Goal: Task Accomplishment & Management: Manage account settings

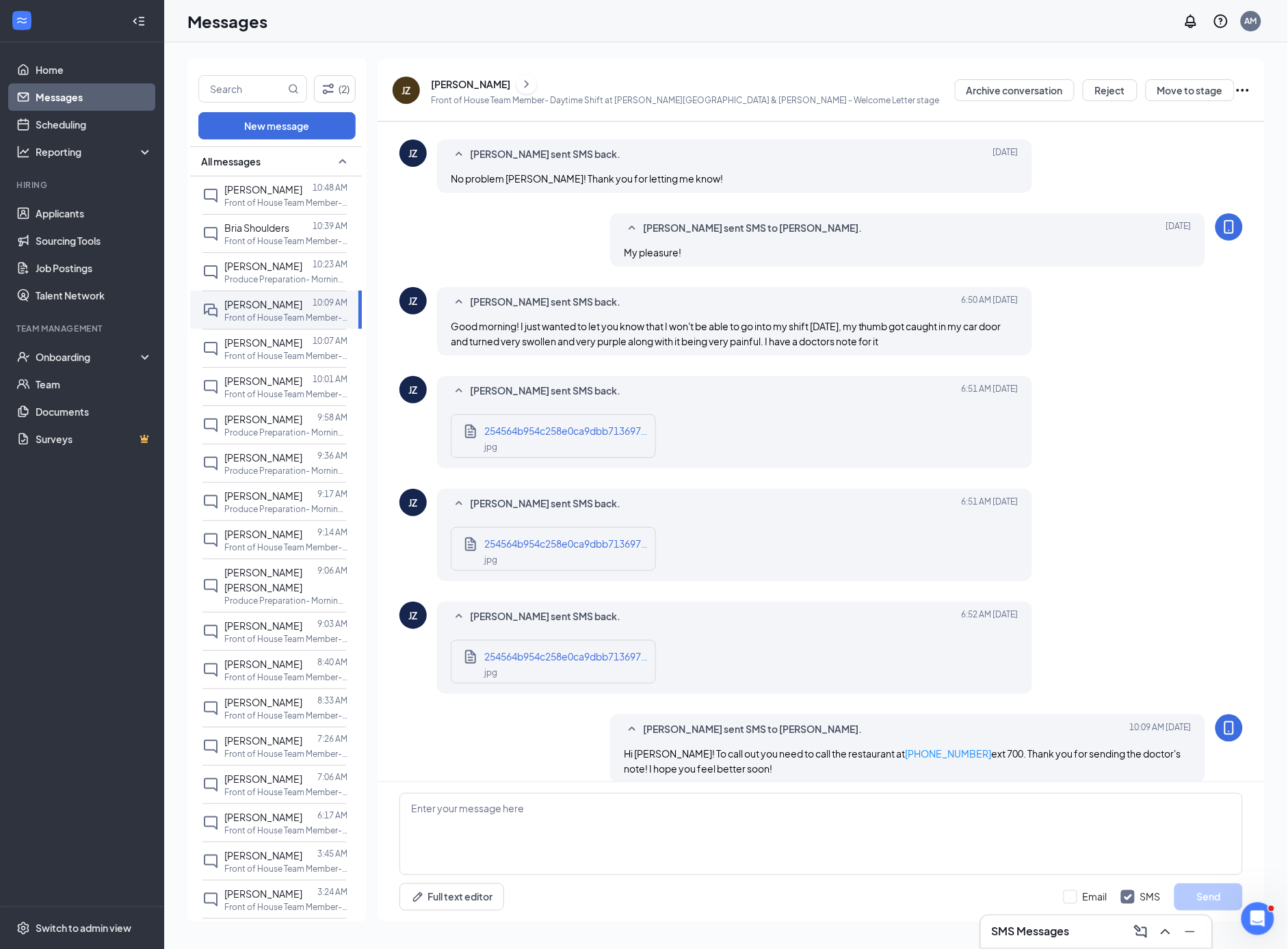
scroll to position [314, 0]
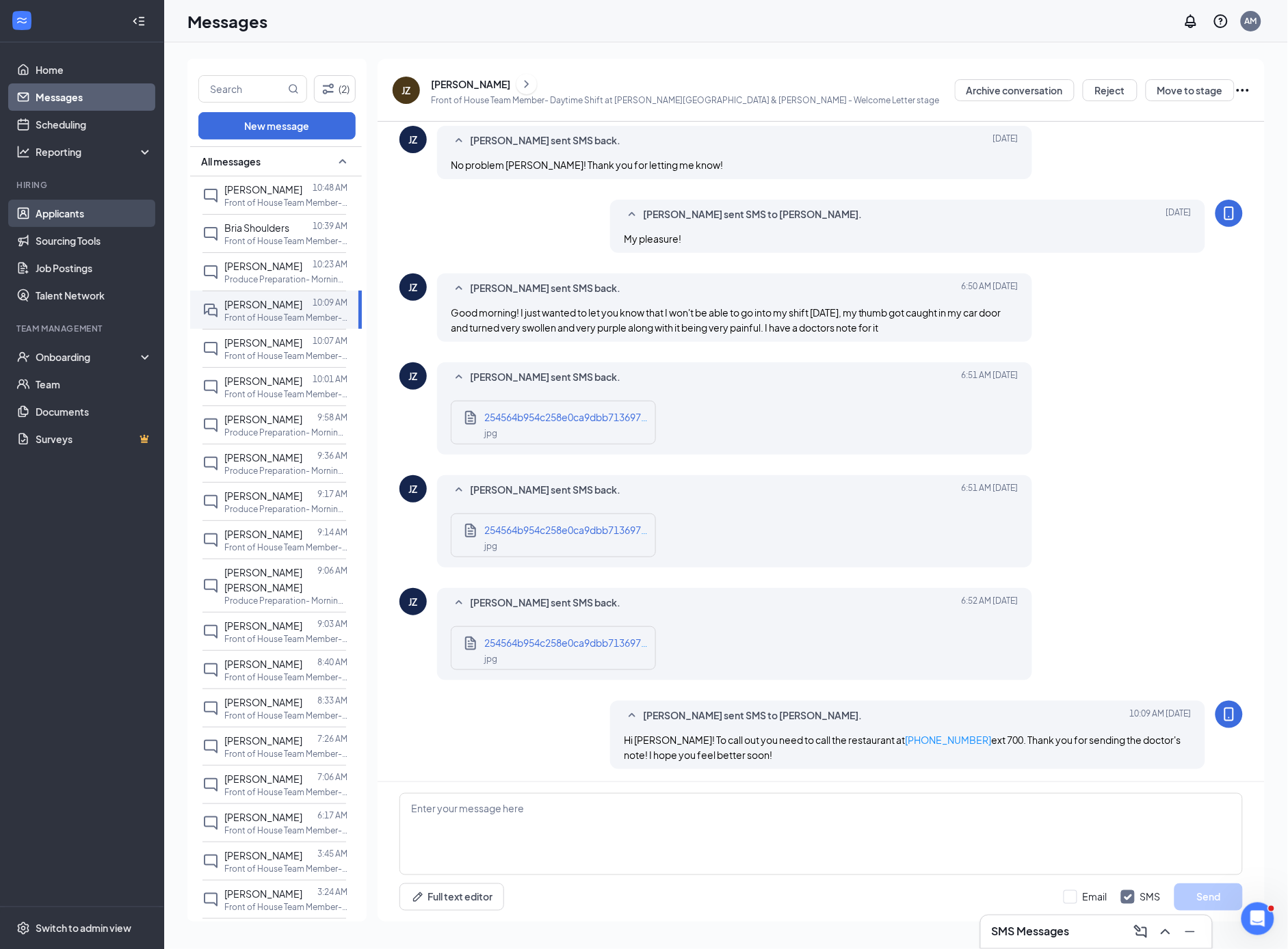
click at [80, 221] on link "Applicants" at bounding box center [93, 213] width 117 height 27
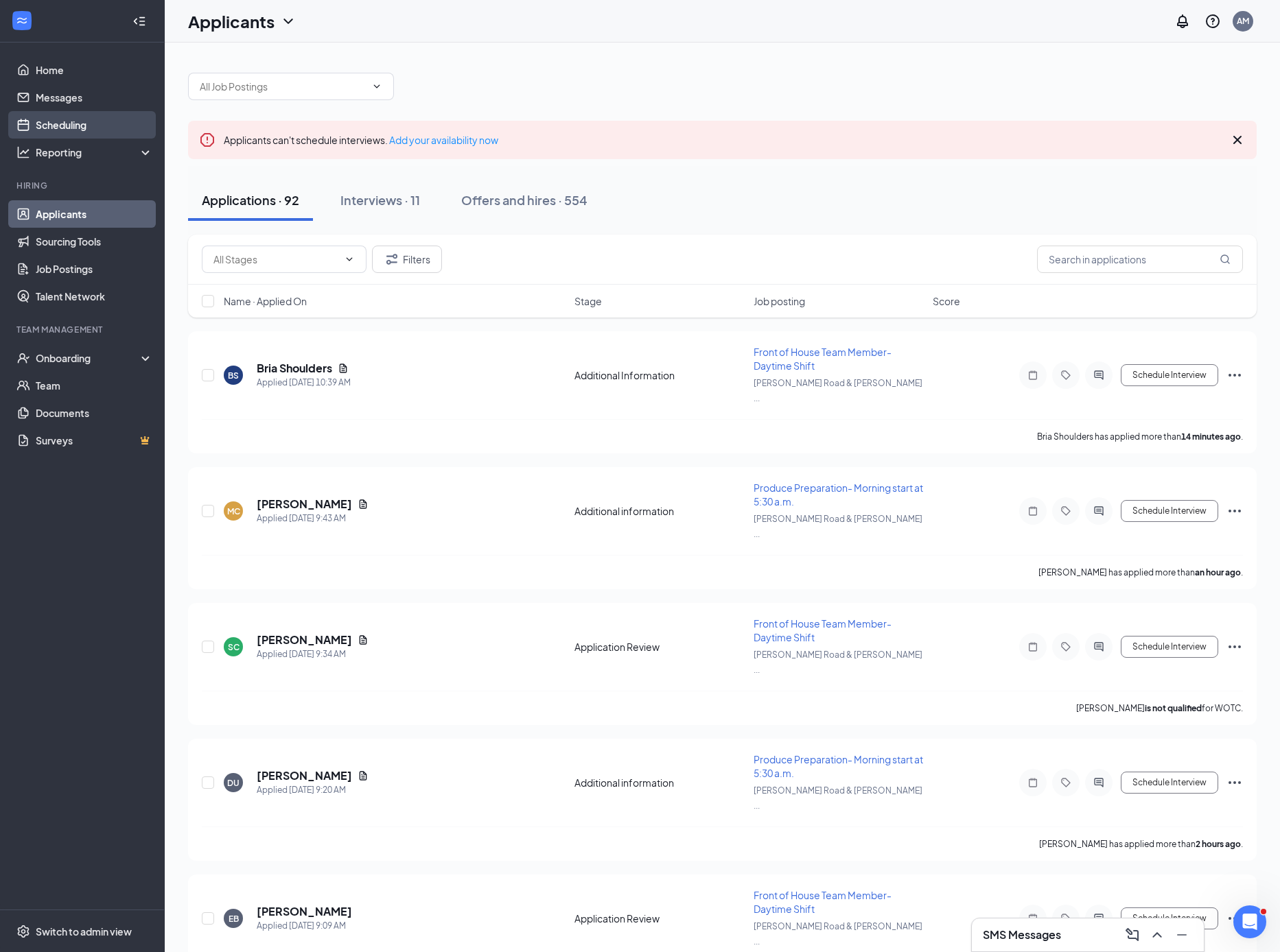
click at [73, 128] on link "Scheduling" at bounding box center [94, 125] width 117 height 27
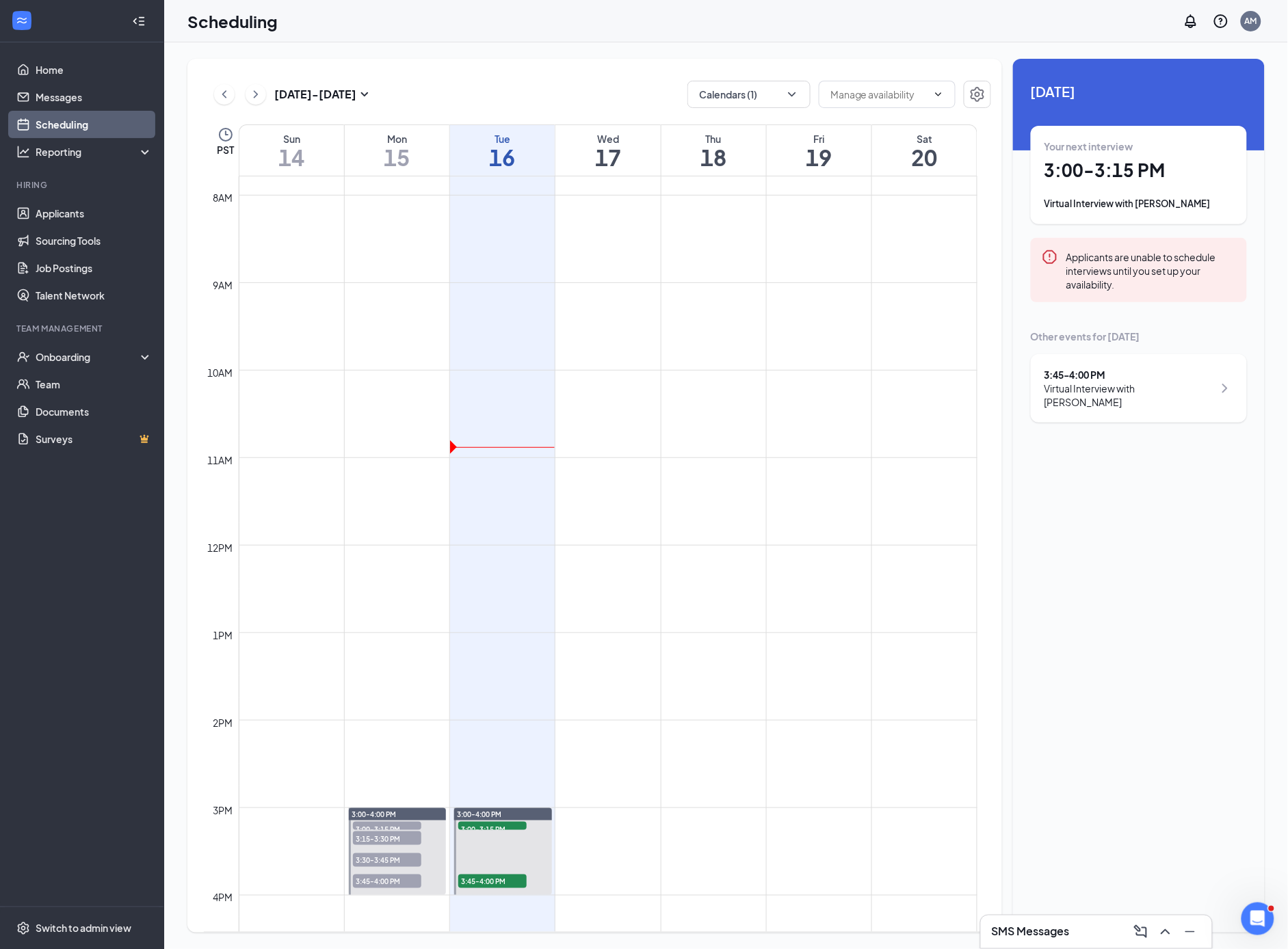
scroll to position [695, 0]
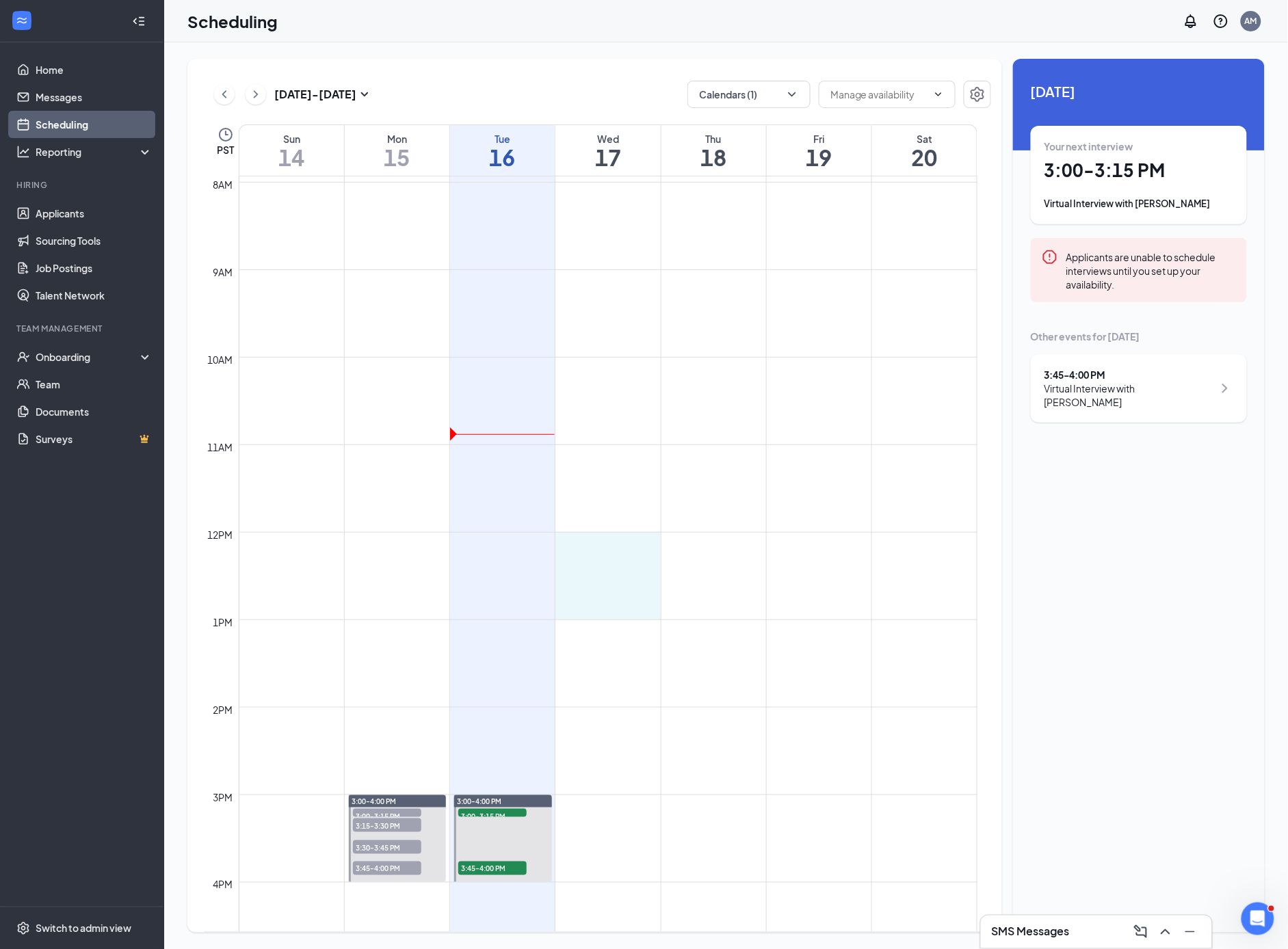
drag, startPoint x: 611, startPoint y: 537, endPoint x: 614, endPoint y: 607, distance: 70.1
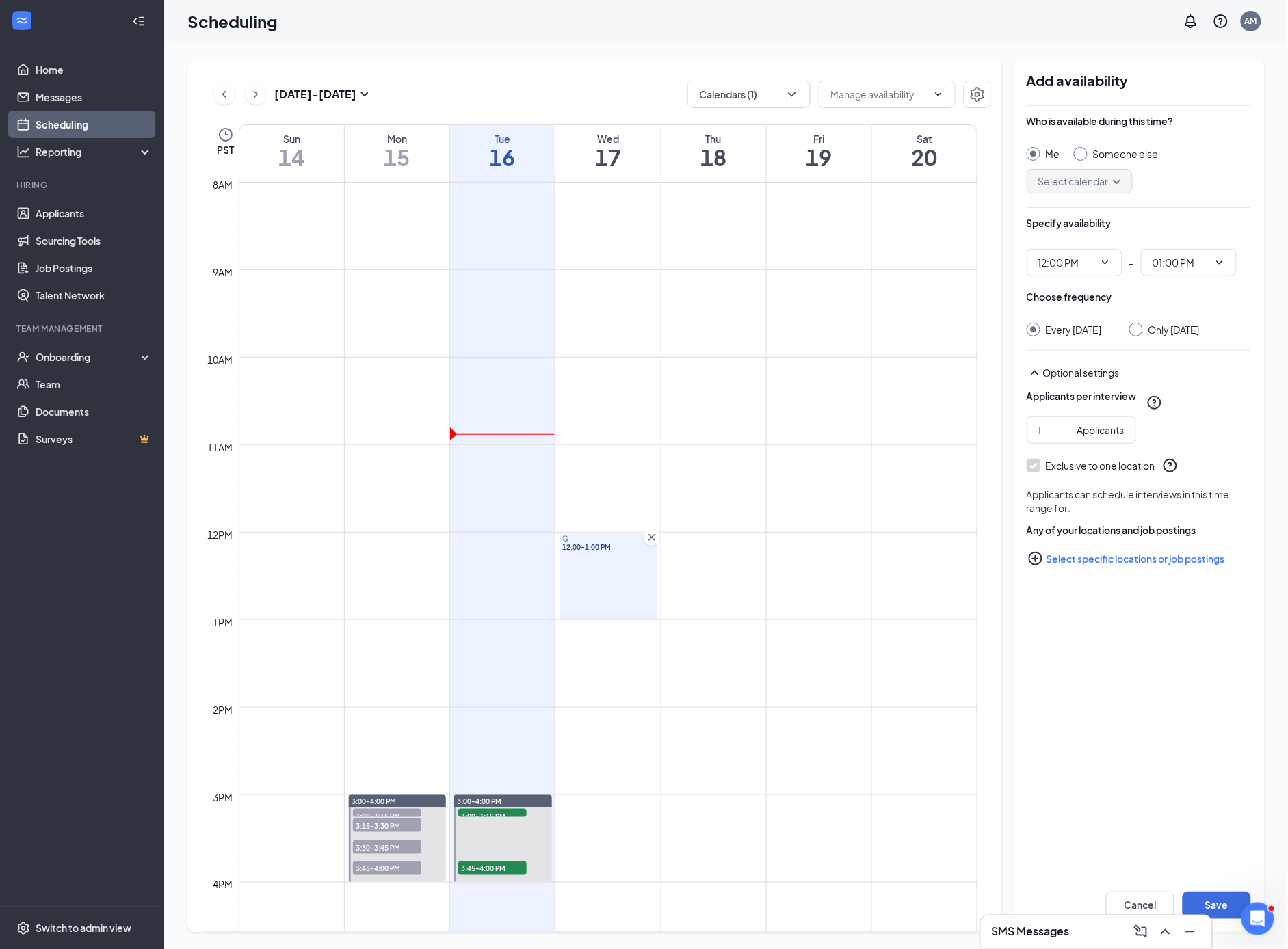
click at [1139, 331] on input "Only [DATE]" at bounding box center [1134, 327] width 10 height 10
radio input "true"
radio input "false"
click at [72, 219] on link "Applicants" at bounding box center [93, 213] width 117 height 27
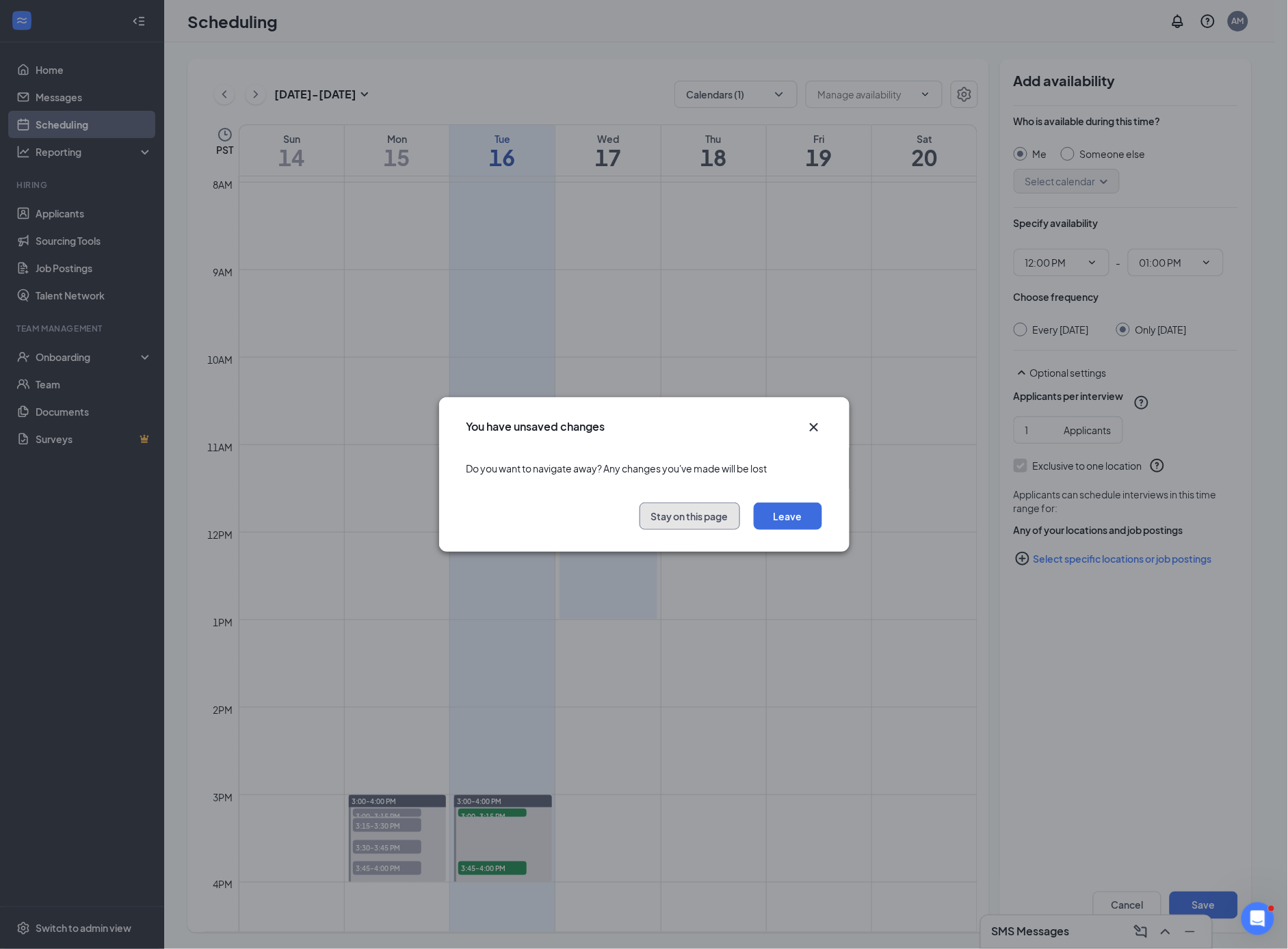
click at [672, 519] on button "Stay on this page" at bounding box center [689, 516] width 101 height 27
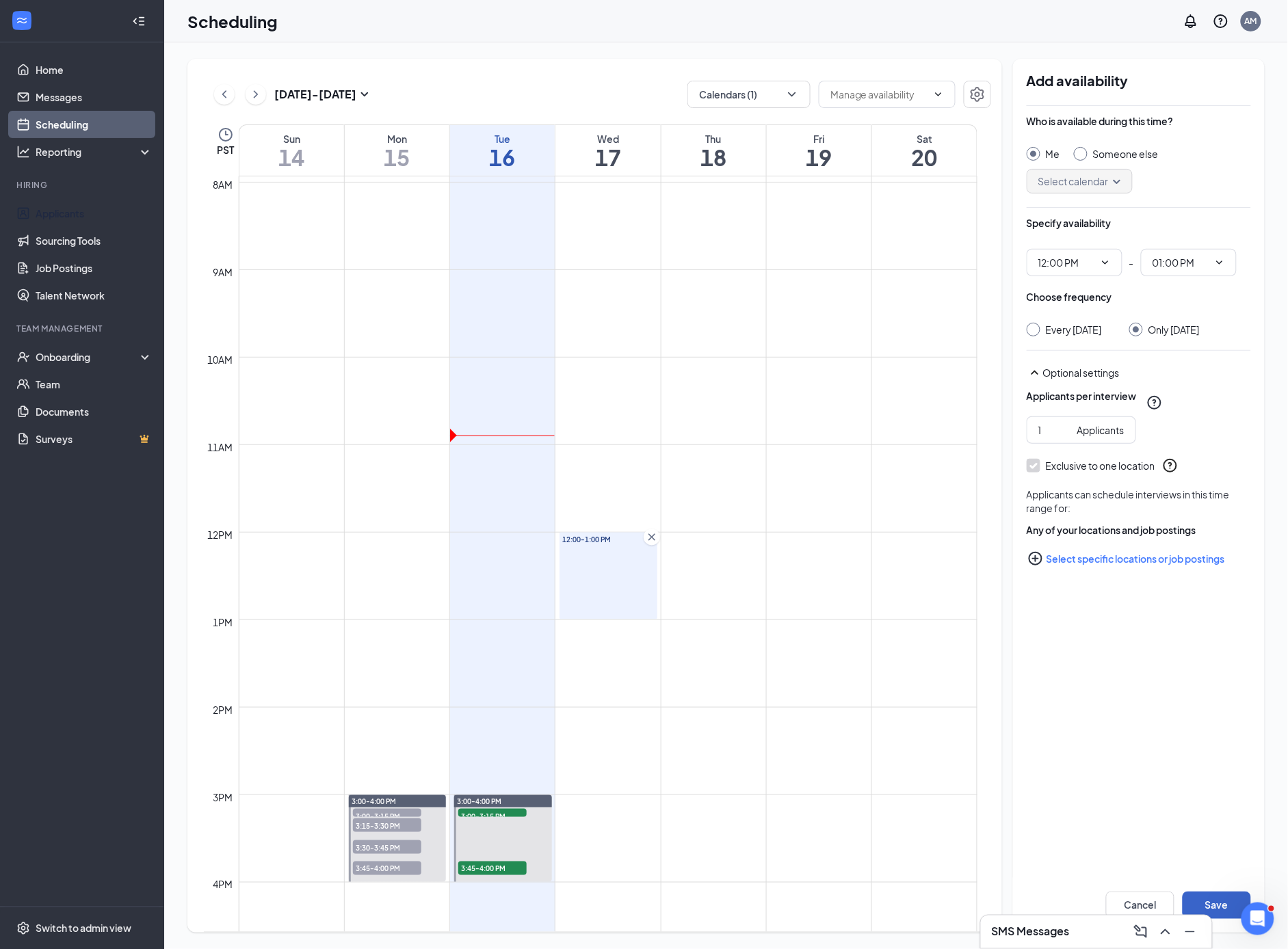
click at [1228, 908] on button "Save" at bounding box center [1216, 906] width 68 height 27
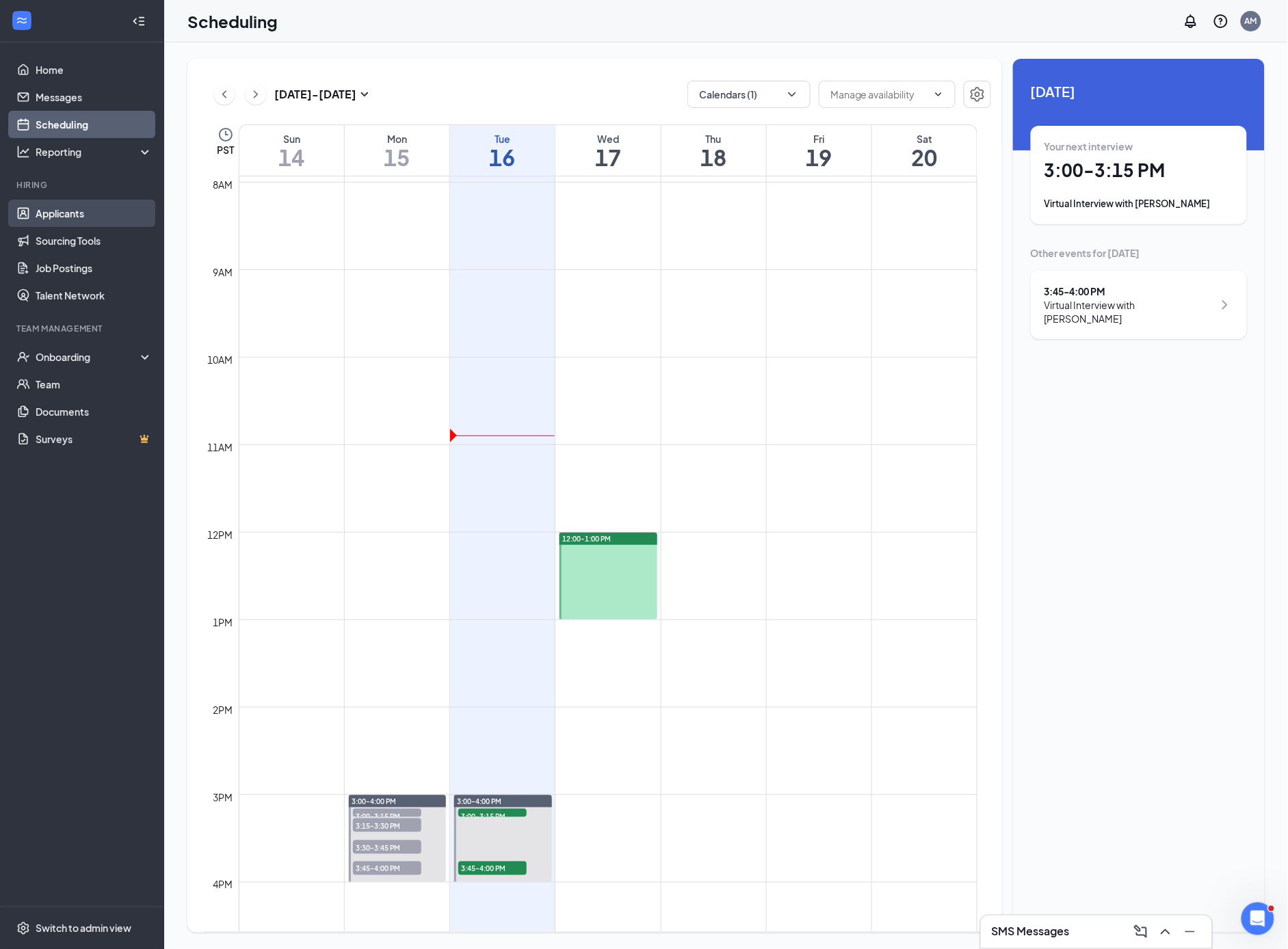
click at [58, 220] on link "Applicants" at bounding box center [93, 213] width 117 height 27
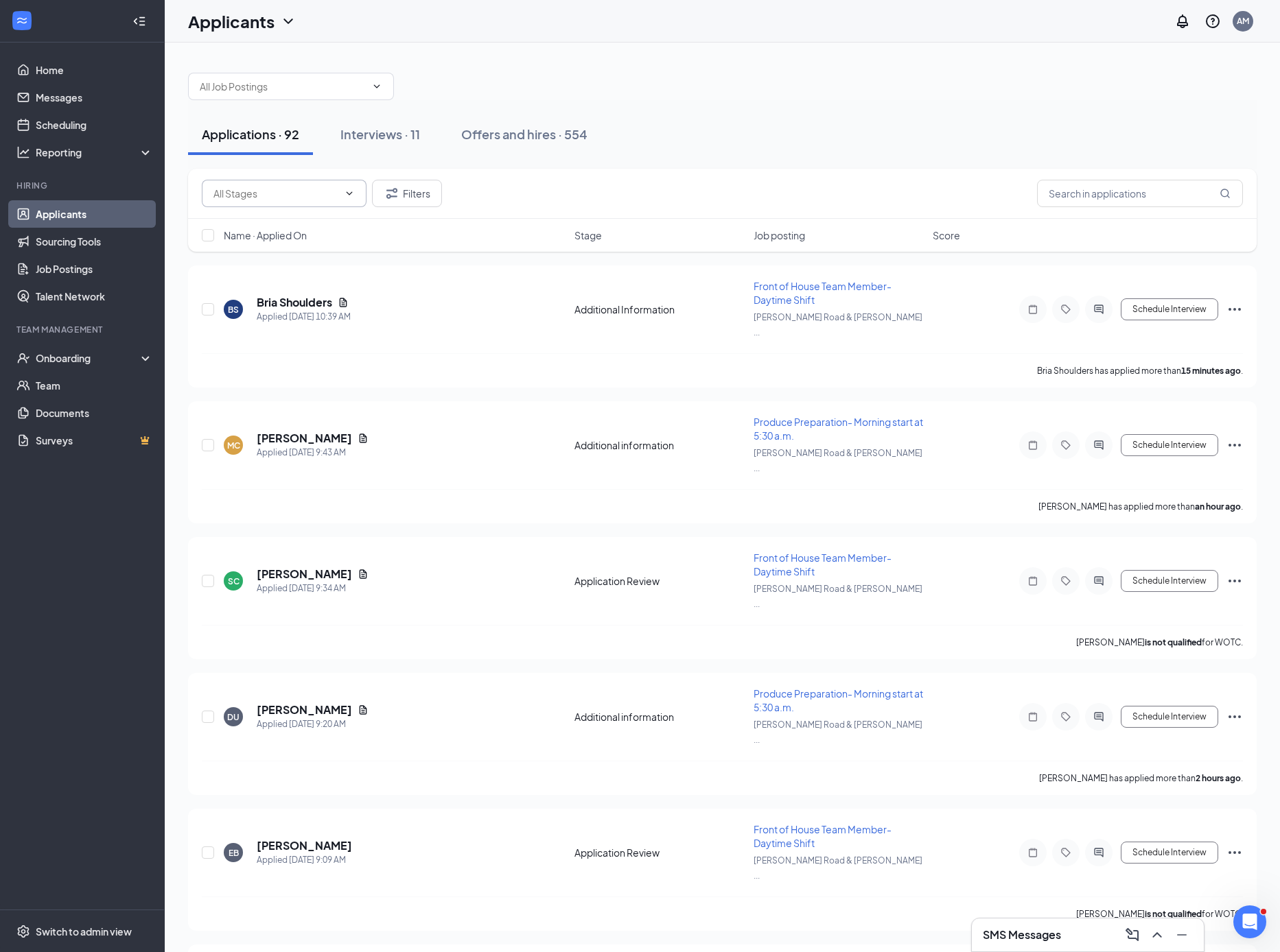
click at [343, 199] on span at bounding box center [284, 194] width 165 height 27
click at [331, 192] on input "text" at bounding box center [275, 193] width 125 height 15
click at [317, 286] on div "Application Review (48)" at bounding box center [276, 282] width 103 height 15
type input "Application Review (48)"
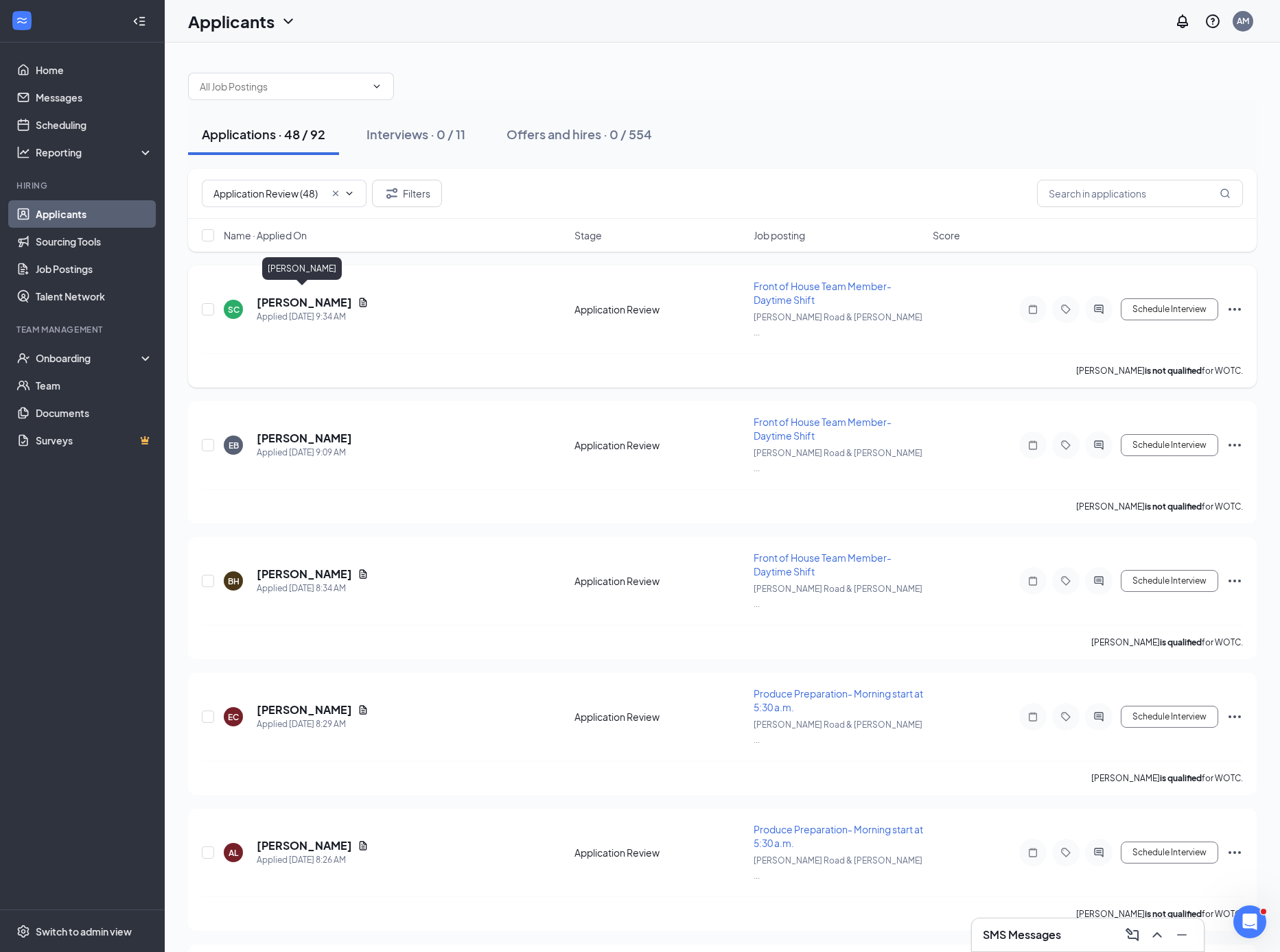
click at [319, 295] on h5 "[PERSON_NAME]" at bounding box center [304, 303] width 95 height 15
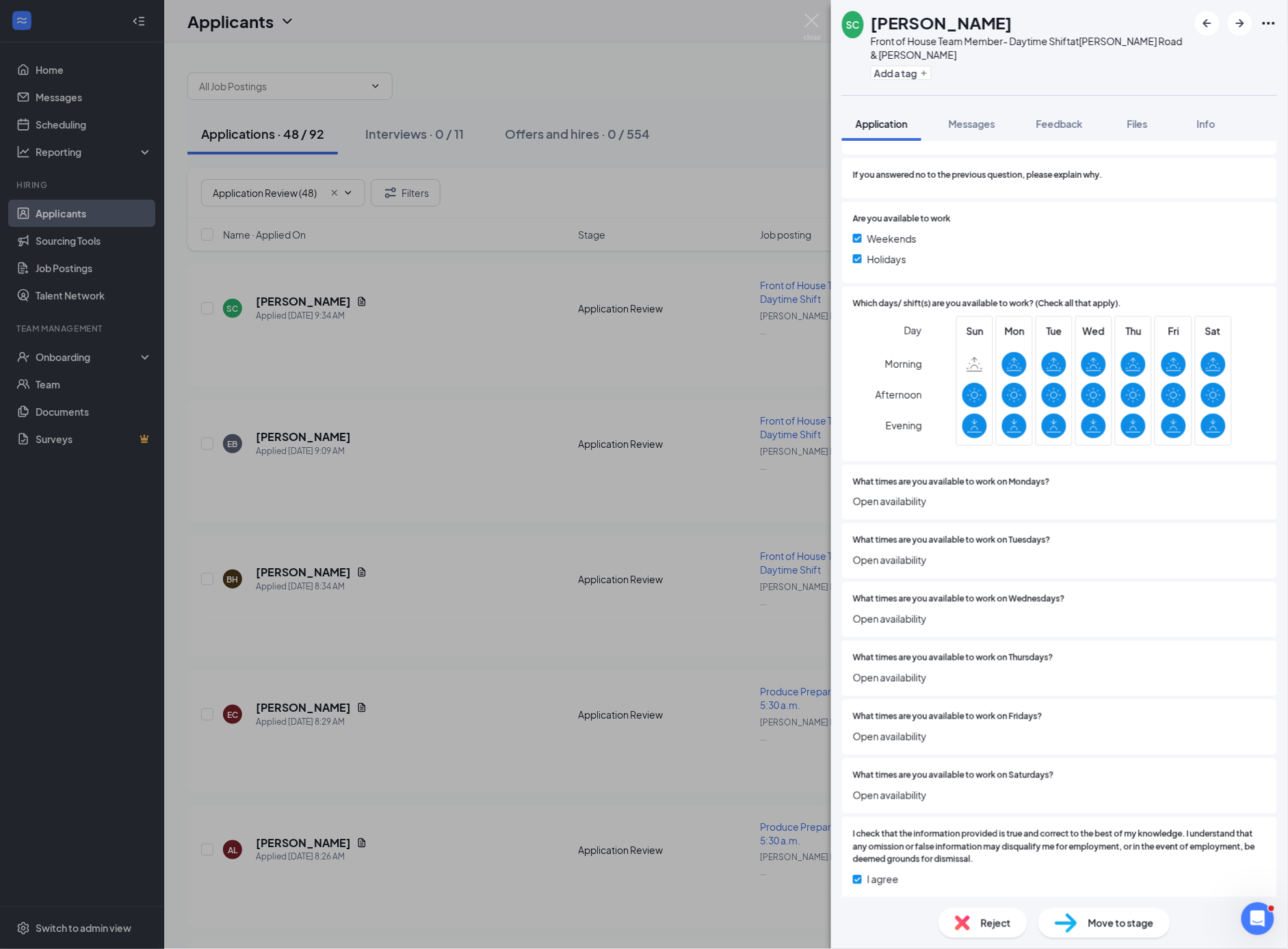
scroll to position [3264, 0]
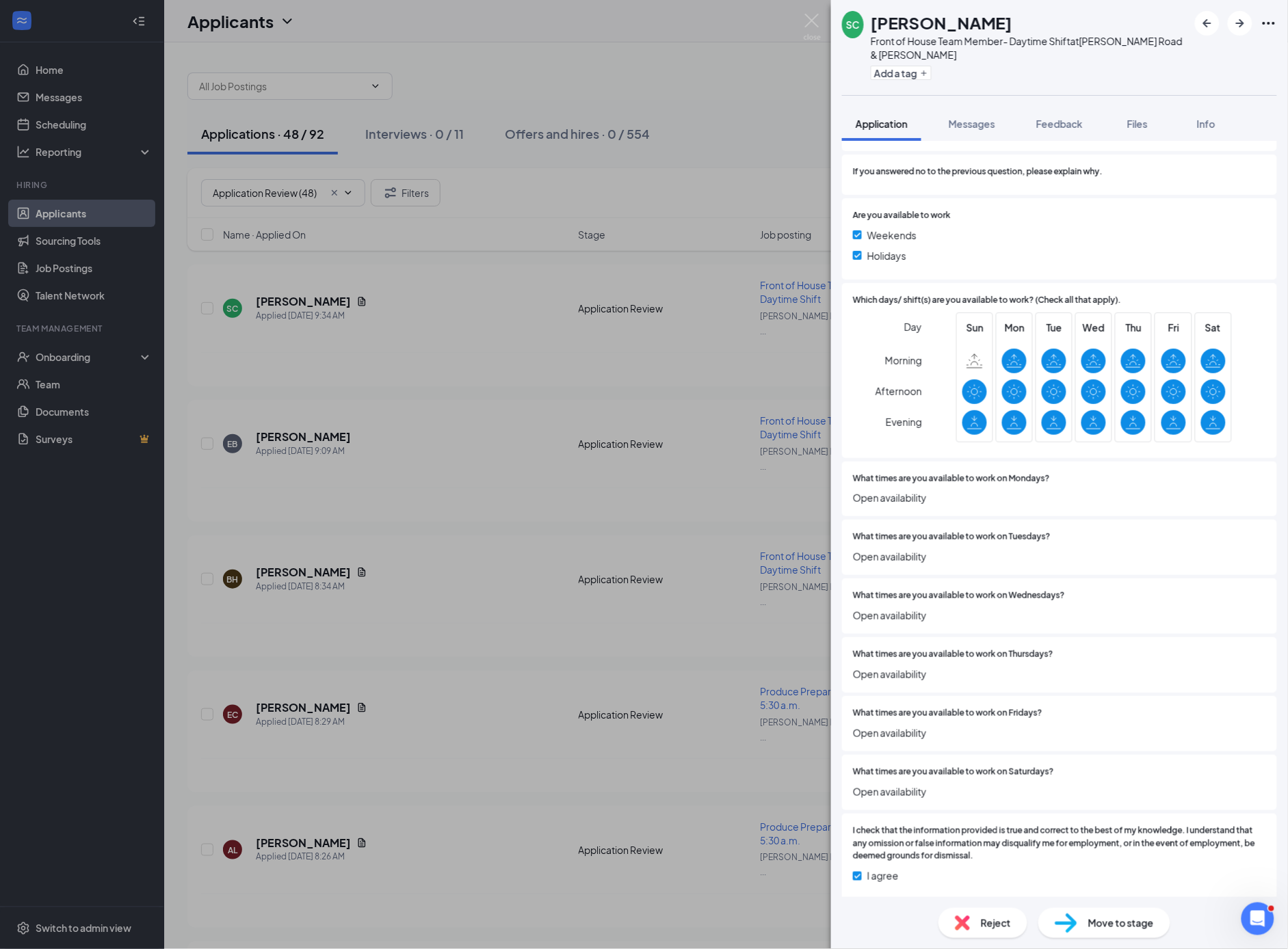
click at [1123, 927] on span "Move to stage" at bounding box center [1121, 923] width 66 height 15
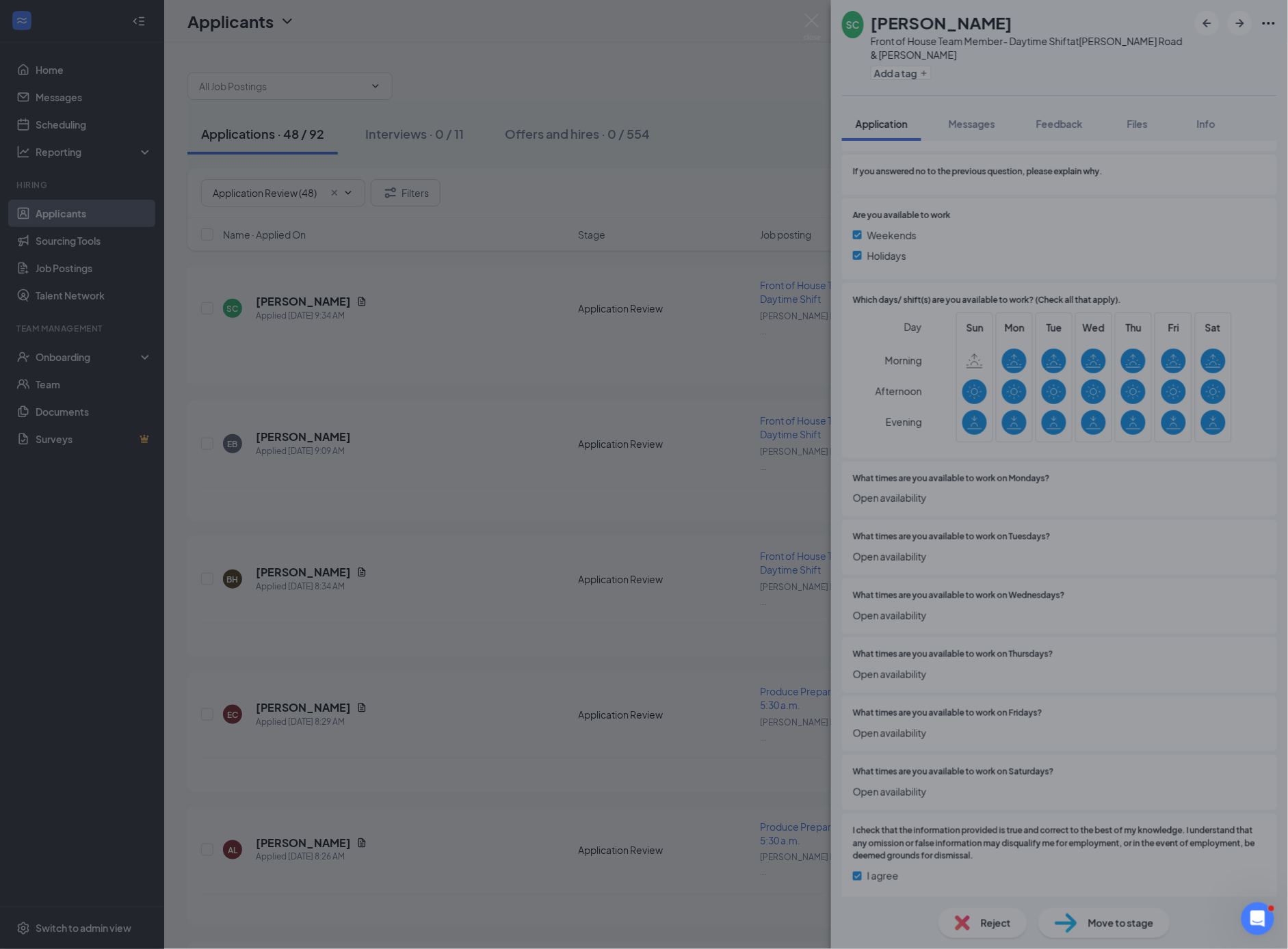
scroll to position [3258, 0]
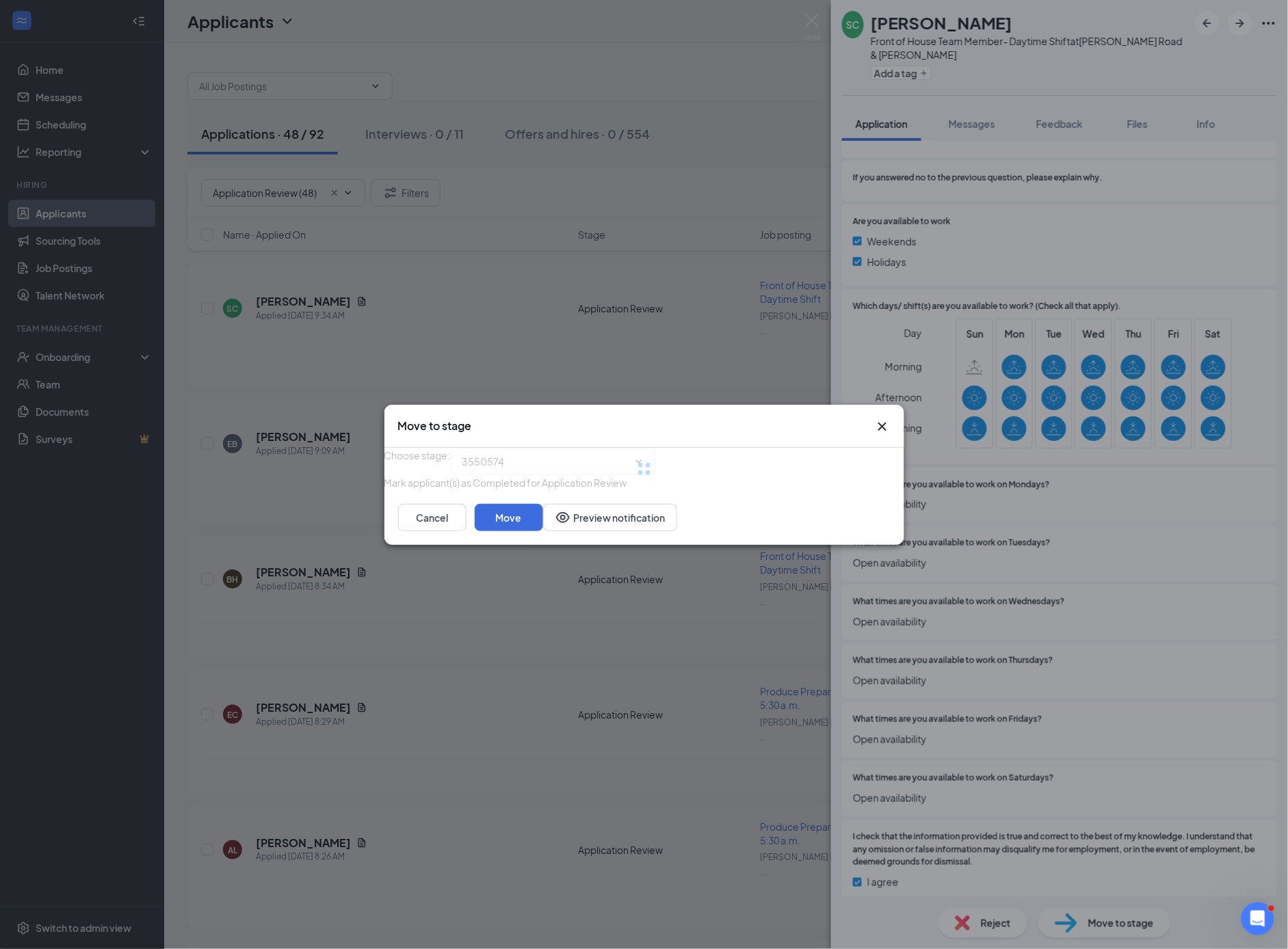
type input "Virtual Interview (next stage)"
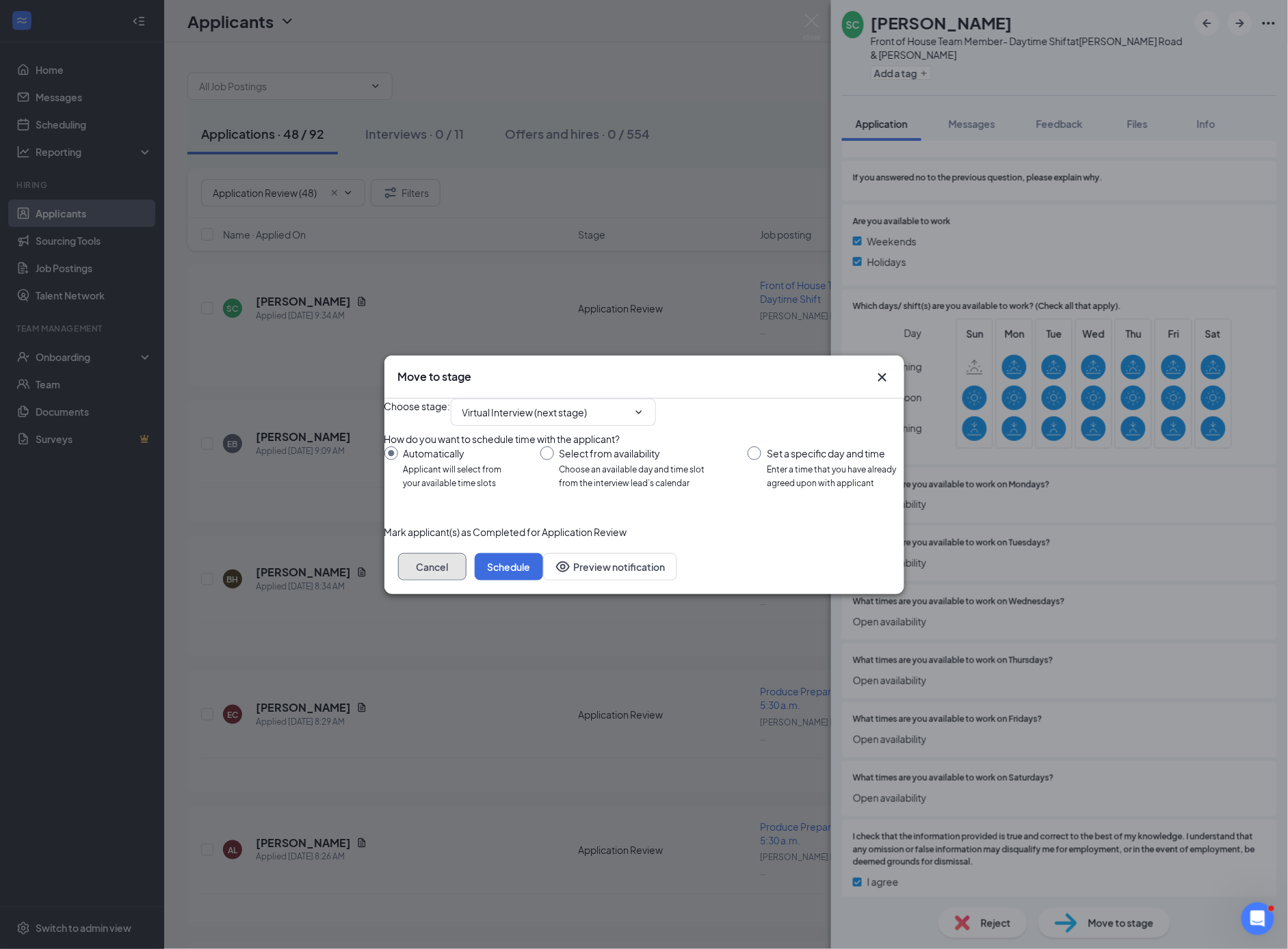
click at [467, 581] on button "Cancel" at bounding box center [432, 567] width 68 height 27
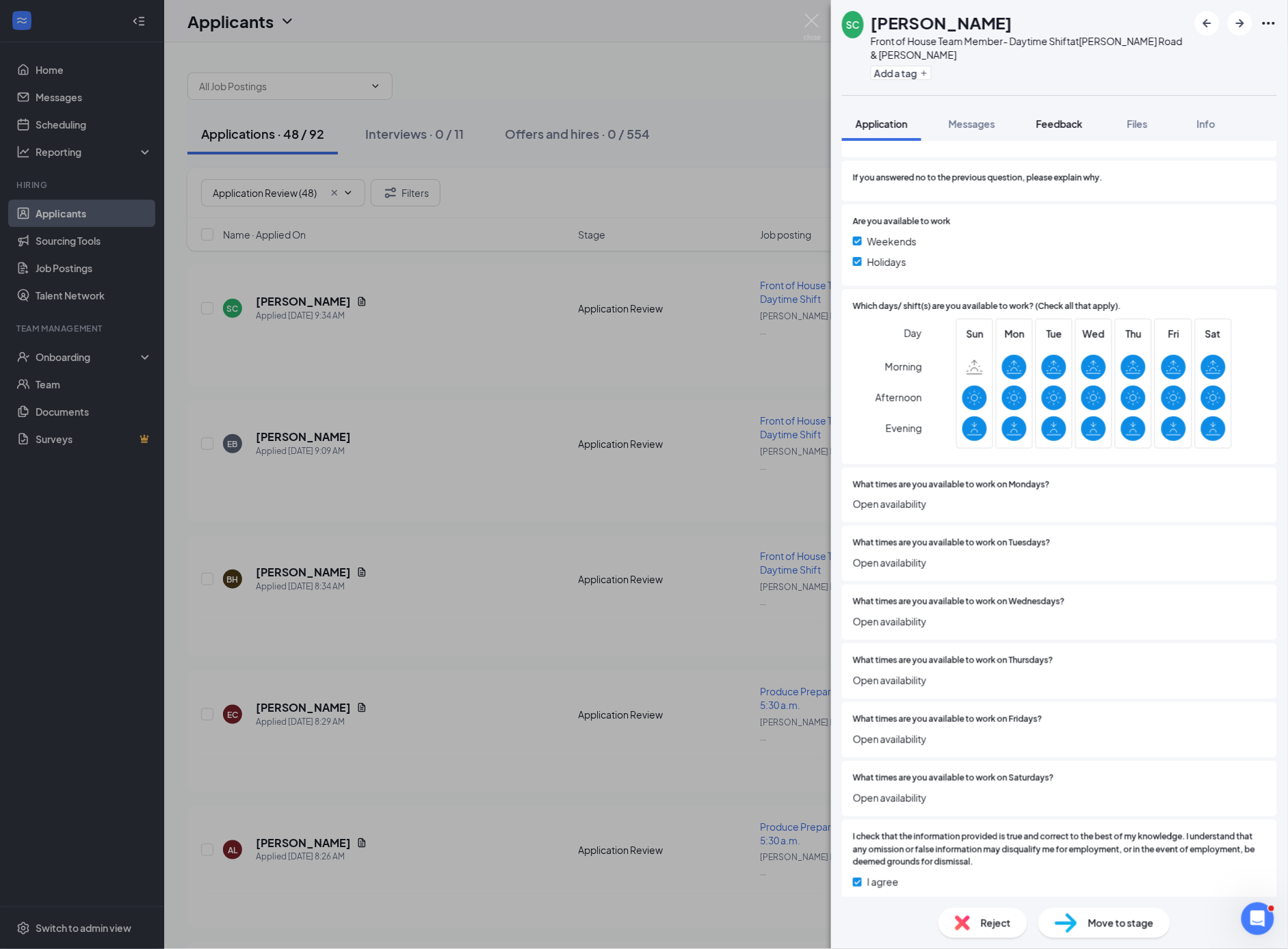
click at [1059, 125] on span "Feedback" at bounding box center [1060, 123] width 47 height 12
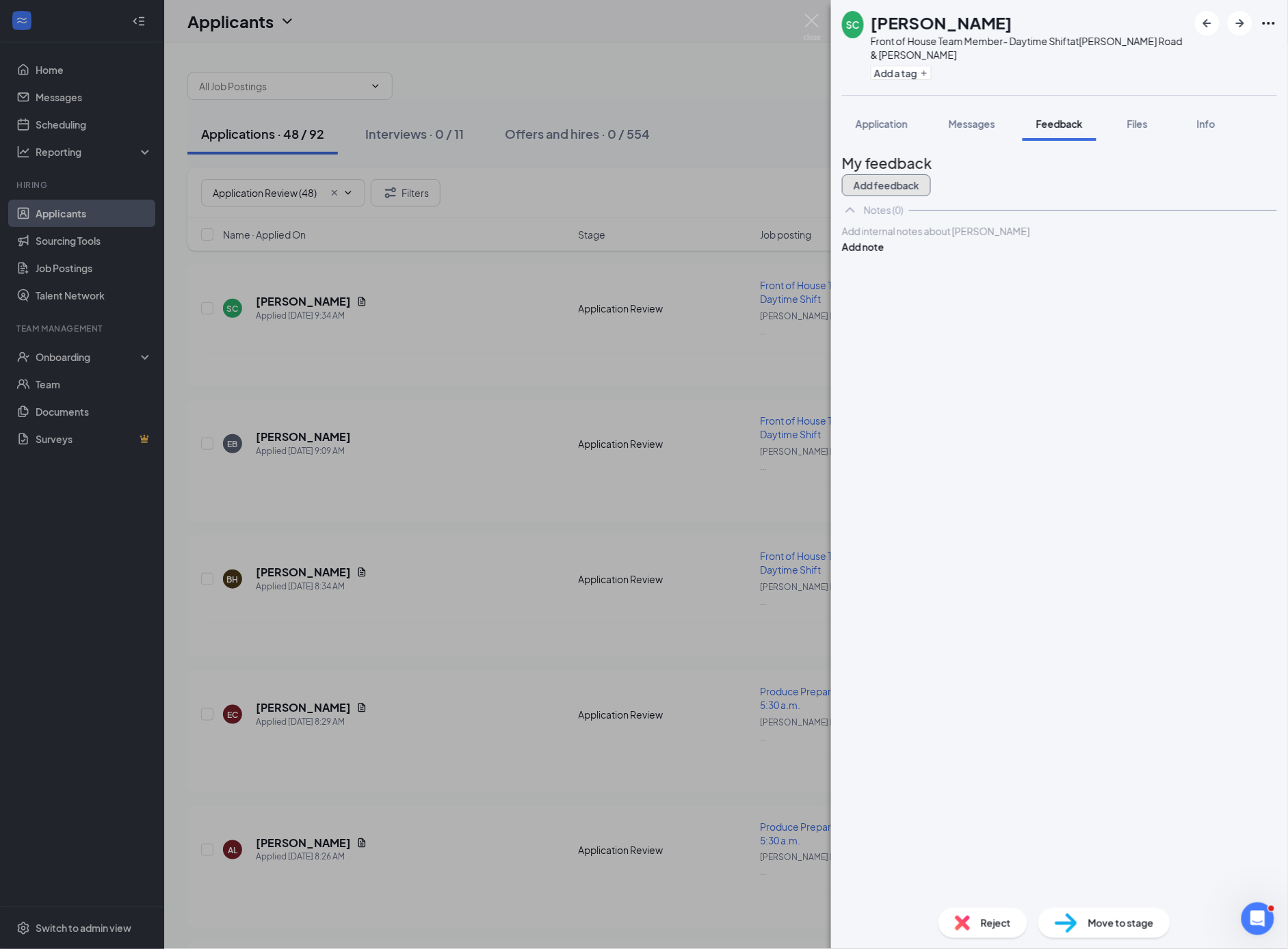
click at [931, 175] on button "Add feedback" at bounding box center [887, 185] width 89 height 22
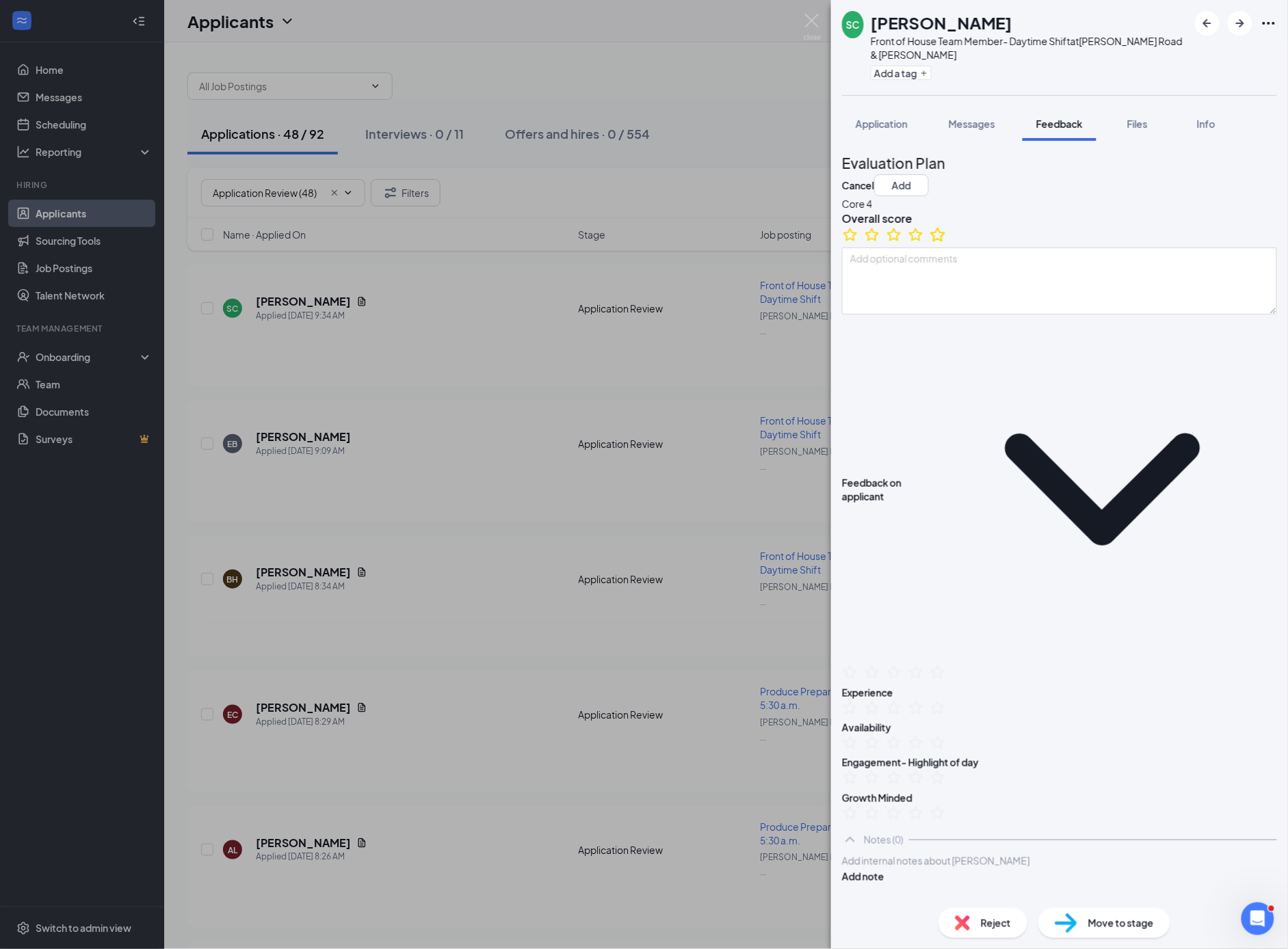
click at [947, 244] on icon "StarBorder" at bounding box center [938, 235] width 18 height 18
click at [894, 127] on span "Application" at bounding box center [882, 123] width 52 height 12
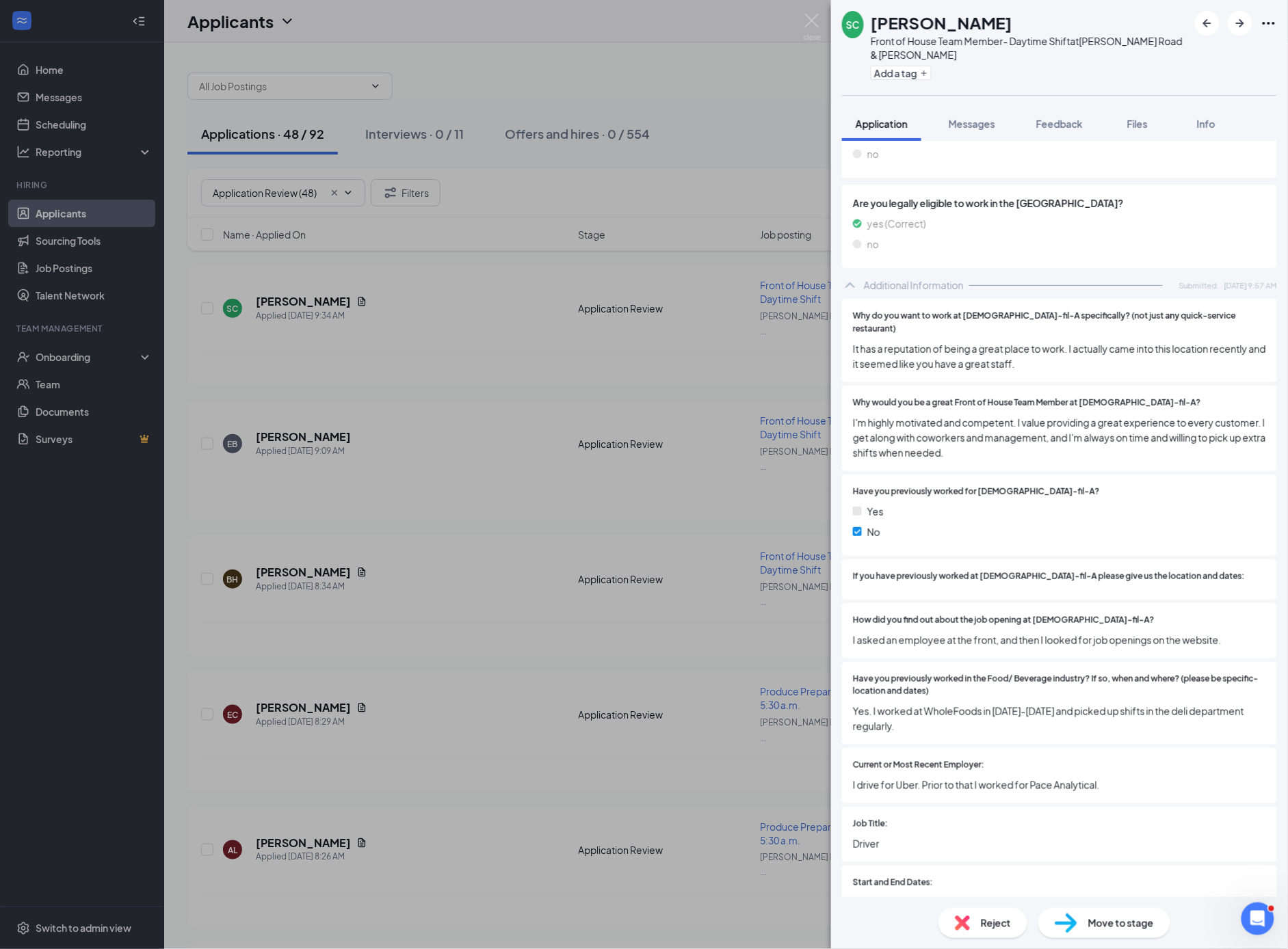
scroll to position [670, 0]
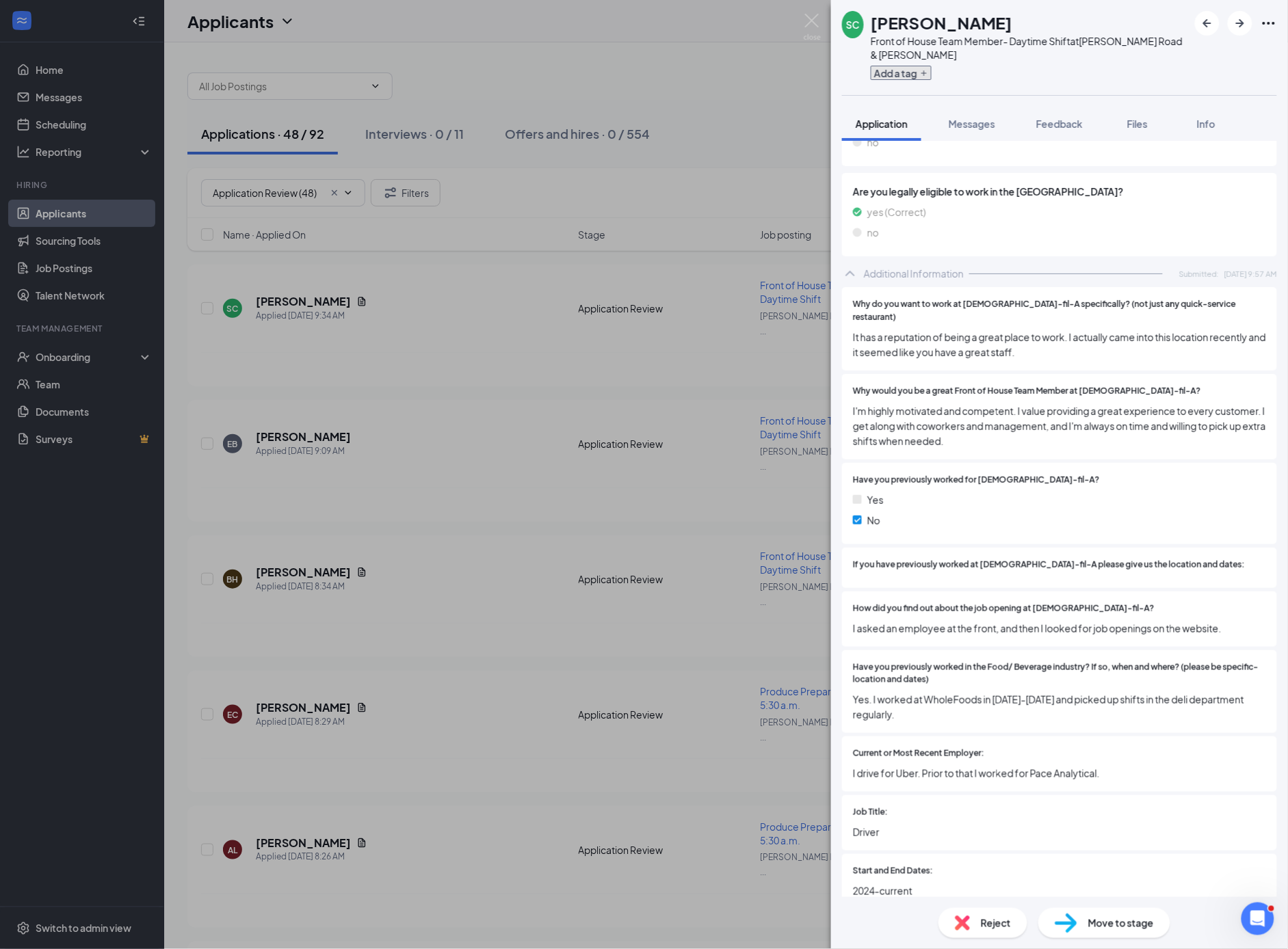
click at [920, 72] on button "Add a tag" at bounding box center [902, 73] width 61 height 14
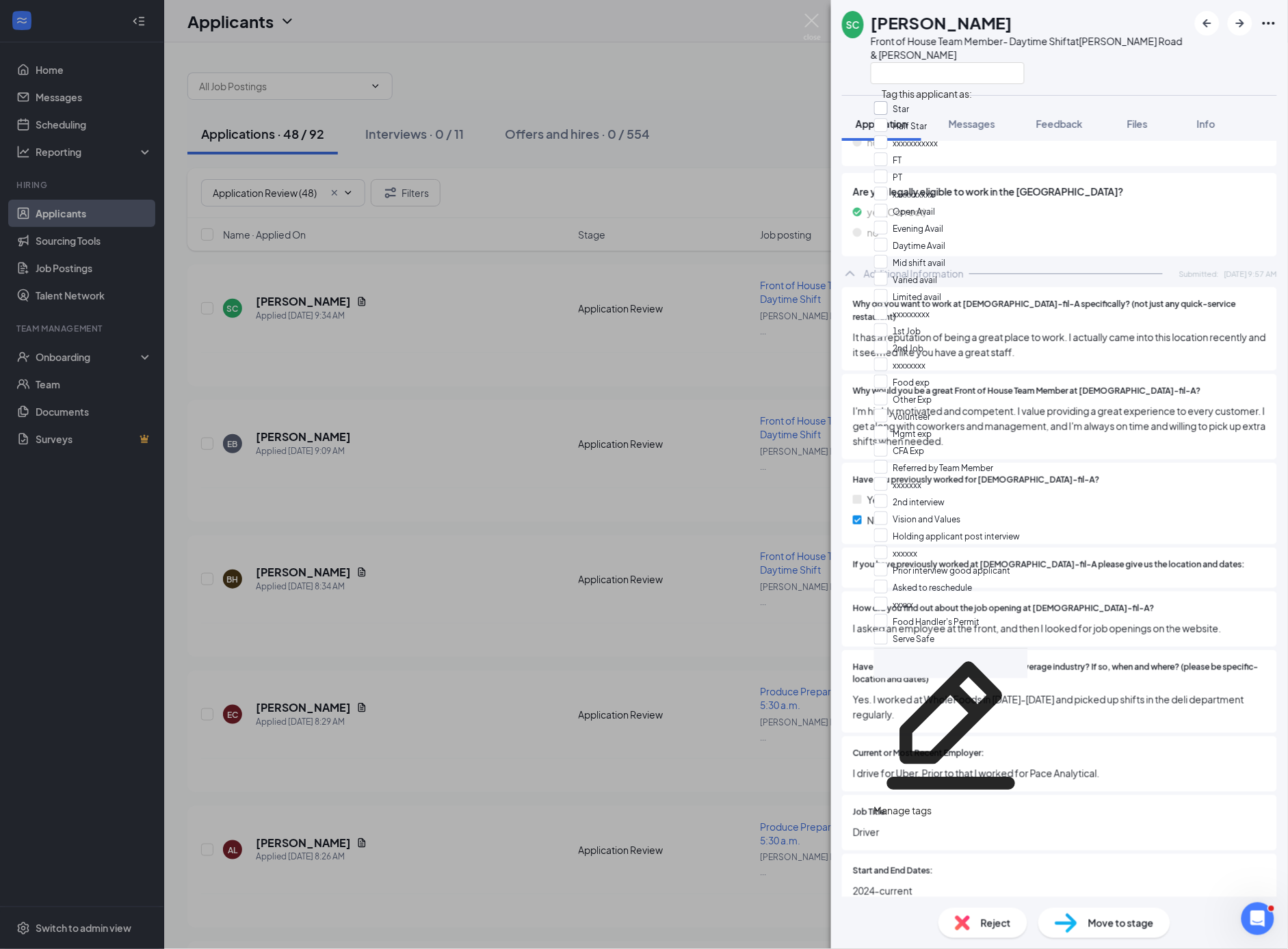
click at [890, 110] on input "Star" at bounding box center [892, 109] width 35 height 15
checkbox input "true"
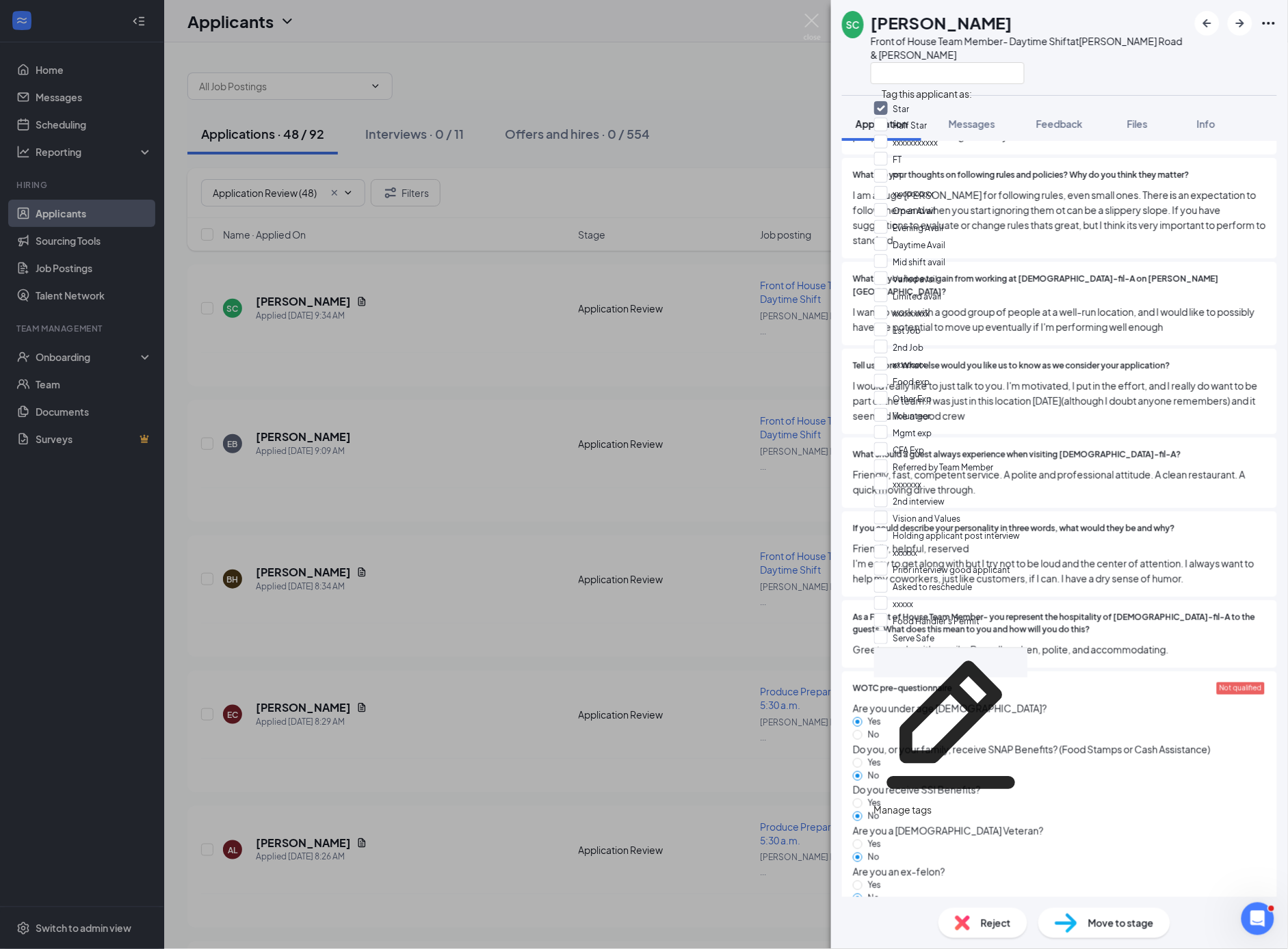
scroll to position [2283, 0]
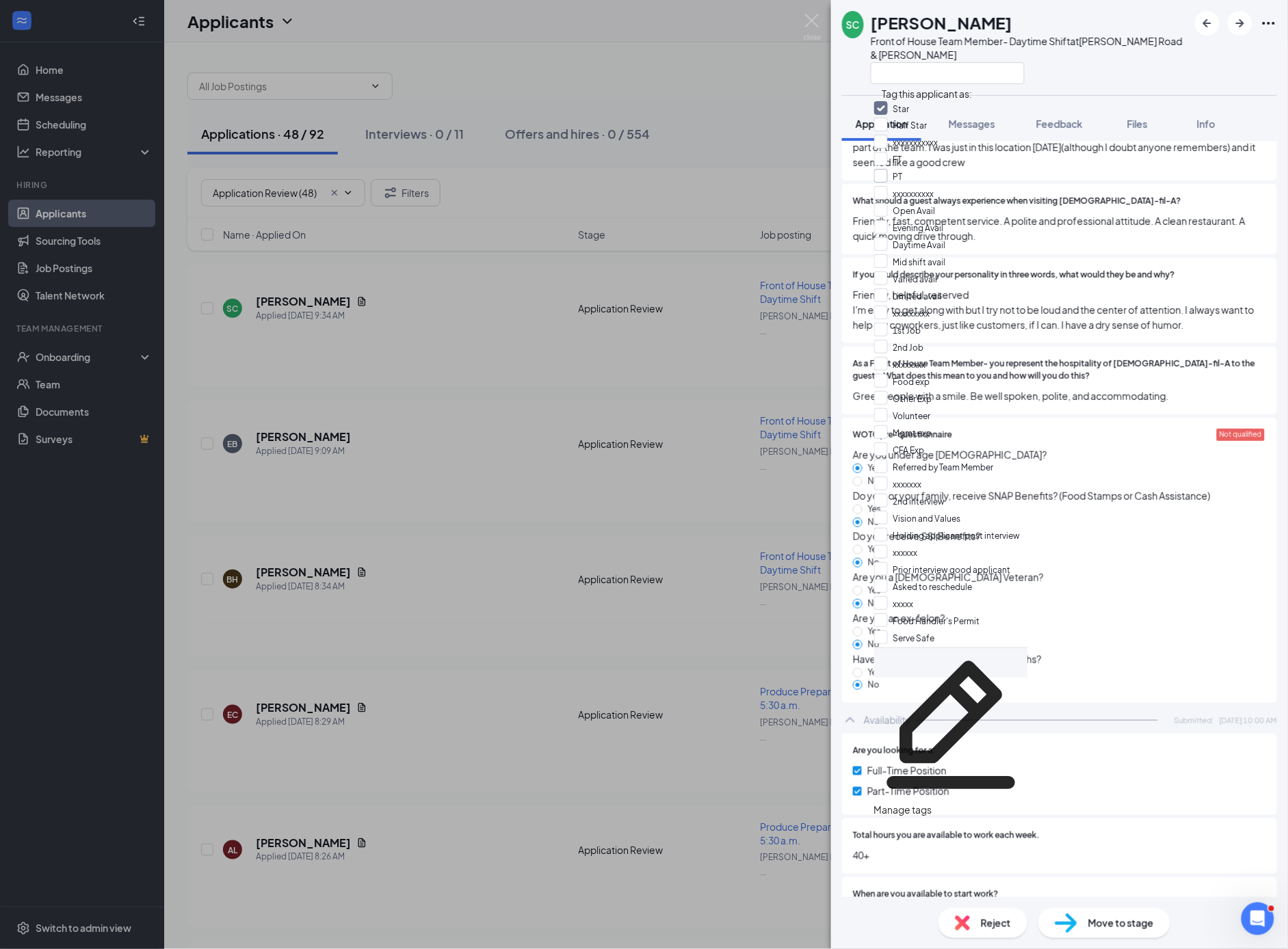
drag, startPoint x: 889, startPoint y: 175, endPoint x: 891, endPoint y: 203, distance: 28.1
click at [890, 167] on input "FT" at bounding box center [888, 159] width 28 height 15
checkbox input "true"
click at [889, 183] on input "PT" at bounding box center [889, 175] width 29 height 15
checkbox input "true"
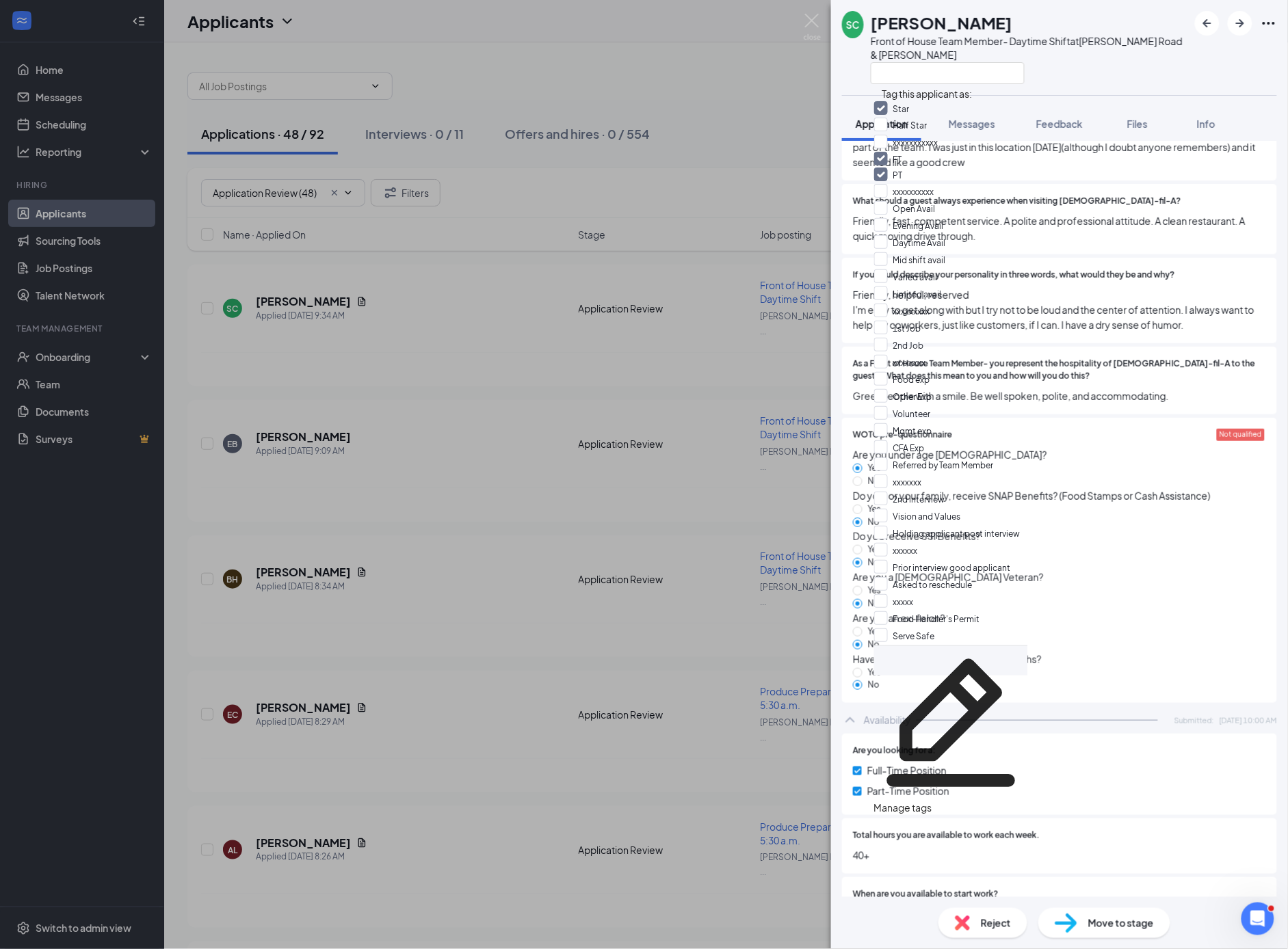
scroll to position [3, 0]
drag, startPoint x: 888, startPoint y: 236, endPoint x: 945, endPoint y: 244, distance: 57.6
click at [889, 216] on input "Open Avail" at bounding box center [905, 208] width 62 height 15
checkbox input "true"
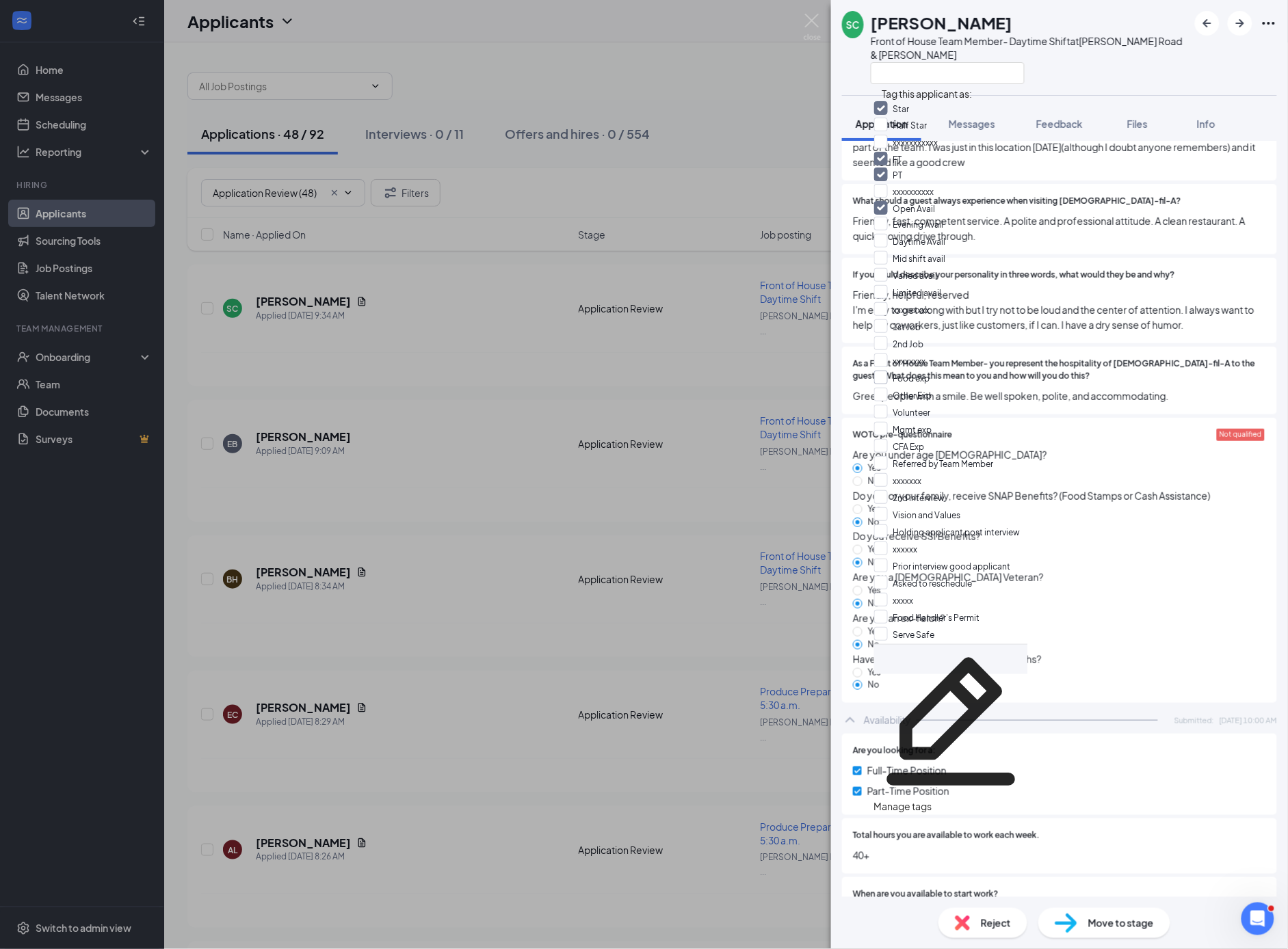
click at [885, 371] on input "Food exp" at bounding box center [903, 378] width 56 height 15
checkbox input "true"
drag, startPoint x: 887, startPoint y: 256, endPoint x: 898, endPoint y: 254, distance: 11.2
click at [888, 387] on input "Other Exp" at bounding box center [903, 394] width 58 height 15
checkbox input "true"
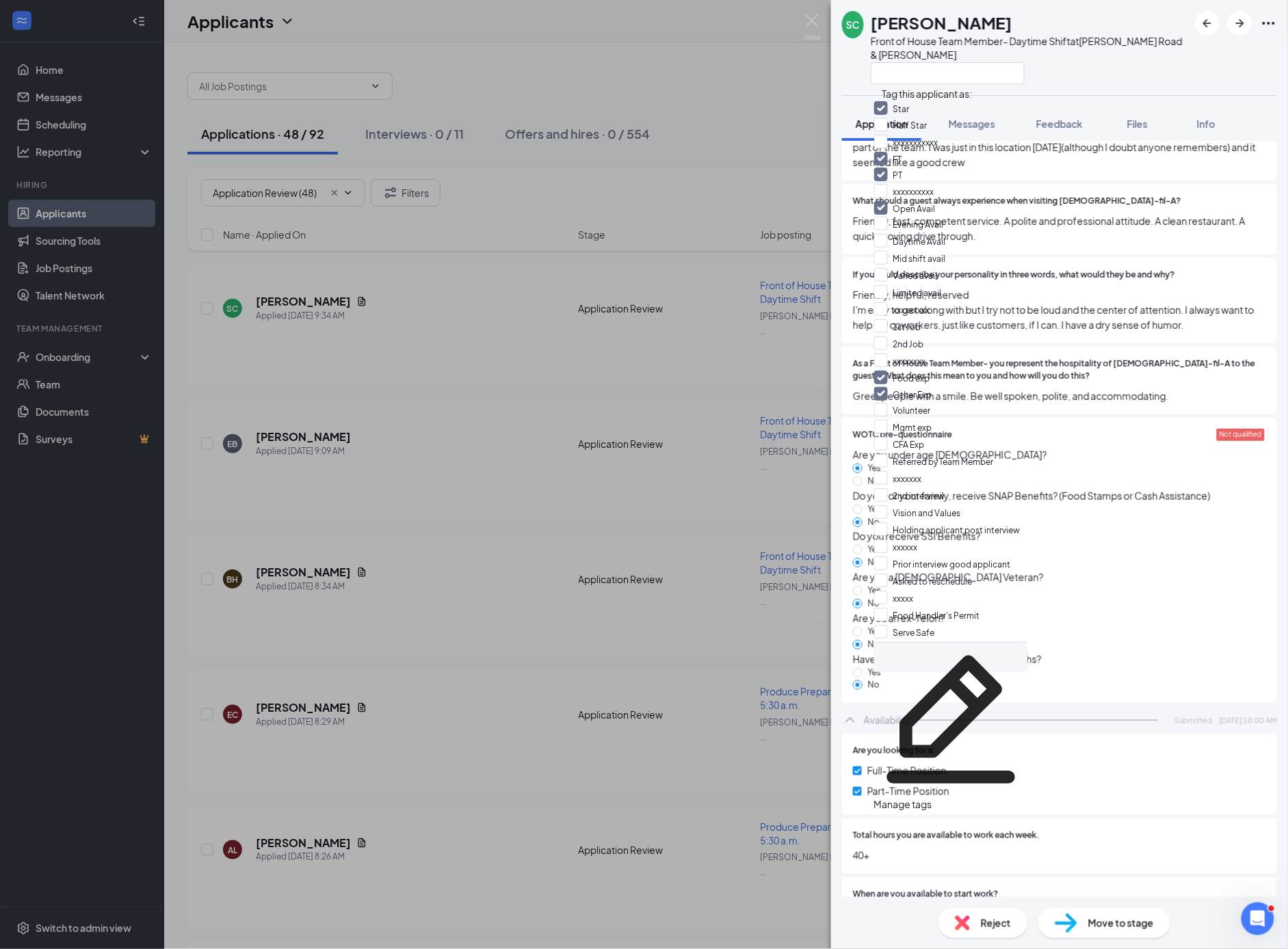
click at [1098, 459] on div "Are you under age [DEMOGRAPHIC_DATA]? Yes No" at bounding box center [1060, 467] width 414 height 41
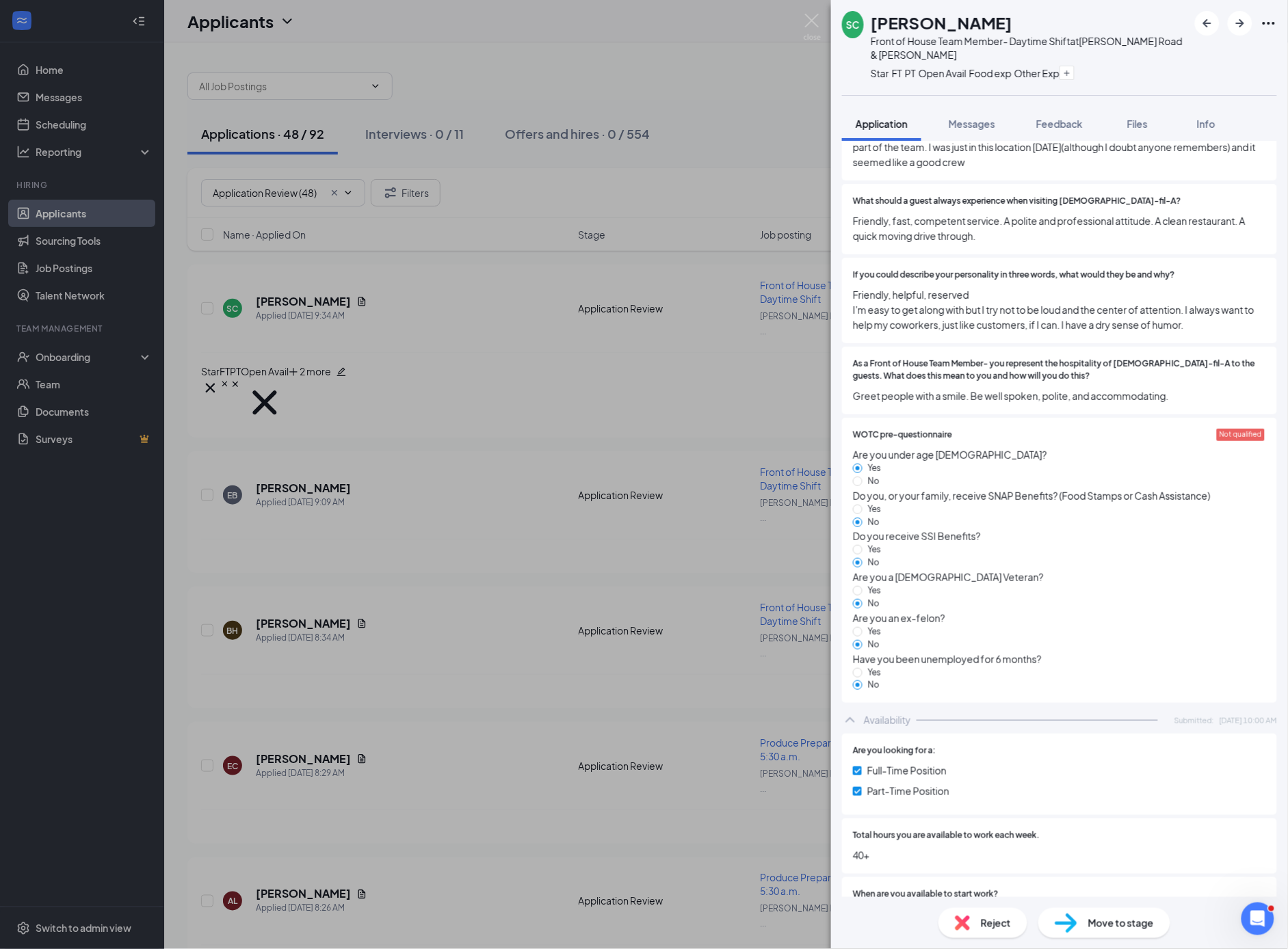
click at [294, 426] on div "SC [PERSON_NAME] Front of House Team Member- Daytime Shift at [PERSON_NAME][GEO…" at bounding box center [644, 474] width 1288 height 949
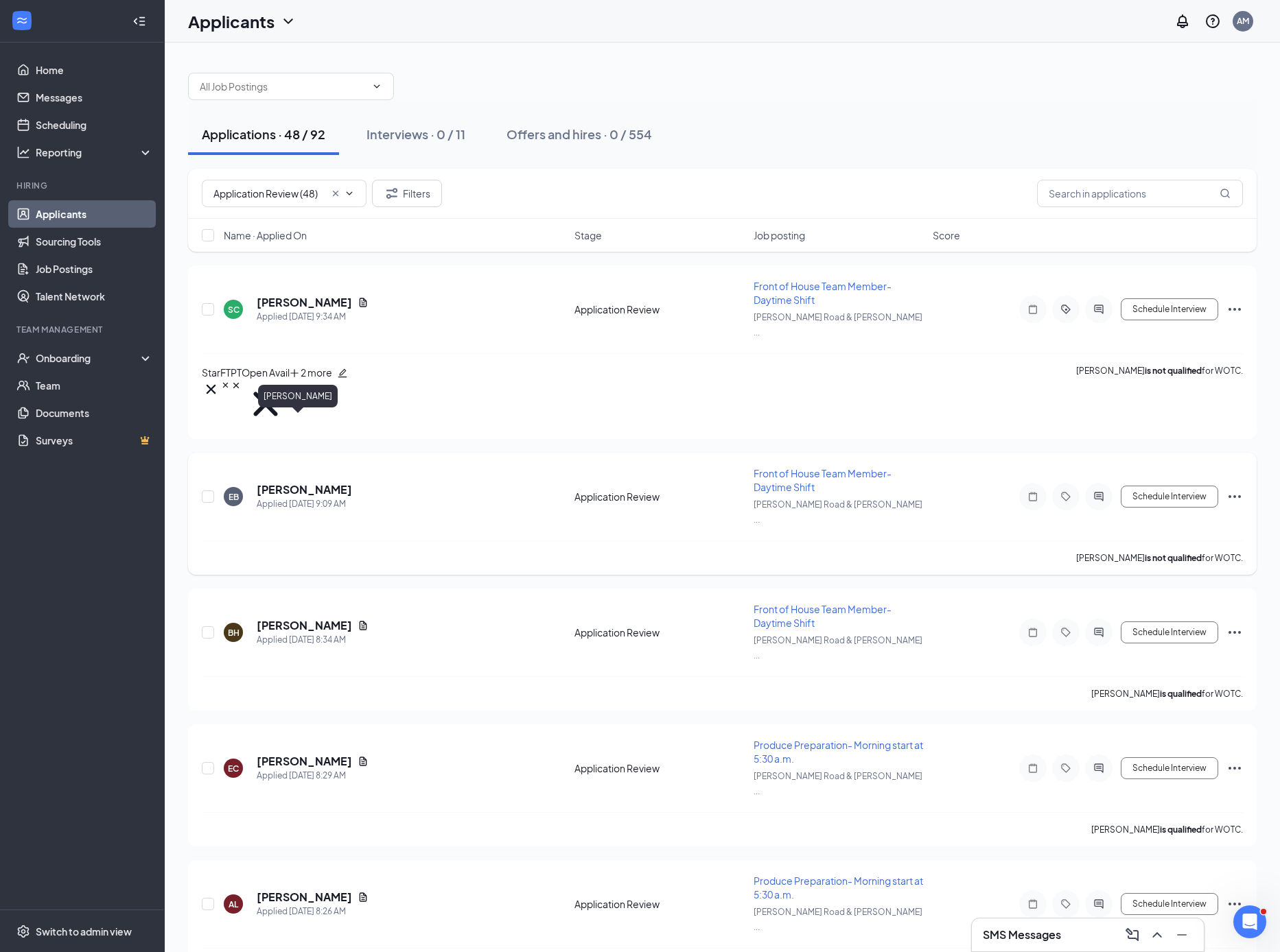
click at [296, 482] on h5 "[PERSON_NAME]" at bounding box center [304, 490] width 95 height 15
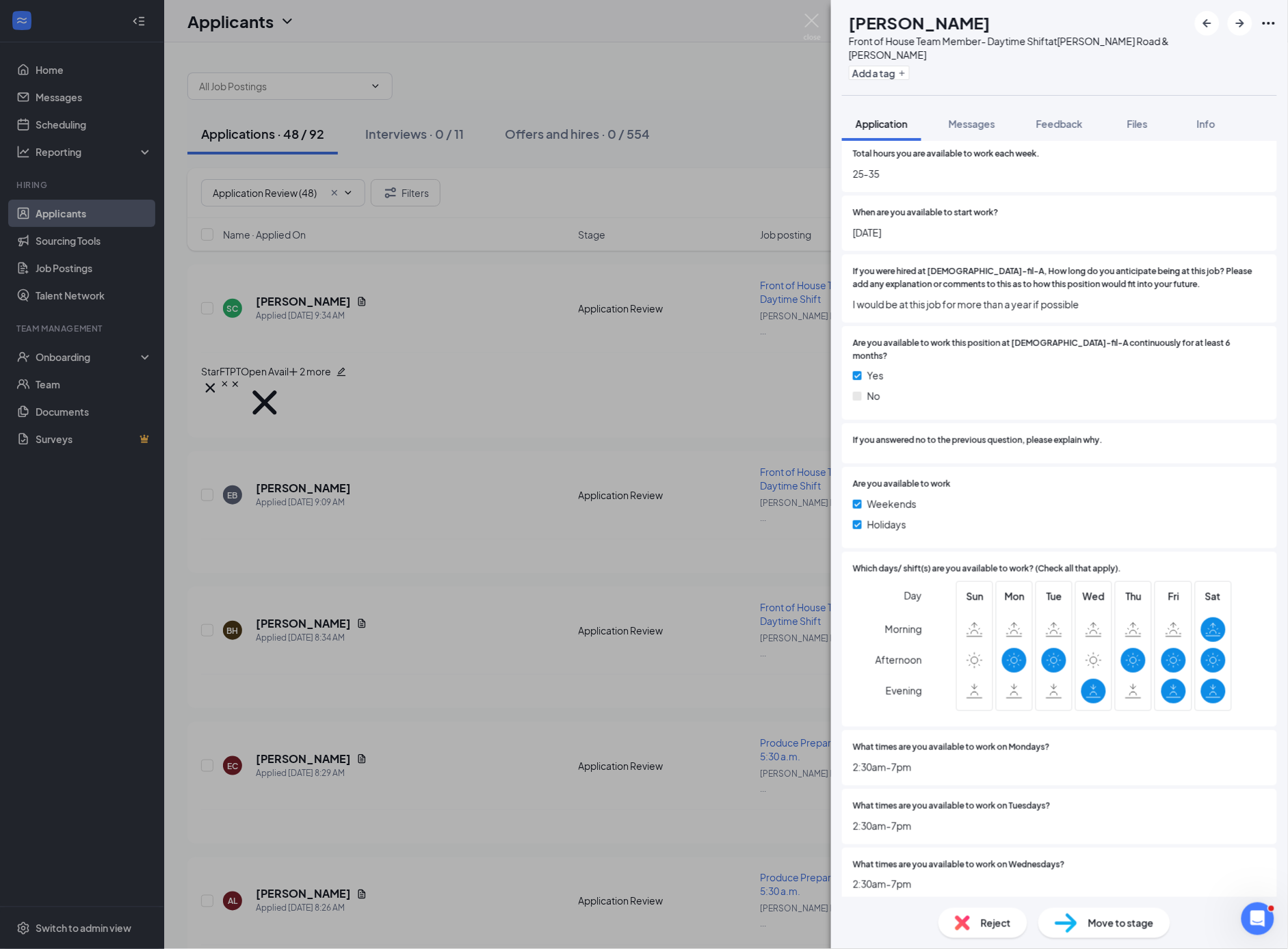
scroll to position [2768, 0]
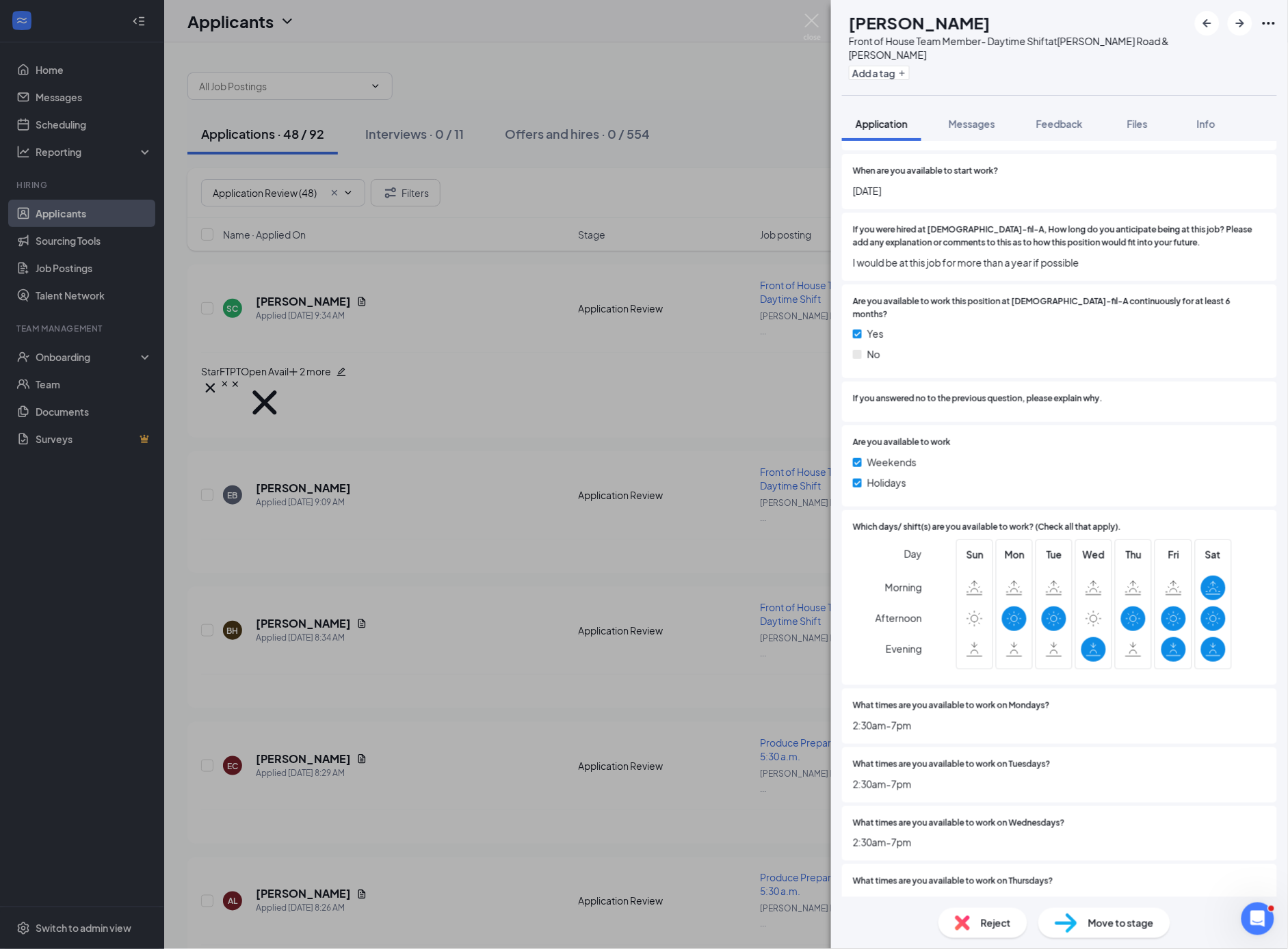
click at [981, 926] on div "Reject" at bounding box center [983, 922] width 89 height 30
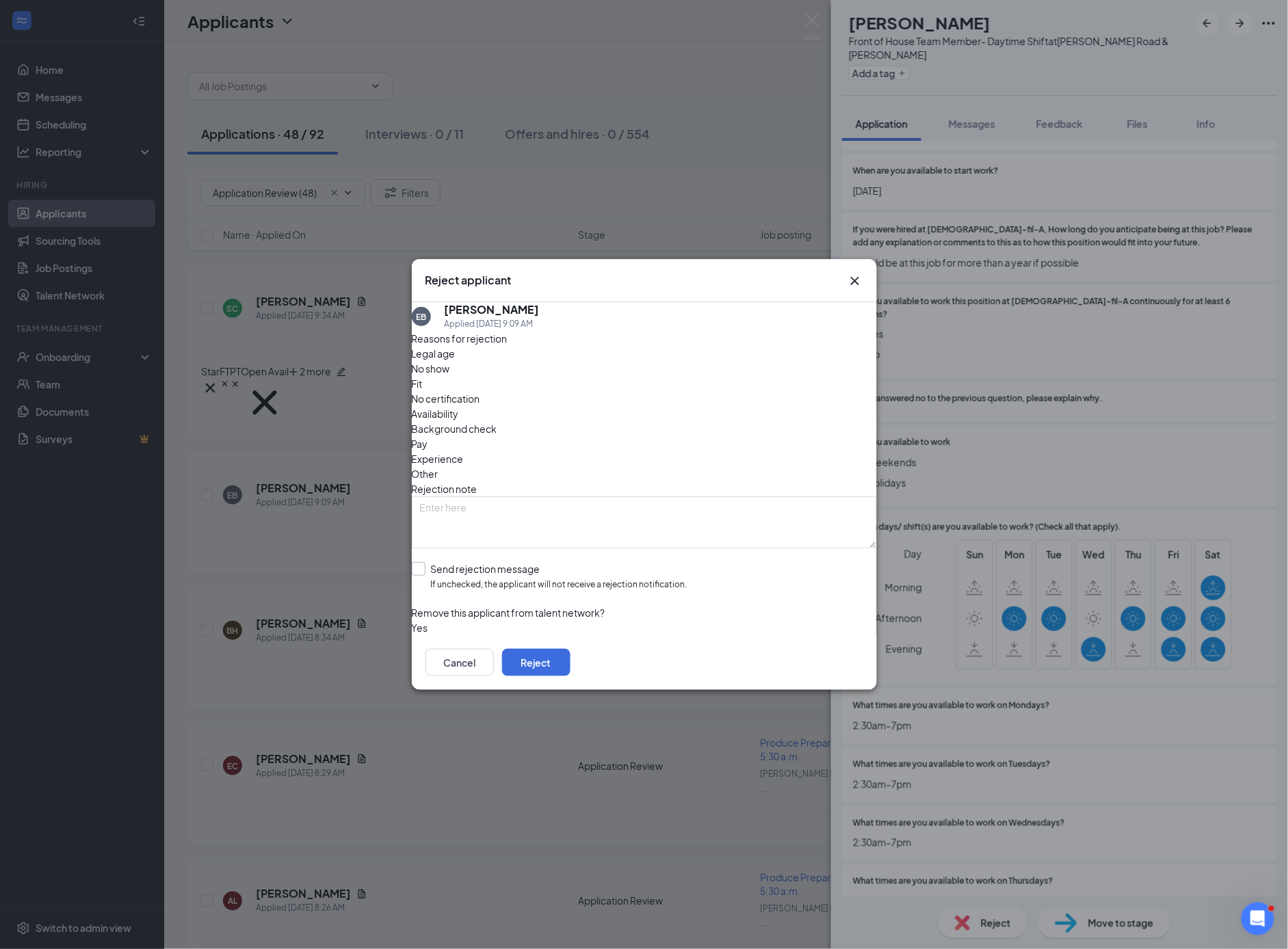
click at [433, 562] on input "Send rejection message If unchecked, the applicant will not receive a rejection…" at bounding box center [549, 577] width 276 height 30
checkbox input "true"
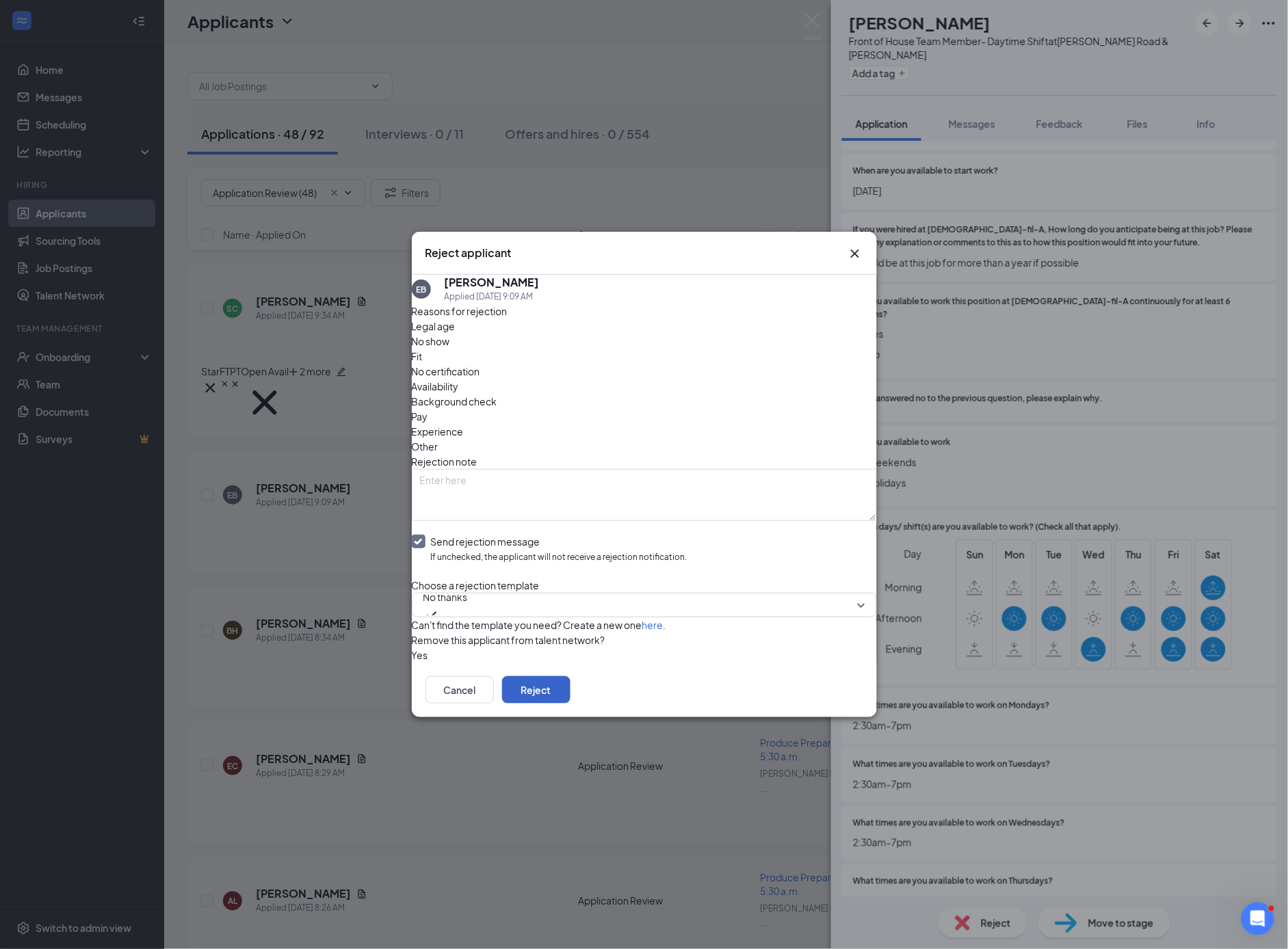
click at [570, 704] on button "Reject" at bounding box center [536, 690] width 68 height 27
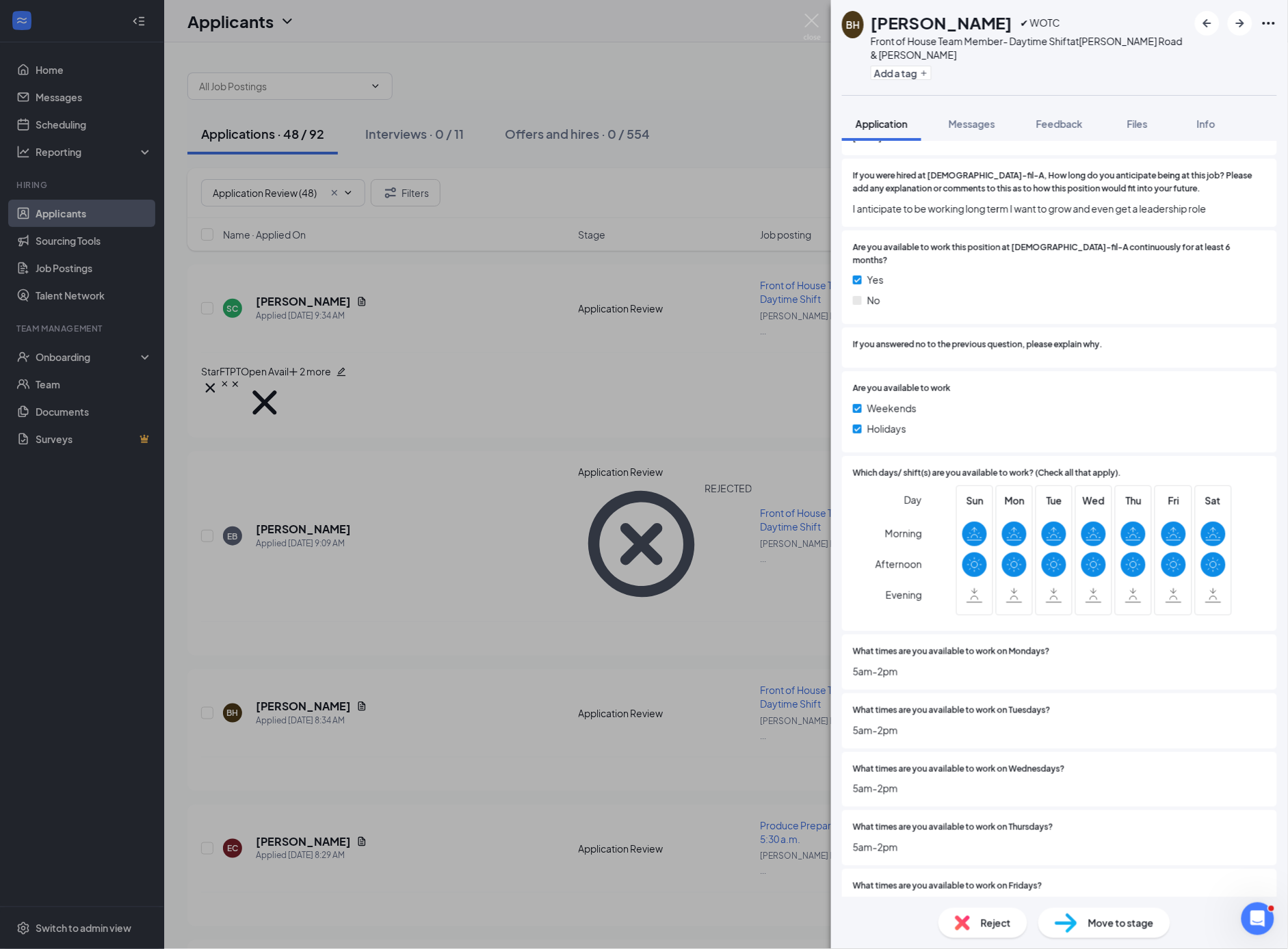
scroll to position [2959, 0]
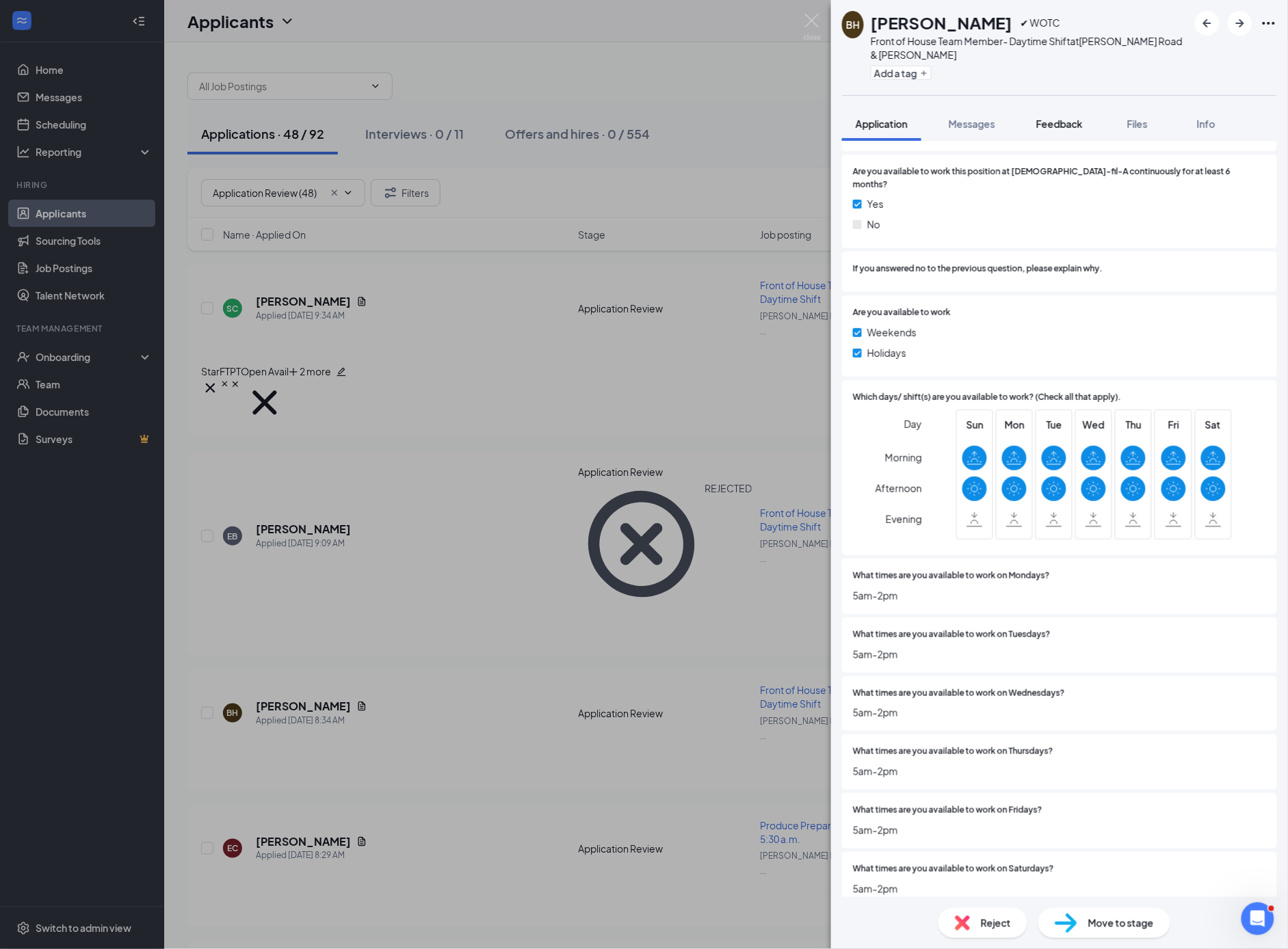
click at [1076, 129] on span "Feedback" at bounding box center [1060, 123] width 47 height 12
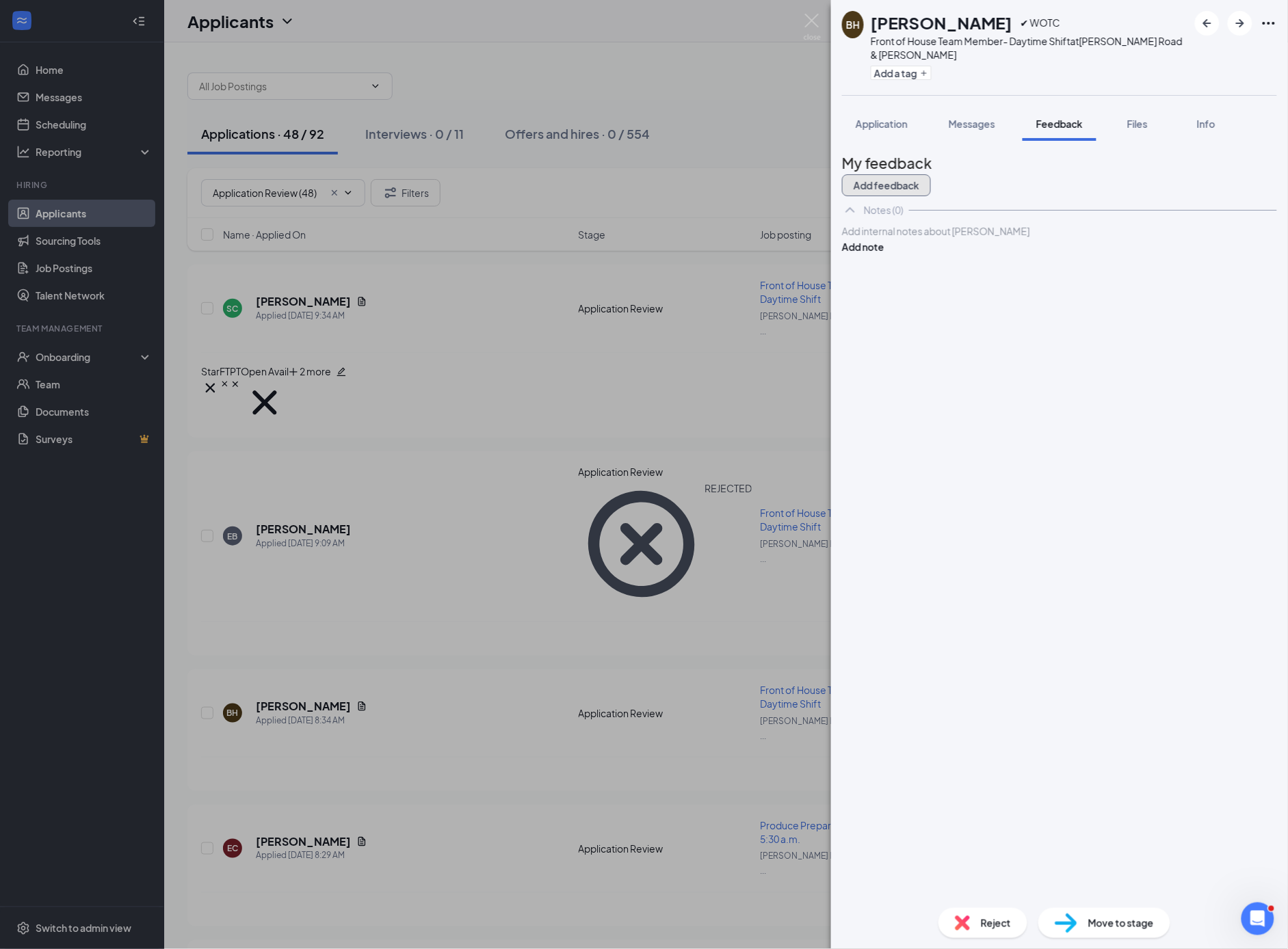
click at [931, 182] on button "Add feedback" at bounding box center [887, 185] width 89 height 22
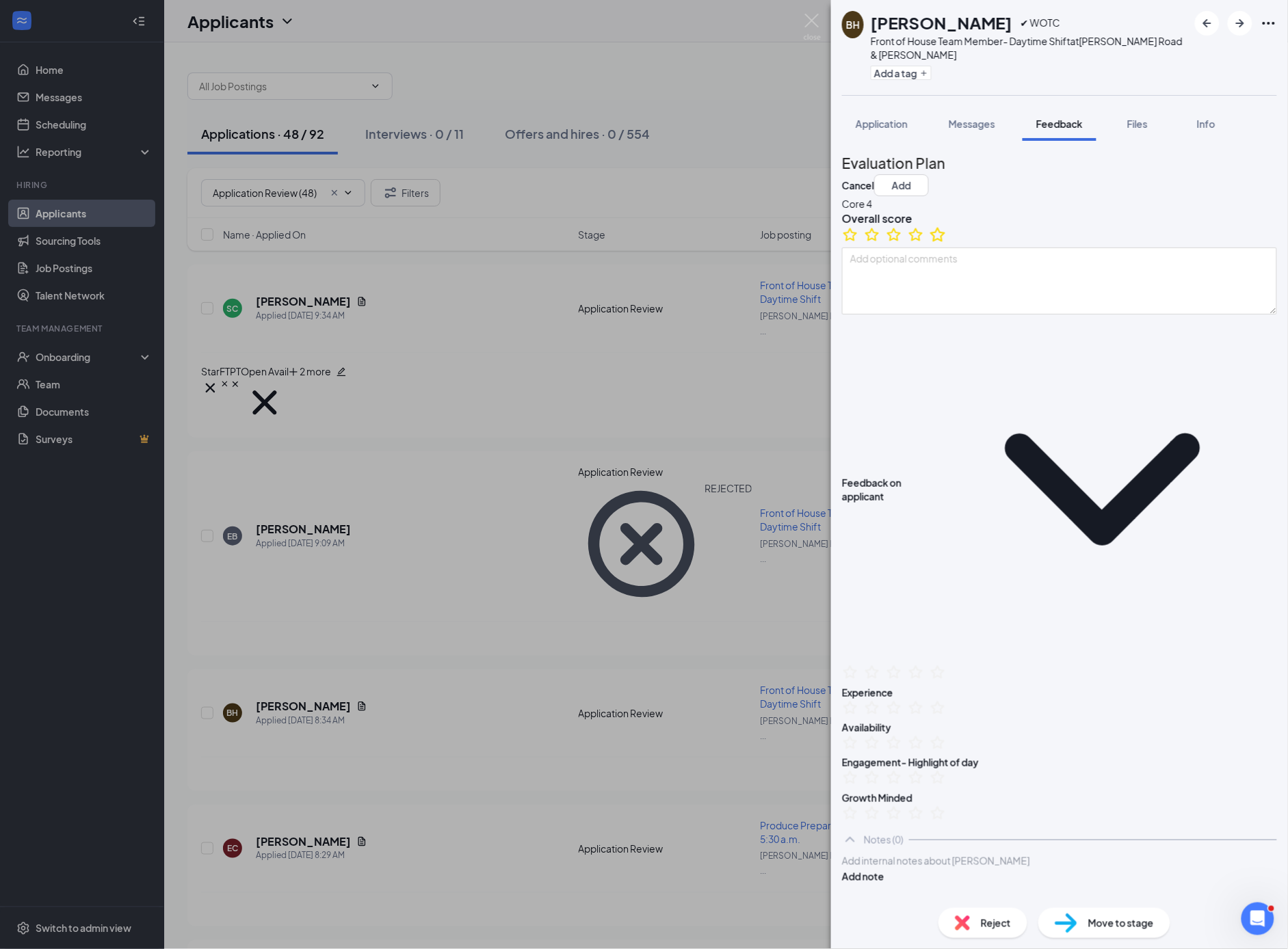
click at [947, 244] on icon "StarBorder" at bounding box center [938, 235] width 18 height 18
click at [909, 76] on button "Add a tag" at bounding box center [902, 73] width 61 height 14
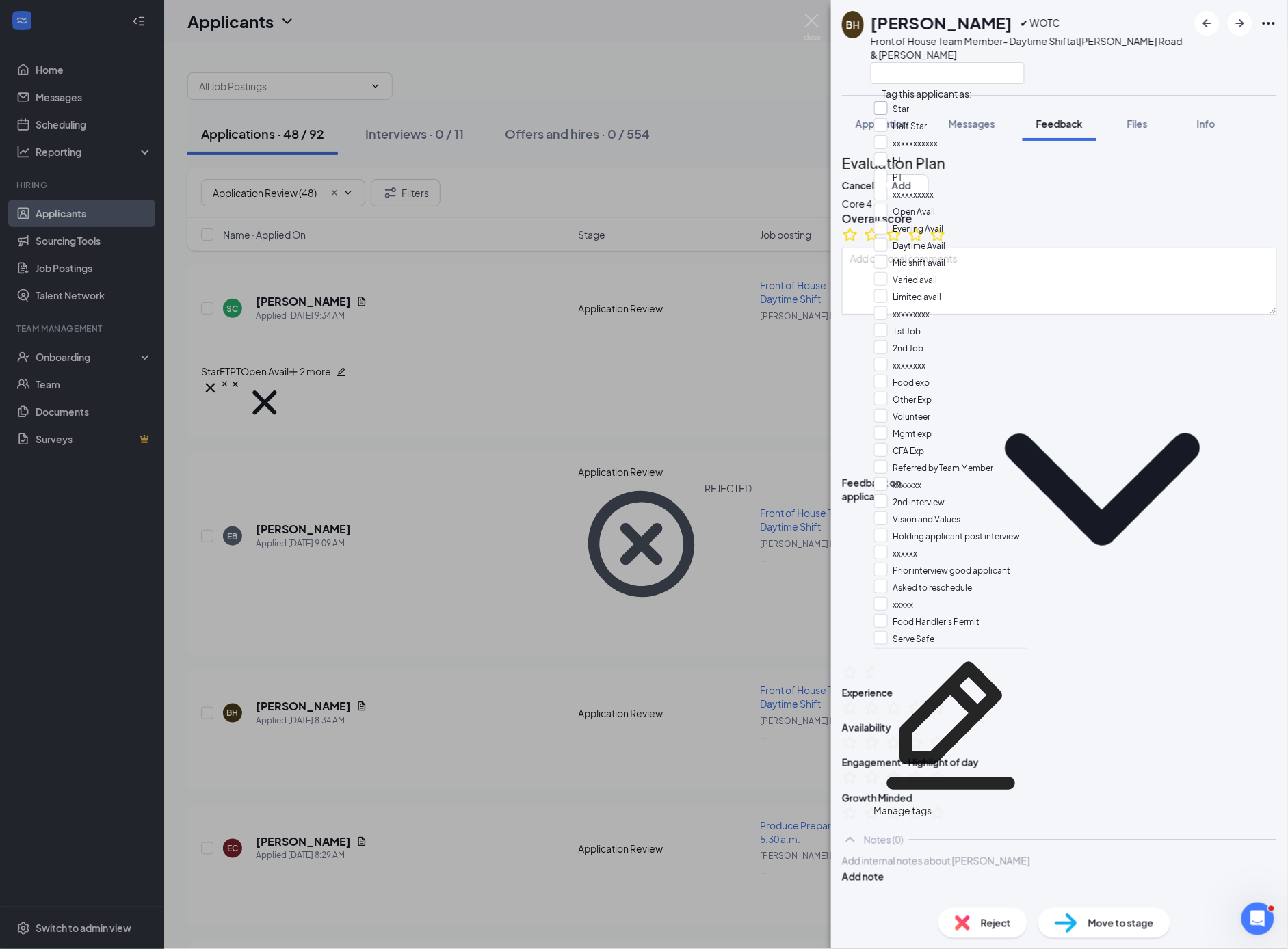
click at [906, 107] on input "Star" at bounding box center [892, 109] width 35 height 15
checkbox input "true"
click at [887, 203] on input "Open Avail" at bounding box center [905, 211] width 62 height 15
drag, startPoint x: 893, startPoint y: 179, endPoint x: 899, endPoint y: 212, distance: 33.5
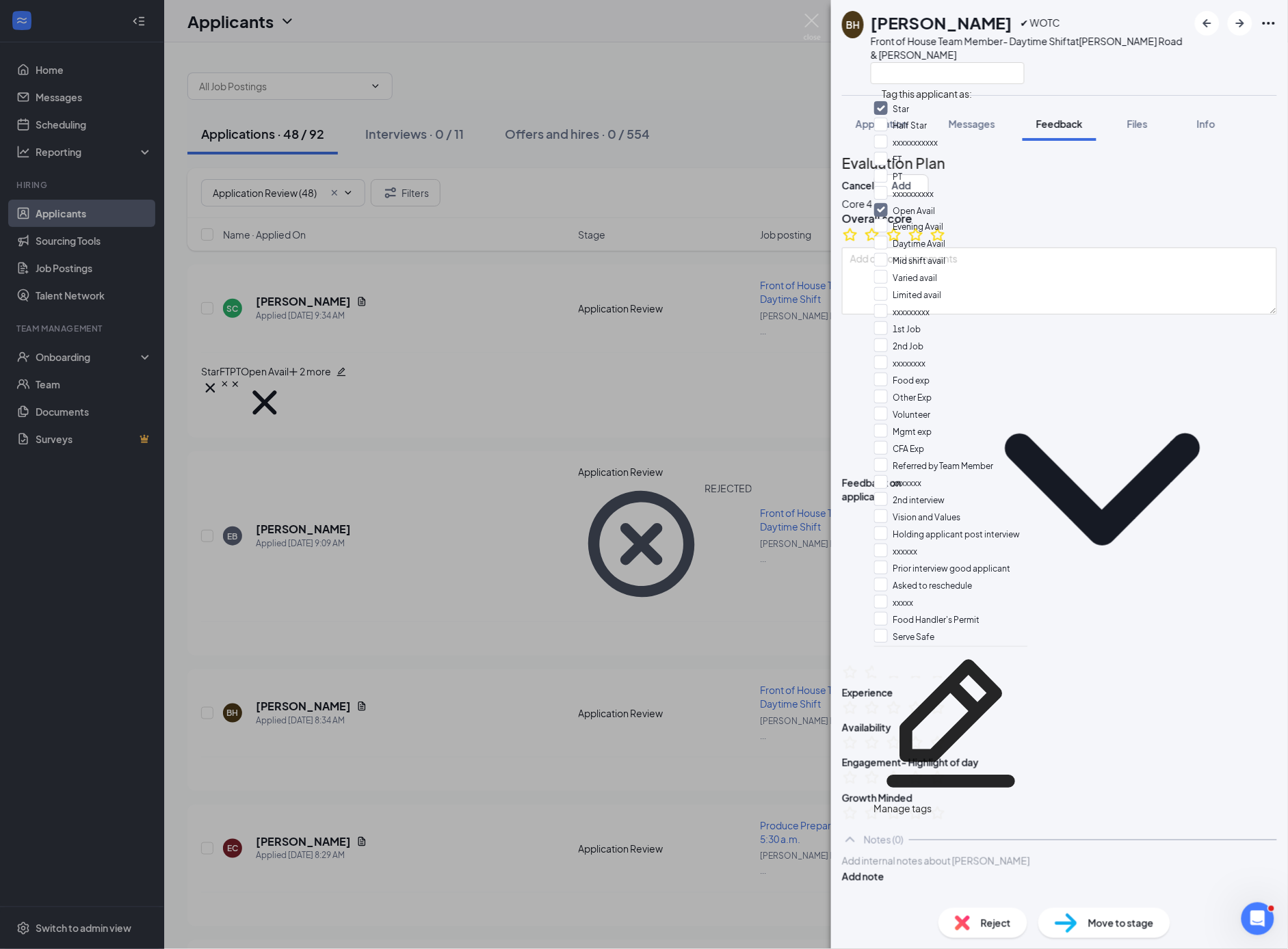
click at [893, 203] on input "Open Avail" at bounding box center [905, 211] width 62 height 15
checkbox input "false"
click at [892, 237] on input "Daytime Avail" at bounding box center [910, 244] width 72 height 15
click at [989, 237] on div "Daytime Avail" at bounding box center [951, 245] width 154 height 16
click at [890, 237] on input "Daytime Avail" at bounding box center [910, 244] width 72 height 15
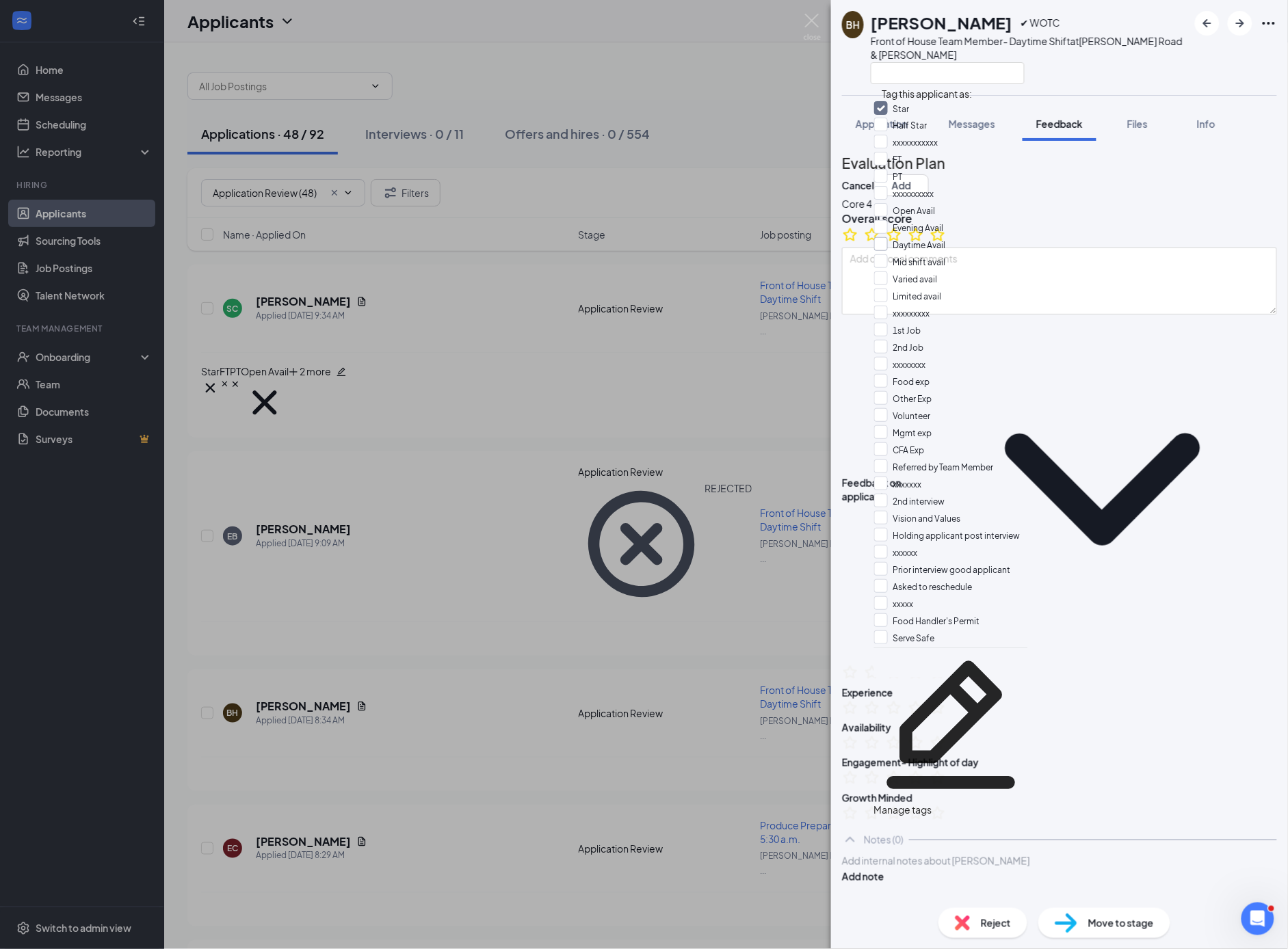
checkbox input "true"
click at [895, 372] on input "Food exp" at bounding box center [903, 380] width 56 height 15
checkbox input "true"
click at [888, 389] on input "Other Exp" at bounding box center [903, 396] width 58 height 15
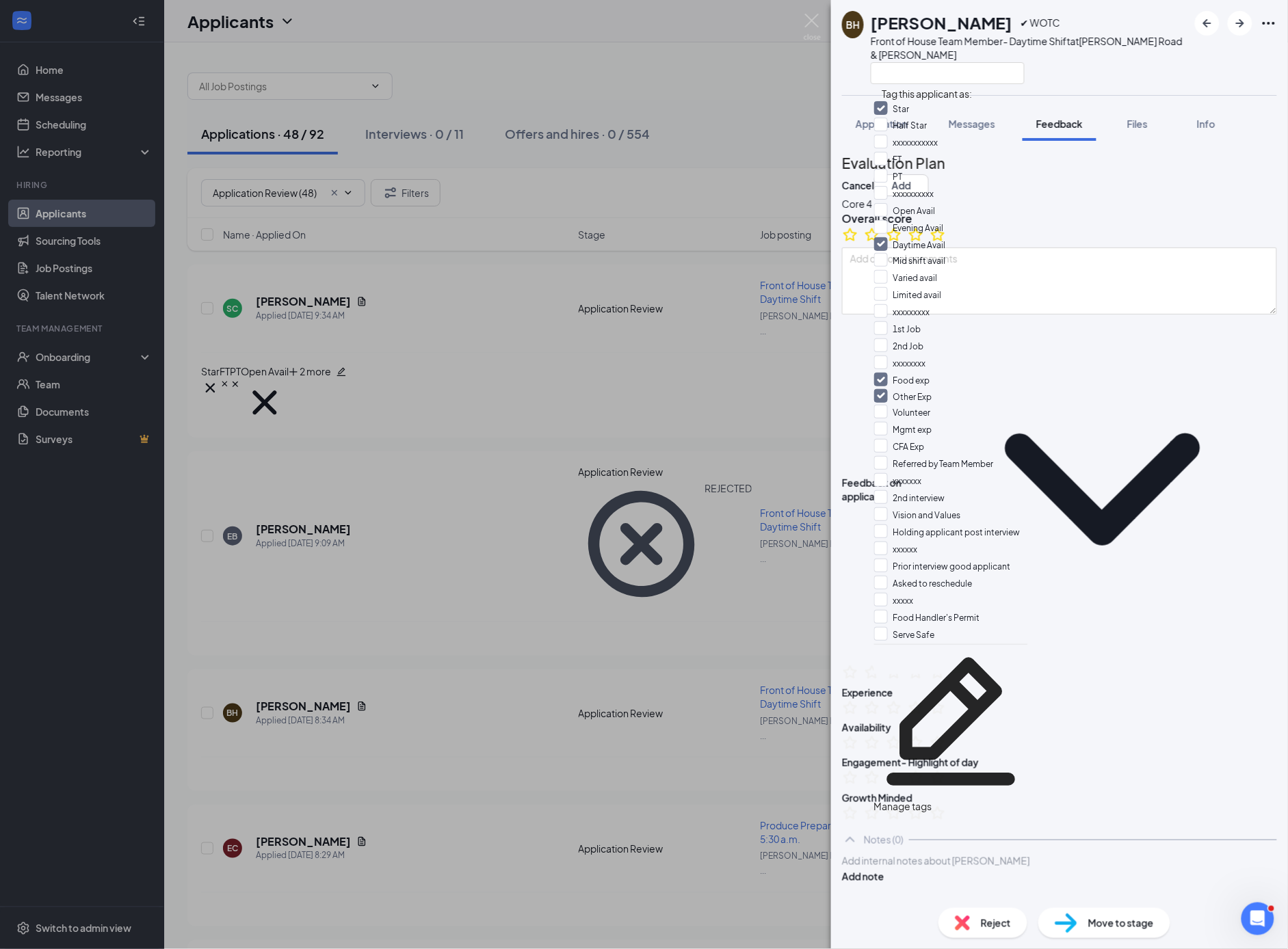
click at [887, 389] on input "Other Exp" at bounding box center [903, 396] width 58 height 15
checkbox input "false"
click at [929, 175] on button "Add" at bounding box center [902, 185] width 55 height 22
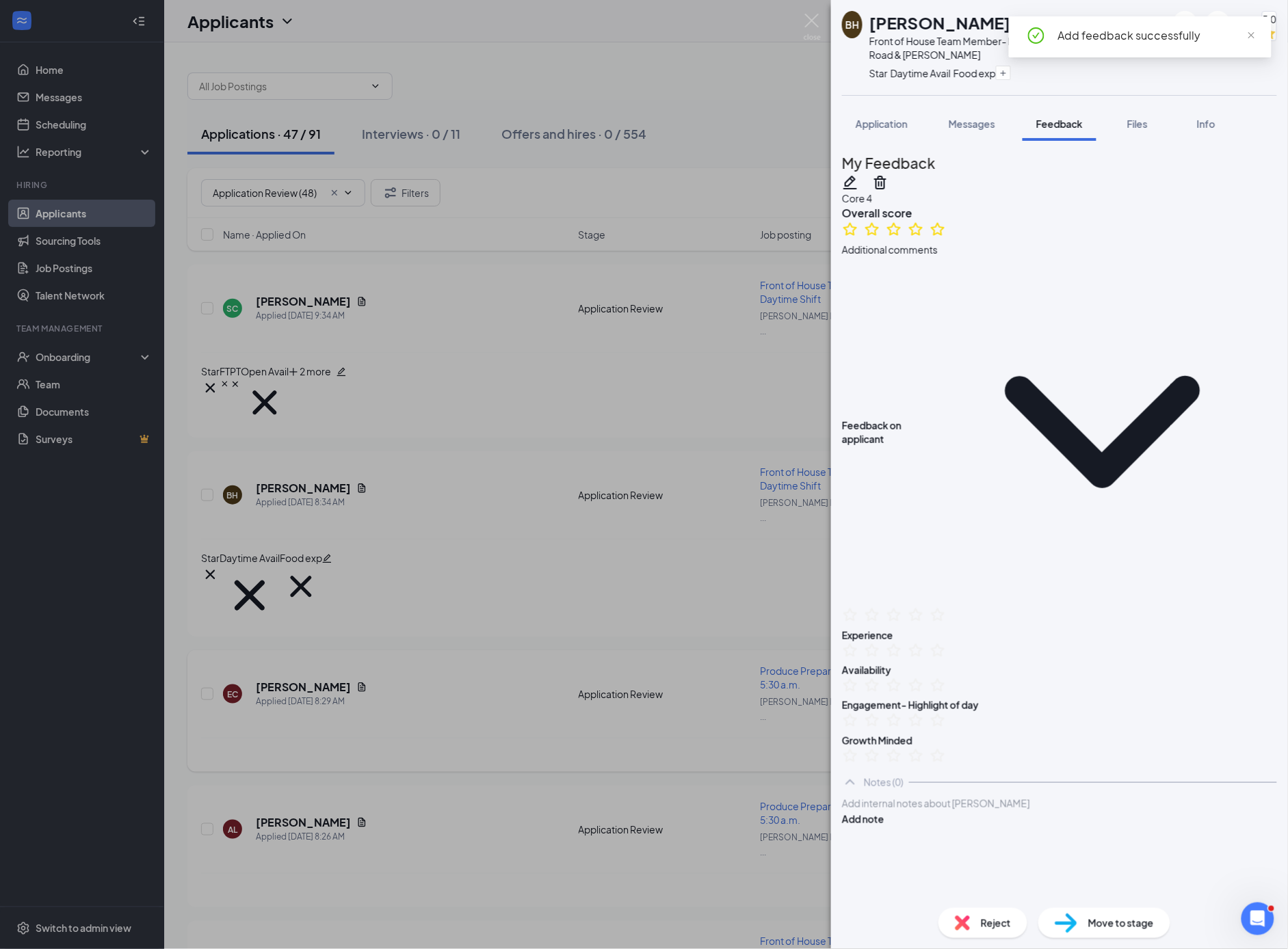
drag, startPoint x: 411, startPoint y: 545, endPoint x: 421, endPoint y: 546, distance: 10.0
click at [411, 545] on div "BH [PERSON_NAME] ✔ WOTC Front of House Team Member- Daytime Shift at [PERSON_NA…" at bounding box center [644, 474] width 1288 height 949
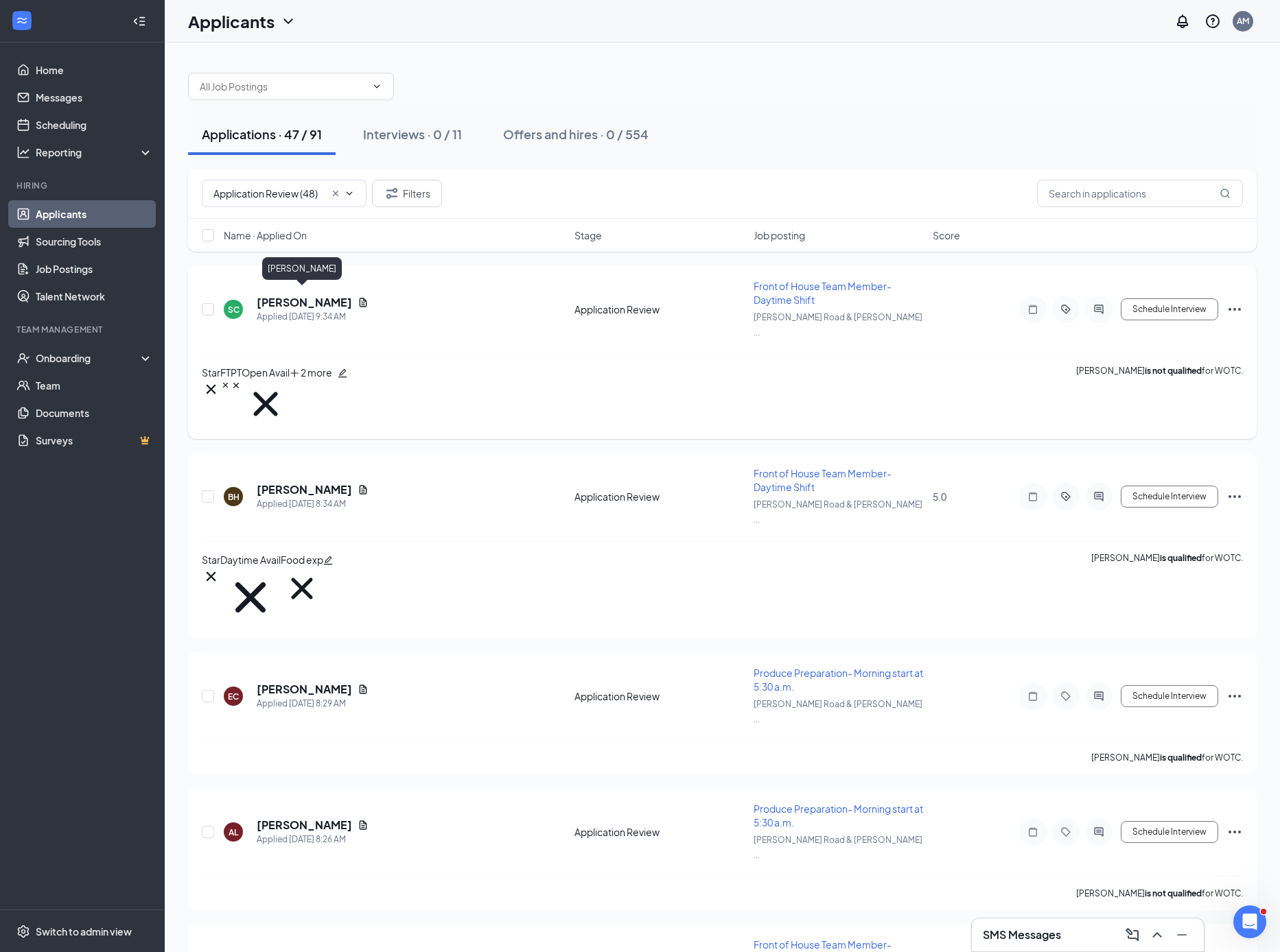
click at [310, 295] on h5 "[PERSON_NAME]" at bounding box center [304, 303] width 95 height 15
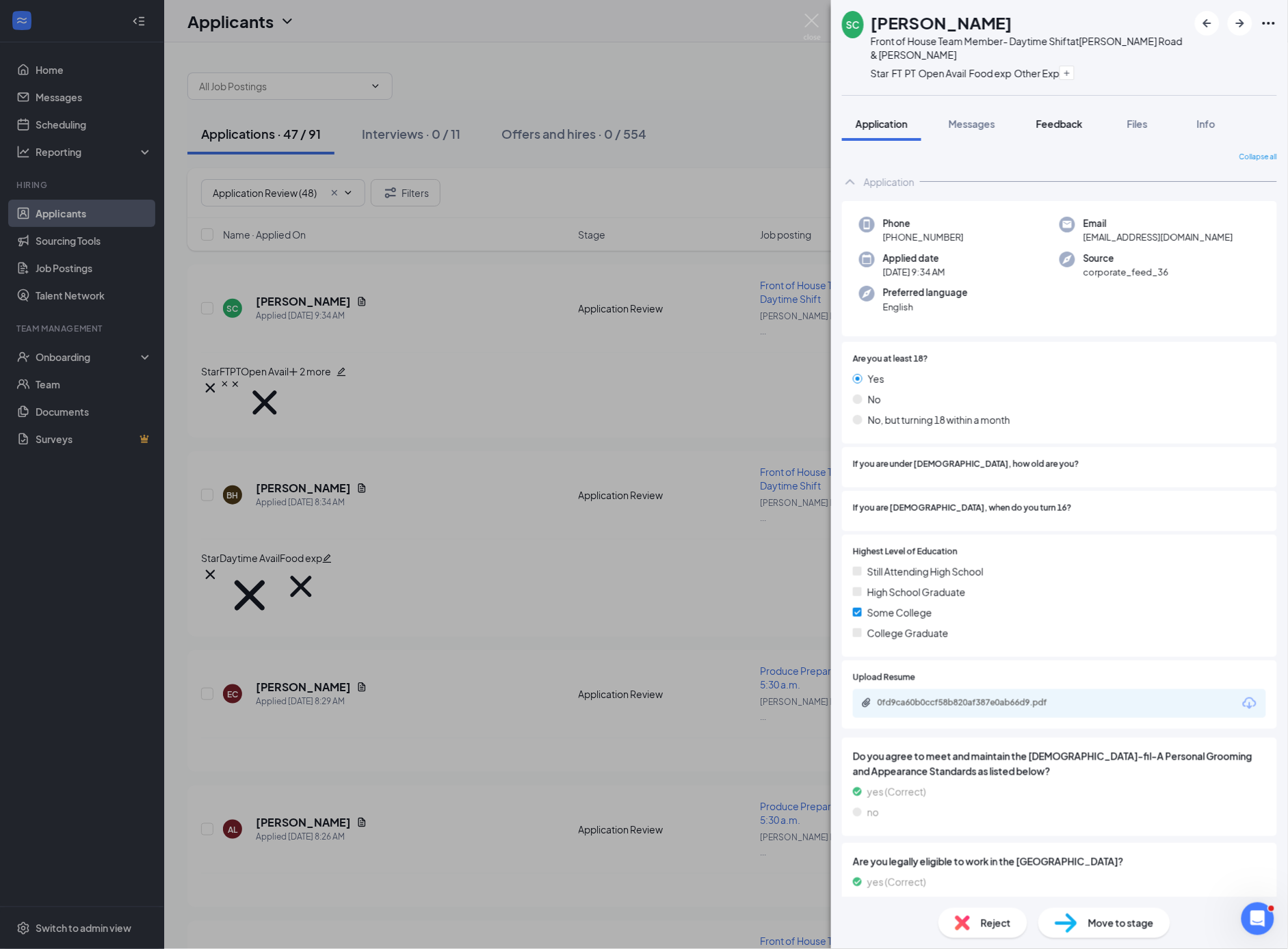
click at [1051, 130] on button "Feedback" at bounding box center [1060, 124] width 74 height 35
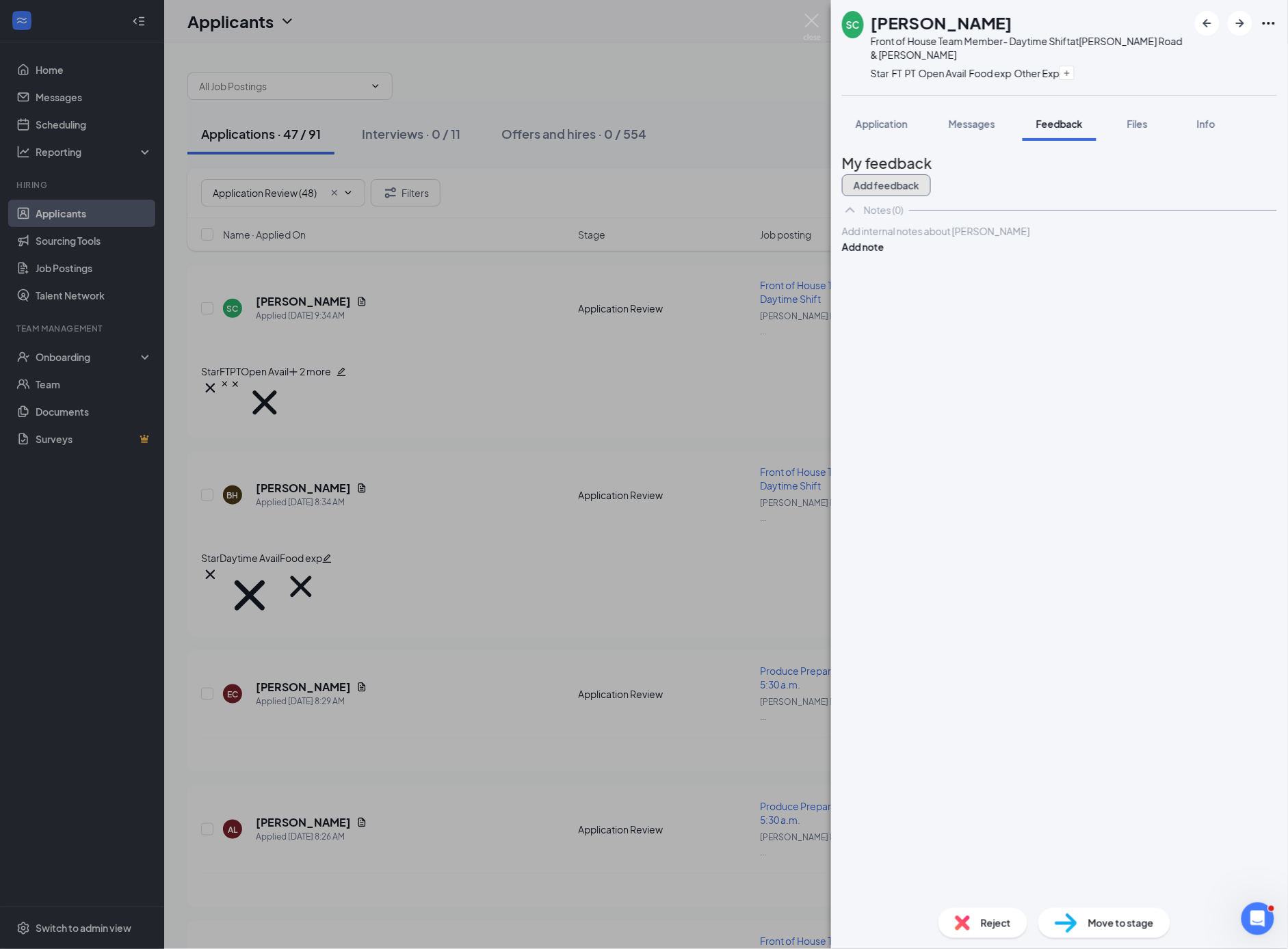
click at [931, 175] on button "Add feedback" at bounding box center [887, 185] width 89 height 22
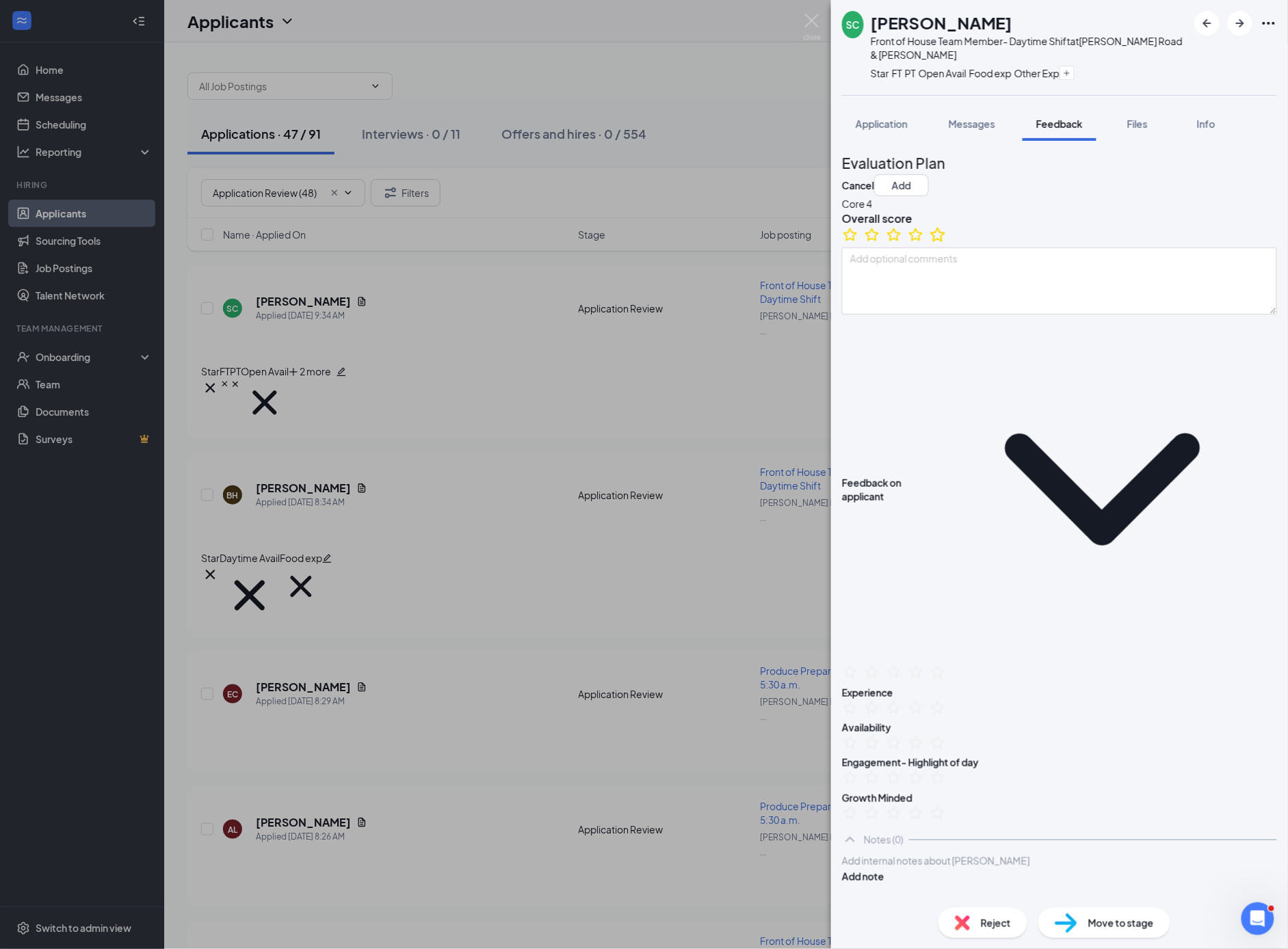
click at [945, 241] on icon "StarBorder" at bounding box center [938, 234] width 15 height 14
click at [929, 175] on button "Add" at bounding box center [902, 185] width 55 height 22
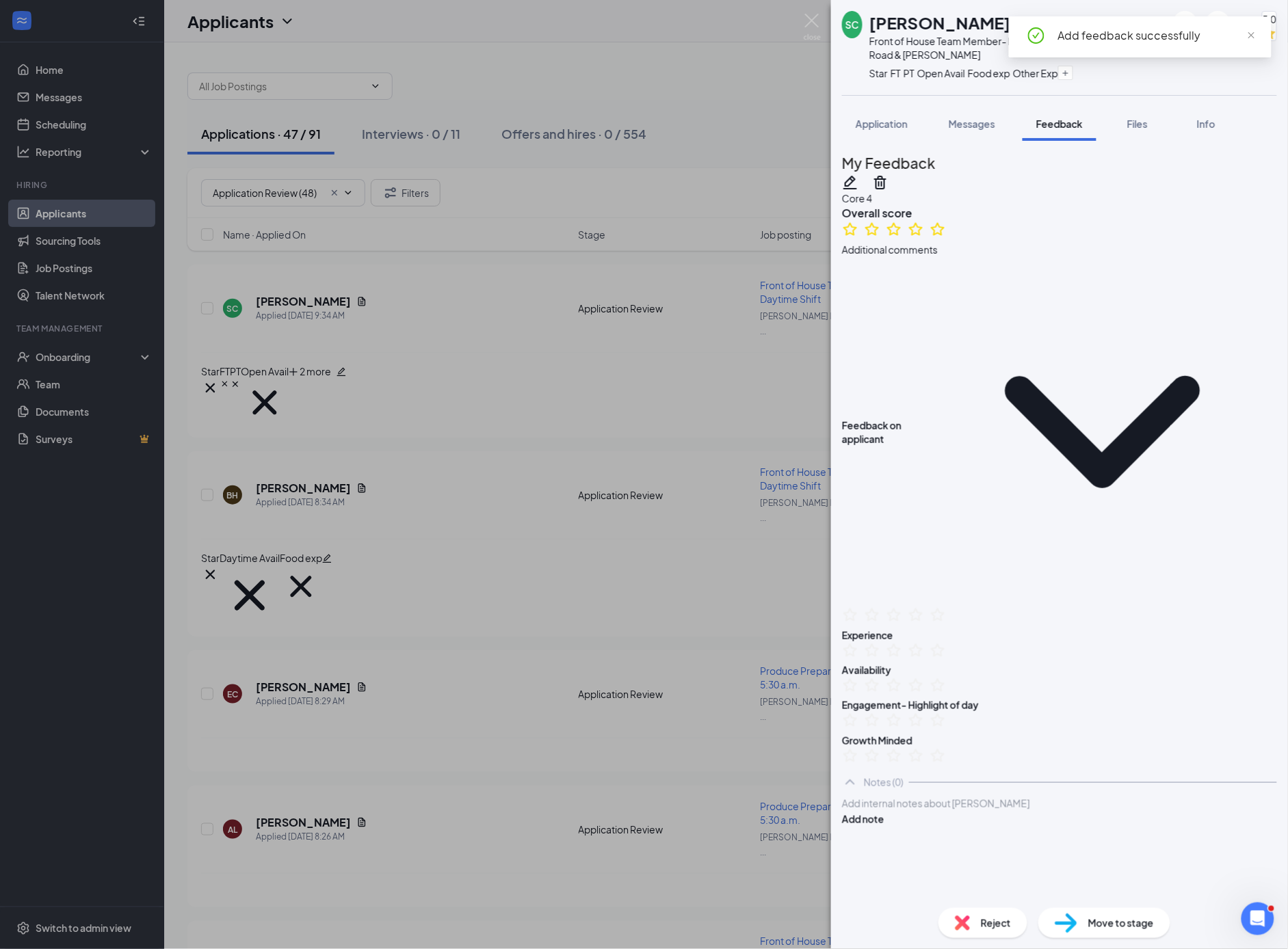
click at [588, 579] on div "SC [PERSON_NAME] Front of House Team Member- Daytime Shift at [PERSON_NAME][GEO…" at bounding box center [644, 474] width 1288 height 949
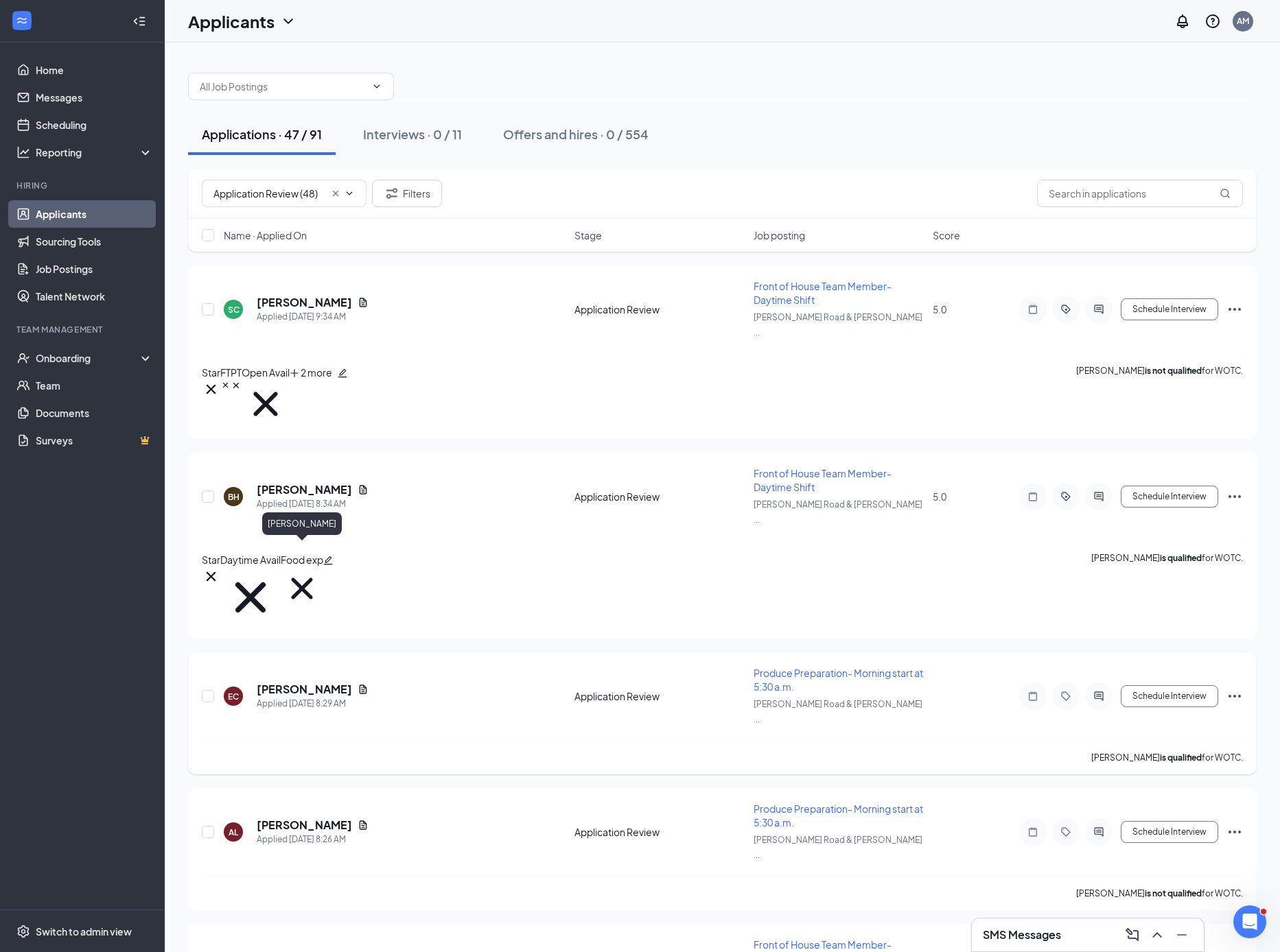
click at [295, 682] on h5 "[PERSON_NAME]" at bounding box center [304, 689] width 95 height 15
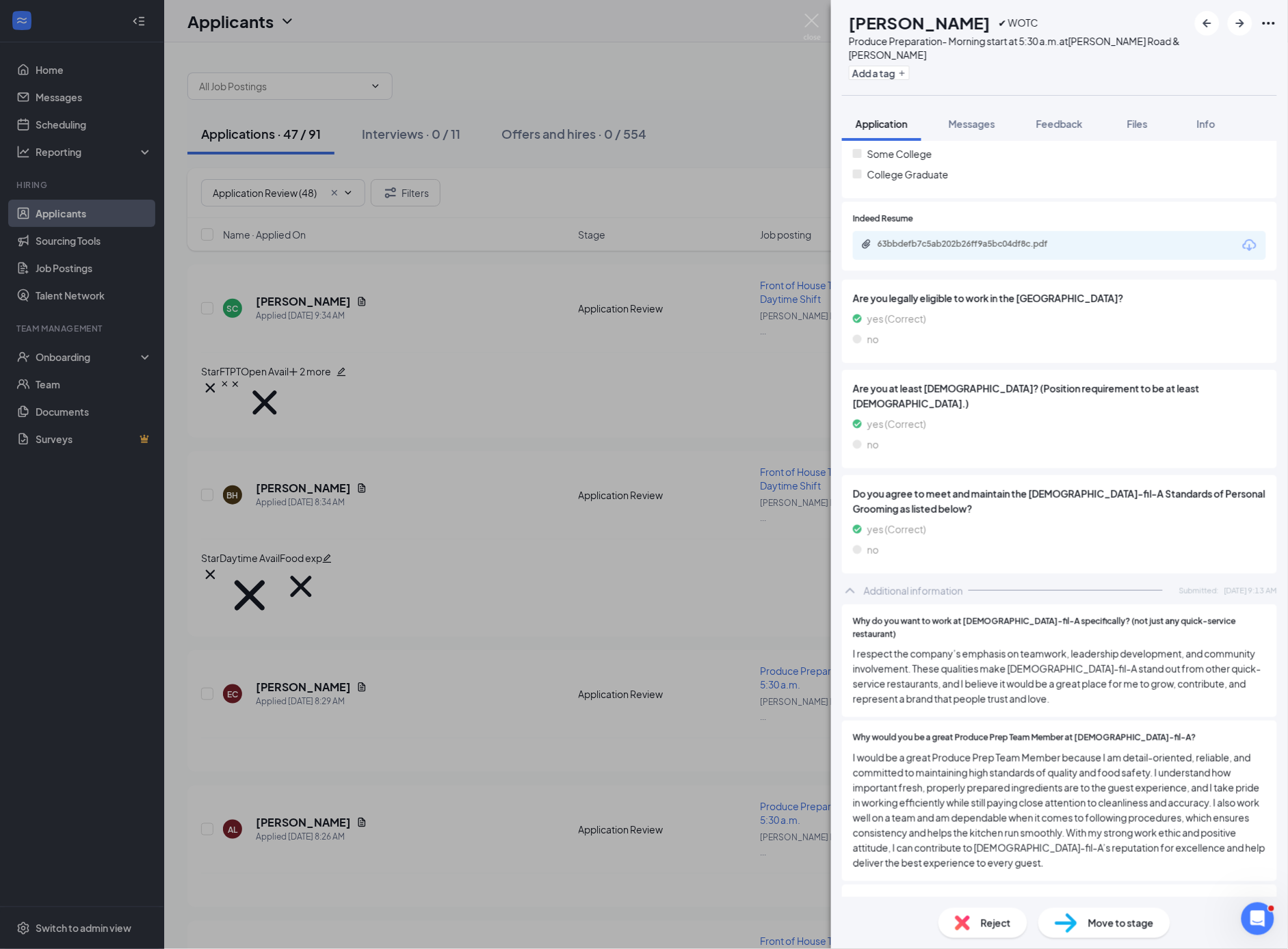
scroll to position [374, 0]
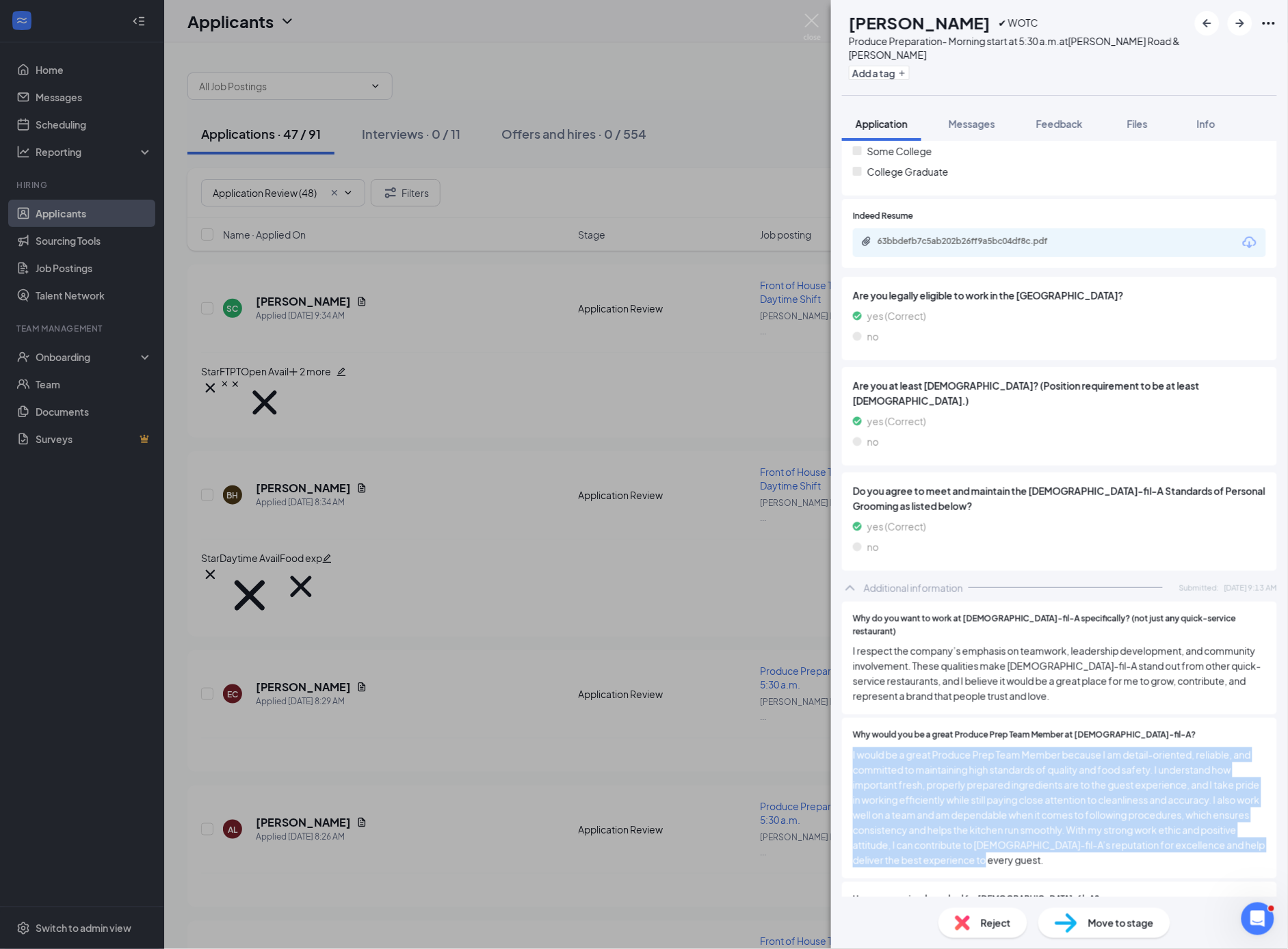
drag, startPoint x: 1050, startPoint y: 836, endPoint x: 936, endPoint y: 755, distance: 139.8
click at [842, 729] on div "Why would you be a great Produce Prep Team Member at [DEMOGRAPHIC_DATA]-fil-A? …" at bounding box center [1060, 799] width 435 height 161
copy span "I would be a great Produce Prep Team Member because I am detail-oriented, relia…"
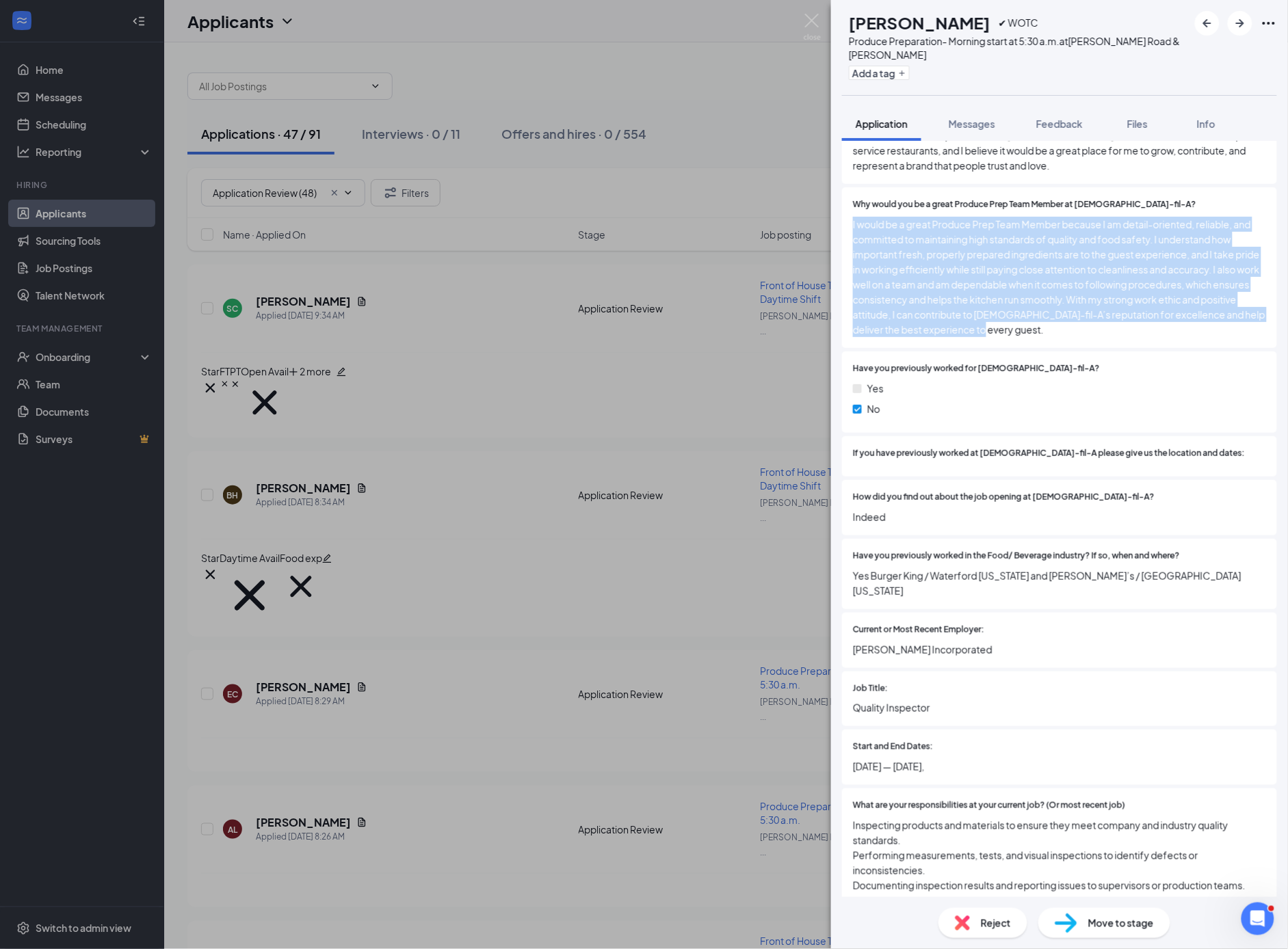
scroll to position [954, 0]
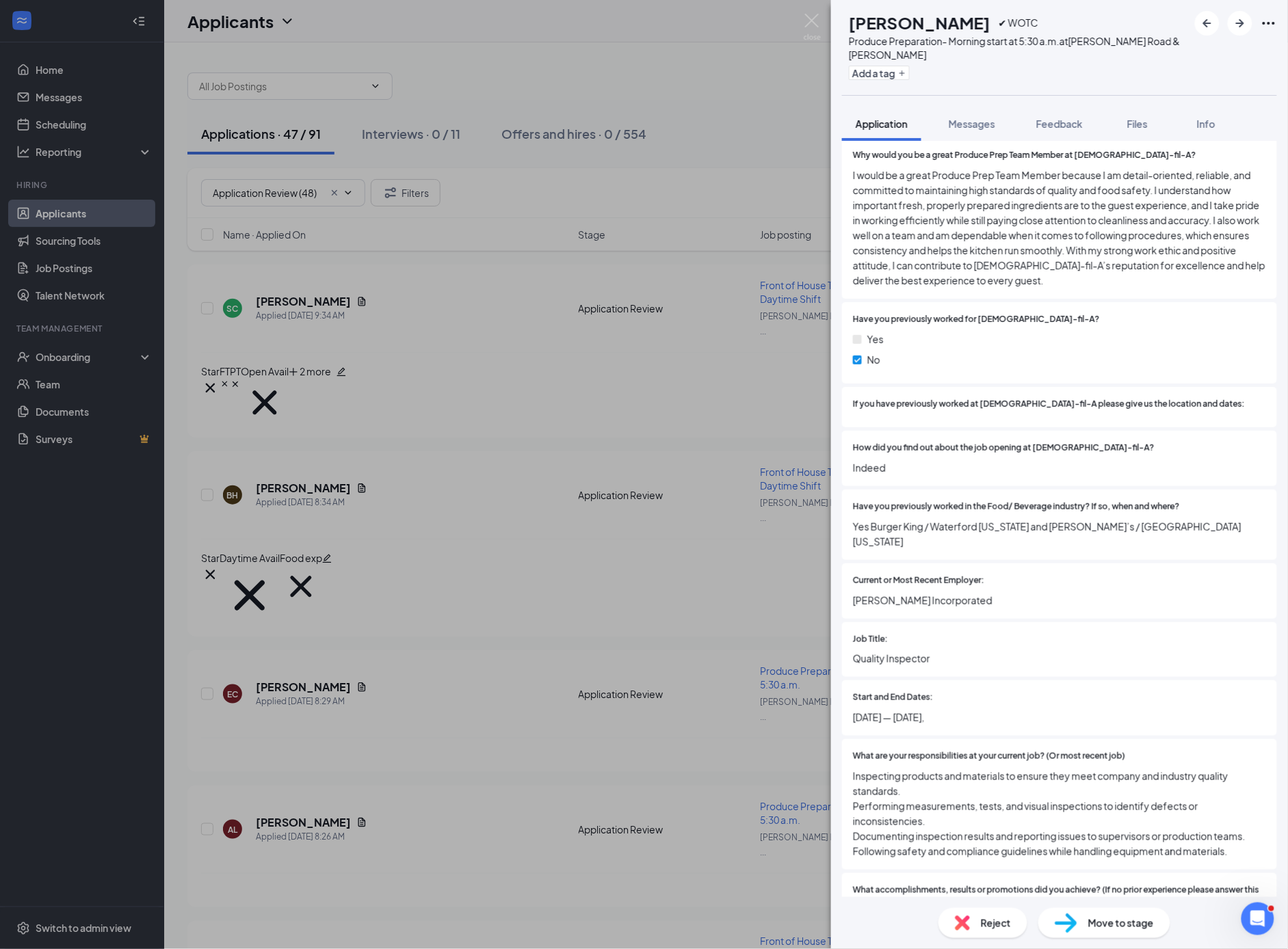
click at [990, 922] on span "Reject" at bounding box center [996, 923] width 30 height 15
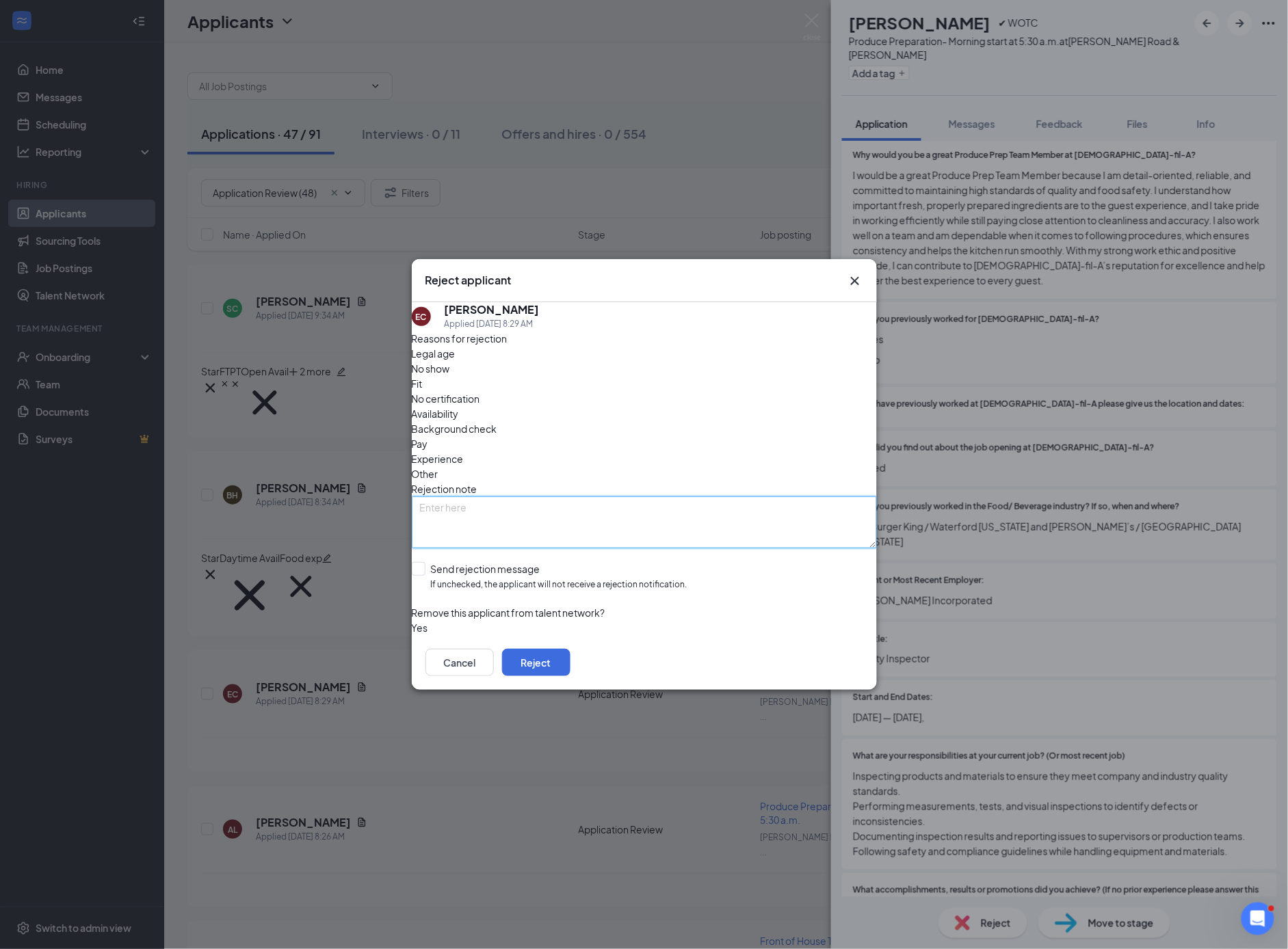
click at [472, 496] on textarea at bounding box center [644, 522] width 465 height 52
type textarea "ai"
click at [431, 562] on input "Send rejection message If unchecked, the applicant will not receive a rejection…" at bounding box center [549, 577] width 276 height 30
checkbox input "true"
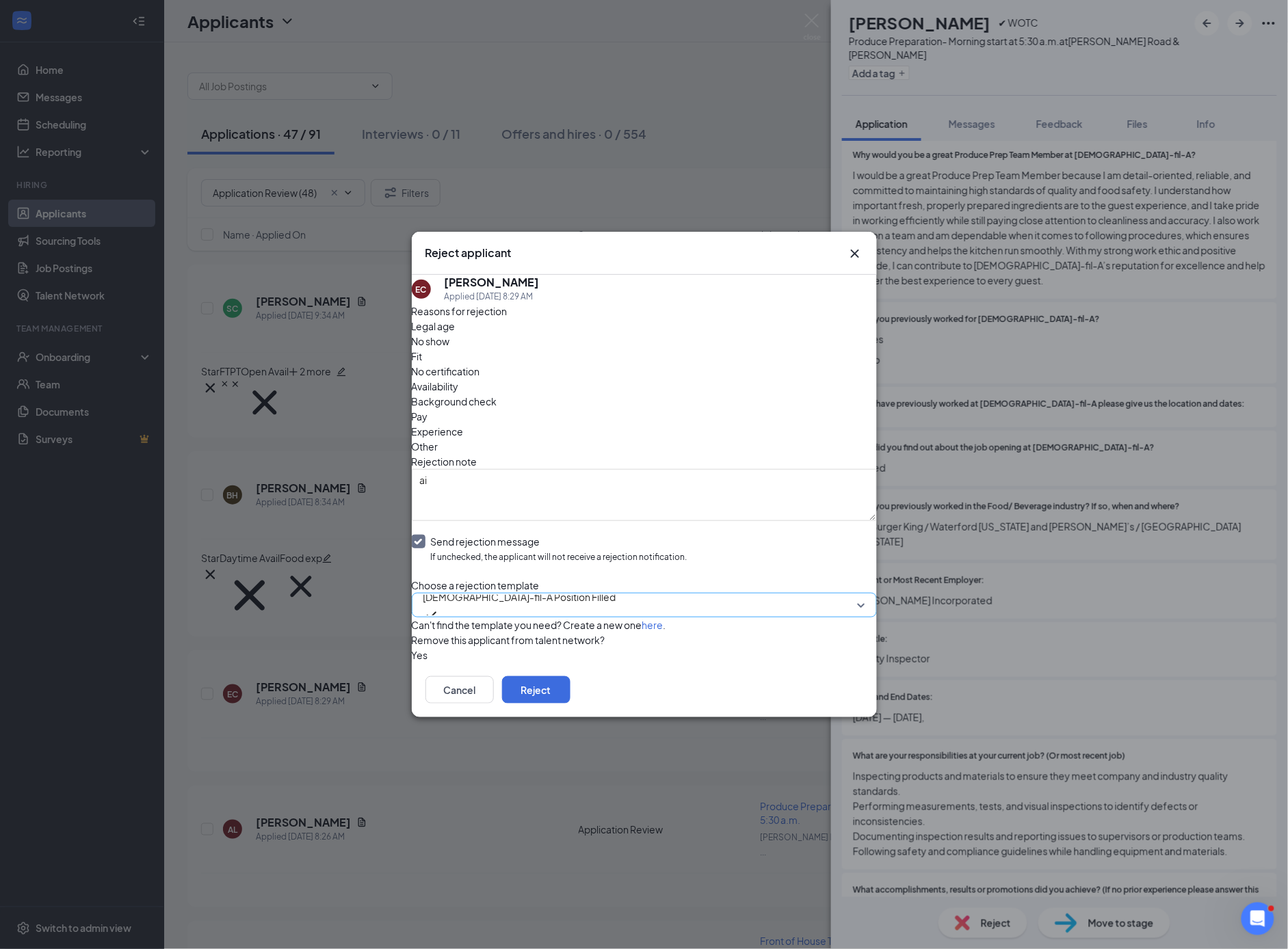
click at [471, 587] on span "[DEMOGRAPHIC_DATA]-fil-A Position Filled" at bounding box center [520, 598] width 193 height 21
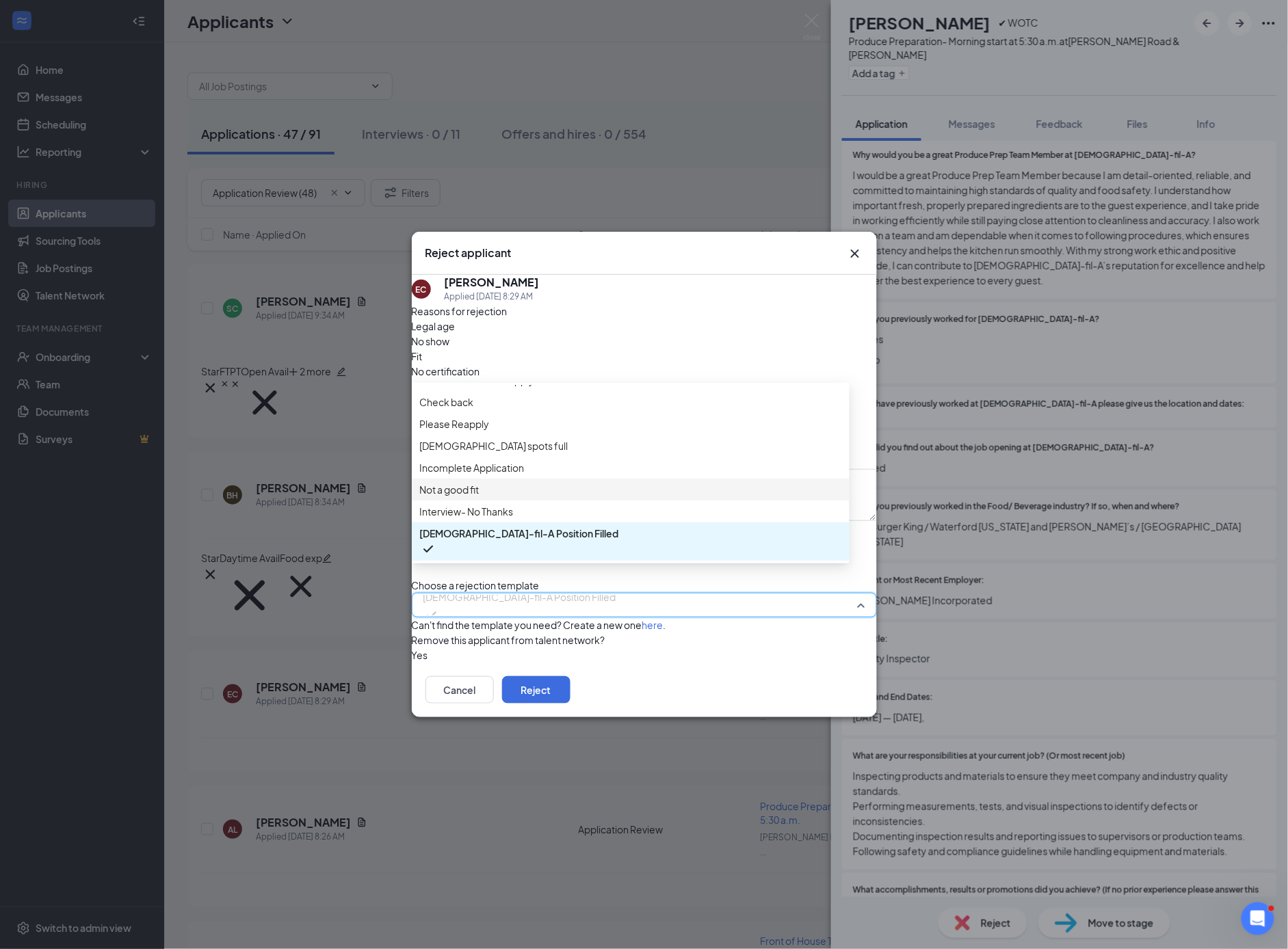
scroll to position [12, 0]
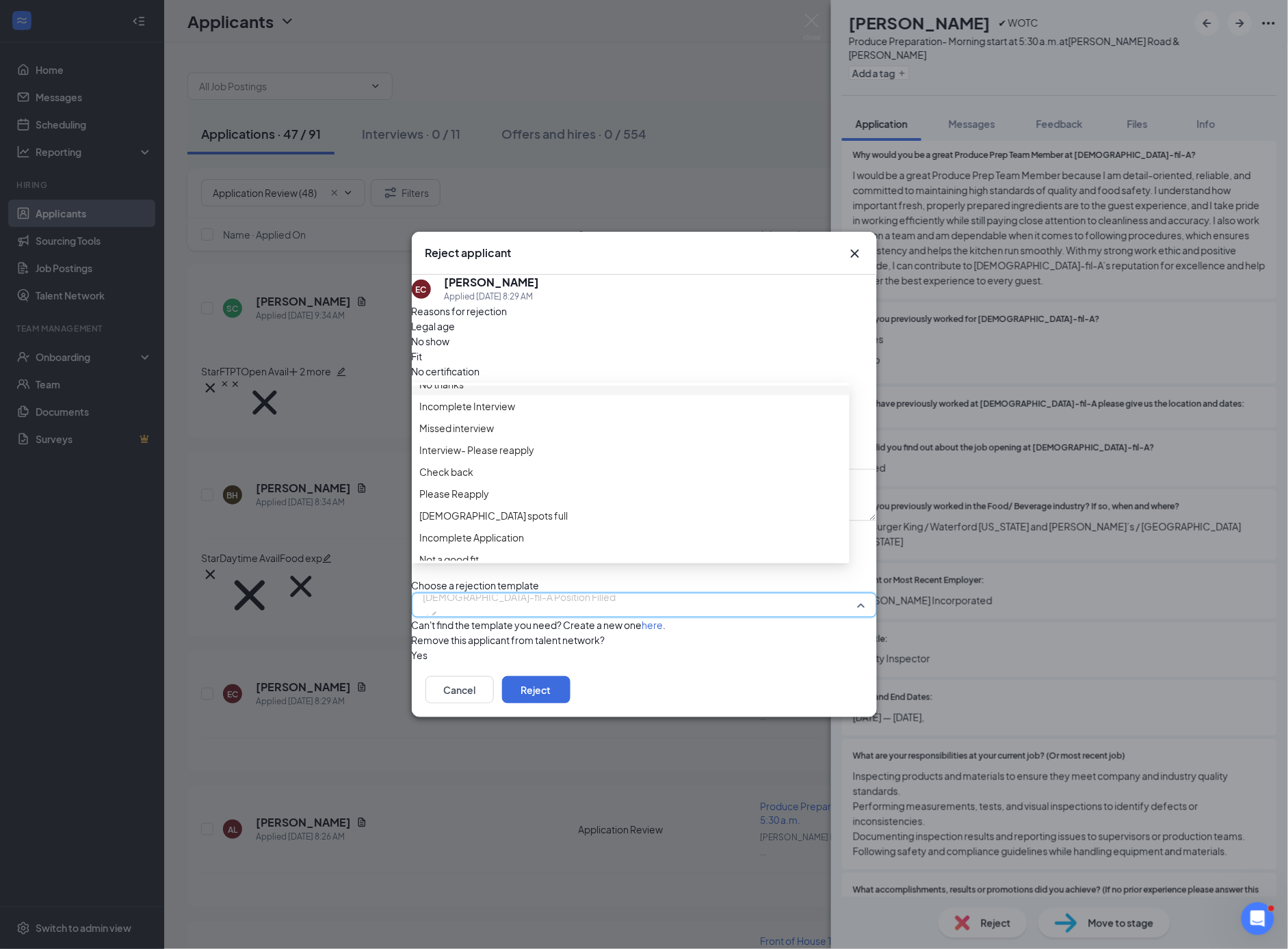
click at [455, 386] on span "No thanks" at bounding box center [442, 384] width 44 height 15
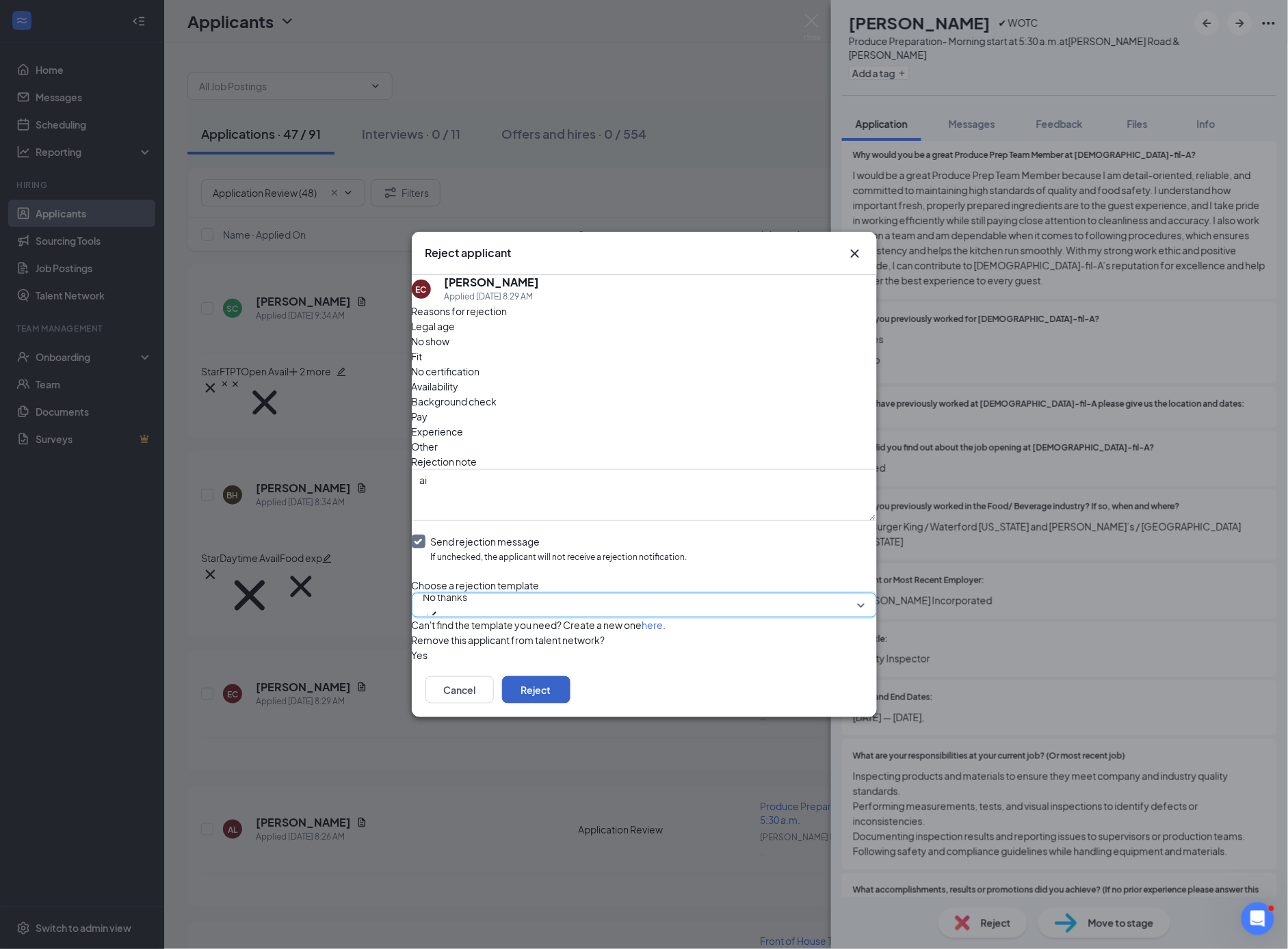
click at [570, 702] on button "Reject" at bounding box center [536, 690] width 68 height 27
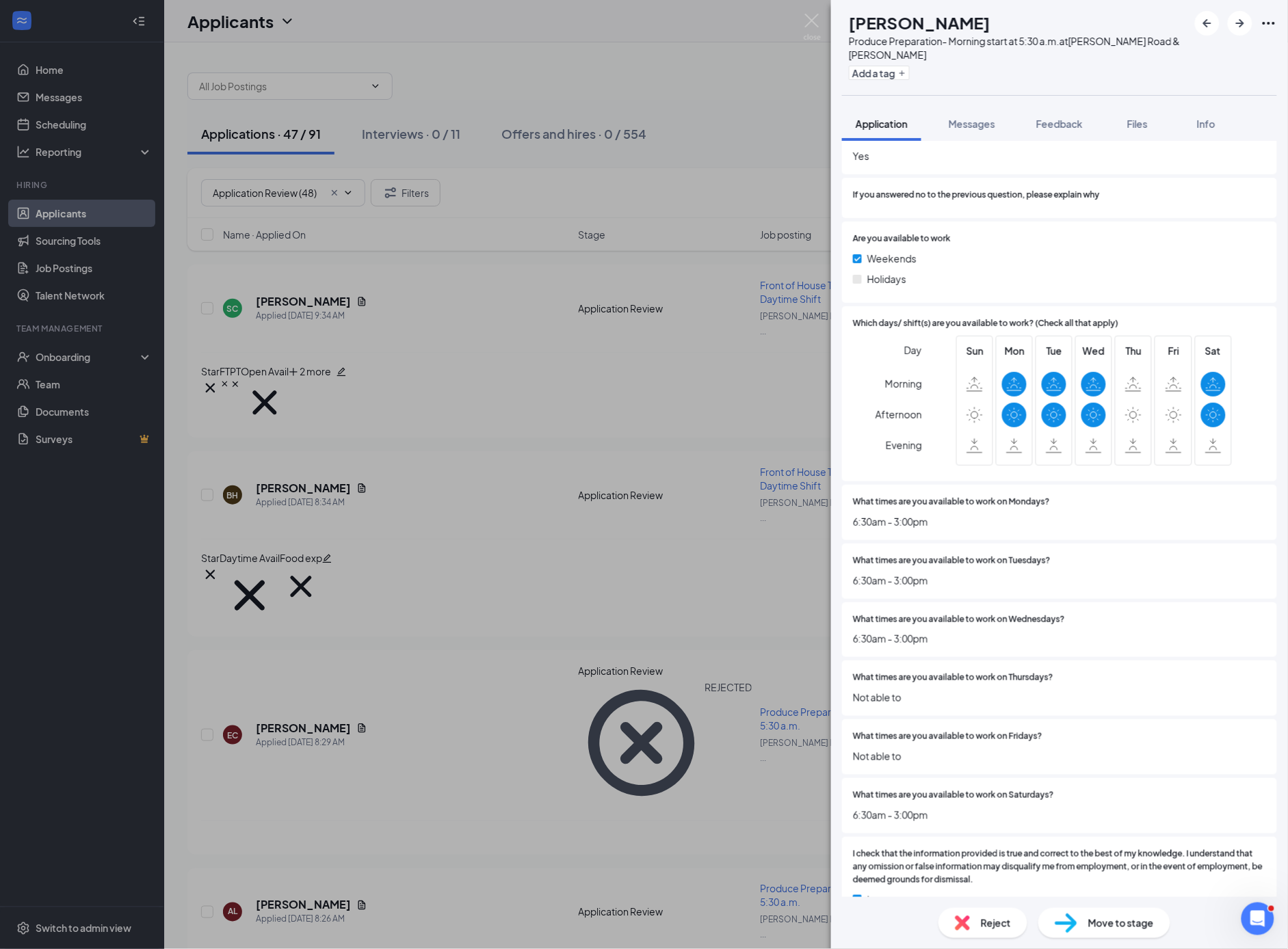
scroll to position [3087, 0]
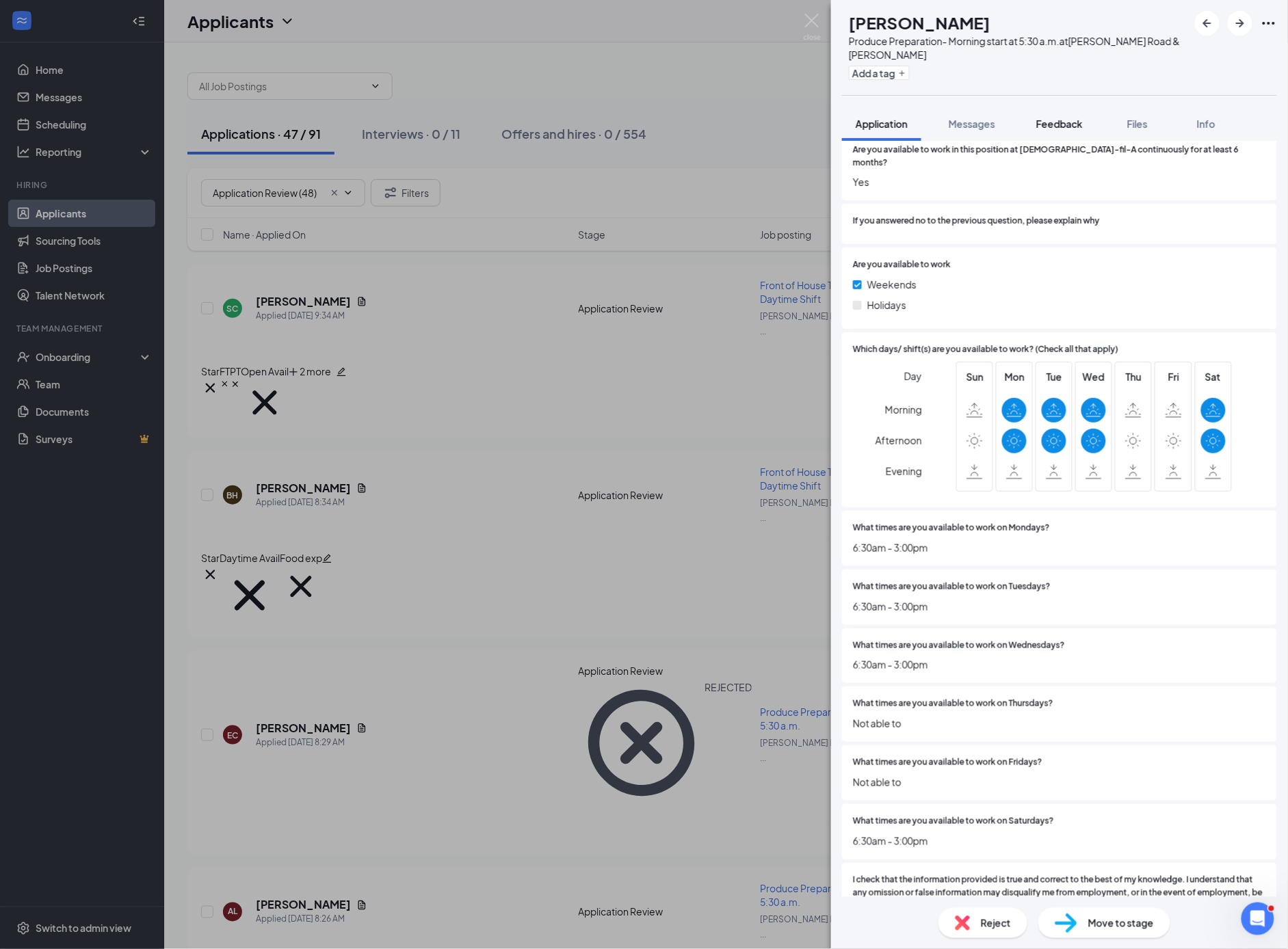
click at [1059, 127] on span "Feedback" at bounding box center [1060, 123] width 47 height 12
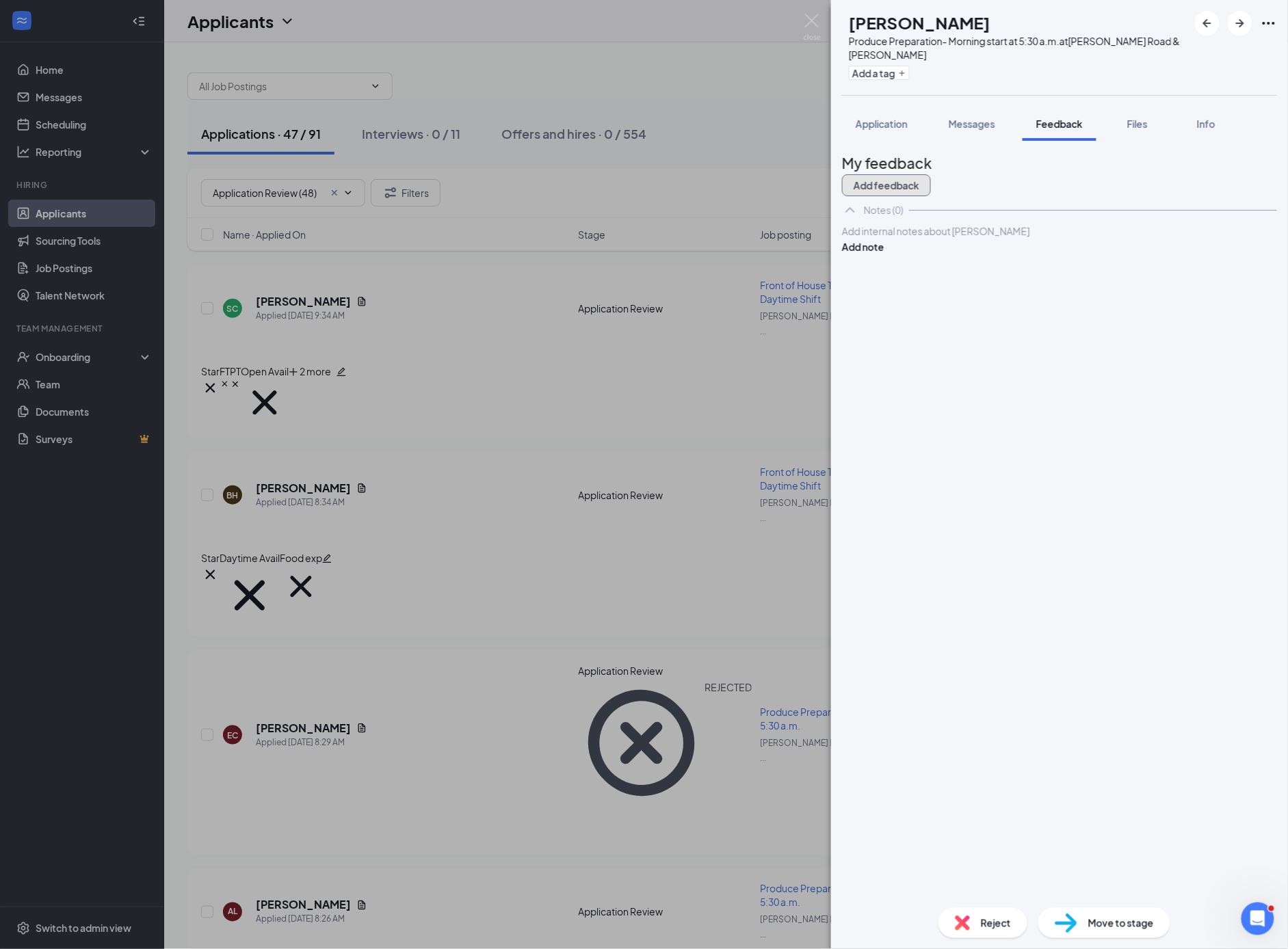
click at [931, 175] on button "Add feedback" at bounding box center [887, 185] width 89 height 22
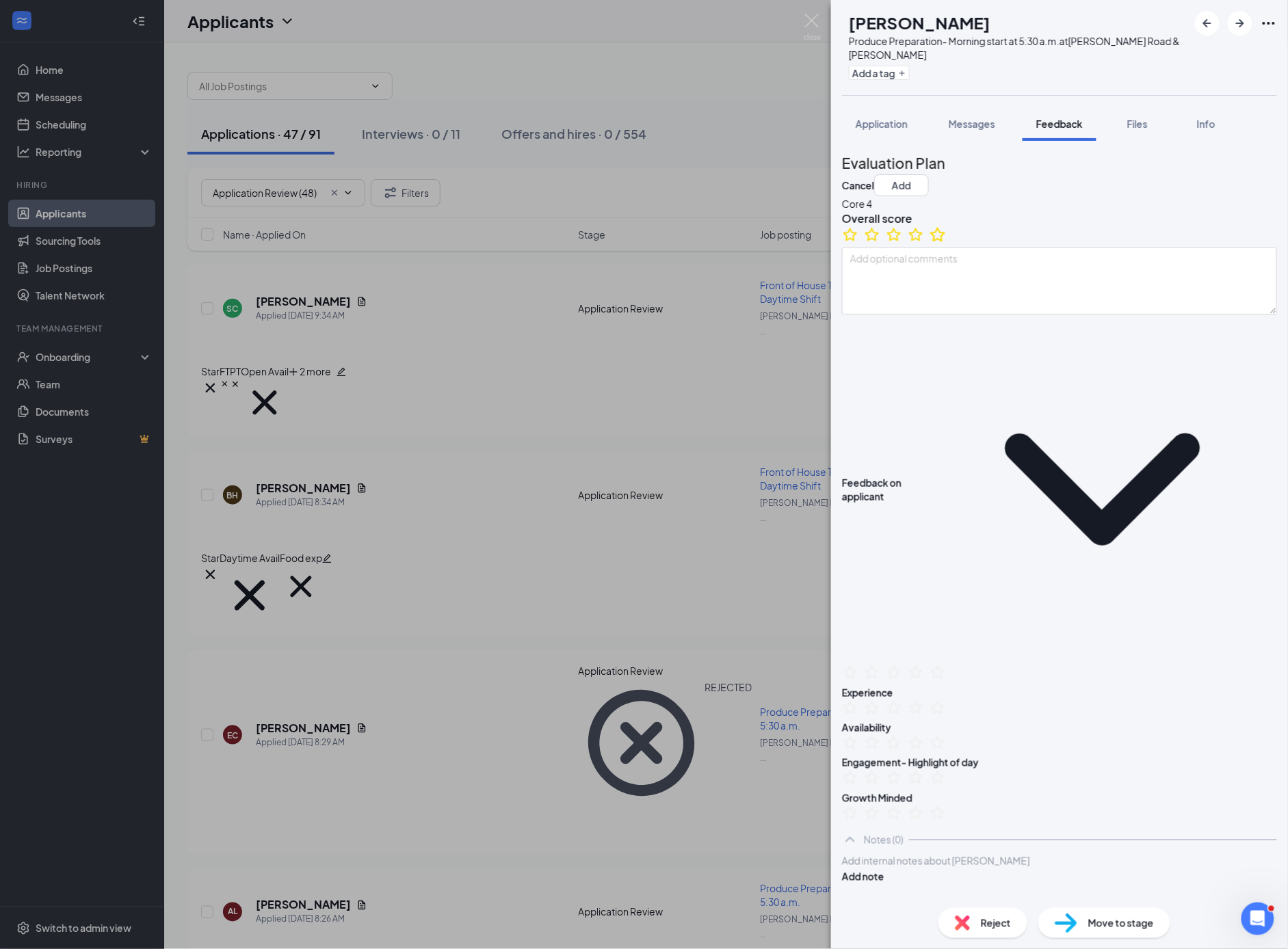
click at [947, 244] on icon "StarBorder" at bounding box center [938, 235] width 18 height 18
click at [929, 175] on button "Add" at bounding box center [902, 185] width 55 height 22
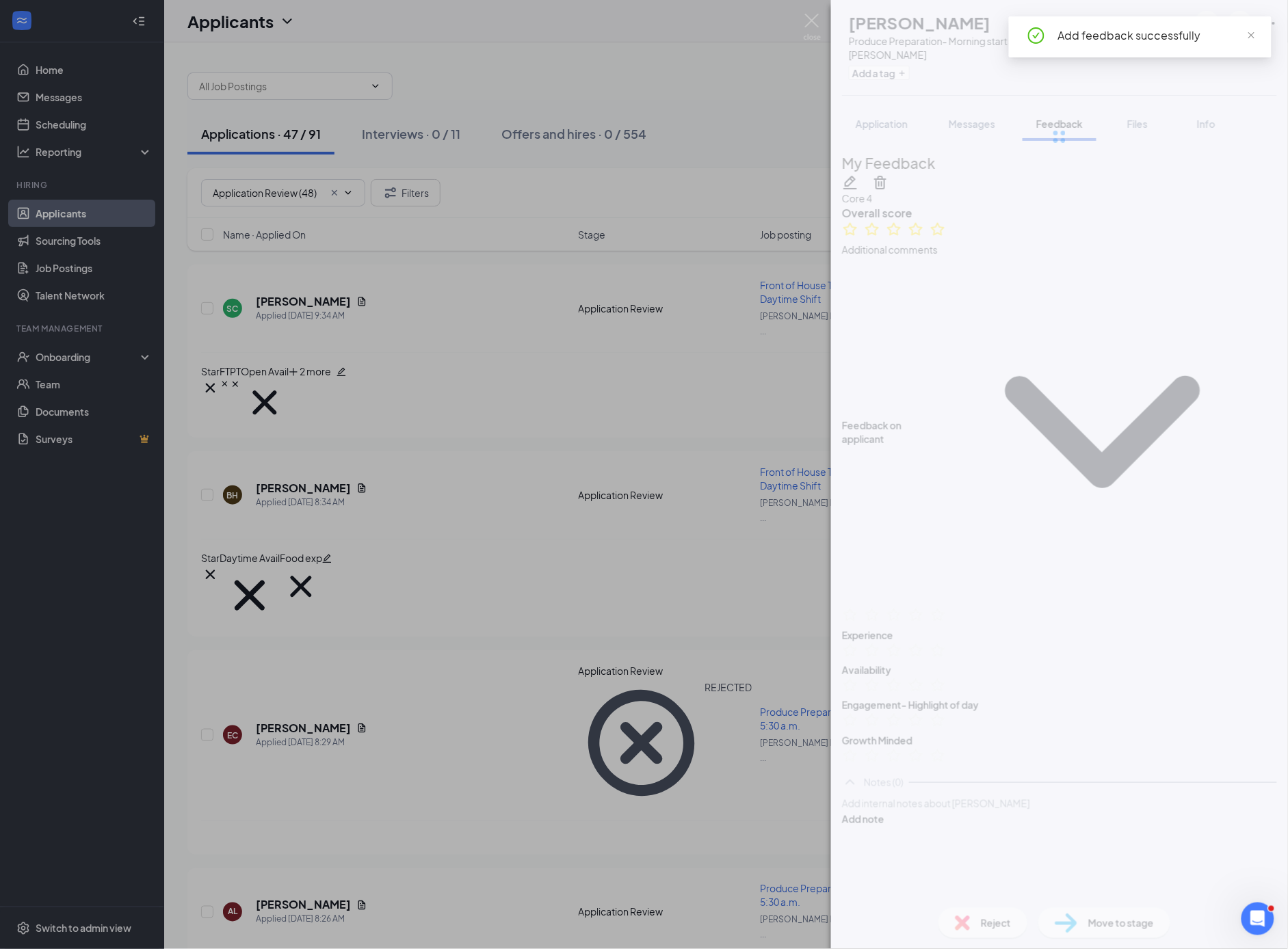
click at [911, 79] on div at bounding box center [1060, 137] width 457 height 273
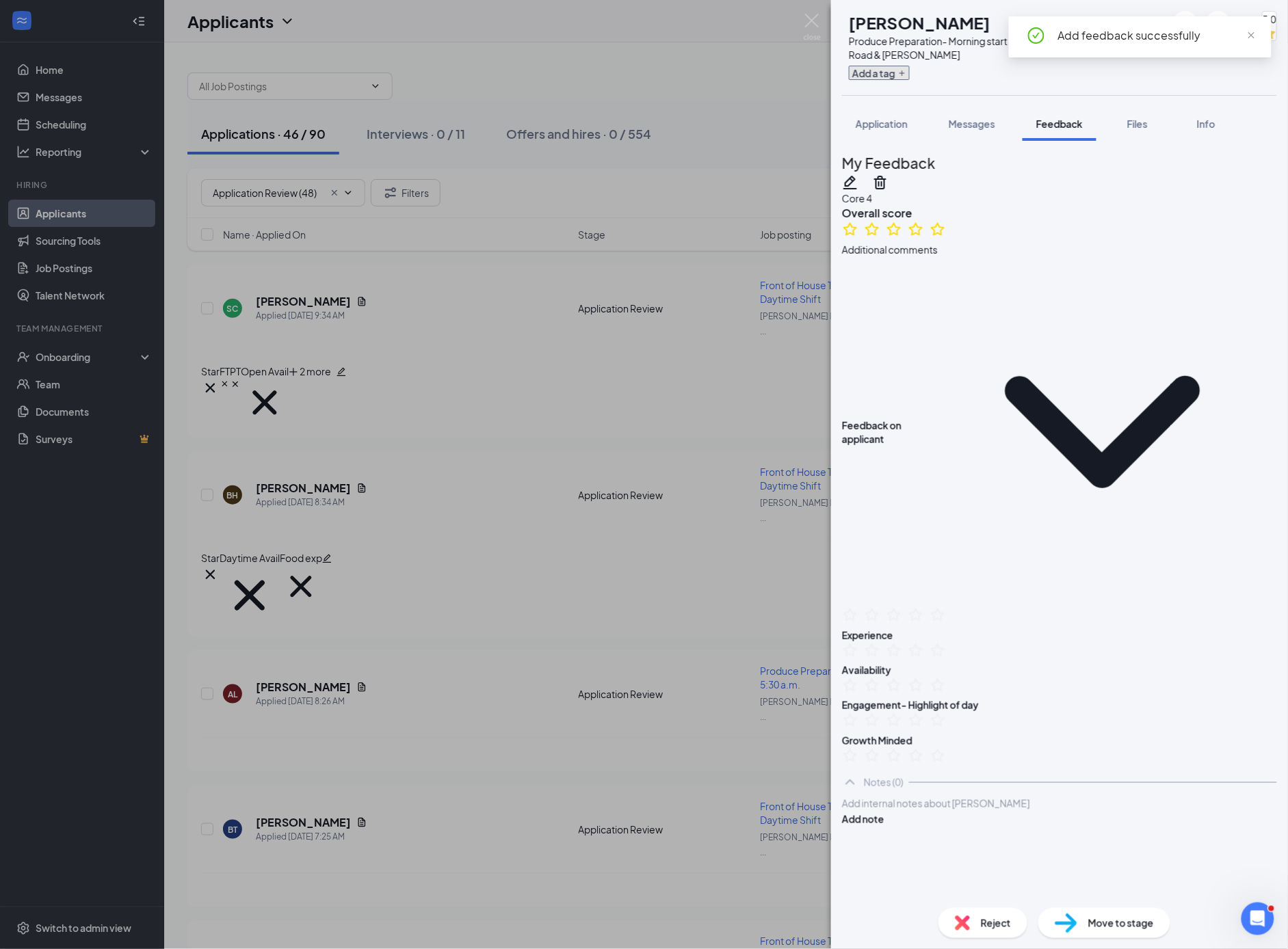
click at [910, 78] on button "Add a tag" at bounding box center [879, 73] width 61 height 14
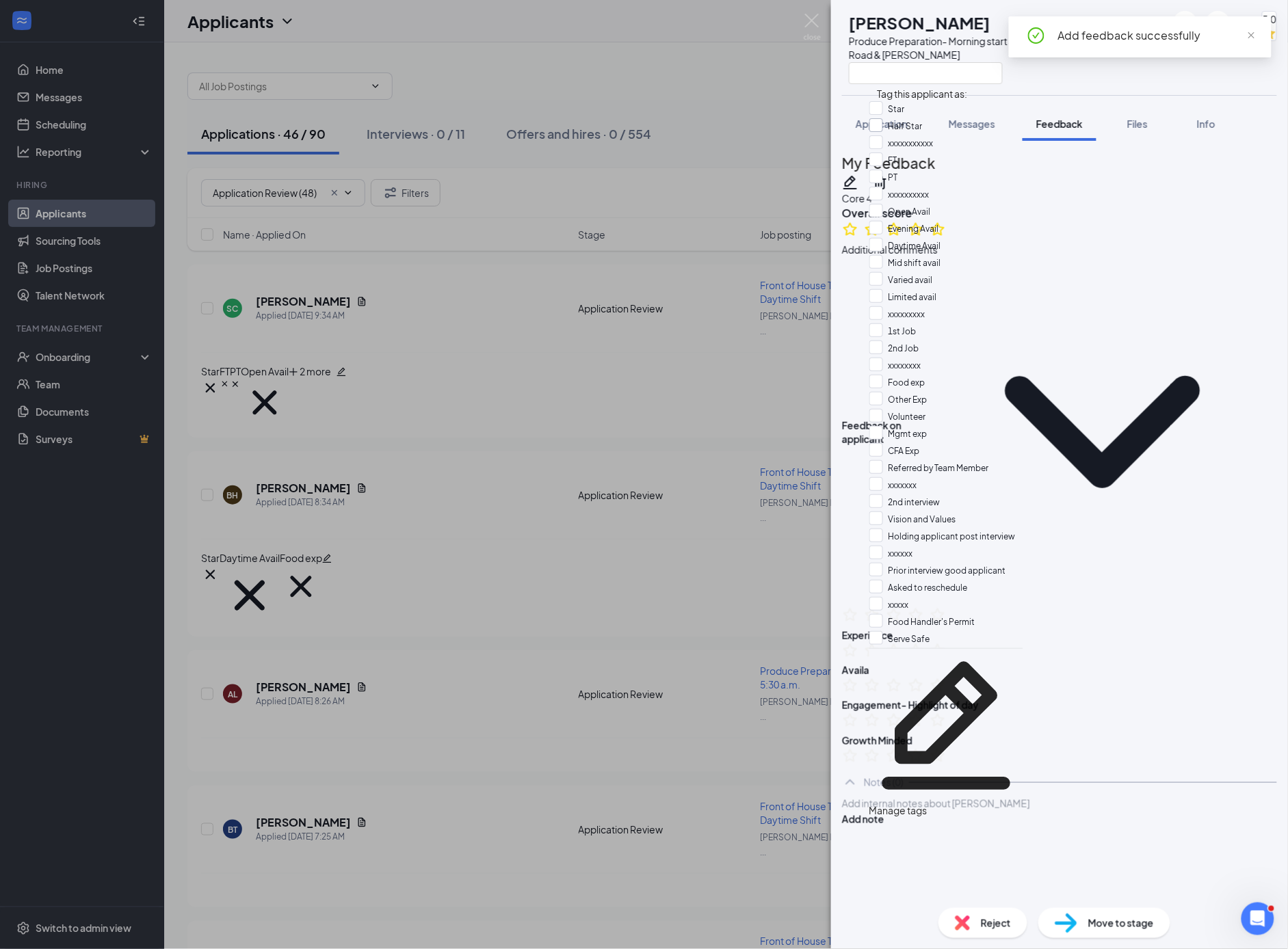
click at [913, 133] on input "Half Star" at bounding box center [896, 125] width 53 height 15
checkbox input "true"
drag, startPoint x: 1107, startPoint y: 373, endPoint x: 1064, endPoint y: 312, distance: 74.6
click at [1105, 606] on div at bounding box center [1060, 617] width 435 height 21
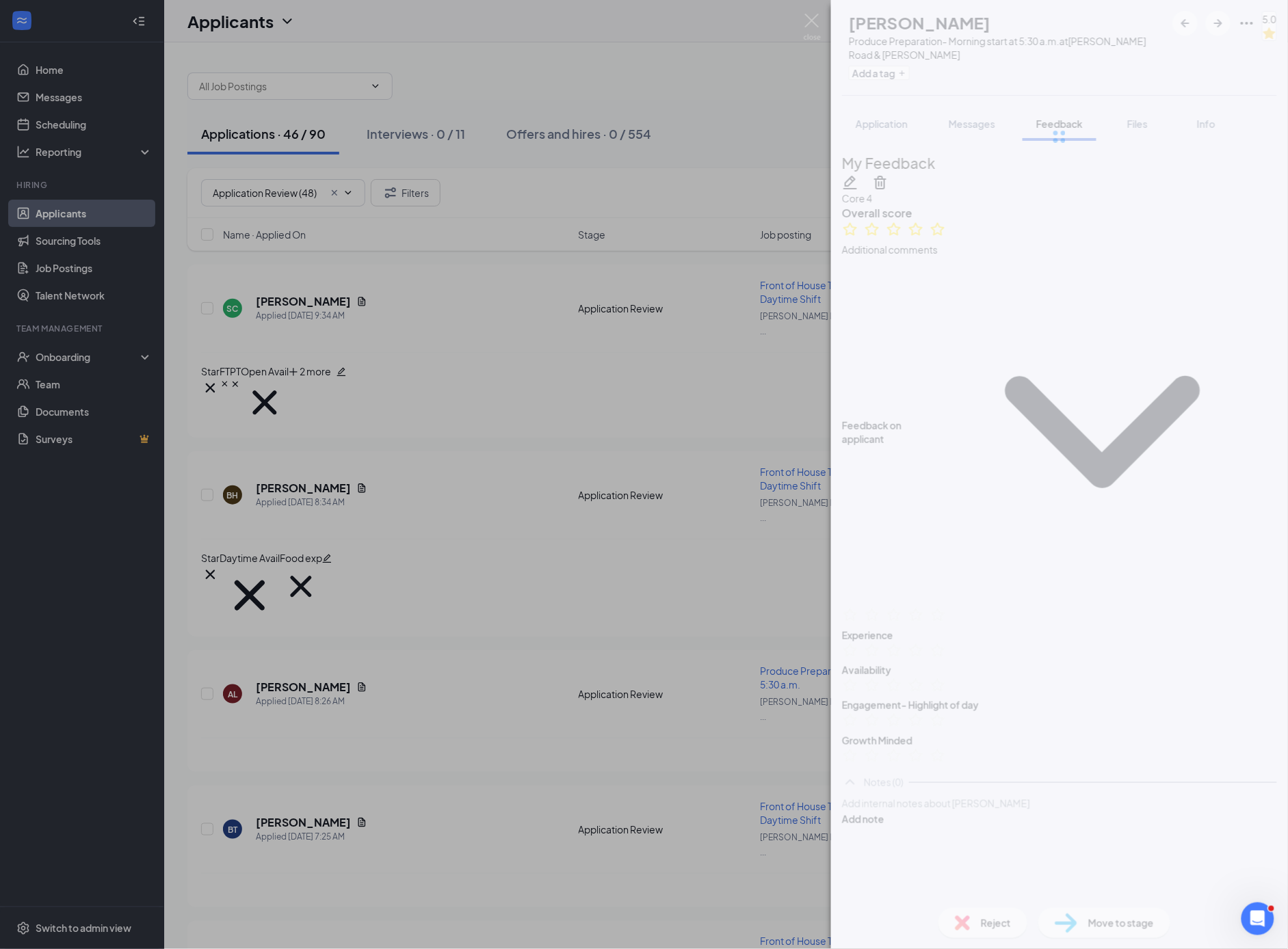
click at [901, 176] on div at bounding box center [1060, 137] width 457 height 273
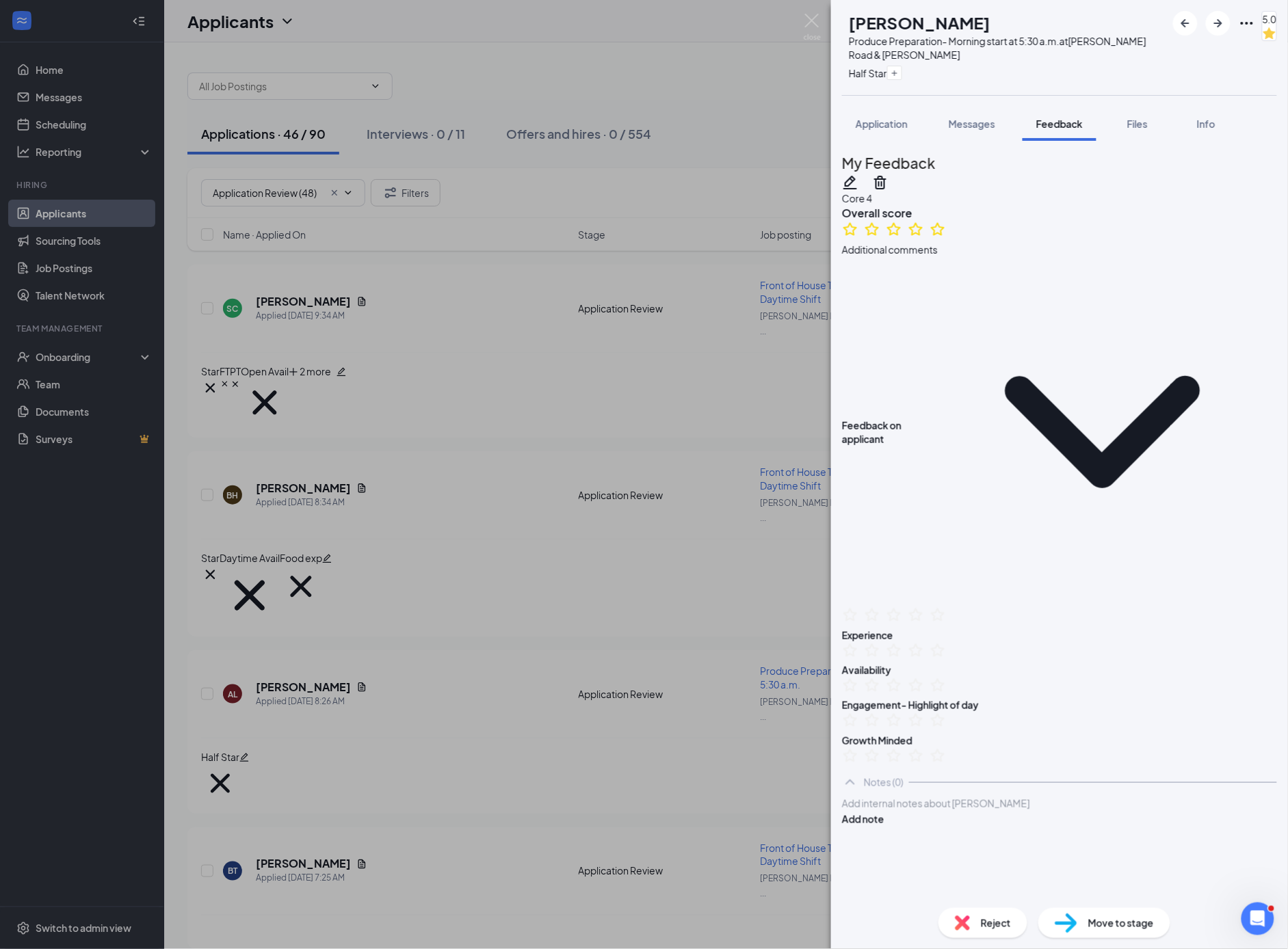
click at [879, 162] on h2 "My Feedback" at bounding box center [1060, 163] width 435 height 23
click at [889, 123] on span "Application" at bounding box center [882, 123] width 52 height 12
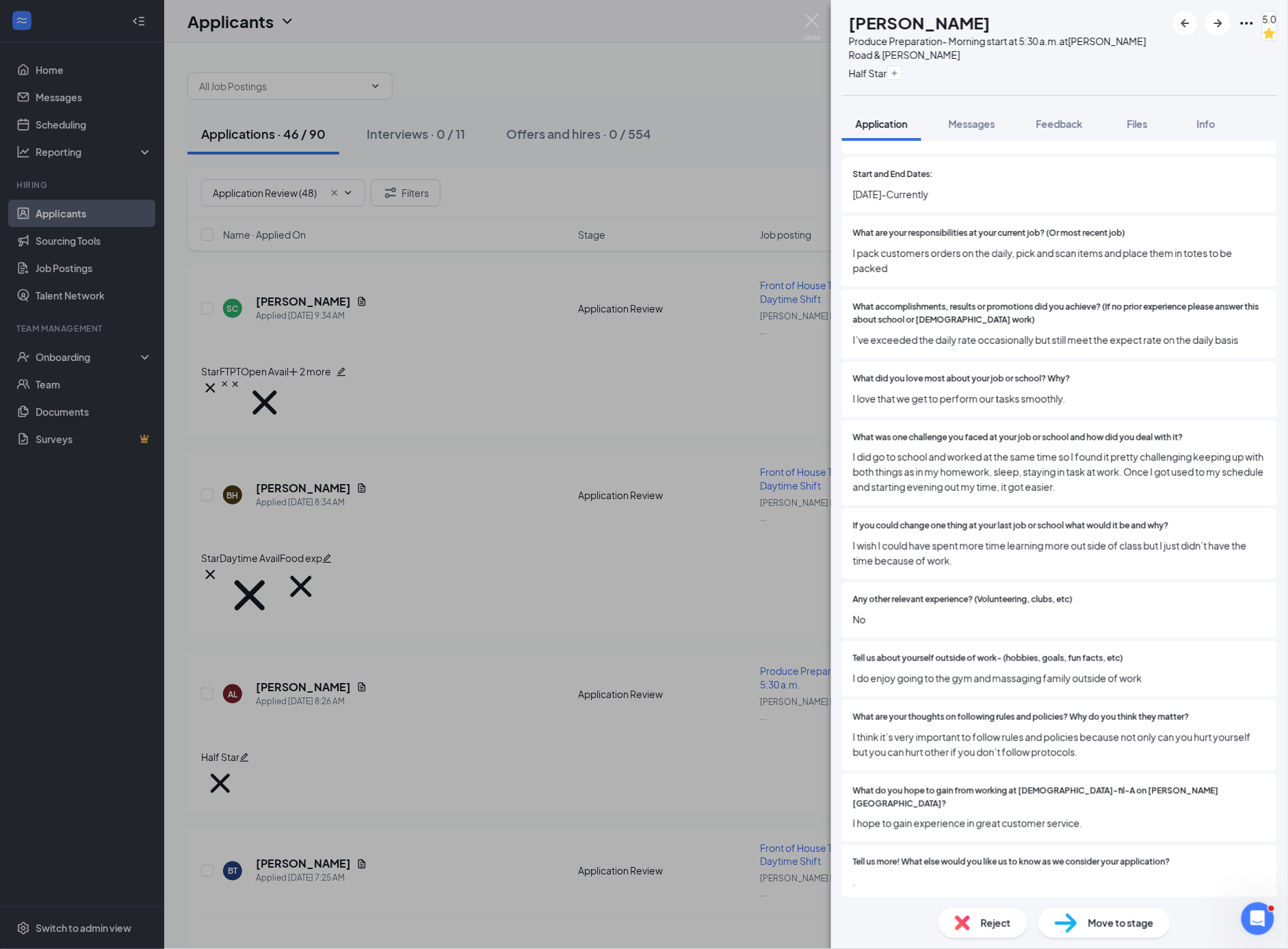
scroll to position [1266, 0]
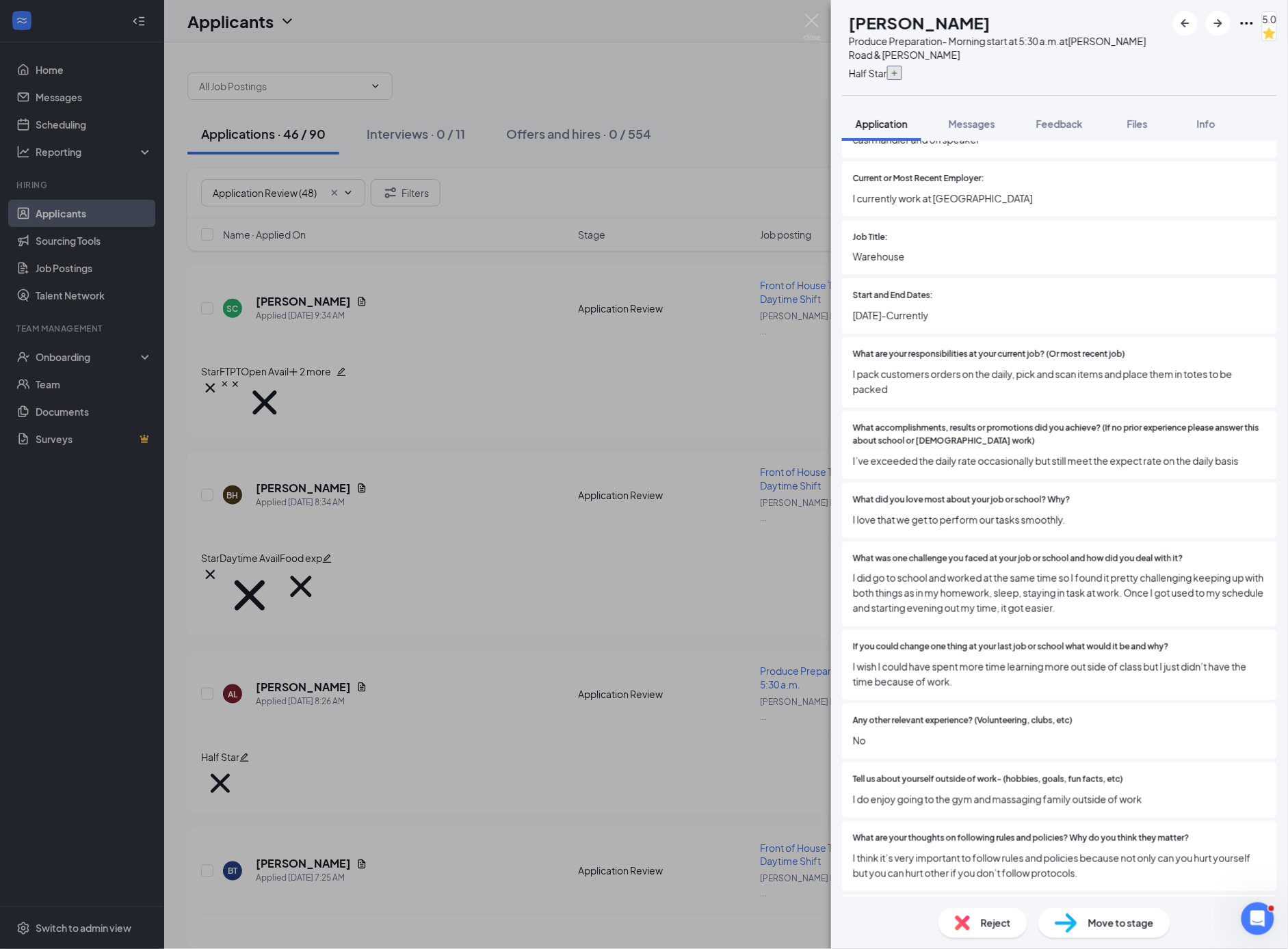
click at [899, 73] on icon "Plus" at bounding box center [895, 73] width 8 height 8
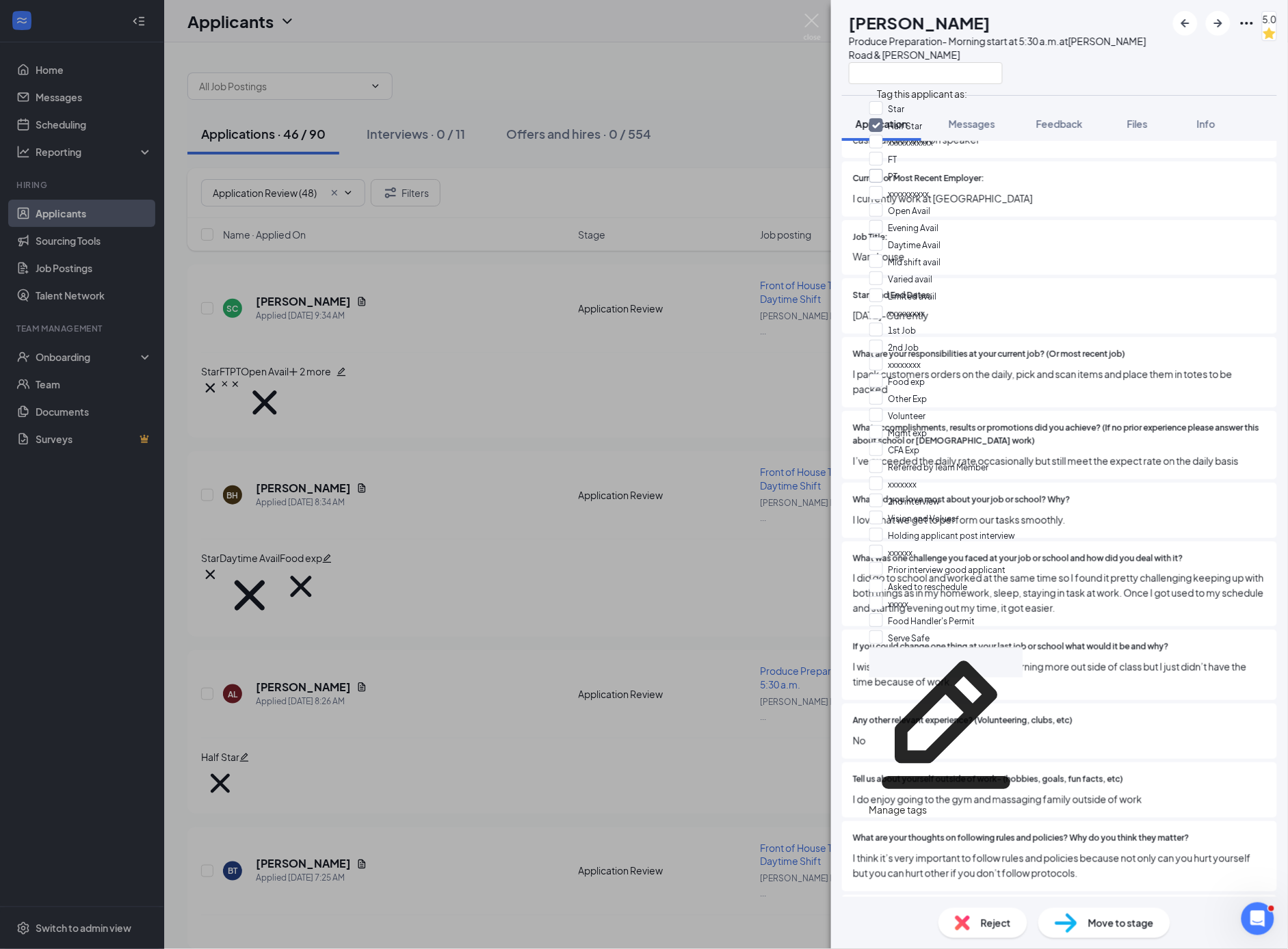
click at [886, 184] on input "PT" at bounding box center [884, 176] width 29 height 15
checkbox input "true"
click at [885, 236] on input "Daytime Avail" at bounding box center [905, 243] width 72 height 15
checkbox input "true"
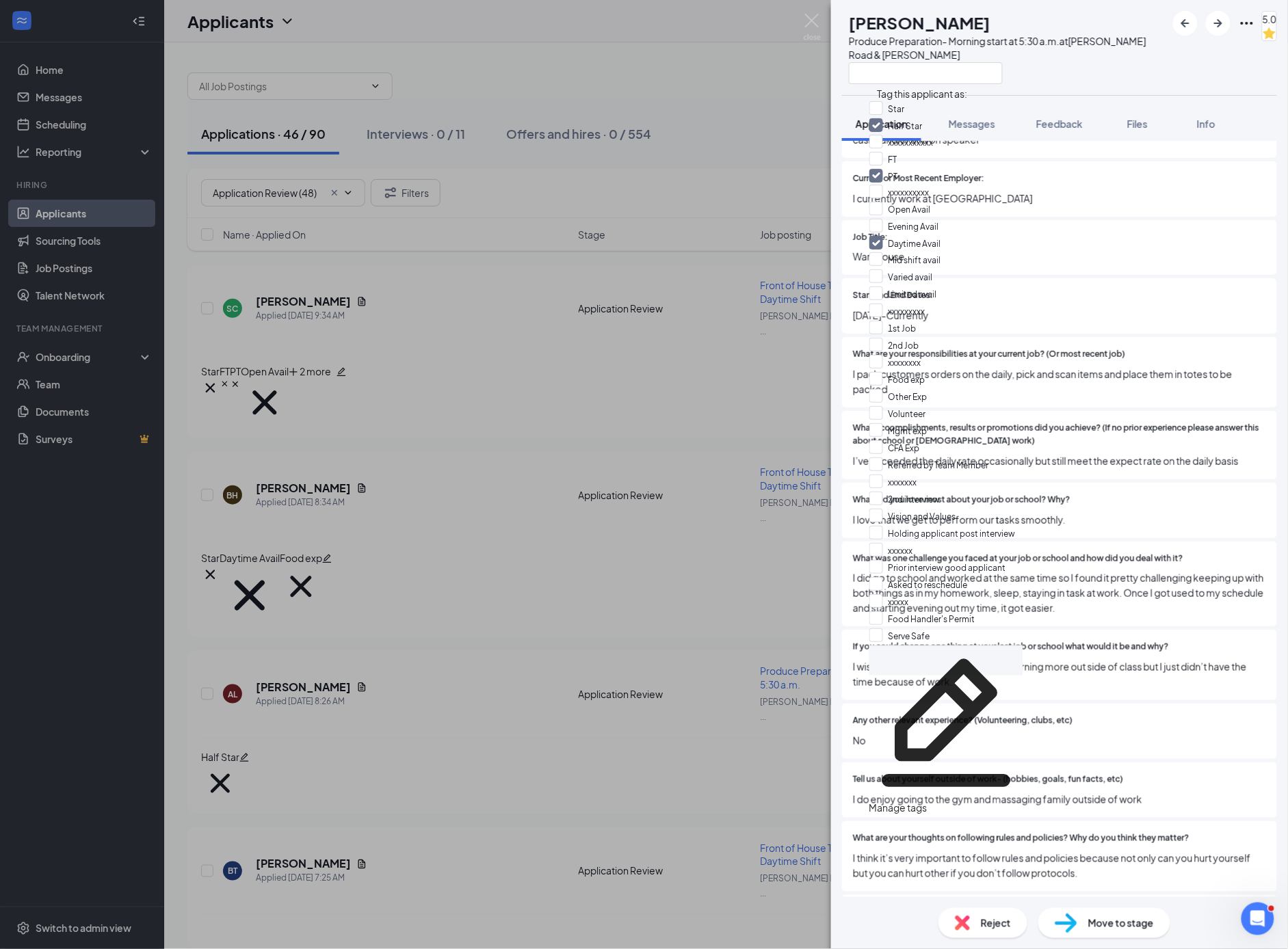
drag, startPoint x: 882, startPoint y: 220, endPoint x: 973, endPoint y: 217, distance: 91.0
click at [882, 286] on input "Limited avail" at bounding box center [903, 294] width 68 height 15
checkbox input "true"
click at [880, 371] on input "Food exp" at bounding box center [898, 378] width 56 height 15
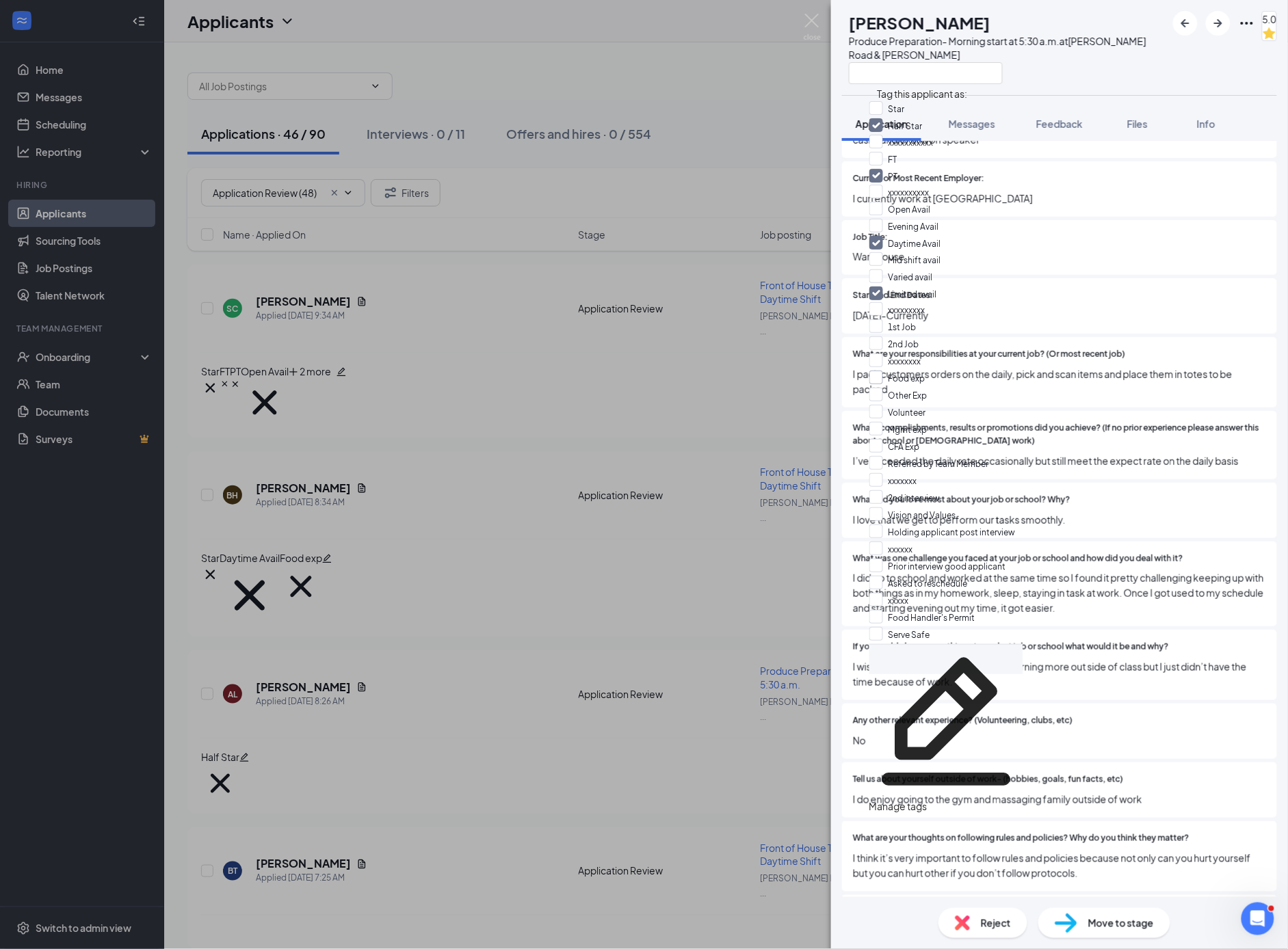
checkbox input "true"
click at [797, 344] on div "AL [PERSON_NAME] Produce Preparation- Morning start at 5:30 a.m. at [PERSON_NAM…" at bounding box center [644, 474] width 1288 height 949
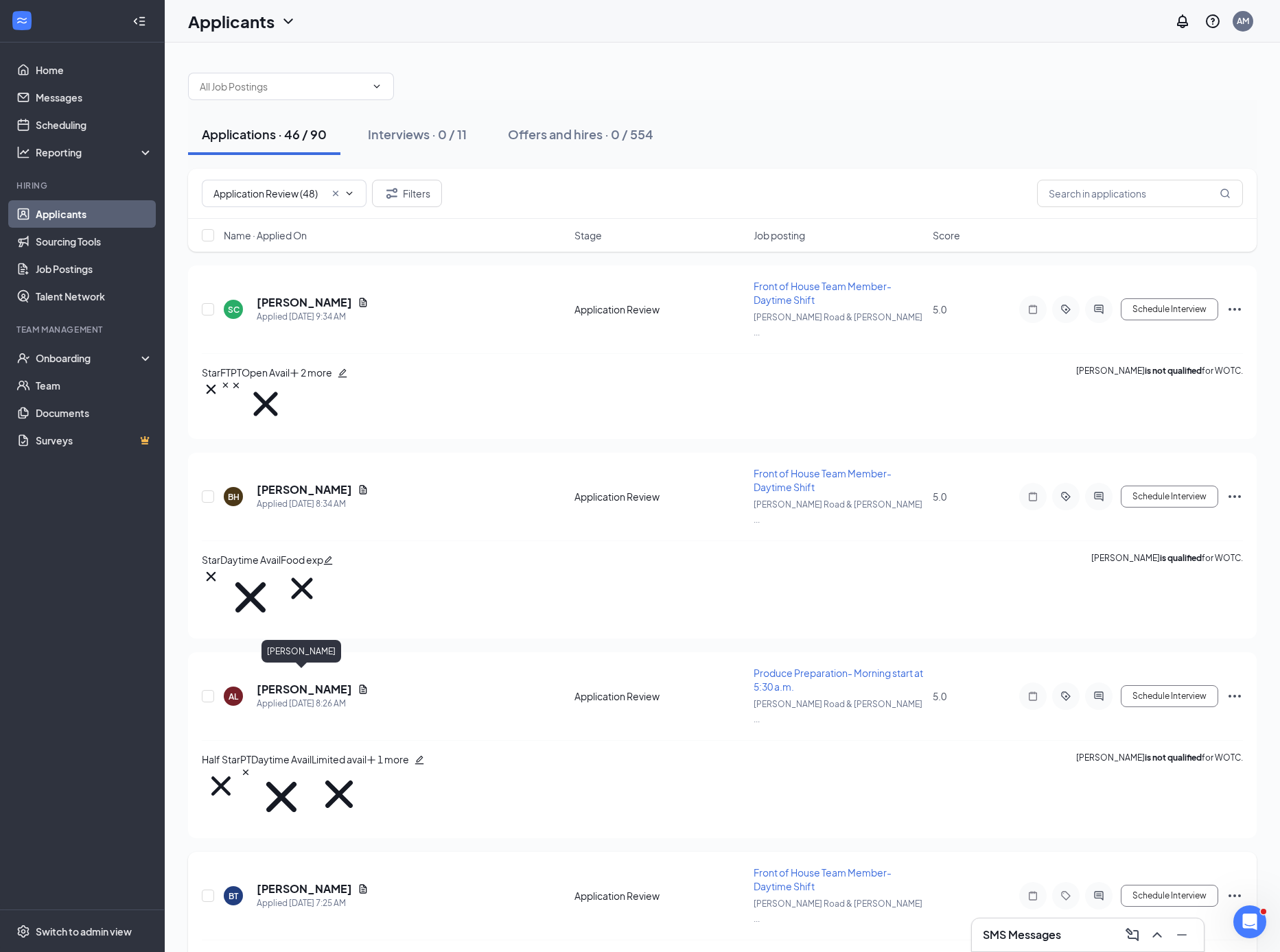
click at [278, 882] on h5 "[PERSON_NAME]" at bounding box center [304, 889] width 95 height 15
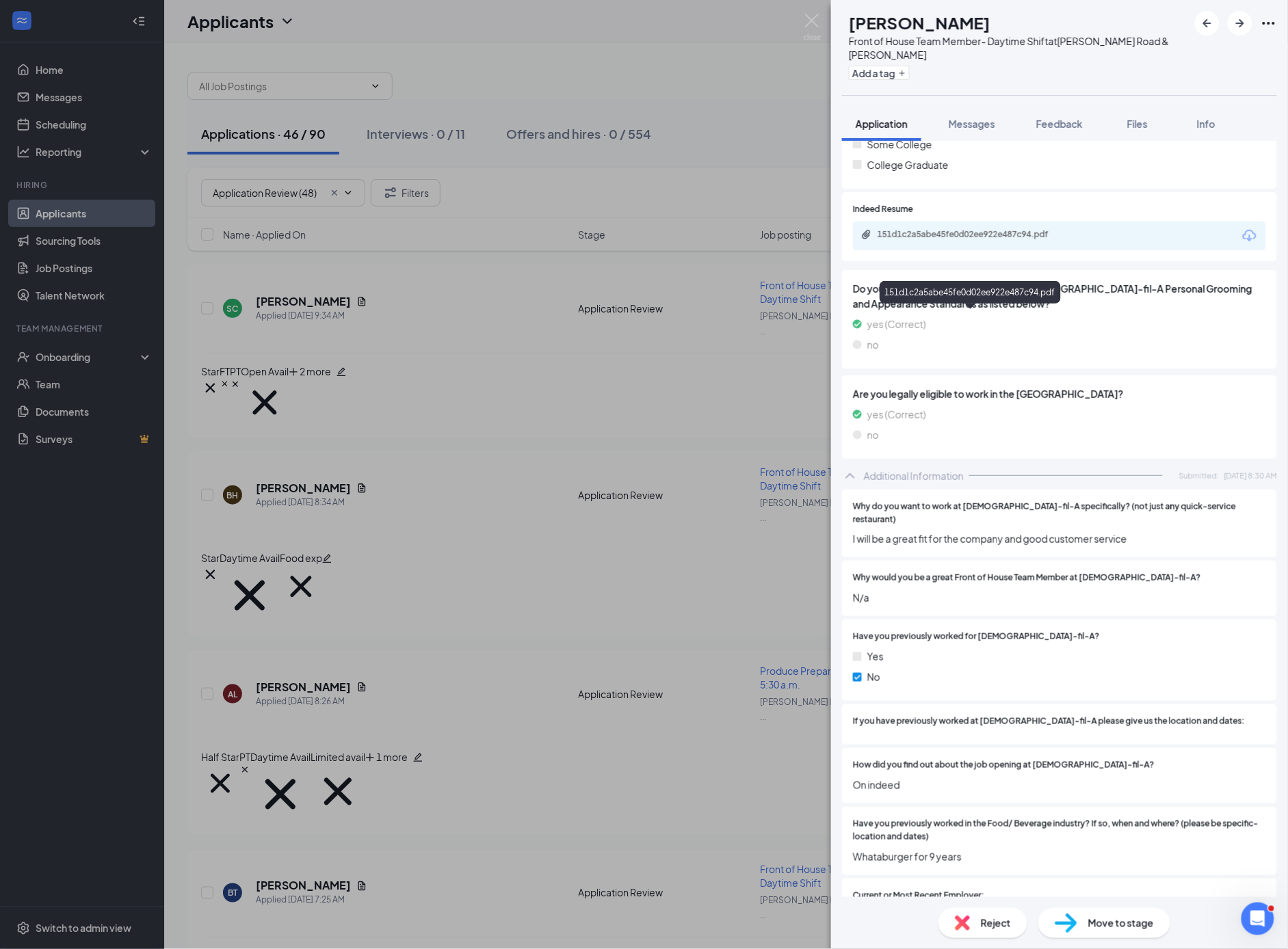
scroll to position [451, 0]
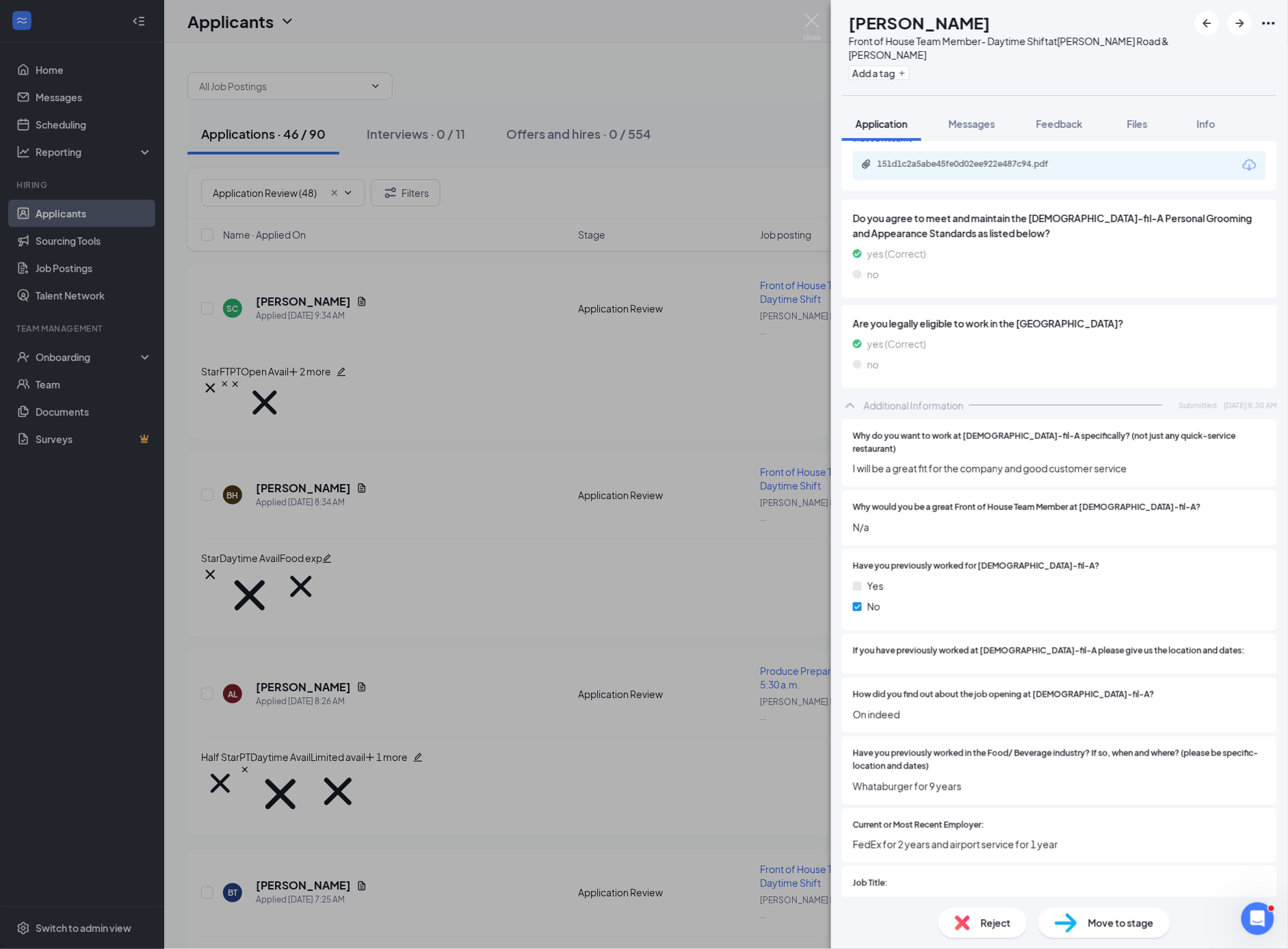
click at [975, 927] on div "Reject" at bounding box center [983, 922] width 89 height 30
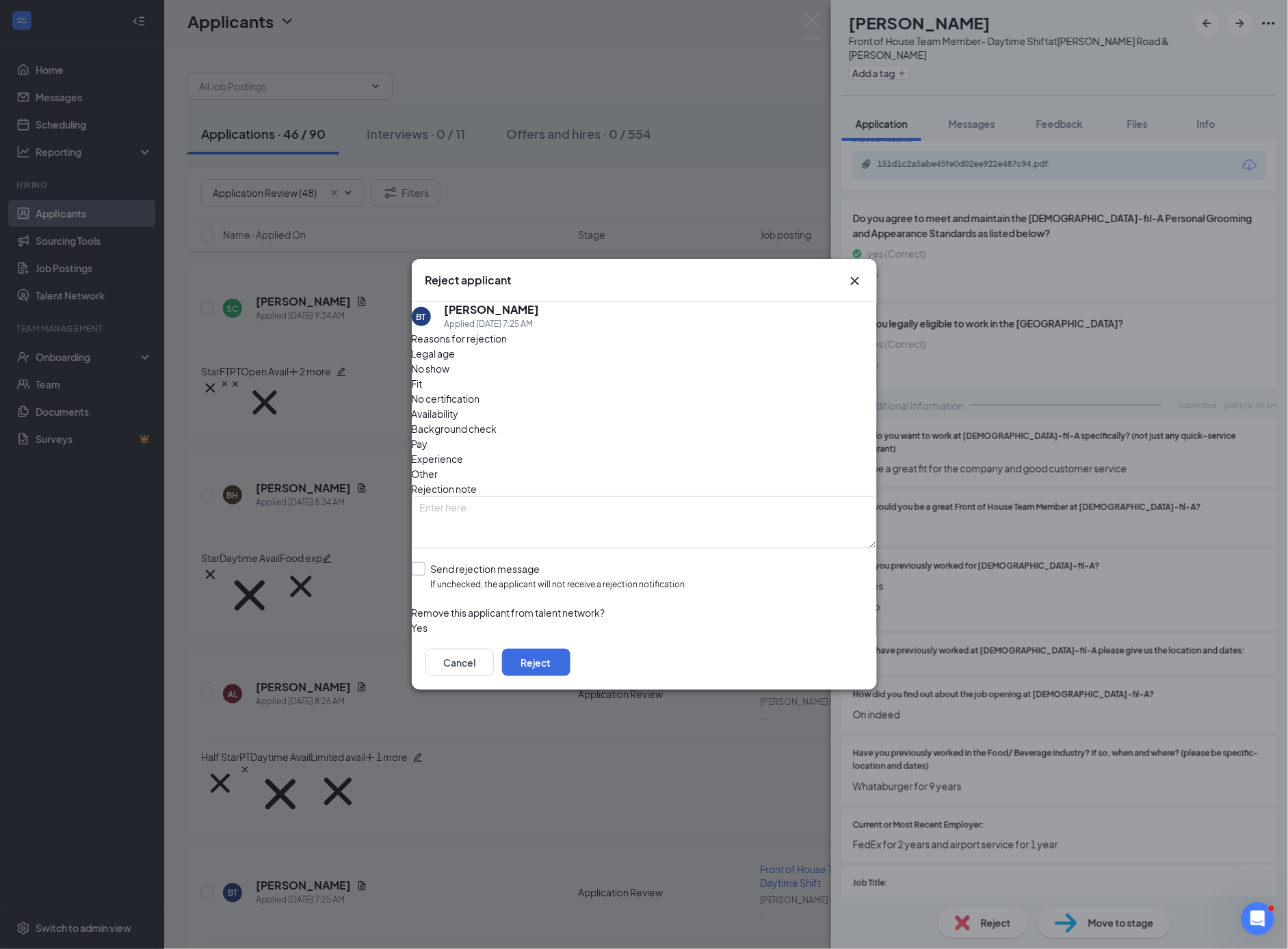
click at [430, 562] on input "Send rejection message If unchecked, the applicant will not receive a rejection…" at bounding box center [549, 577] width 276 height 30
checkbox input "true"
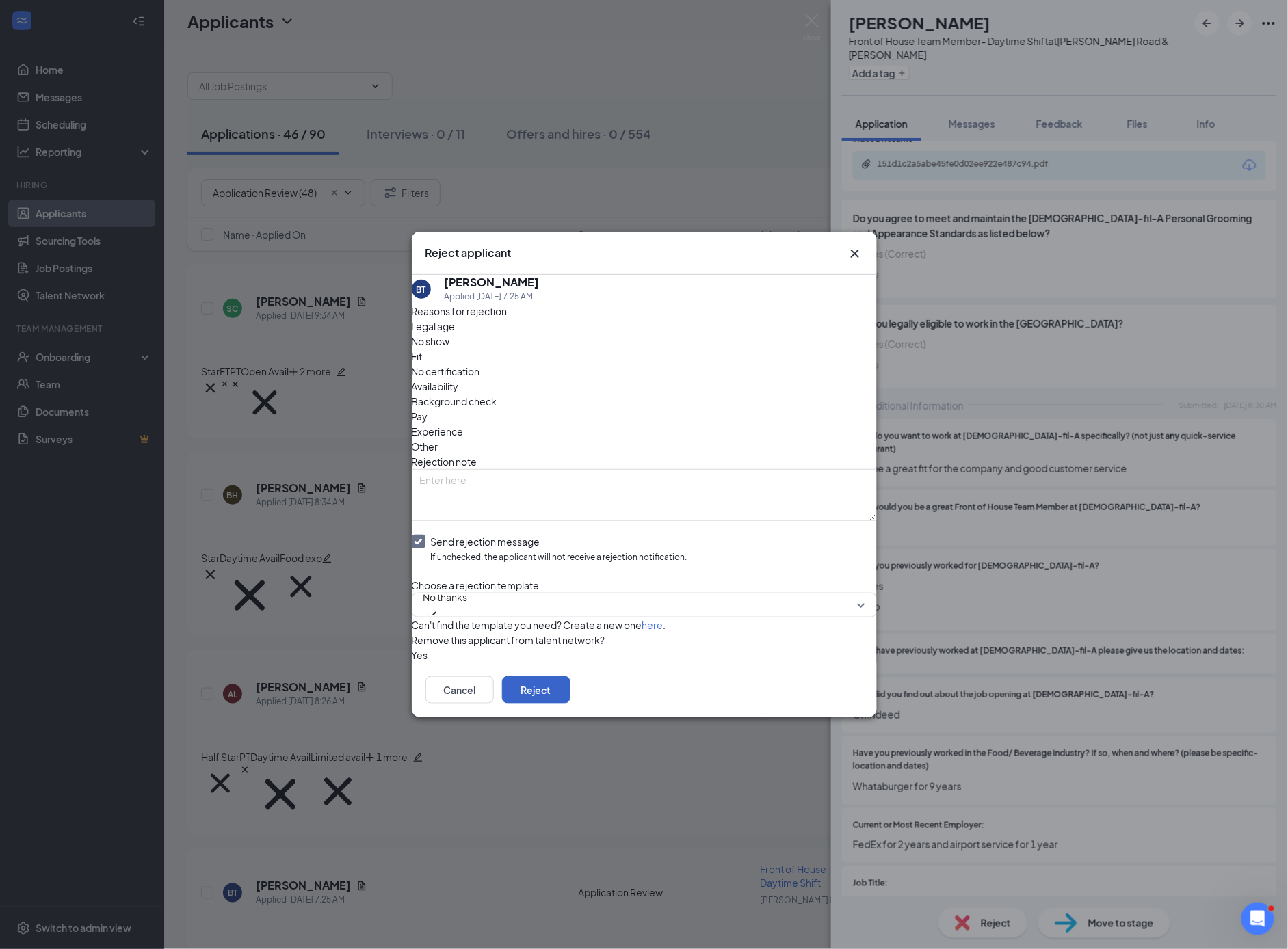
click at [570, 704] on button "Reject" at bounding box center [536, 690] width 68 height 27
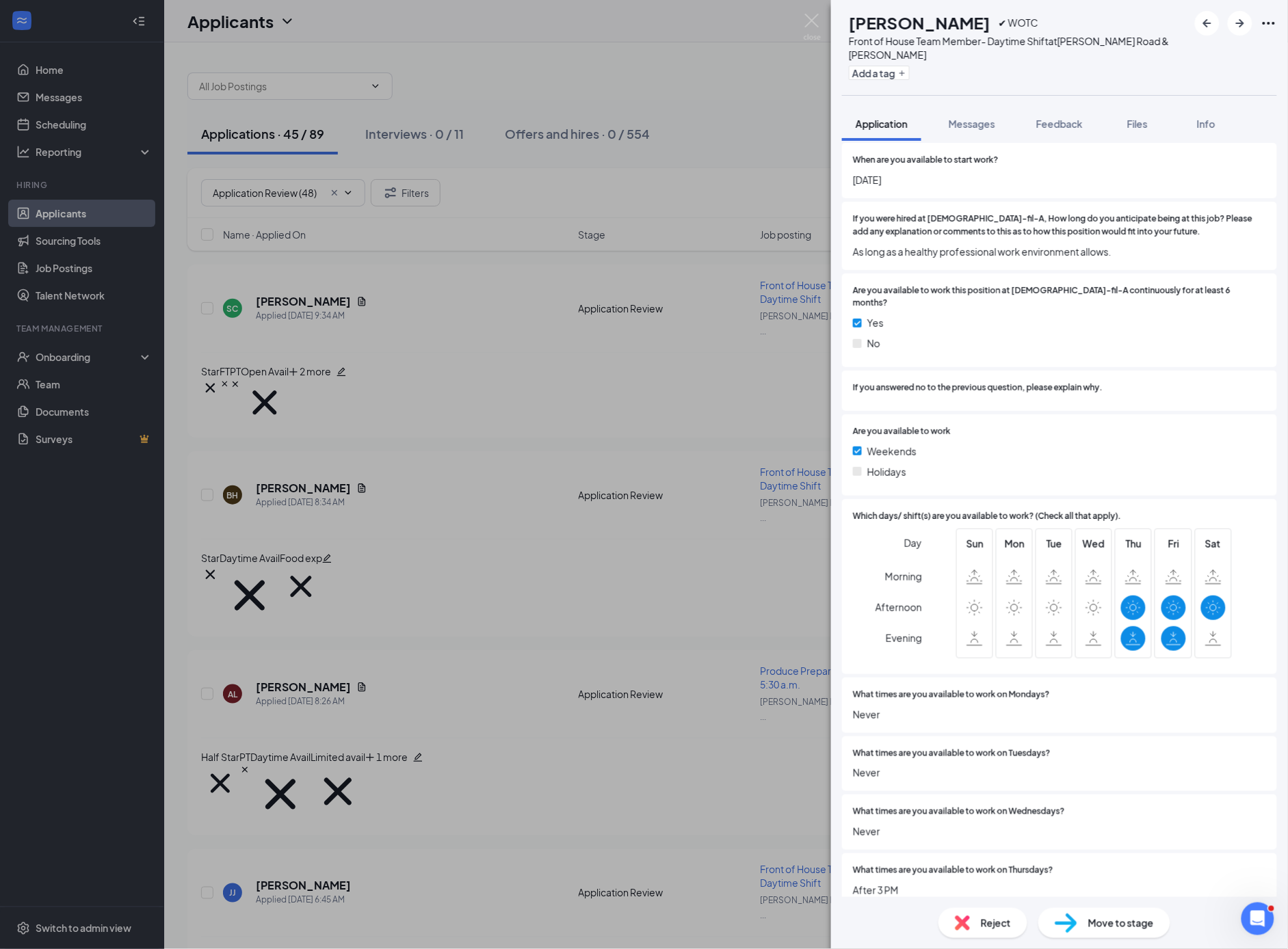
scroll to position [2965, 0]
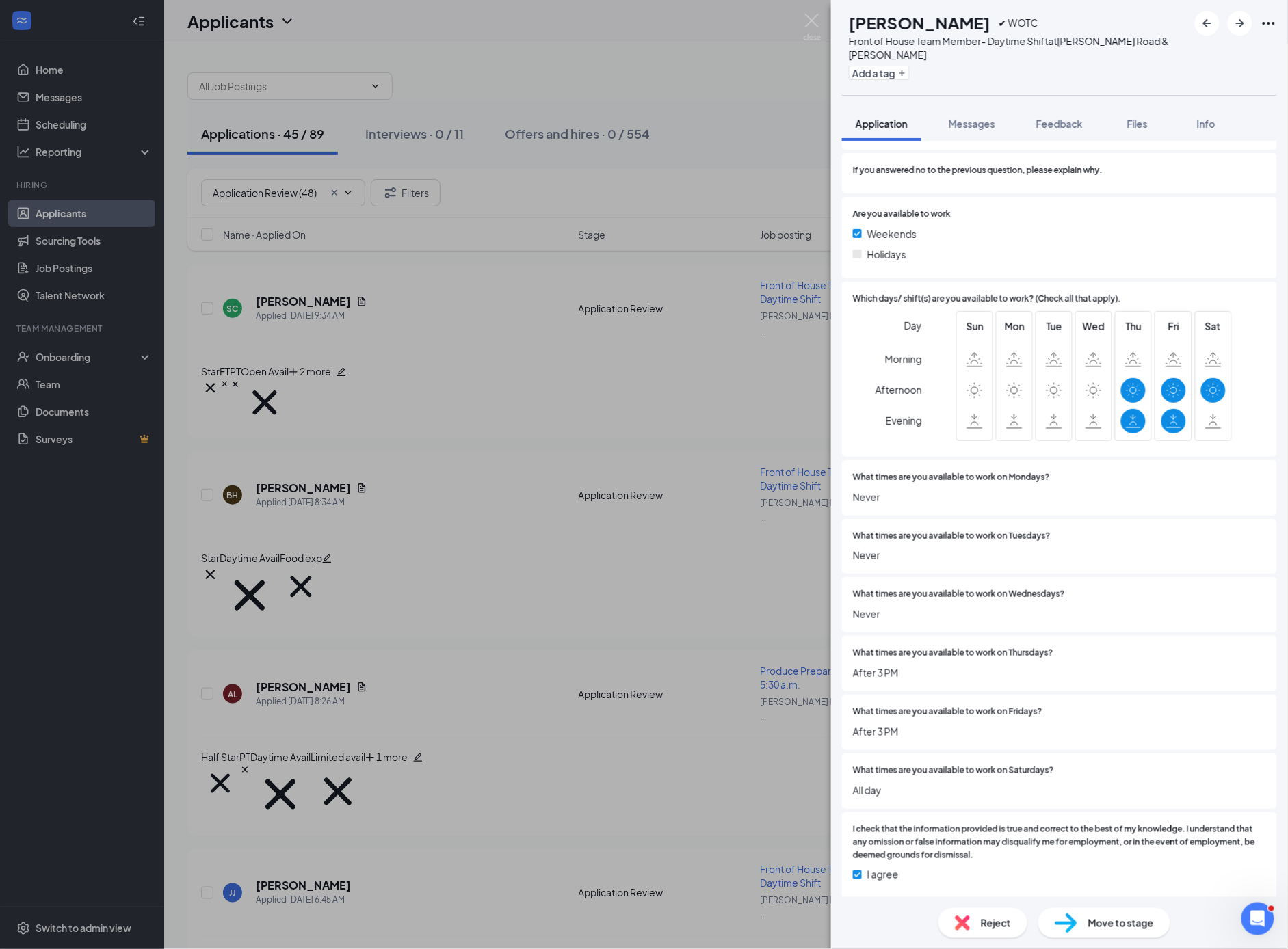
click at [1000, 946] on div "Reject Move to stage" at bounding box center [1060, 923] width 457 height 52
click at [977, 929] on div "Reject" at bounding box center [983, 922] width 89 height 30
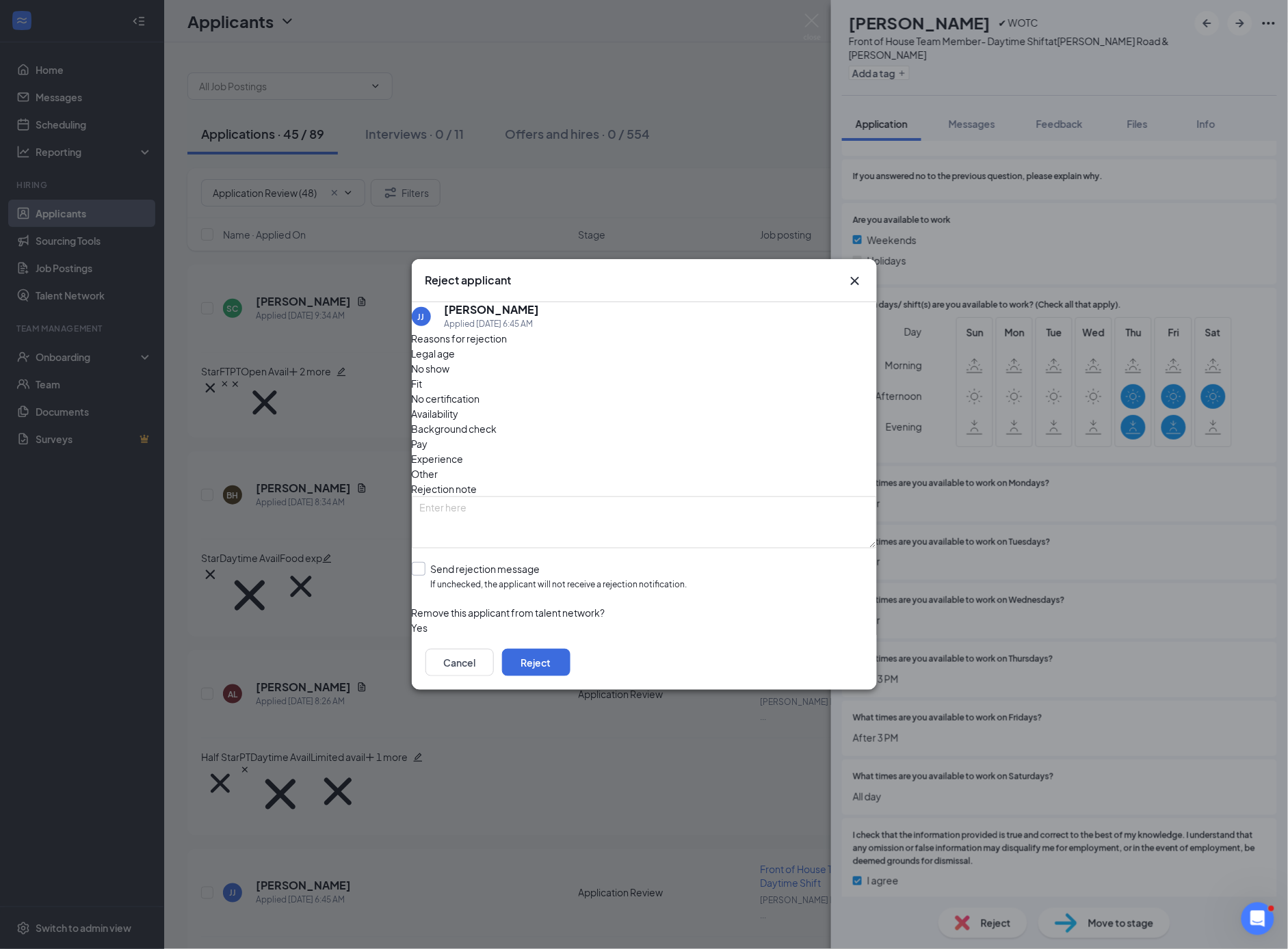
click at [434, 562] on input "Send rejection message If unchecked, the applicant will not receive a rejection…" at bounding box center [549, 577] width 276 height 30
checkbox input "true"
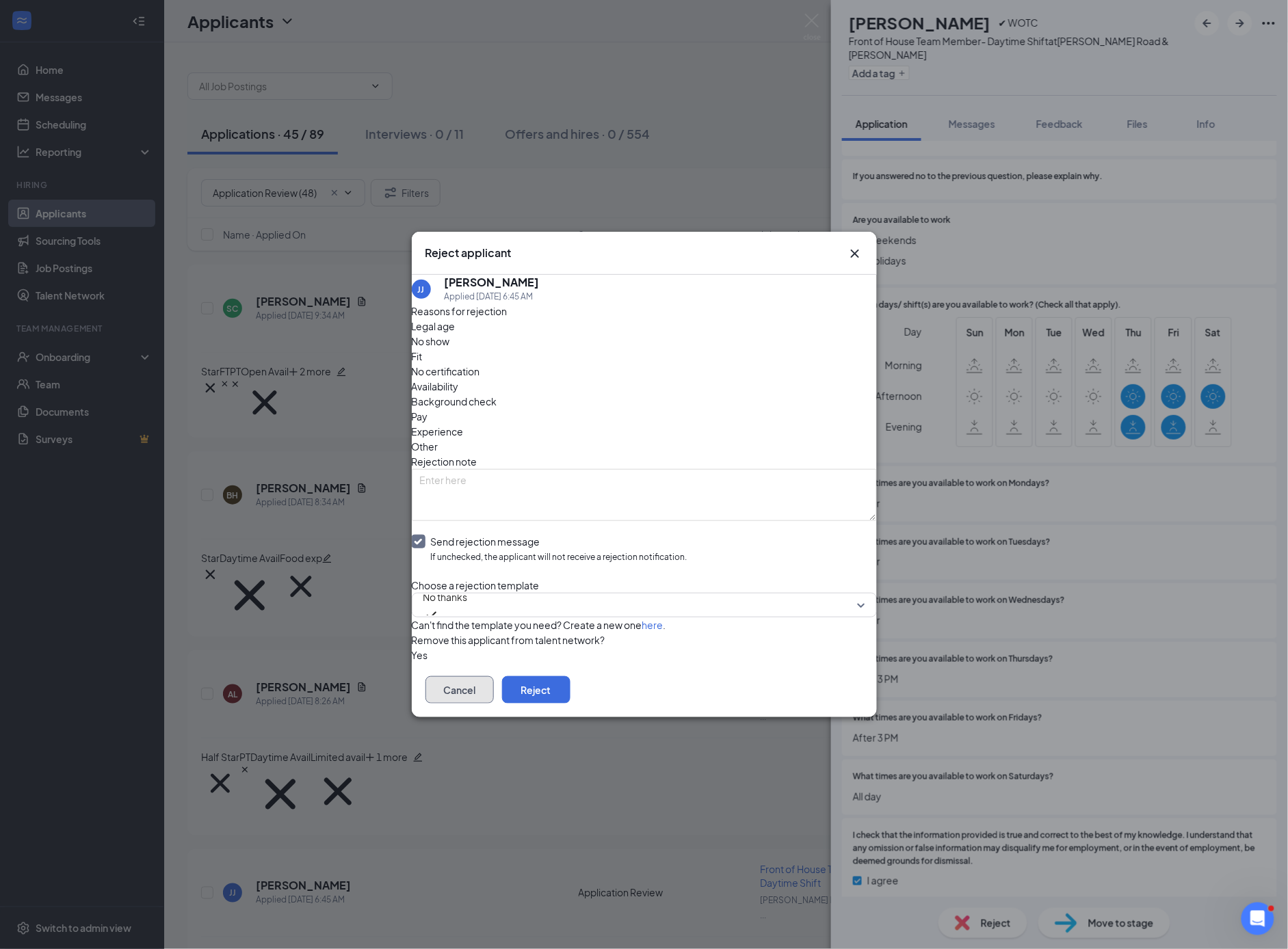
click at [494, 697] on button "Cancel" at bounding box center [459, 690] width 68 height 27
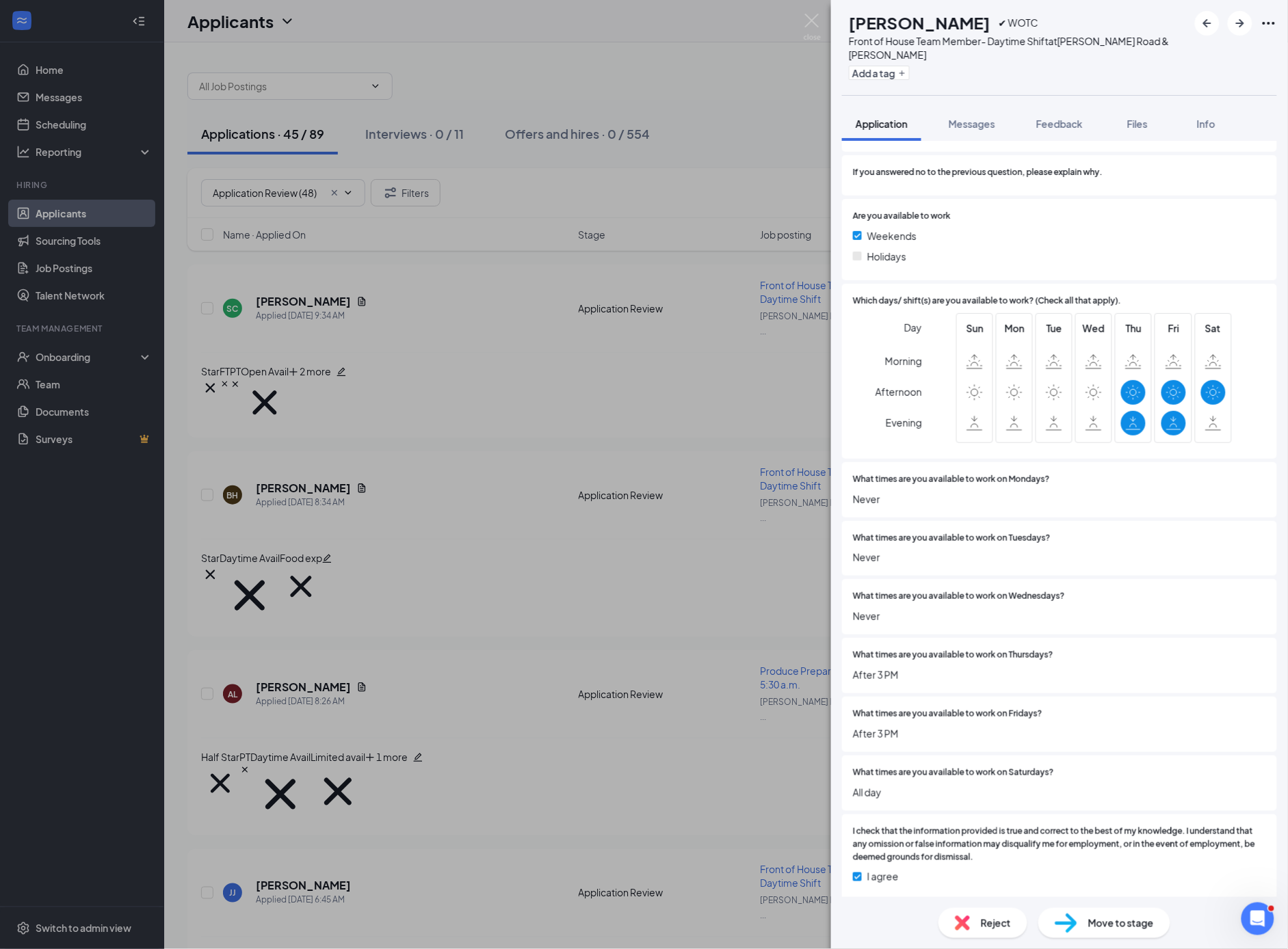
scroll to position [2965, 0]
click at [996, 930] on span "Reject" at bounding box center [996, 923] width 30 height 15
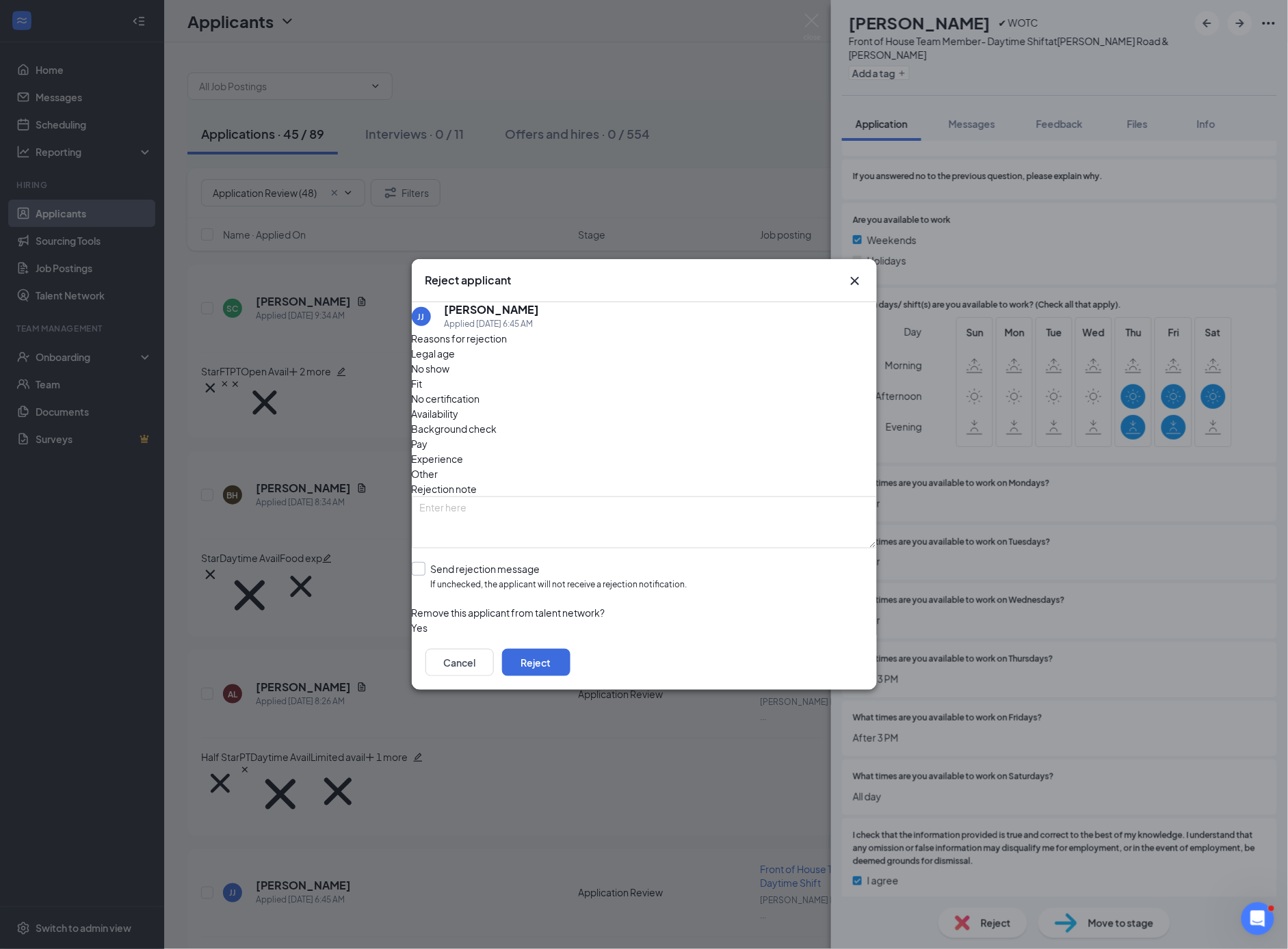
click at [432, 562] on input "Send rejection message If unchecked, the applicant will not receive a rejection…" at bounding box center [549, 577] width 276 height 30
checkbox input "true"
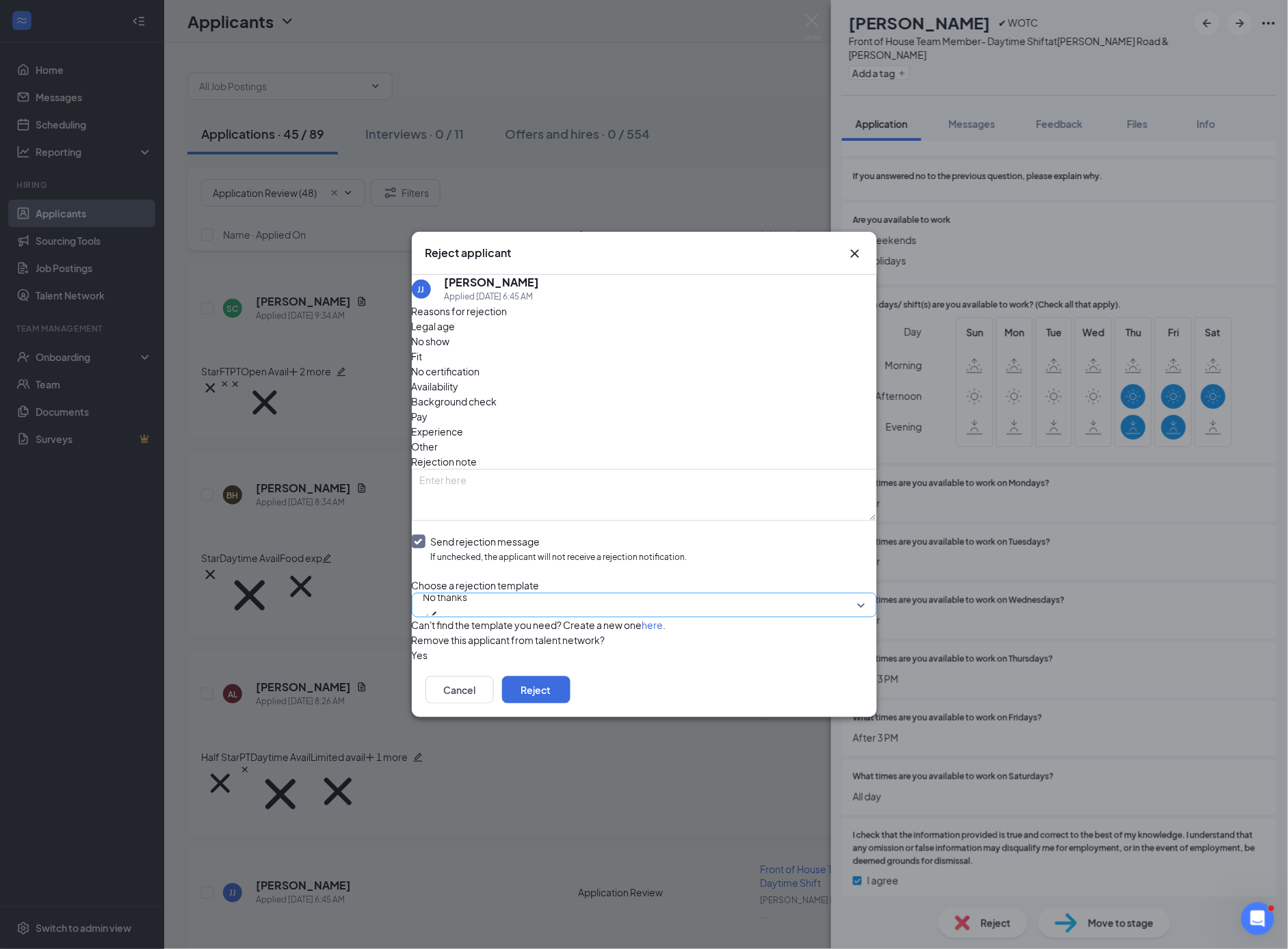
click at [468, 587] on span "No thanks" at bounding box center [445, 598] width 44 height 21
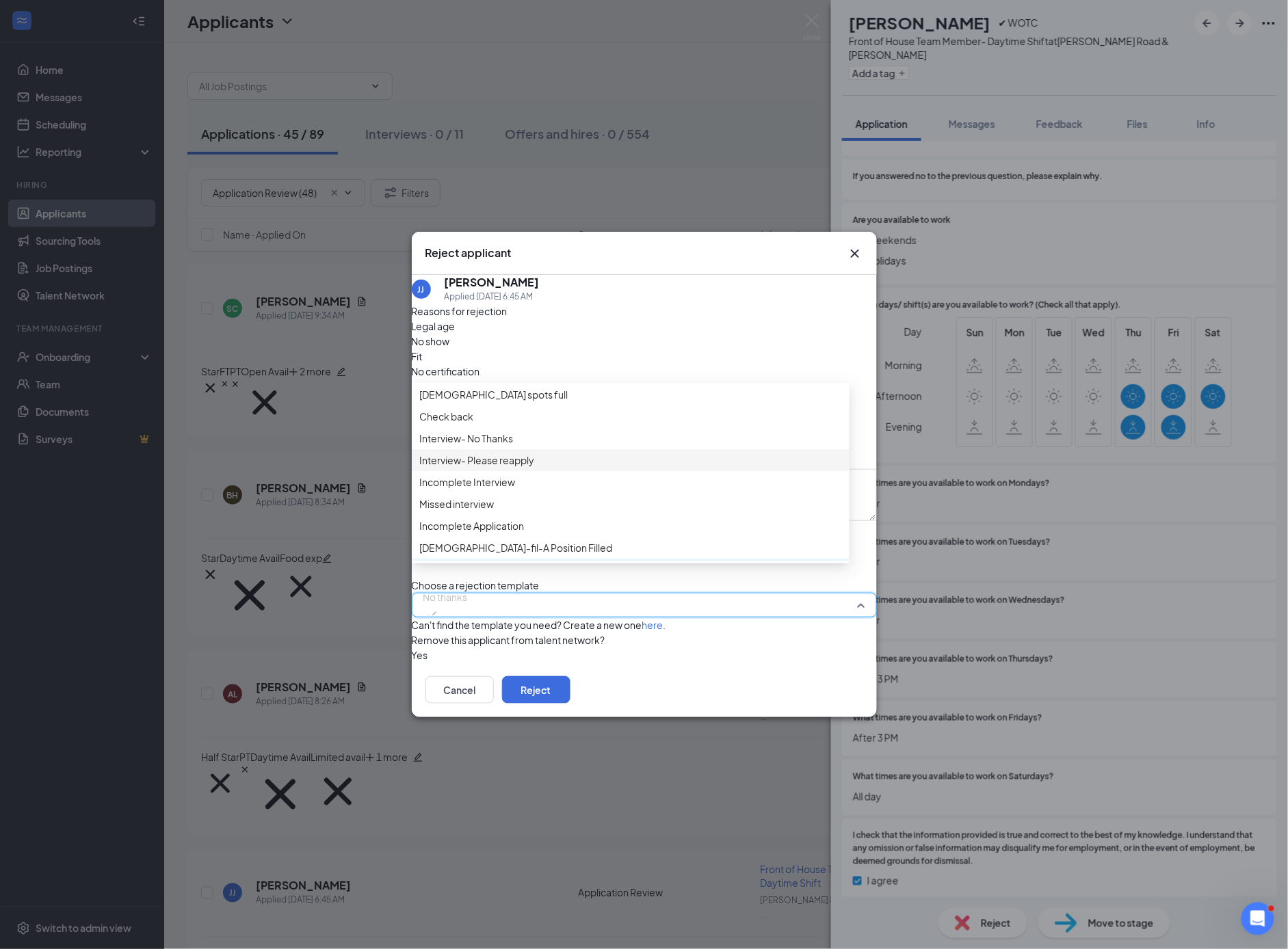
scroll to position [0, 0]
click at [474, 425] on span "Check back" at bounding box center [446, 418] width 54 height 15
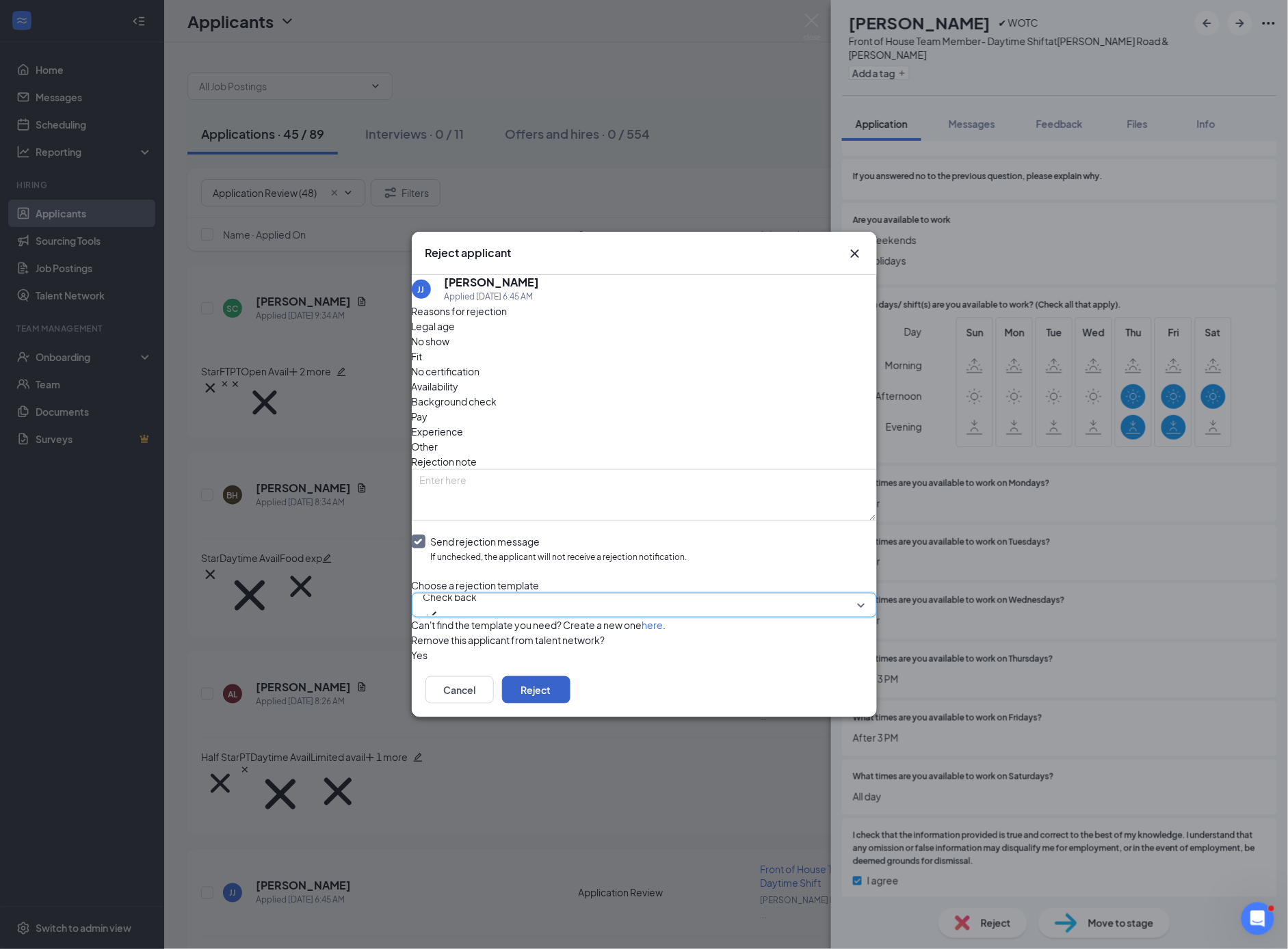
click at [570, 701] on button "Reject" at bounding box center [536, 690] width 68 height 27
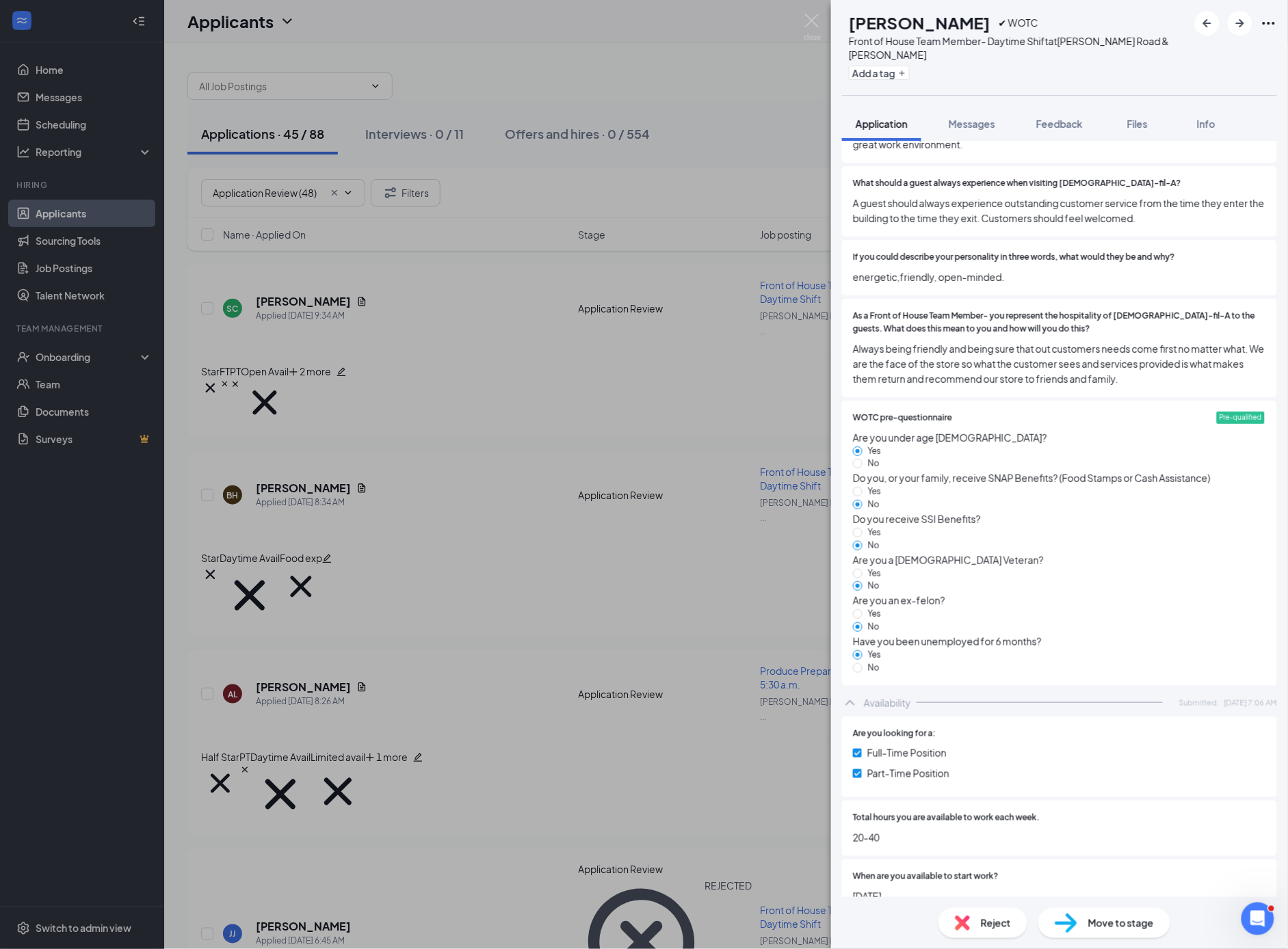
scroll to position [2257, 0]
click at [1065, 122] on span "Feedback" at bounding box center [1060, 123] width 47 height 12
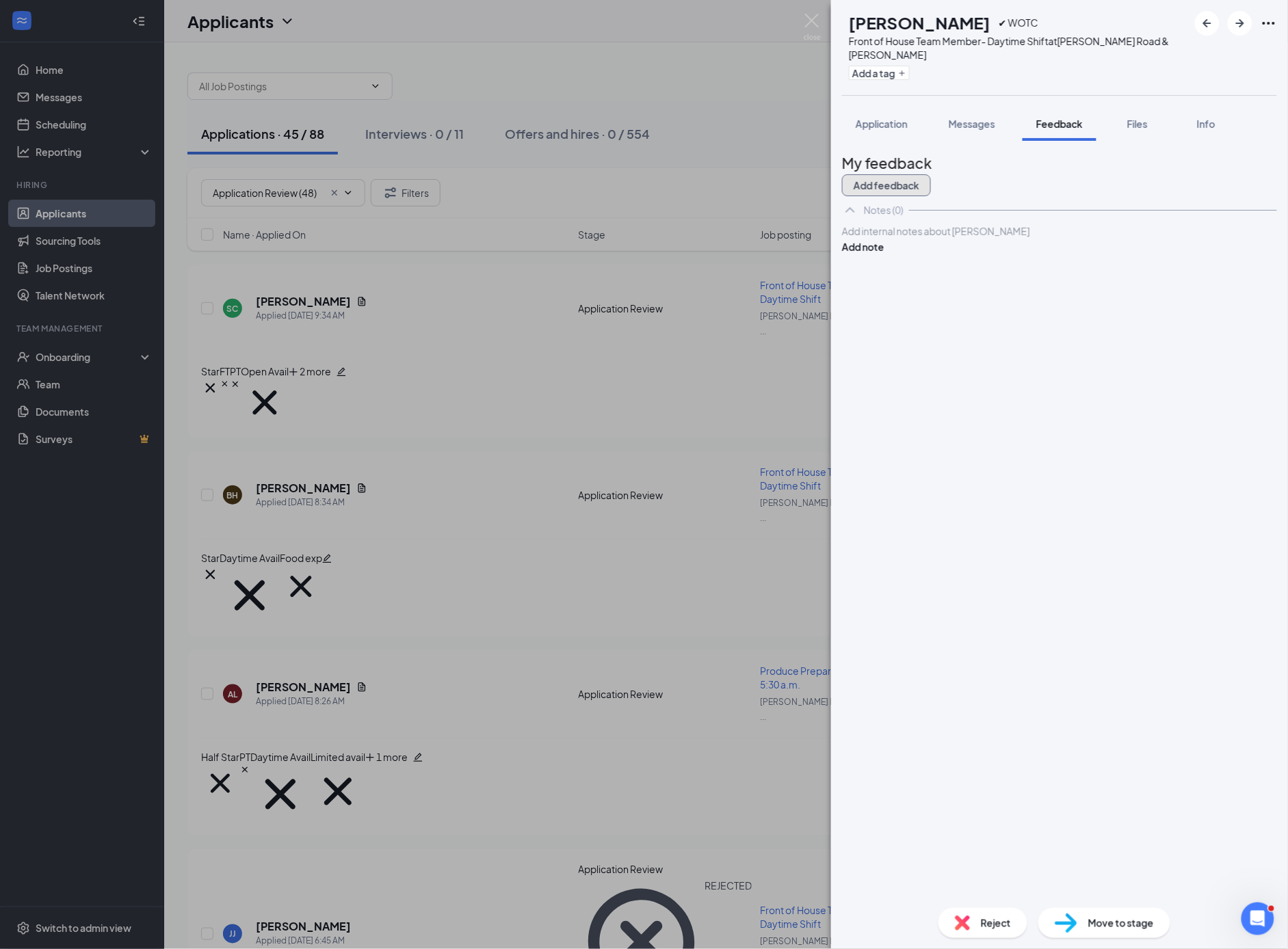
click at [931, 176] on button "Add feedback" at bounding box center [887, 185] width 89 height 22
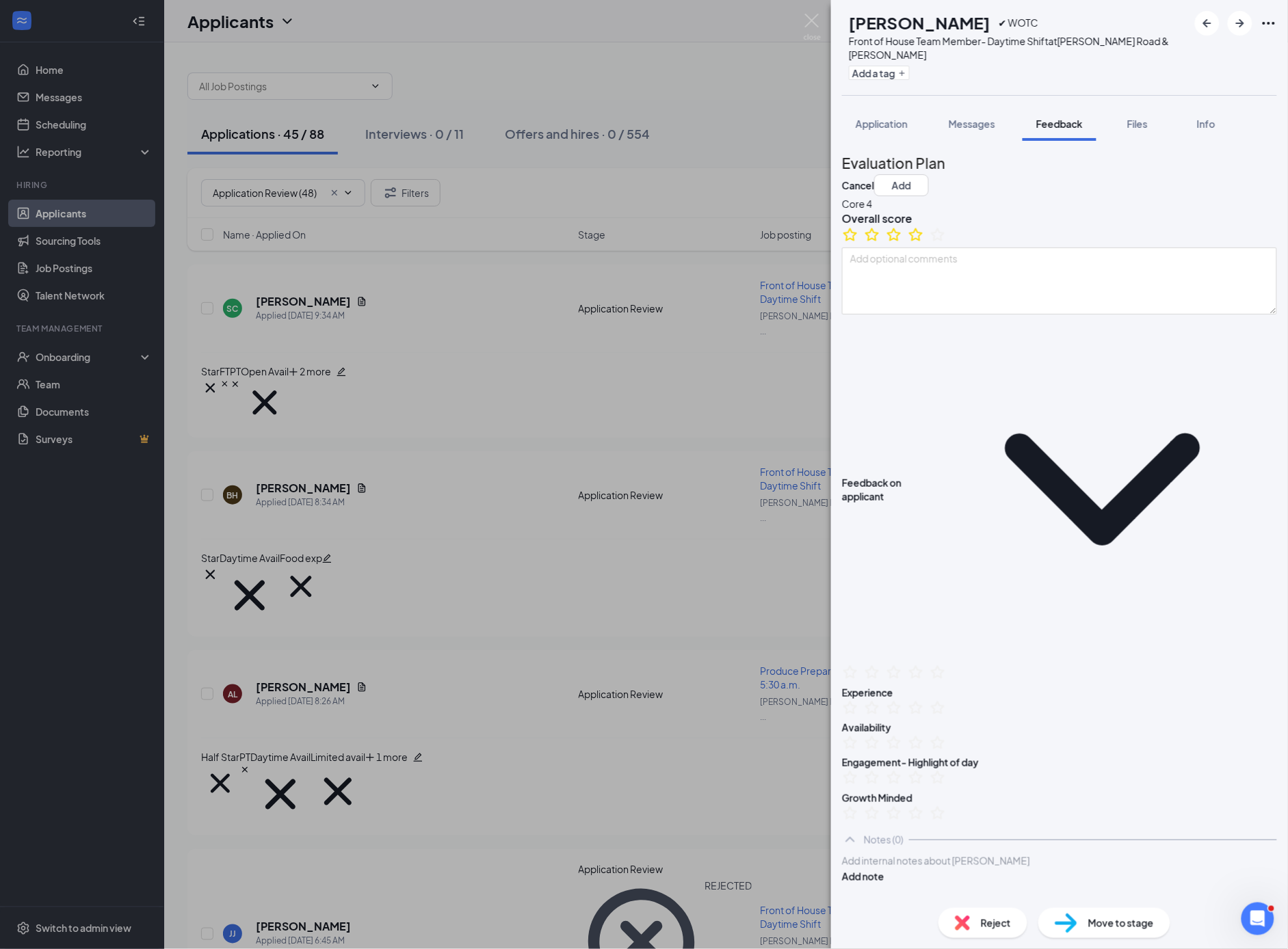
click at [924, 243] on icon "StarBorder" at bounding box center [916, 234] width 16 height 16
click at [907, 69] on icon "Plus" at bounding box center [903, 73] width 8 height 8
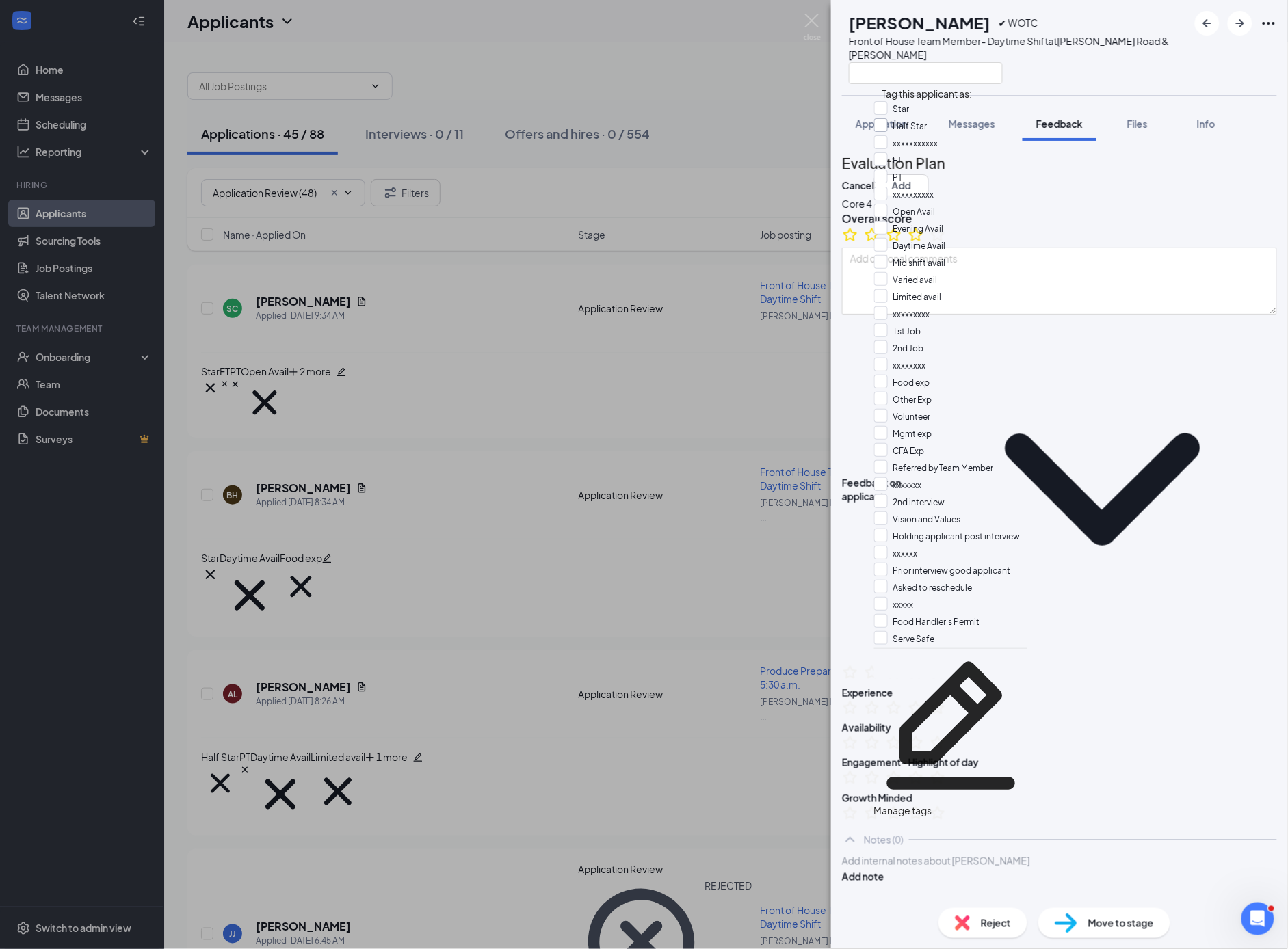
click at [894, 131] on input "Half Star" at bounding box center [901, 125] width 53 height 15
checkbox input "true"
click at [890, 184] on input "PT" at bounding box center [889, 176] width 29 height 15
checkbox input "true"
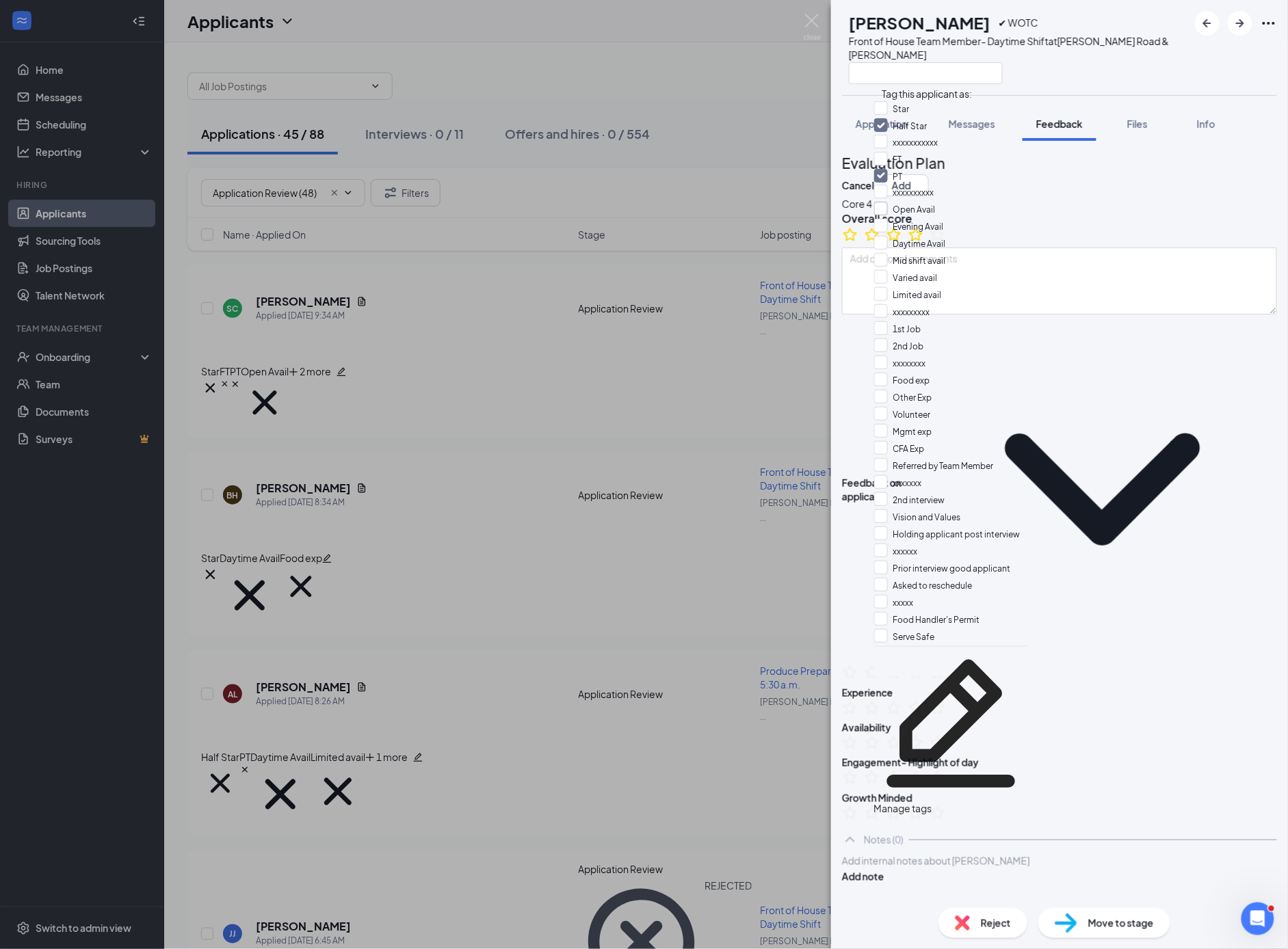
click at [893, 202] on input "Open Avail" at bounding box center [905, 209] width 62 height 15
checkbox input "true"
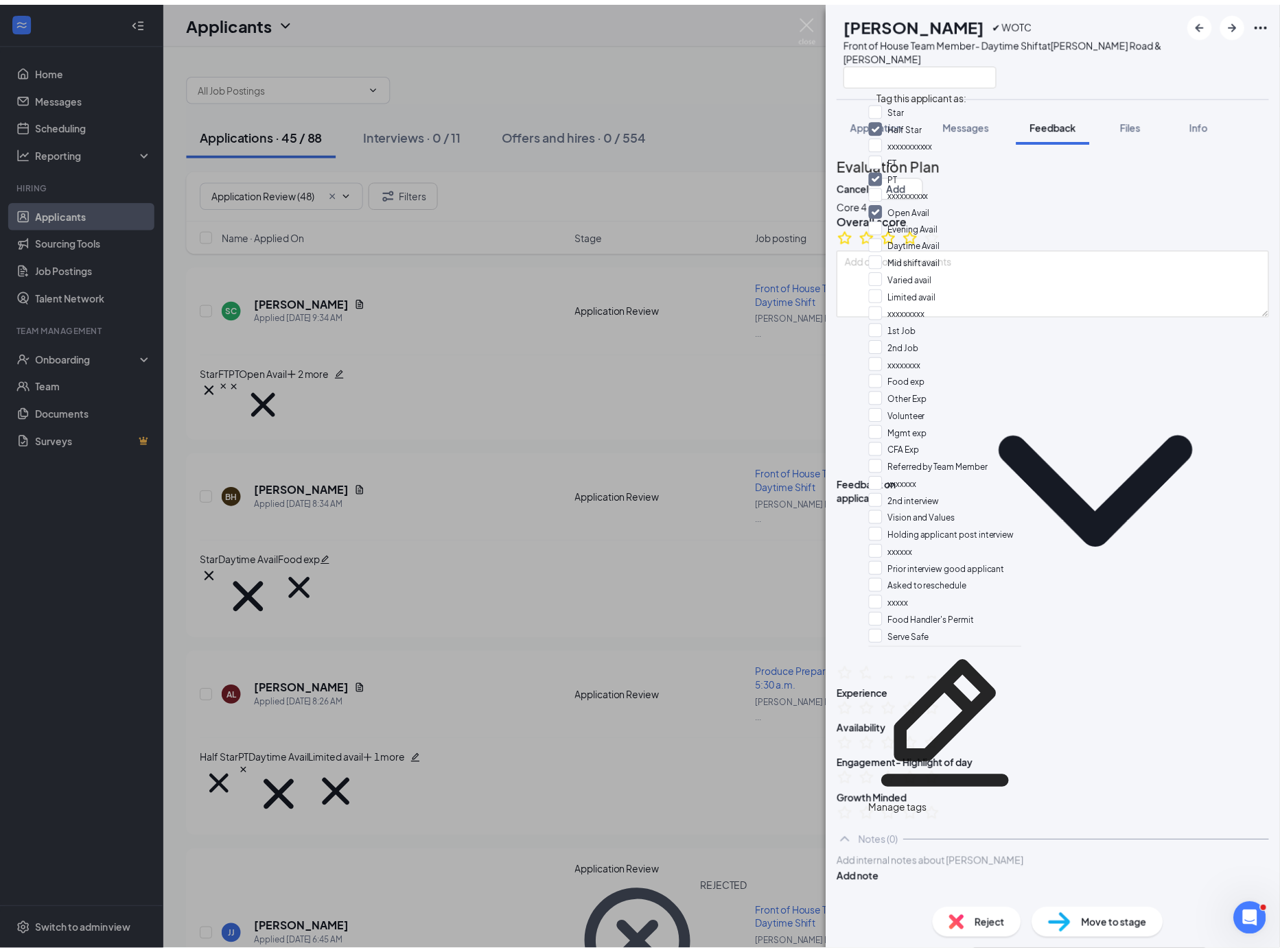
scroll to position [256, 0]
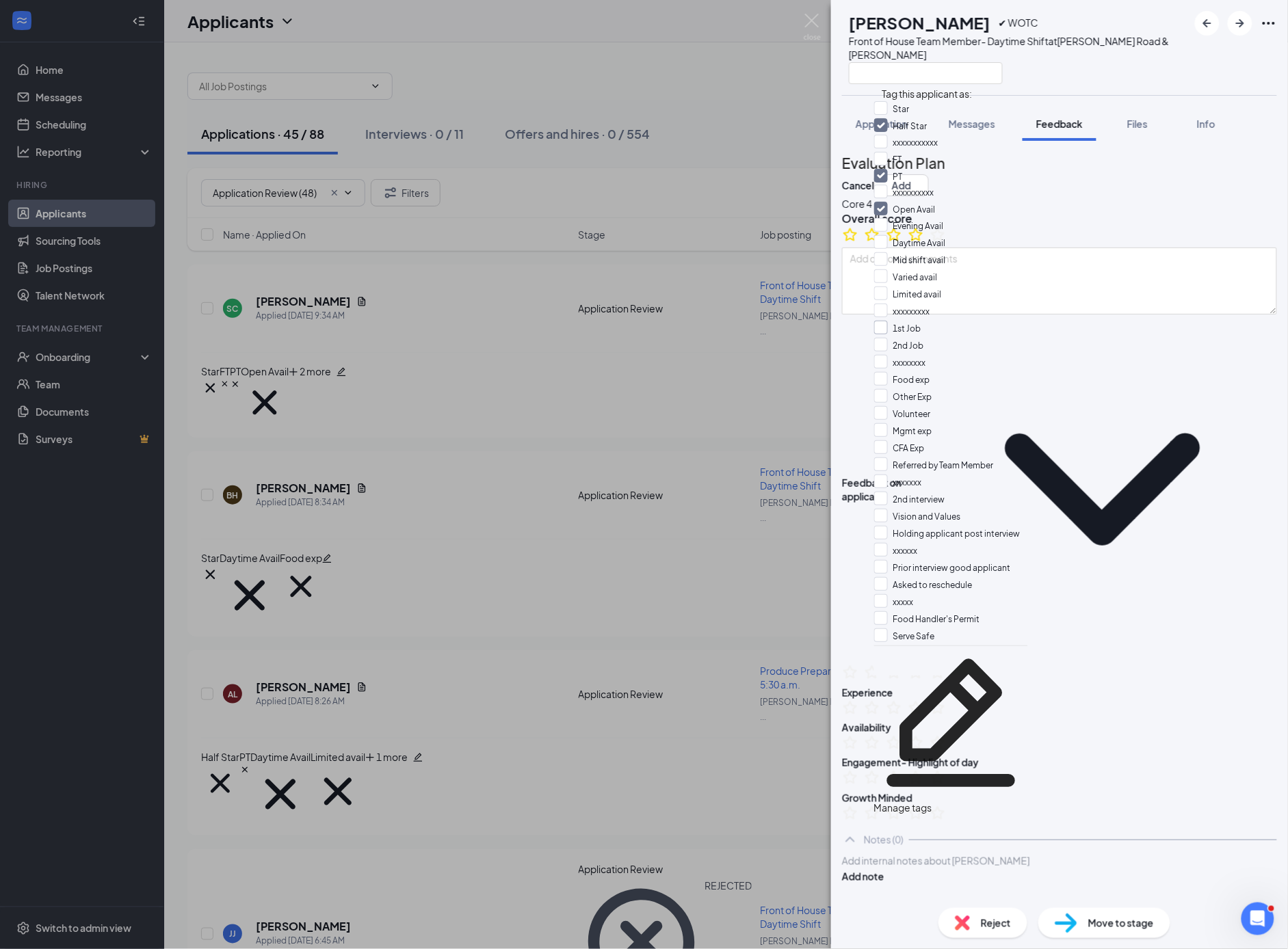
click at [890, 321] on input "1st Job" at bounding box center [898, 328] width 47 height 15
checkbox input "true"
click at [929, 175] on button "Add" at bounding box center [902, 185] width 55 height 22
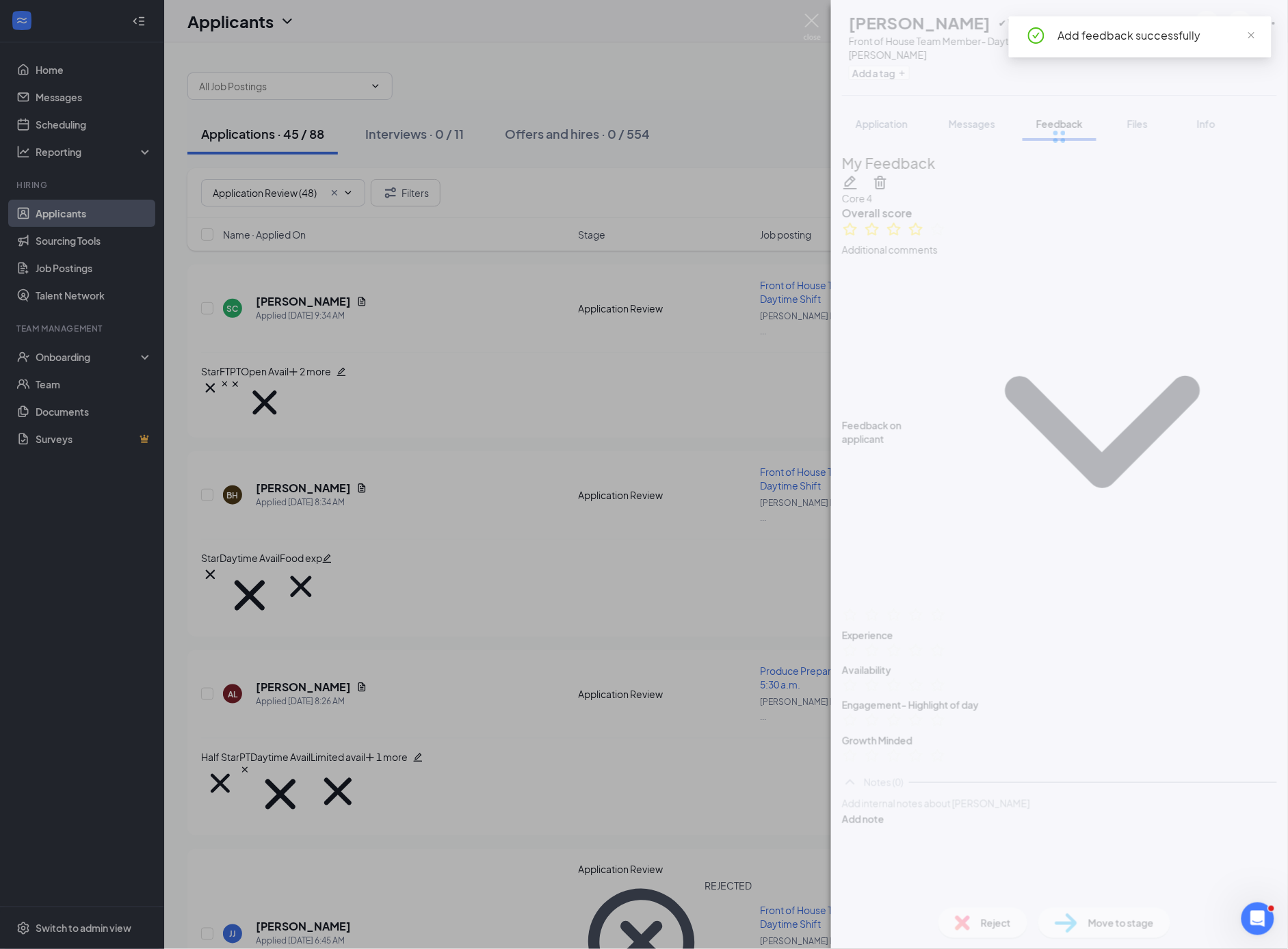
click at [529, 463] on div "KN [PERSON_NAME] ✔ WOTC Front of House Team Member- Daytime Shift at [PERSON_NA…" at bounding box center [644, 474] width 1288 height 949
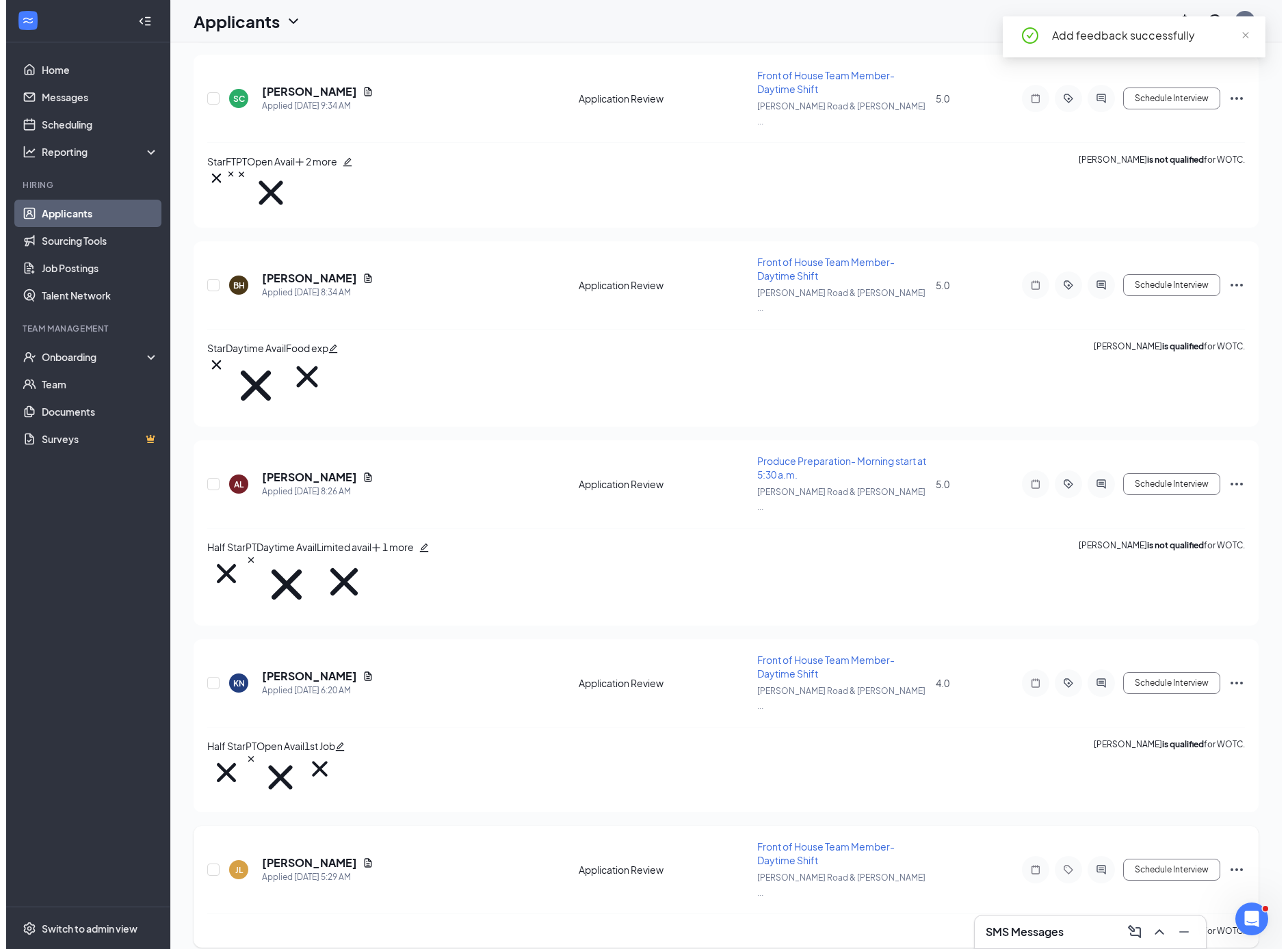
scroll to position [240, 0]
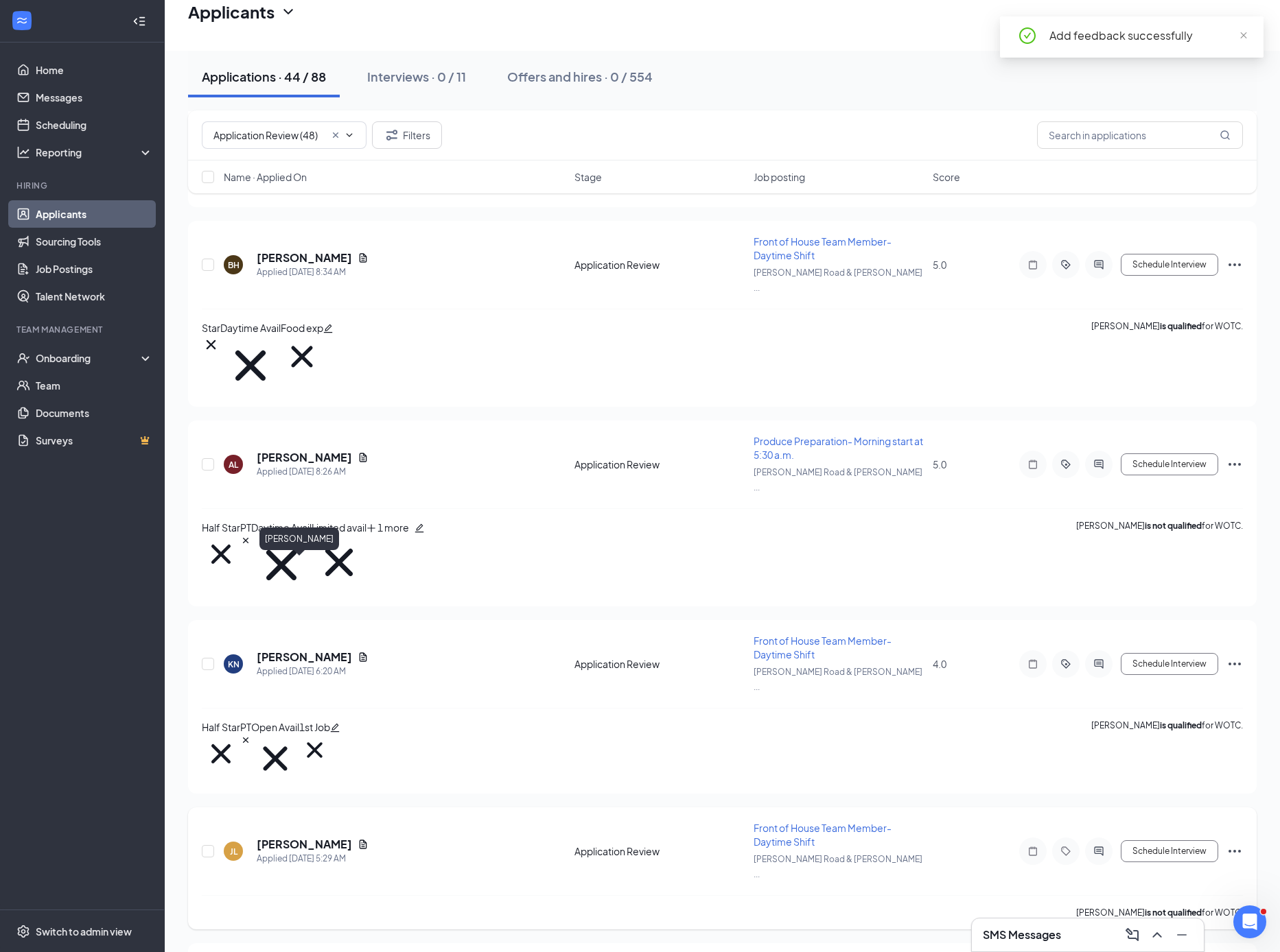
click at [311, 837] on h5 "[PERSON_NAME]" at bounding box center [304, 845] width 95 height 15
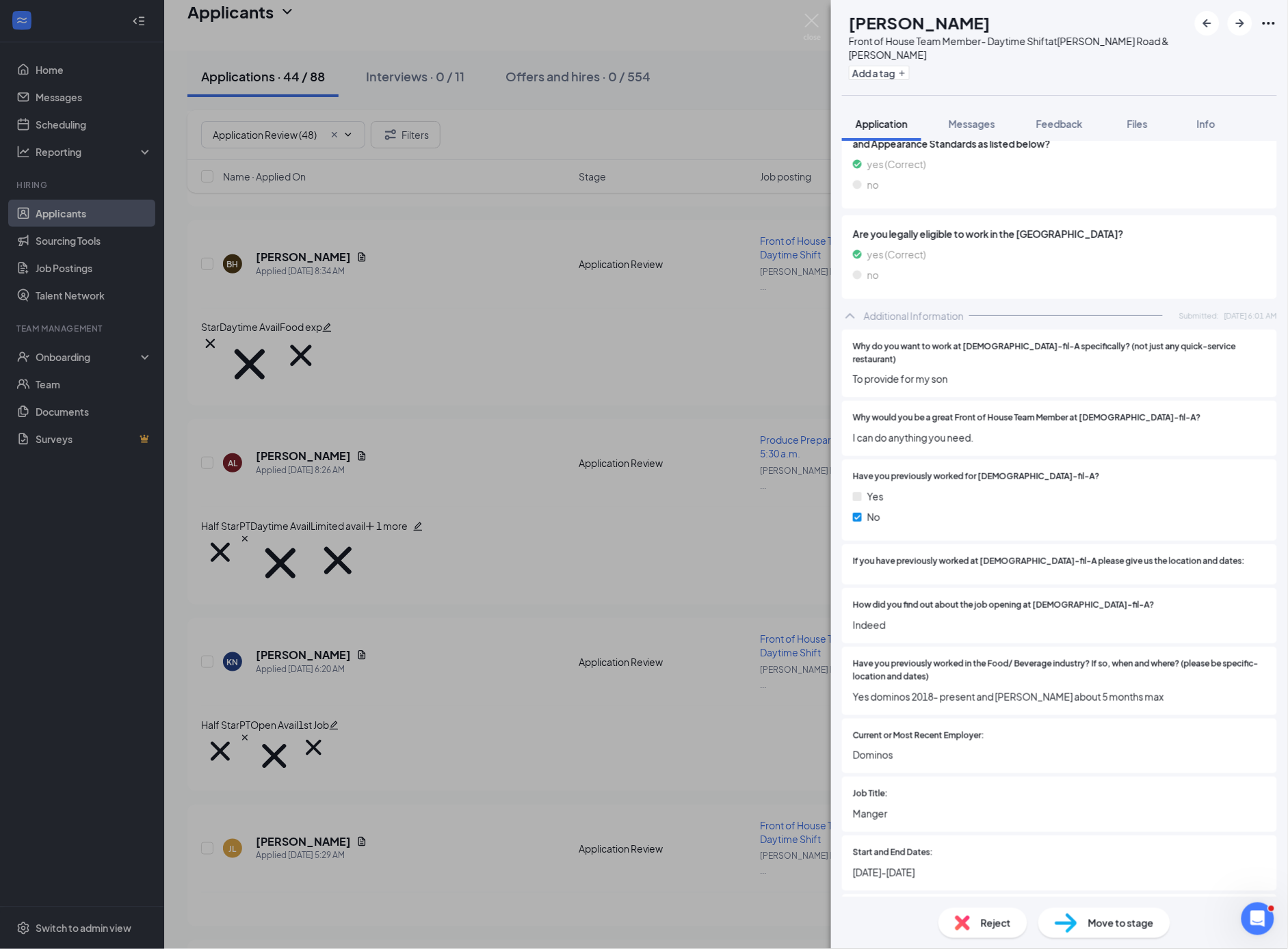
scroll to position [524, 0]
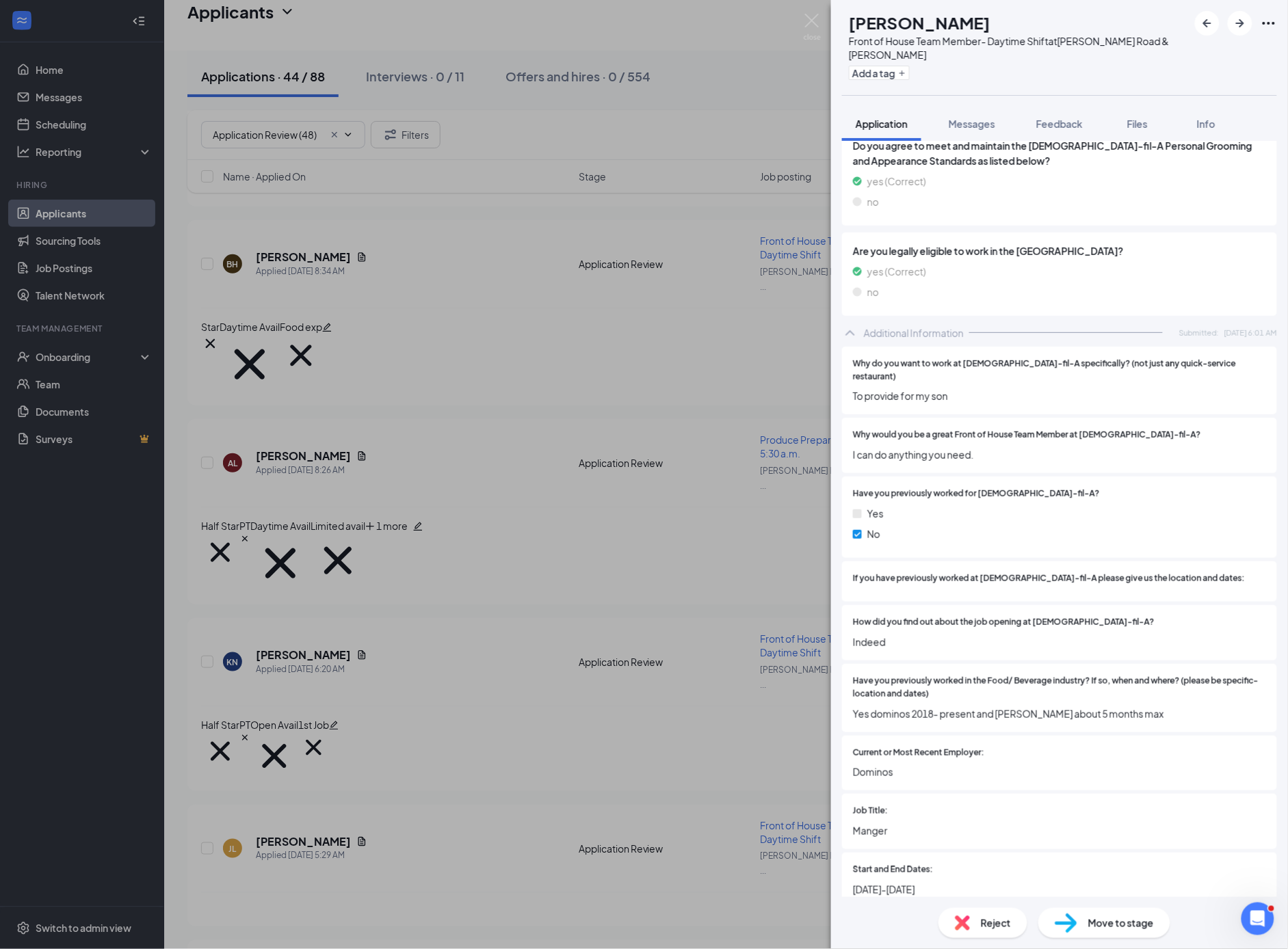
click at [981, 926] on span "Reject" at bounding box center [996, 923] width 30 height 15
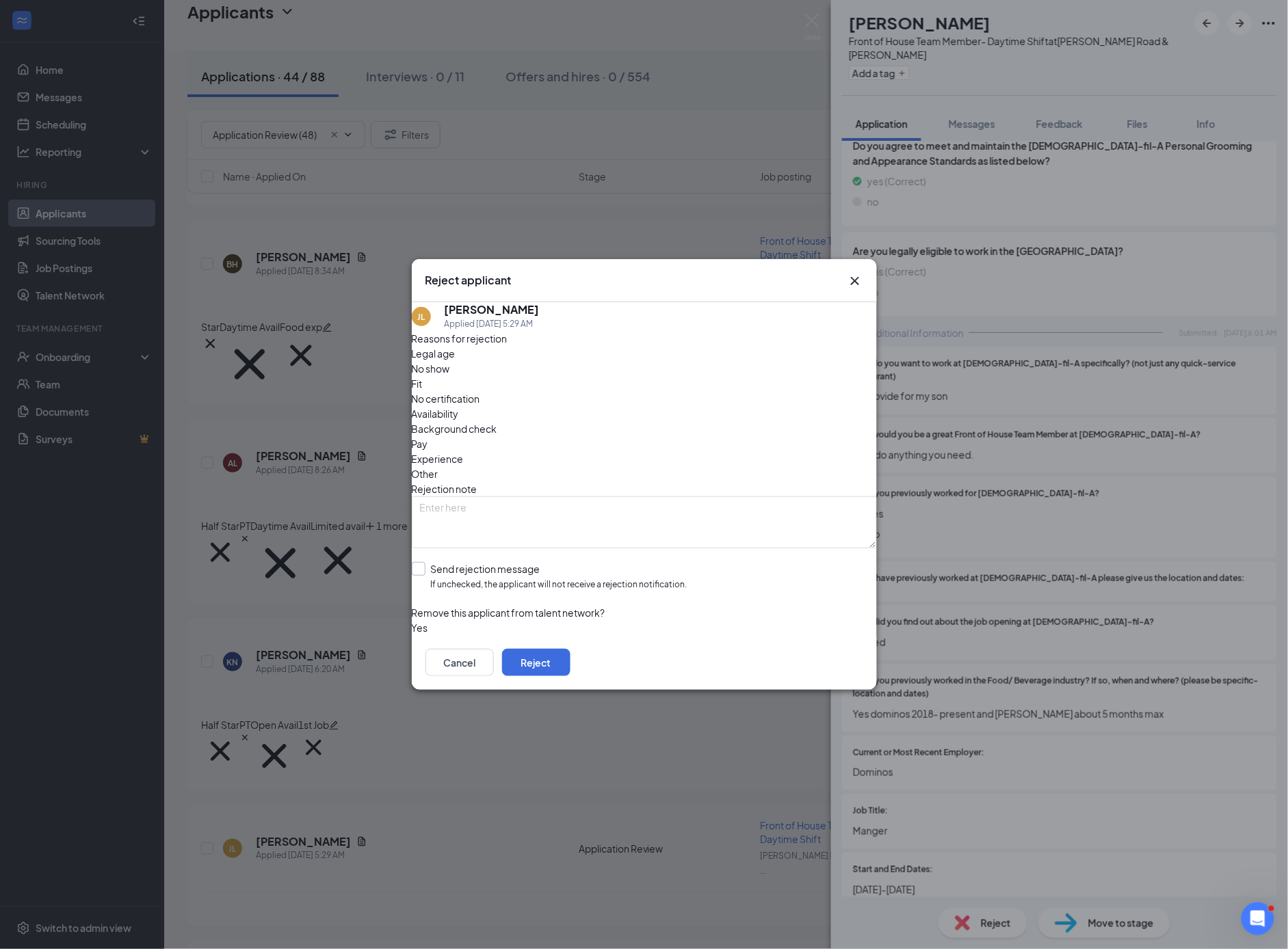
click at [438, 562] on input "Send rejection message If unchecked, the applicant will not receive a rejection…" at bounding box center [549, 577] width 276 height 30
checkbox input "true"
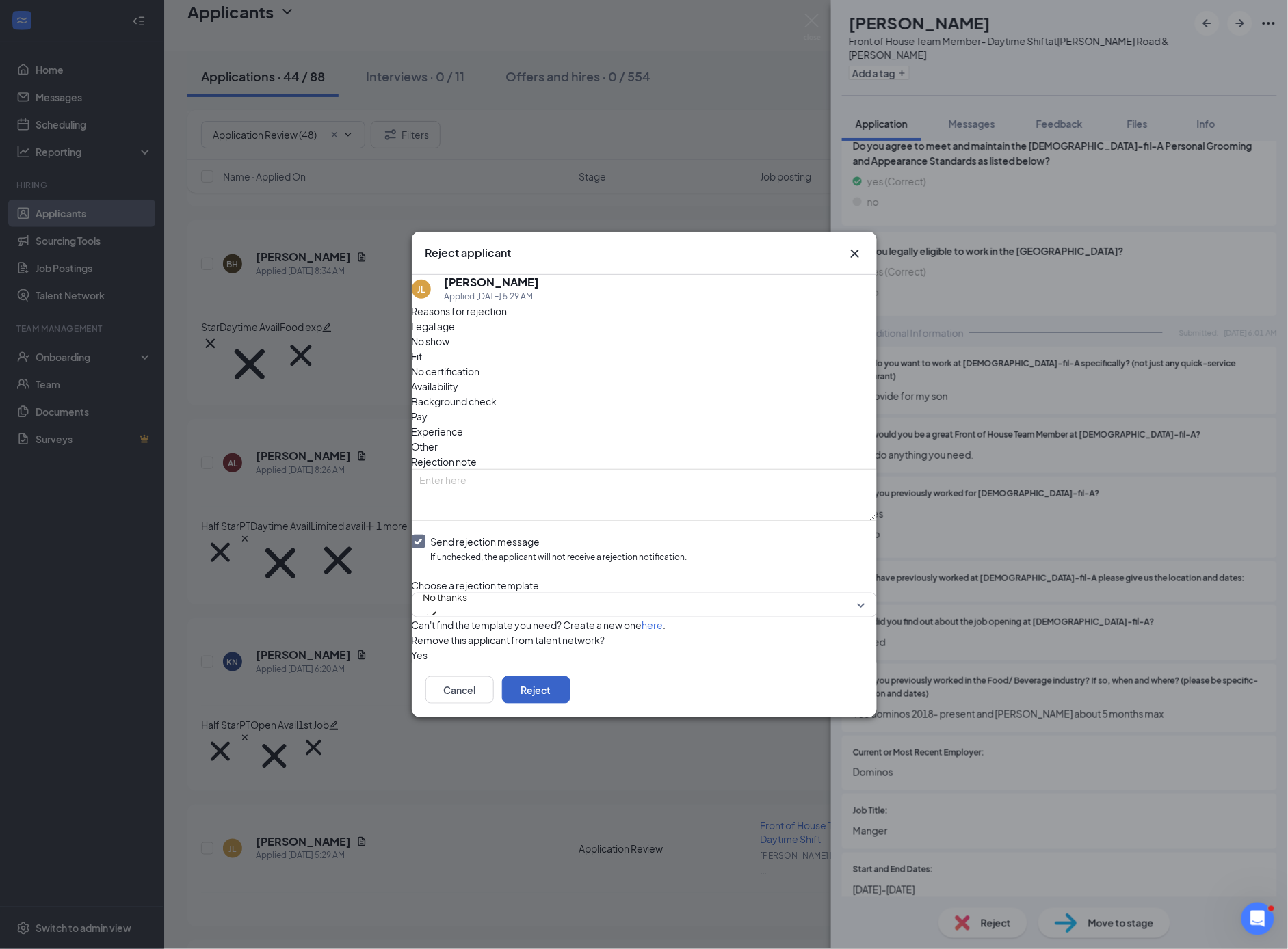
click at [570, 698] on button "Reject" at bounding box center [536, 690] width 68 height 27
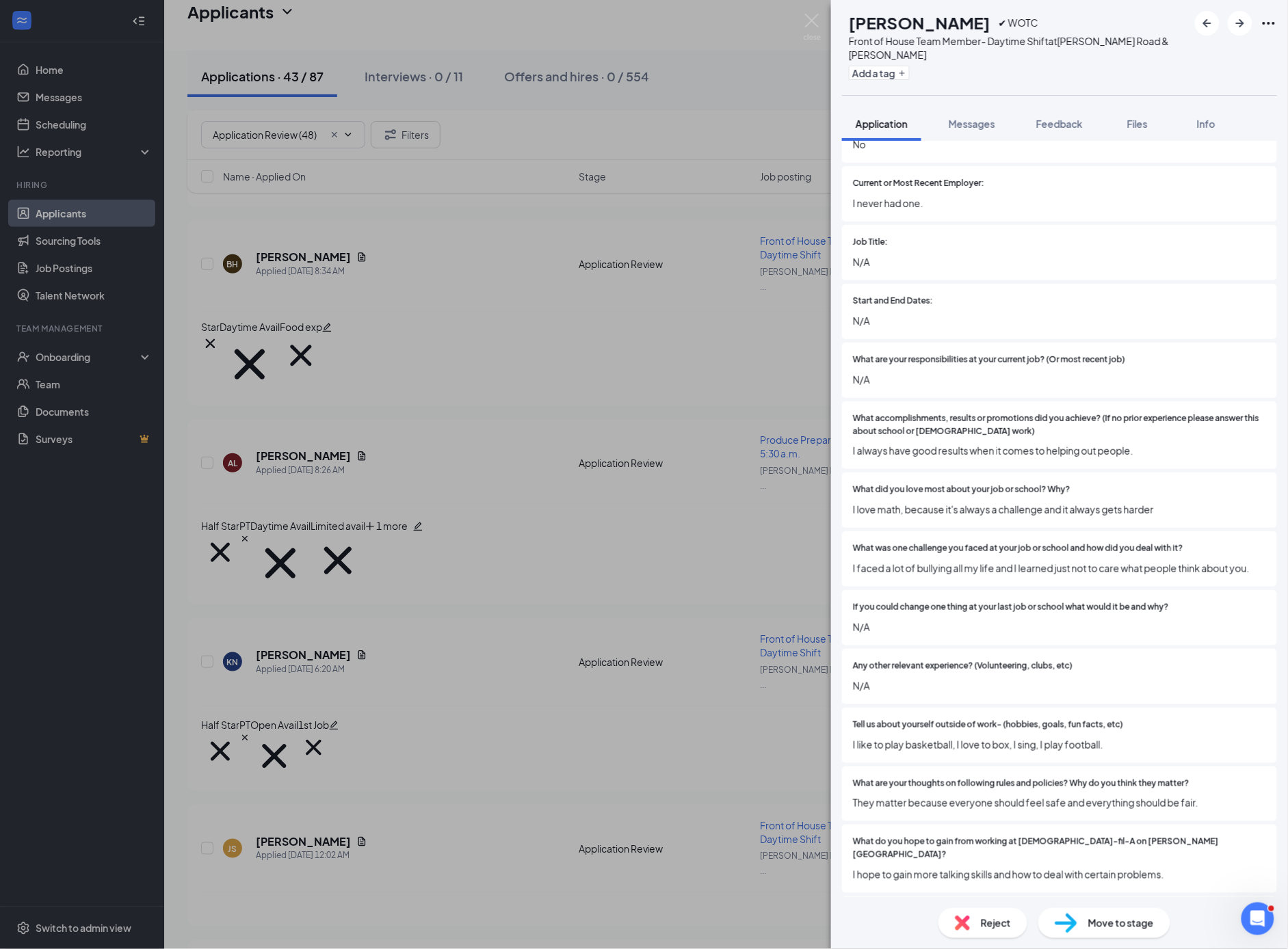
scroll to position [1191, 0]
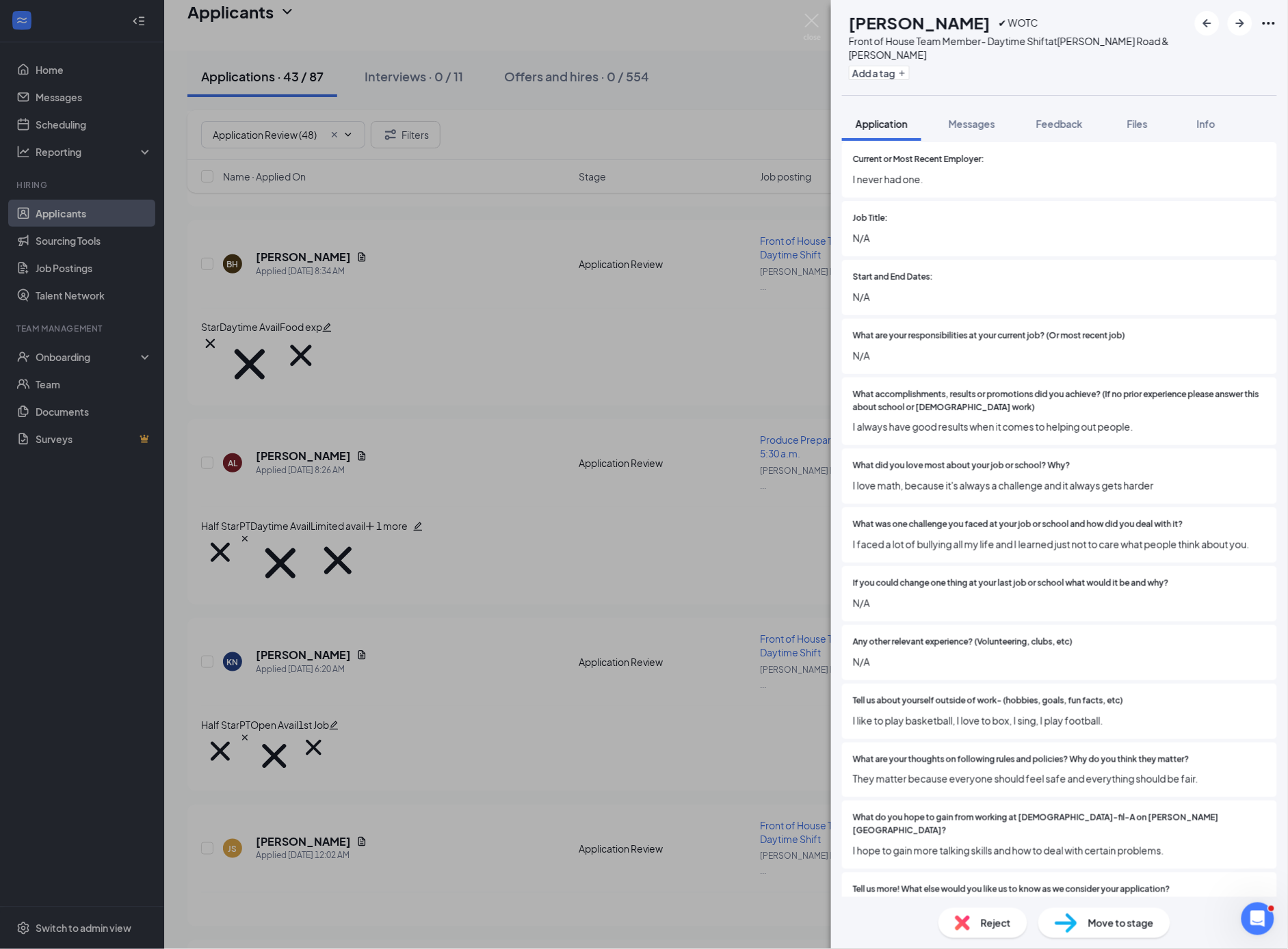
click at [980, 924] on div "Reject" at bounding box center [983, 922] width 89 height 30
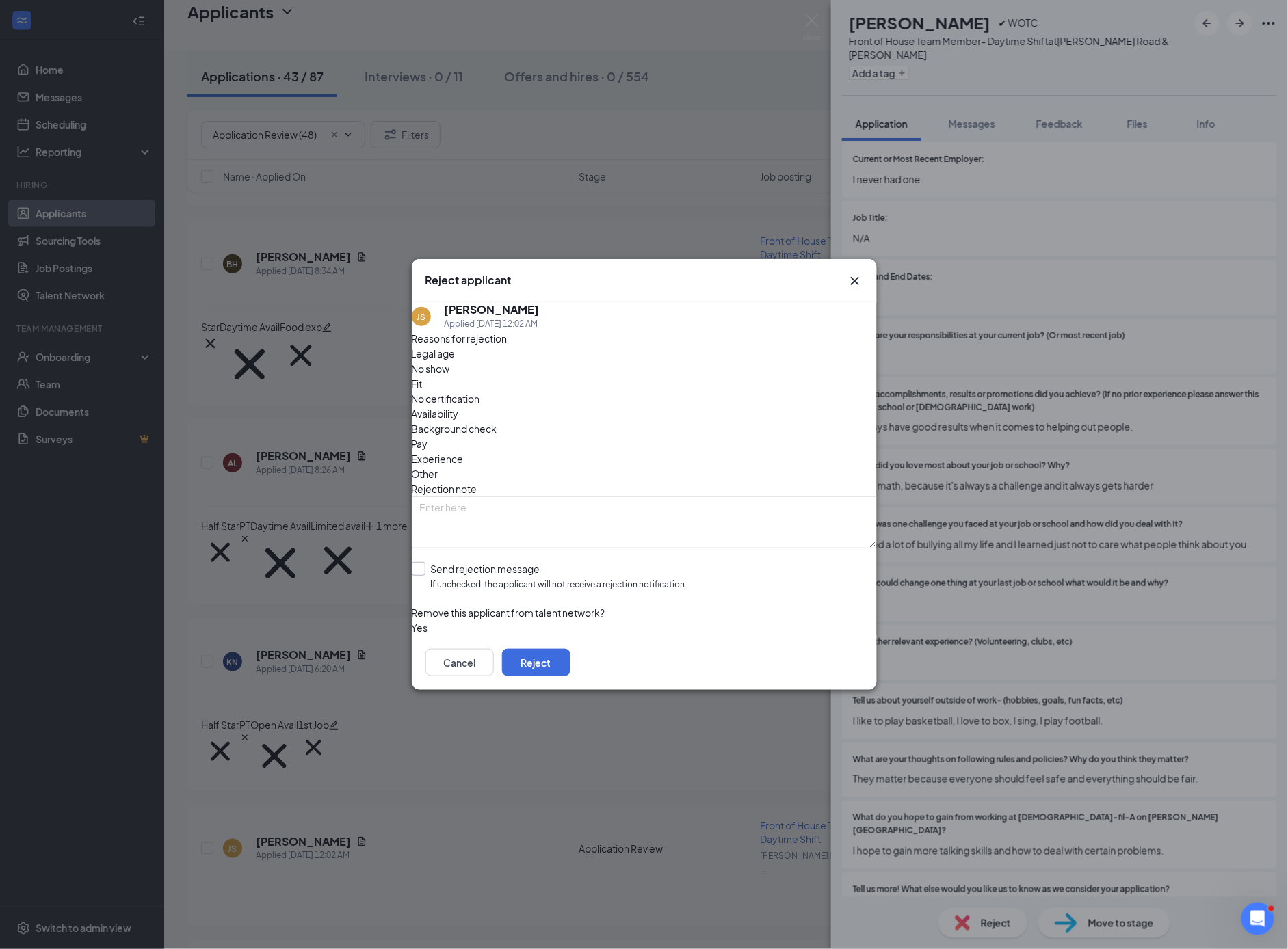
click at [430, 562] on input "Send rejection message If unchecked, the applicant will not receive a rejection…" at bounding box center [549, 577] width 276 height 30
checkbox input "true"
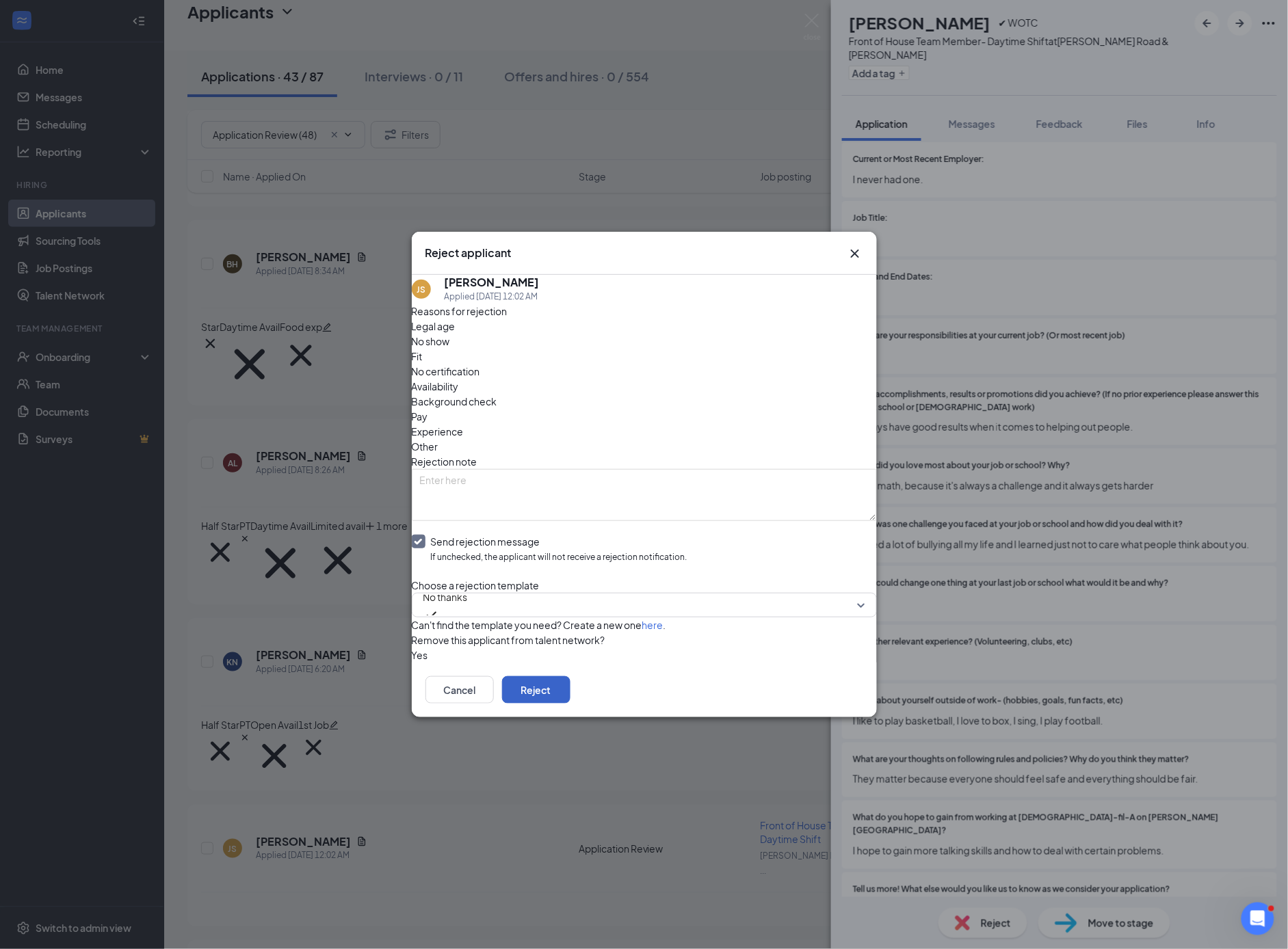
click at [570, 704] on button "Reject" at bounding box center [536, 690] width 68 height 27
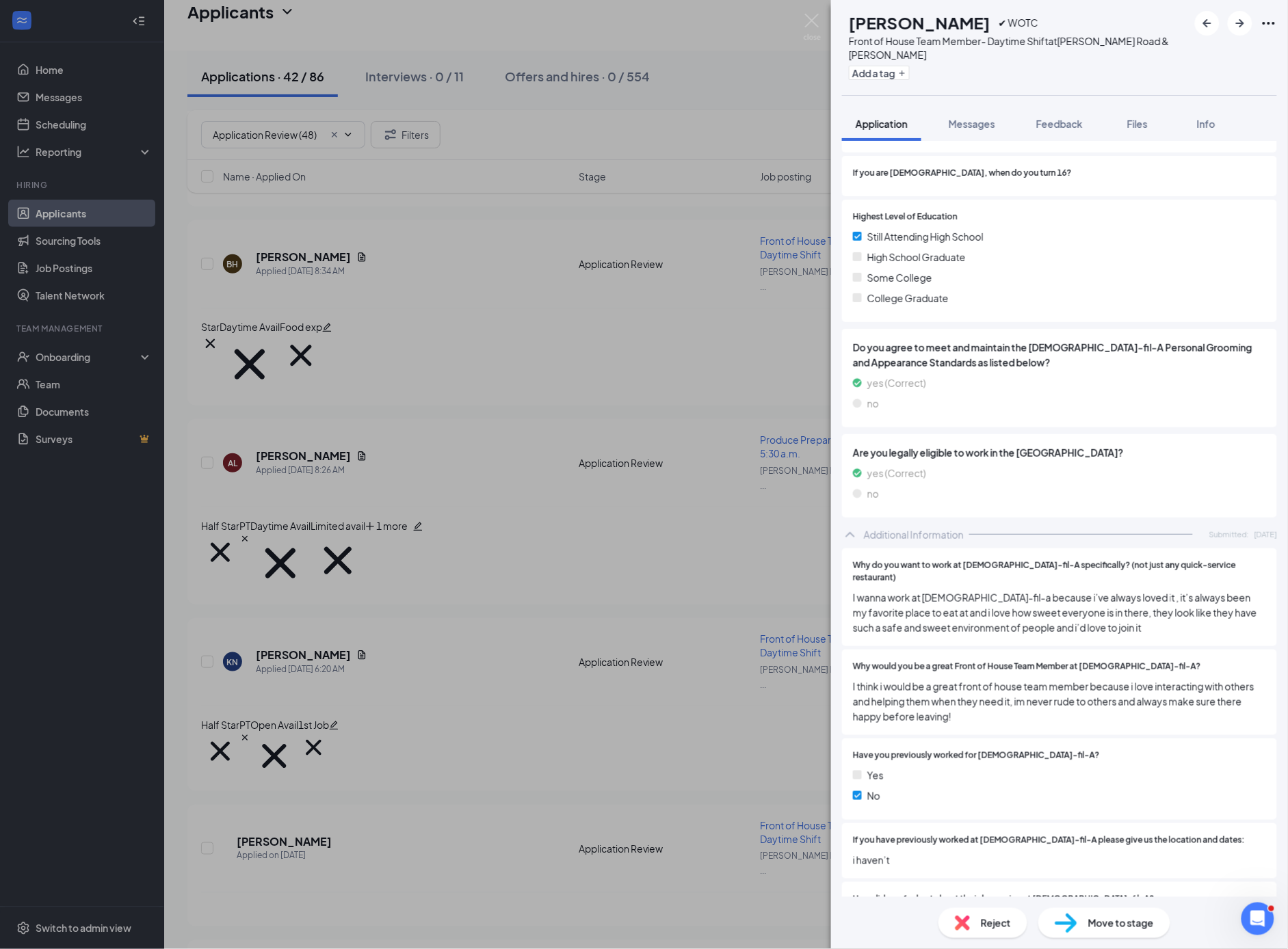
scroll to position [175, 0]
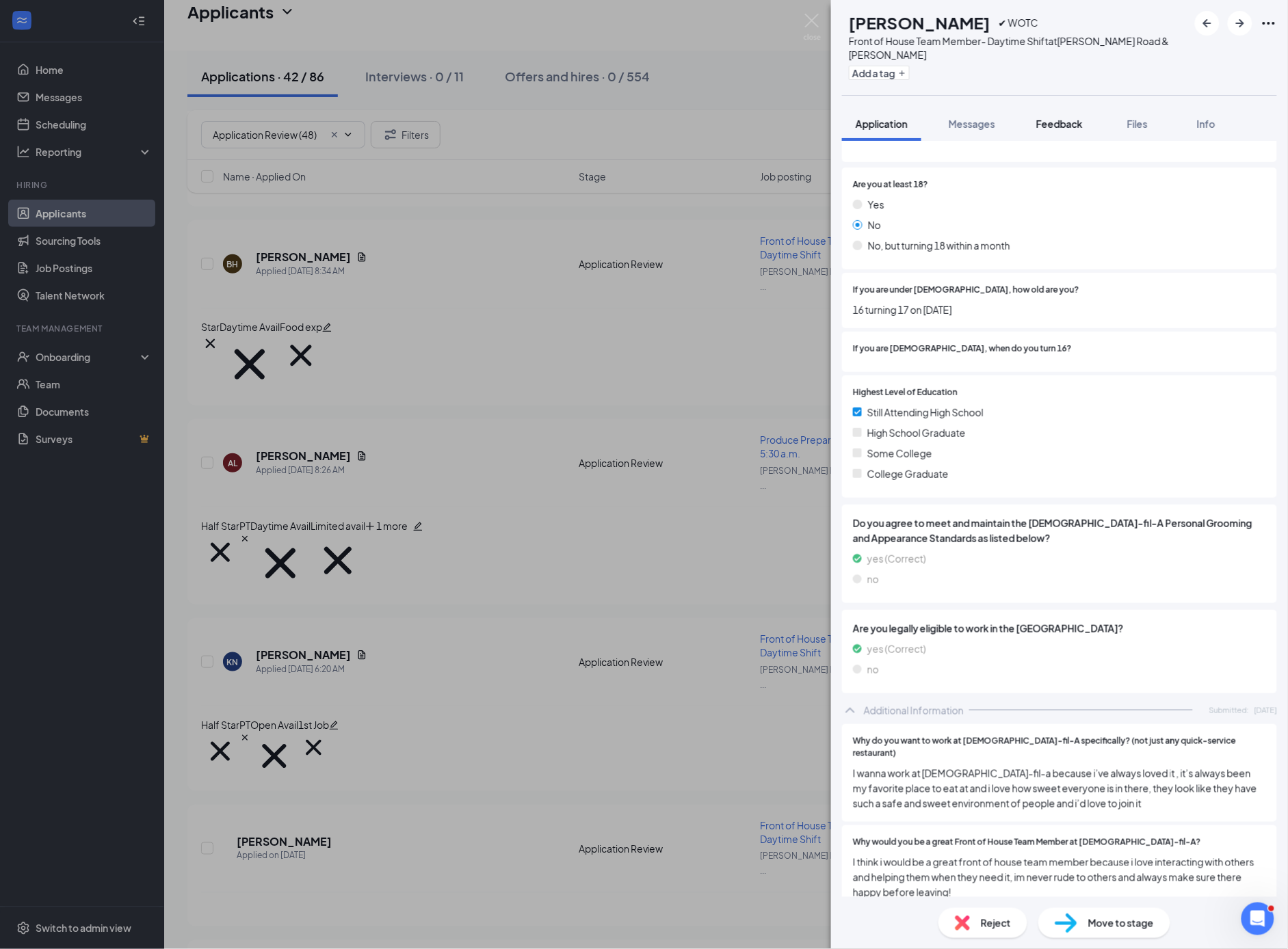
click at [1076, 124] on span "Feedback" at bounding box center [1060, 123] width 47 height 12
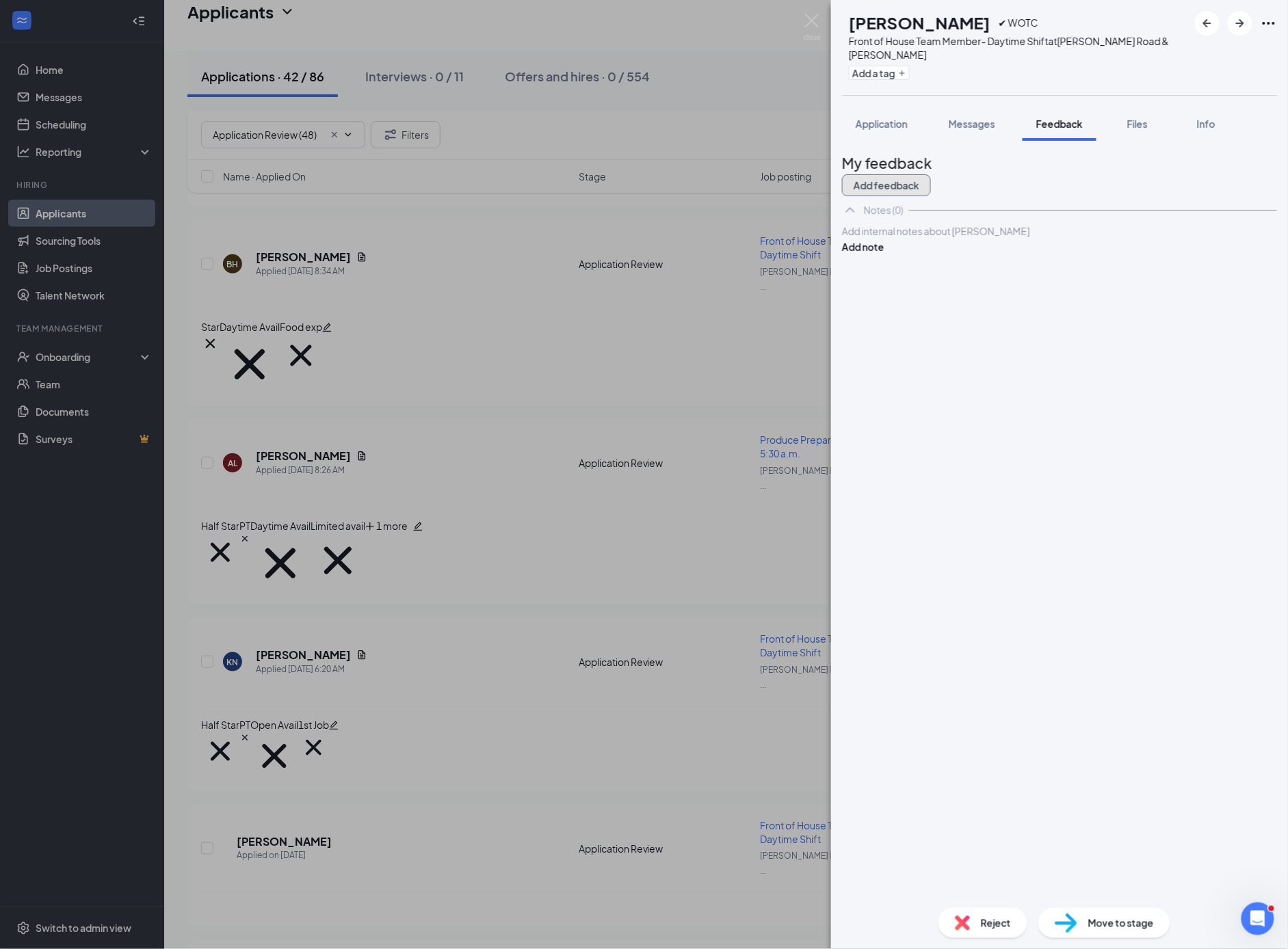
click at [931, 176] on button "Add feedback" at bounding box center [887, 185] width 89 height 22
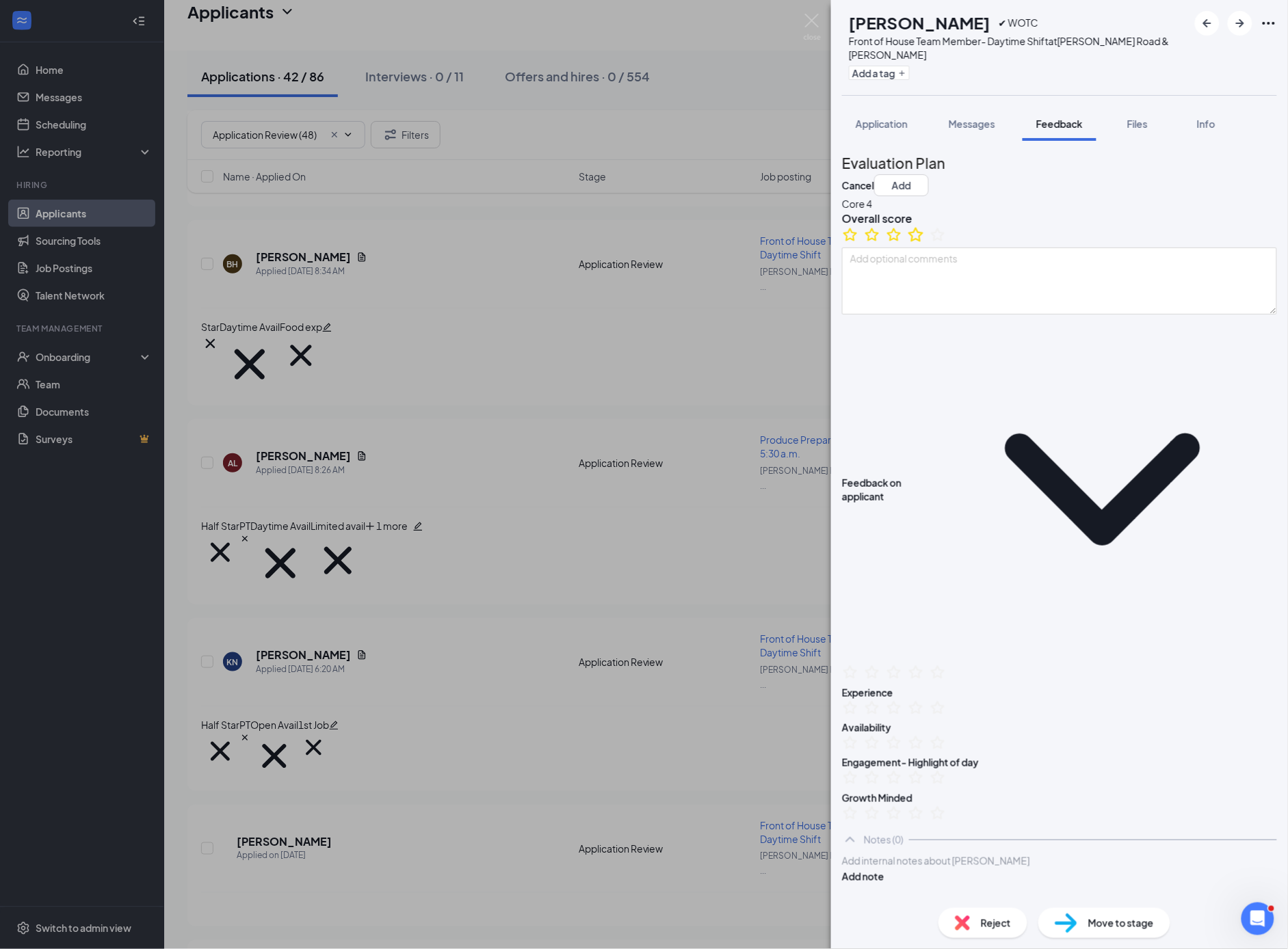
click at [925, 244] on icon "StarBorder" at bounding box center [916, 235] width 18 height 18
click at [908, 68] on button "Add a tag" at bounding box center [879, 73] width 61 height 14
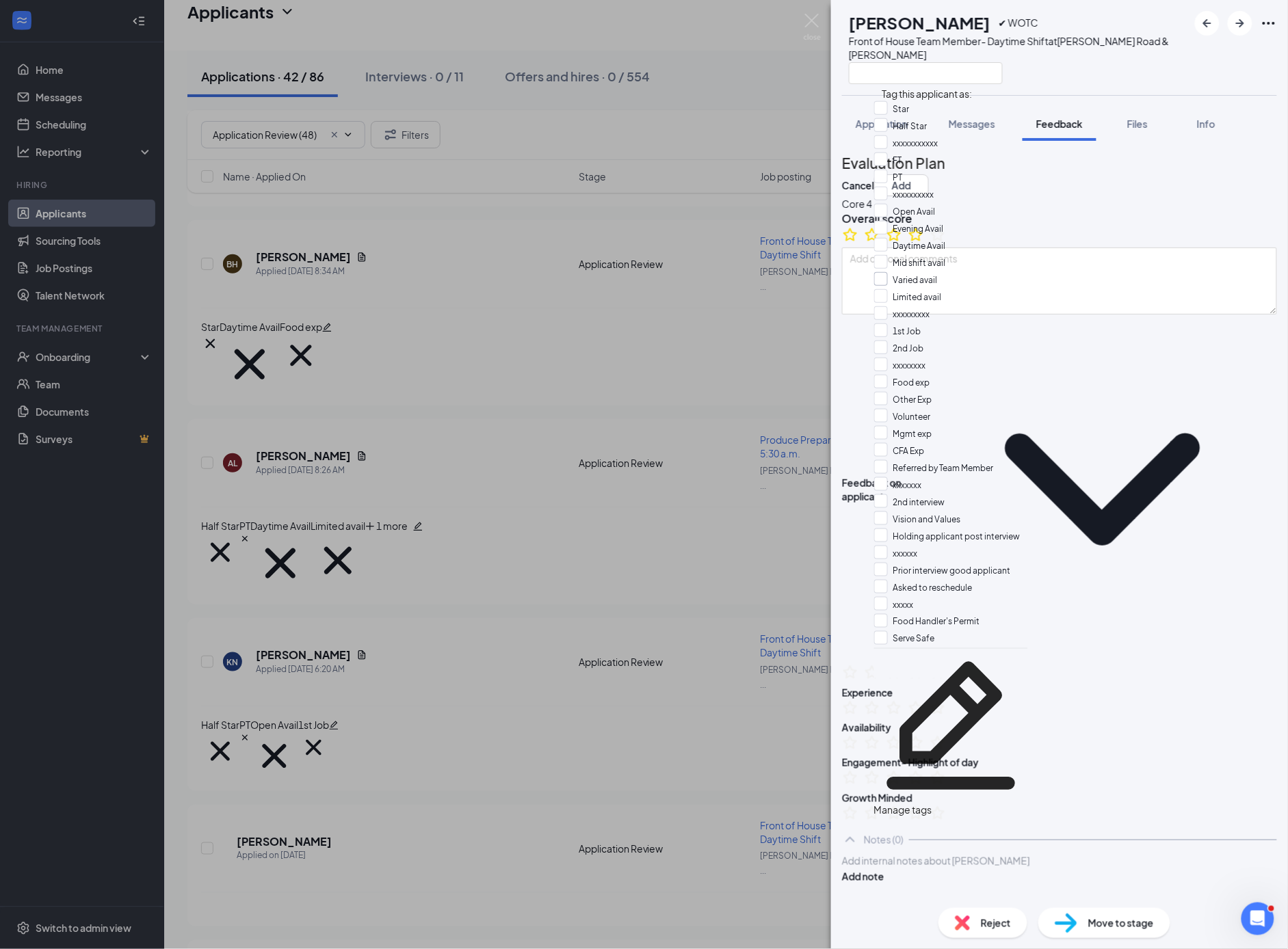
scroll to position [99, 0]
click at [889, 221] on input "Evening Avail" at bounding box center [909, 228] width 70 height 15
checkbox input "true"
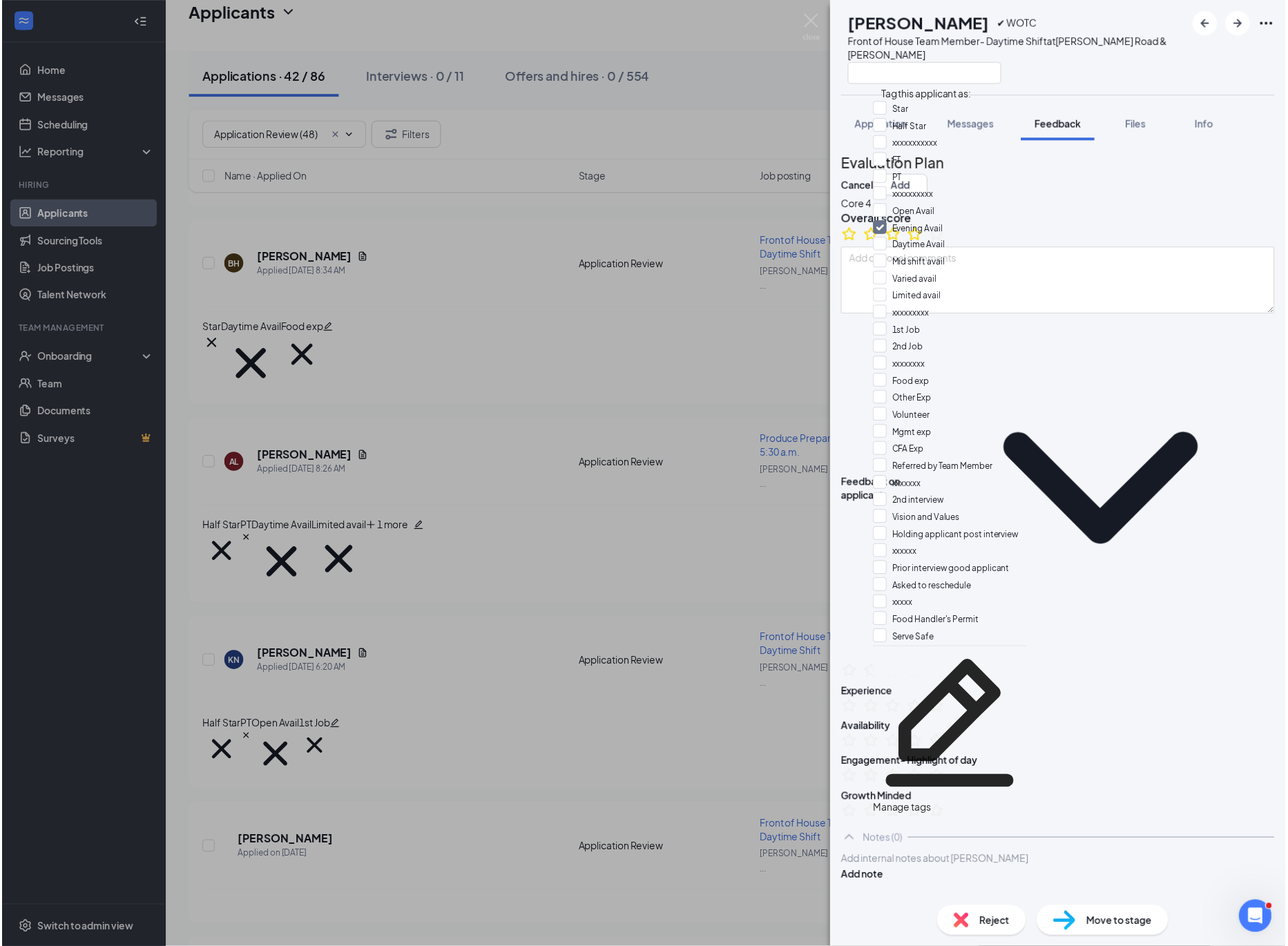
scroll to position [235, 0]
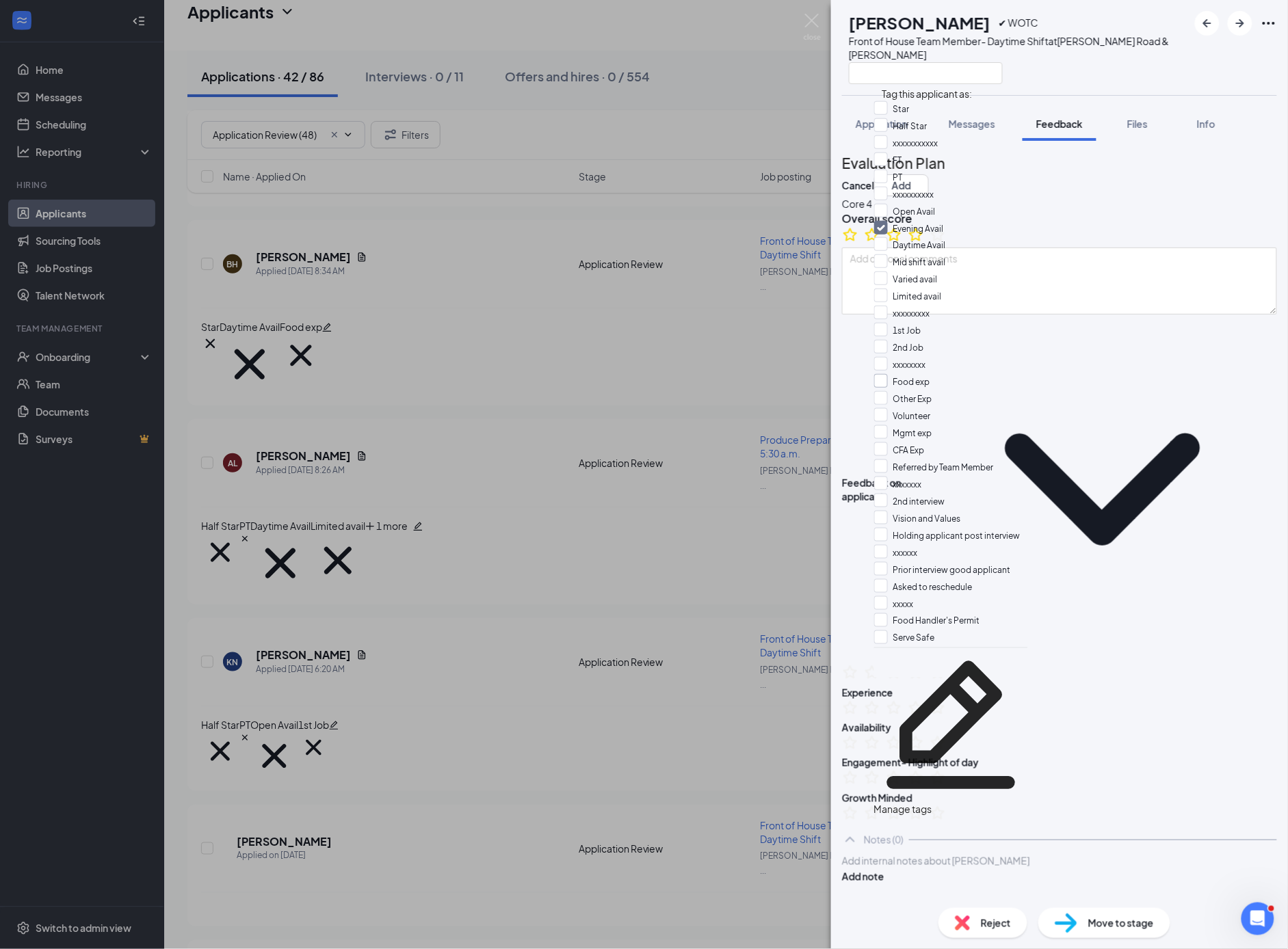
click at [889, 374] on input "Food exp" at bounding box center [903, 381] width 56 height 15
checkbox input "false"
click at [890, 322] on input "1st Job" at bounding box center [898, 330] width 47 height 15
checkbox input "true"
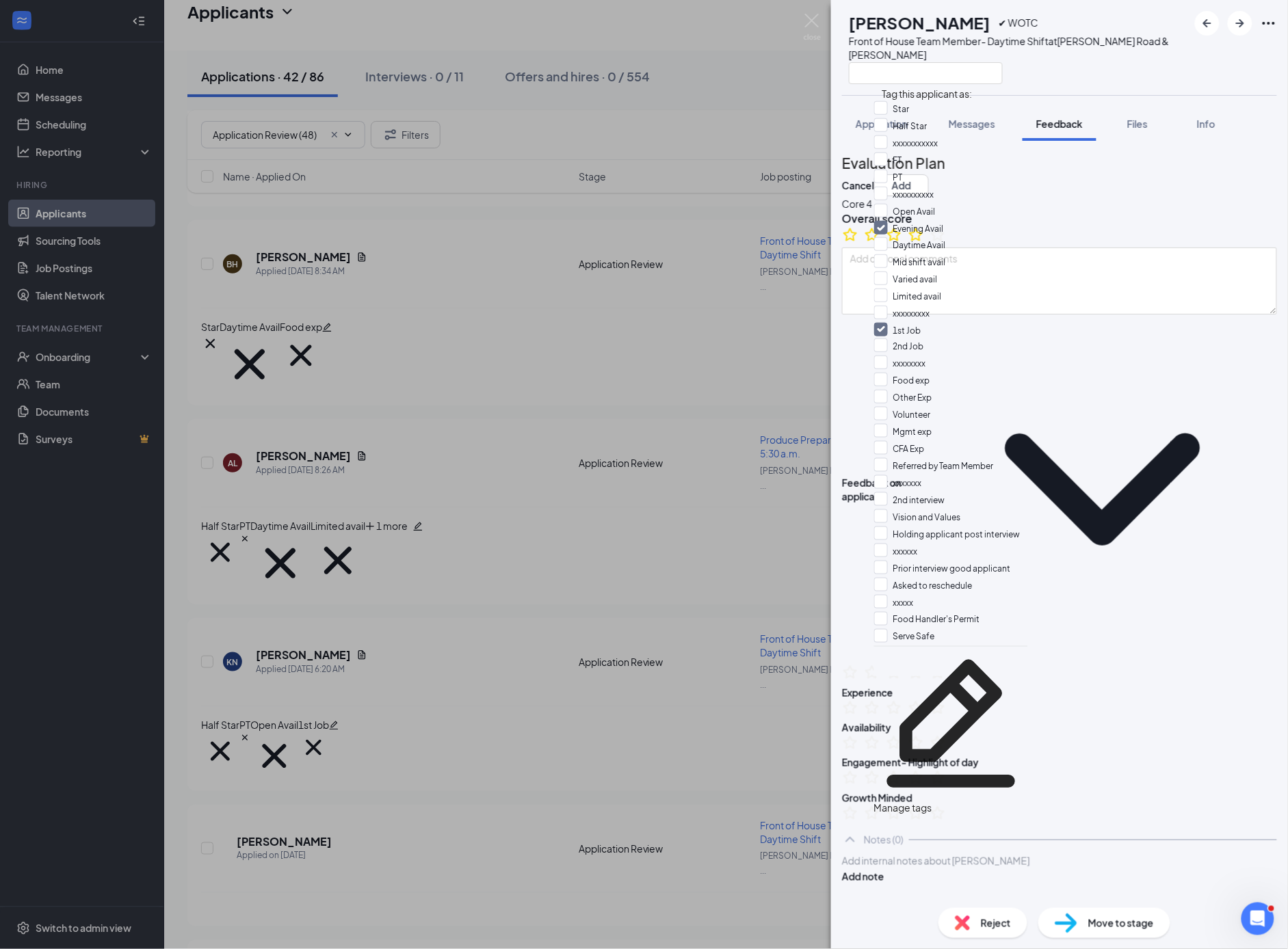
click at [1173, 248] on div at bounding box center [1060, 236] width 435 height 21
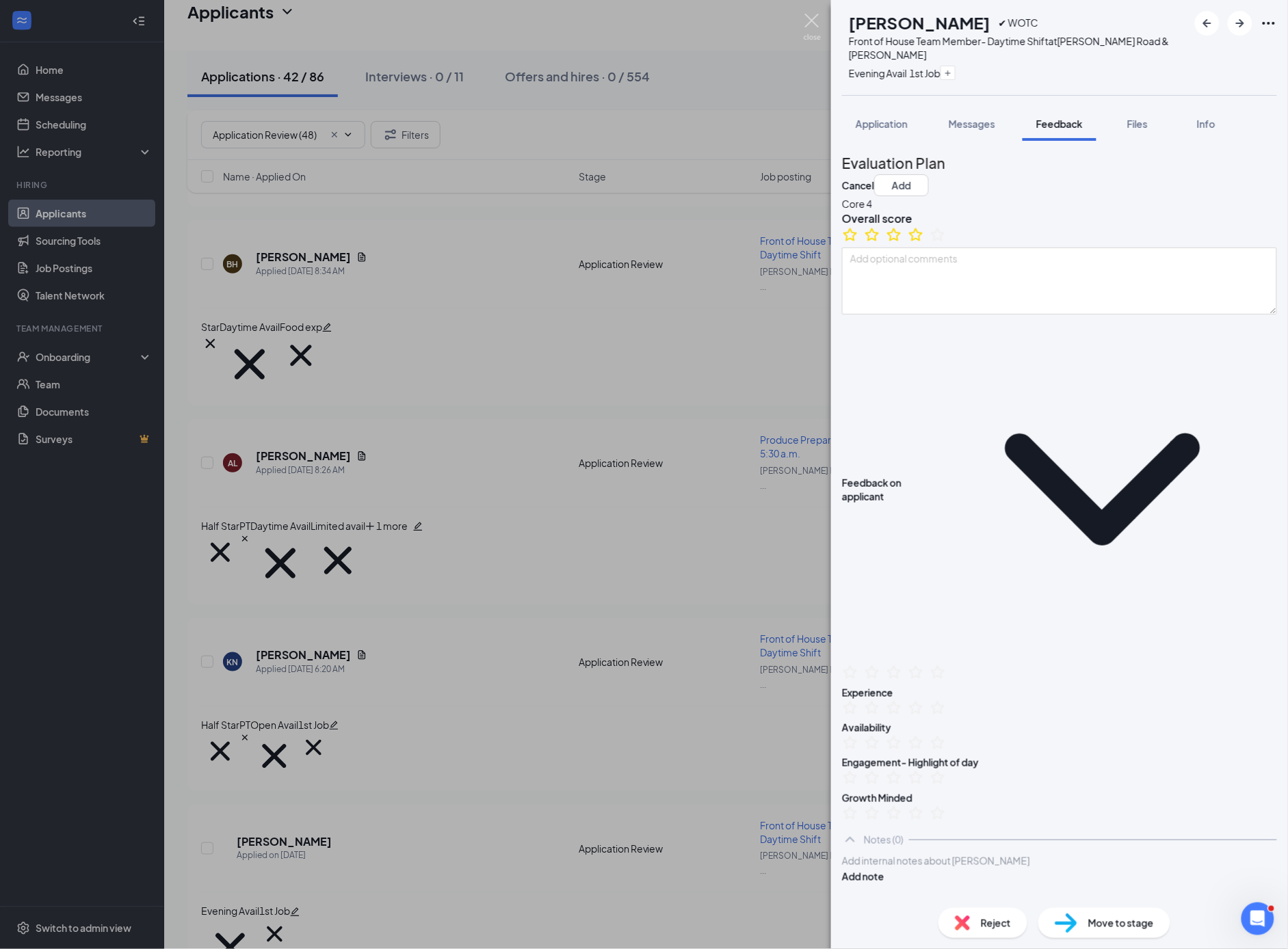
click at [809, 22] on img at bounding box center [812, 27] width 17 height 27
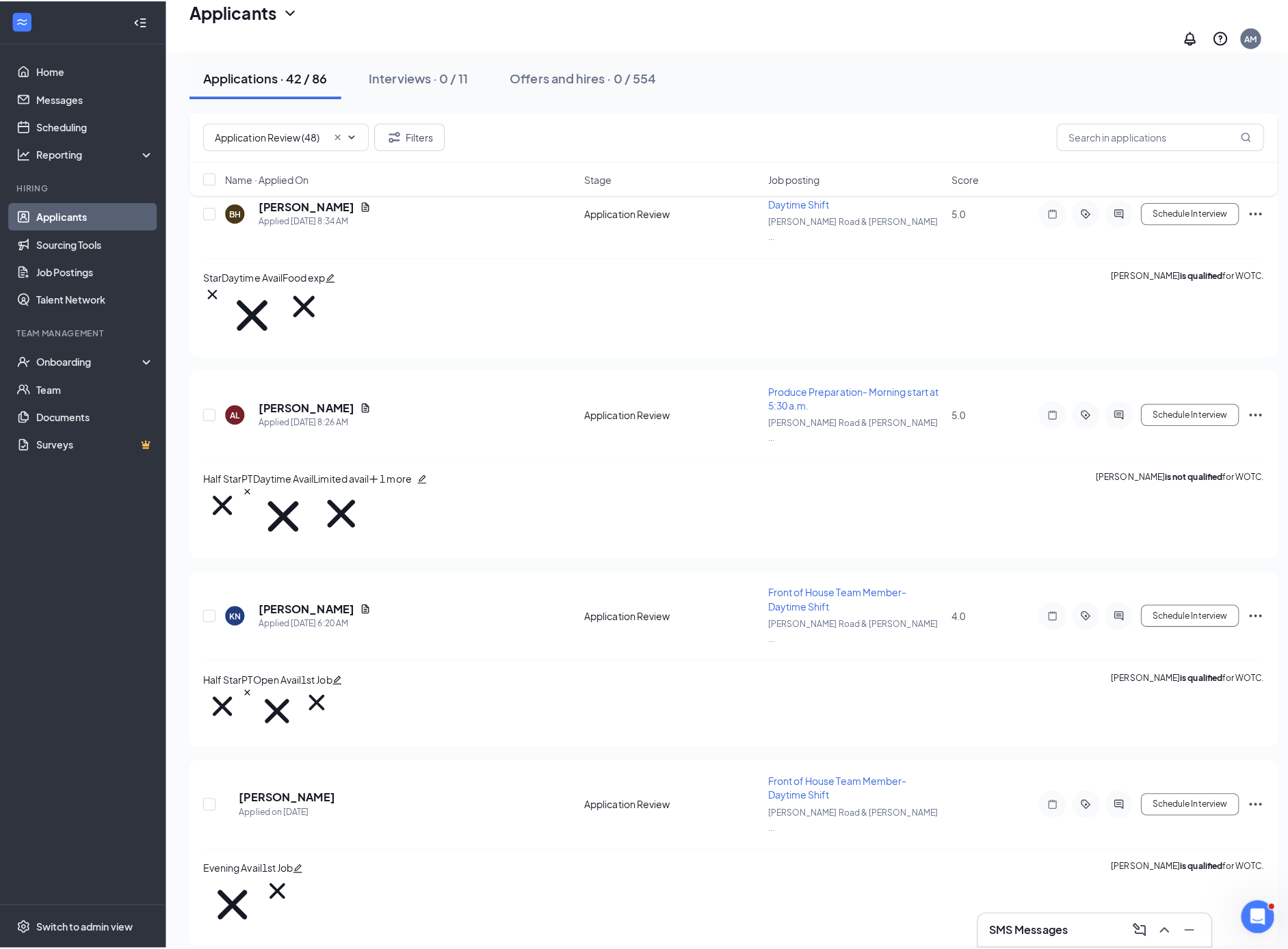
scroll to position [359, 0]
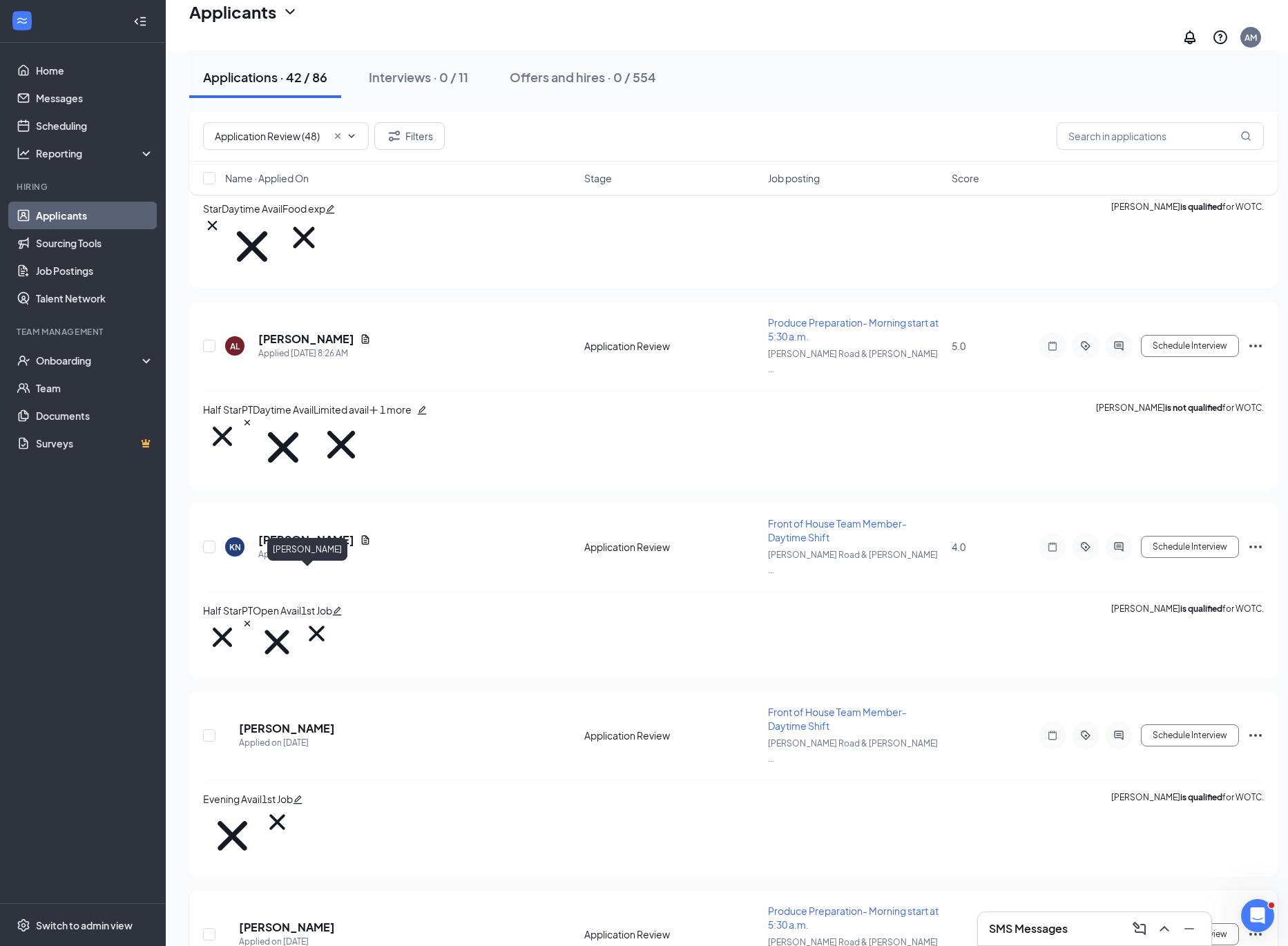
click at [293, 920] on h5 "[PERSON_NAME]" at bounding box center [287, 927] width 96 height 15
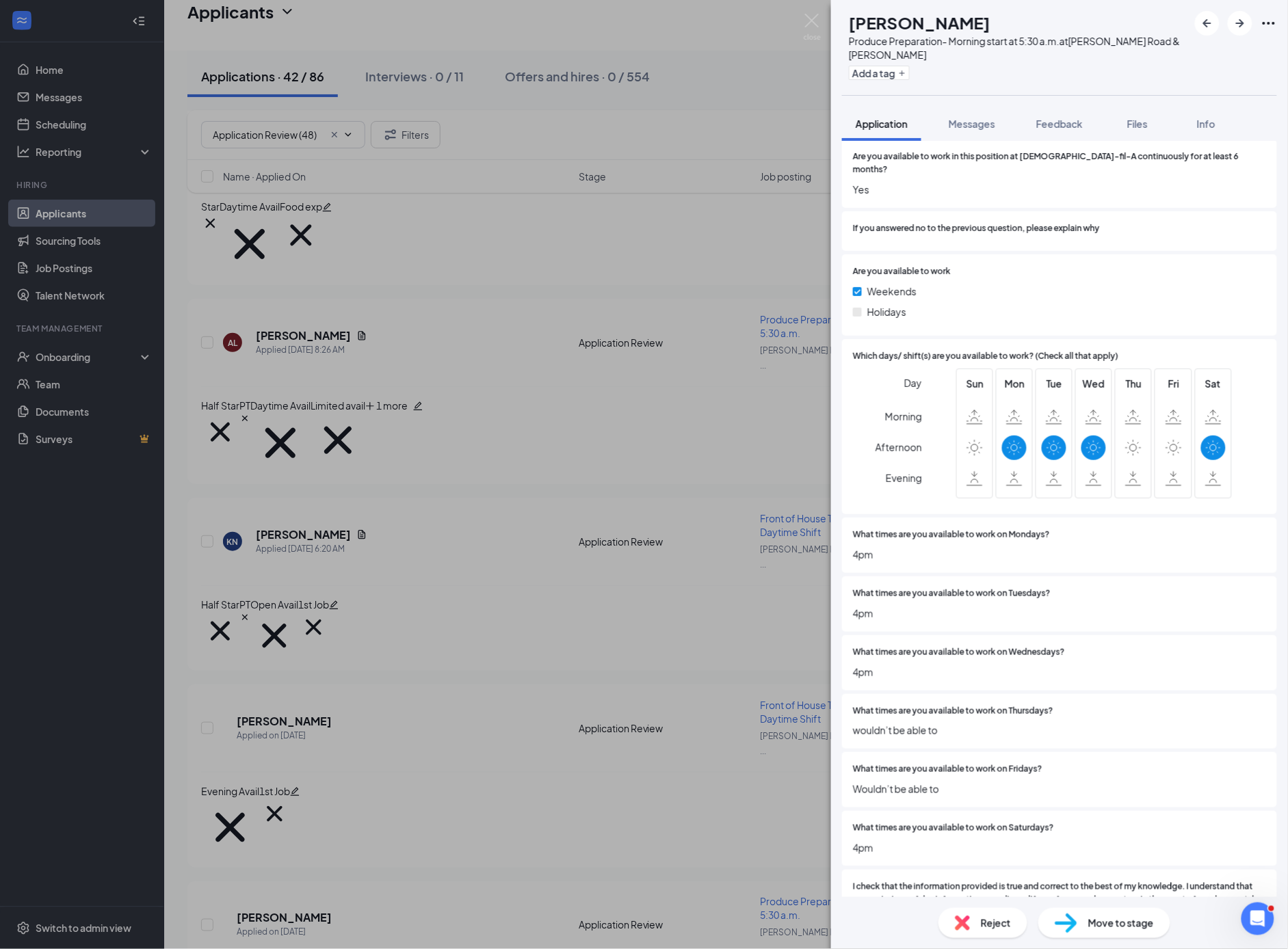
scroll to position [2919, 0]
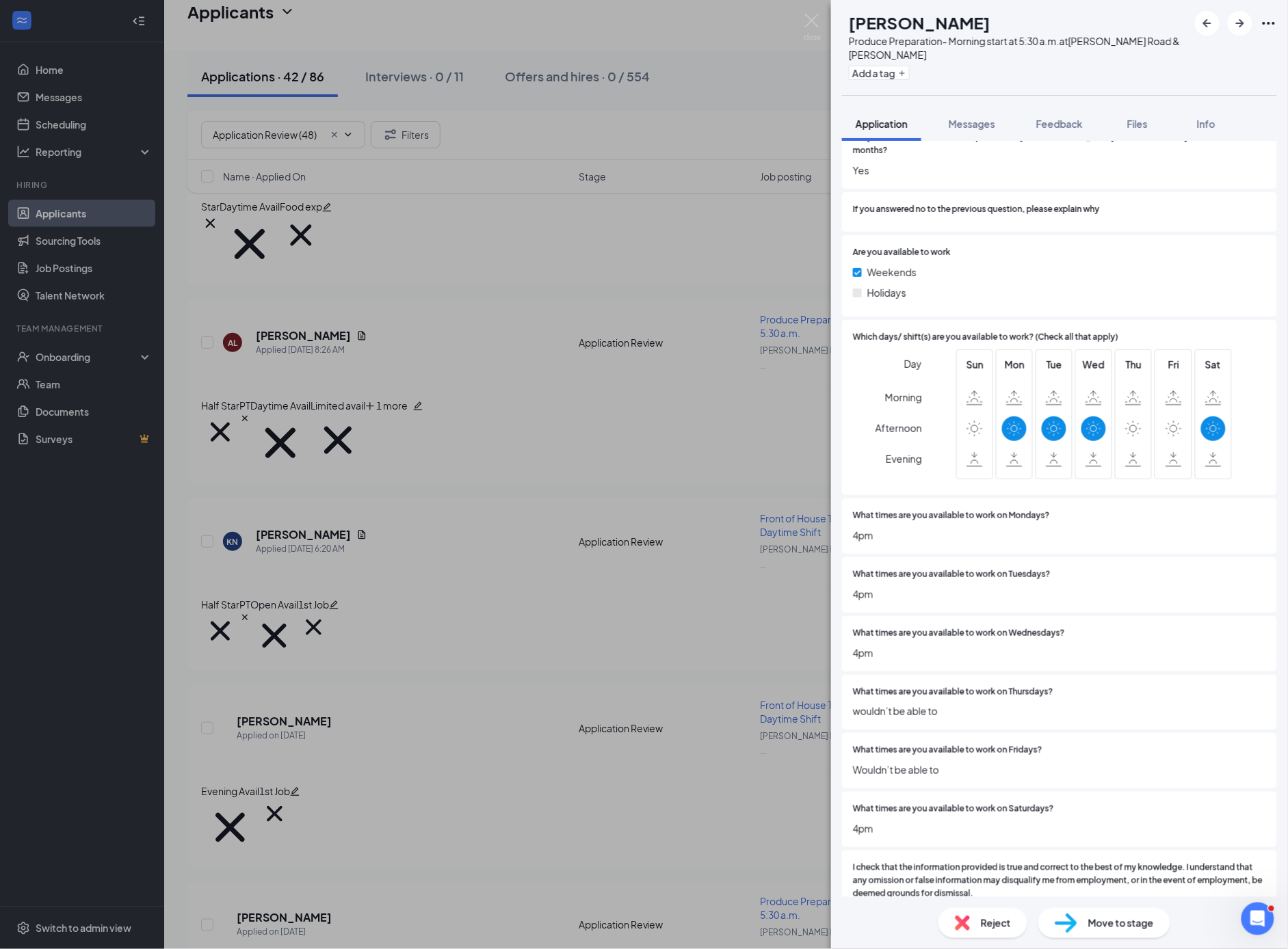
click at [1008, 926] on span "Reject" at bounding box center [996, 923] width 30 height 15
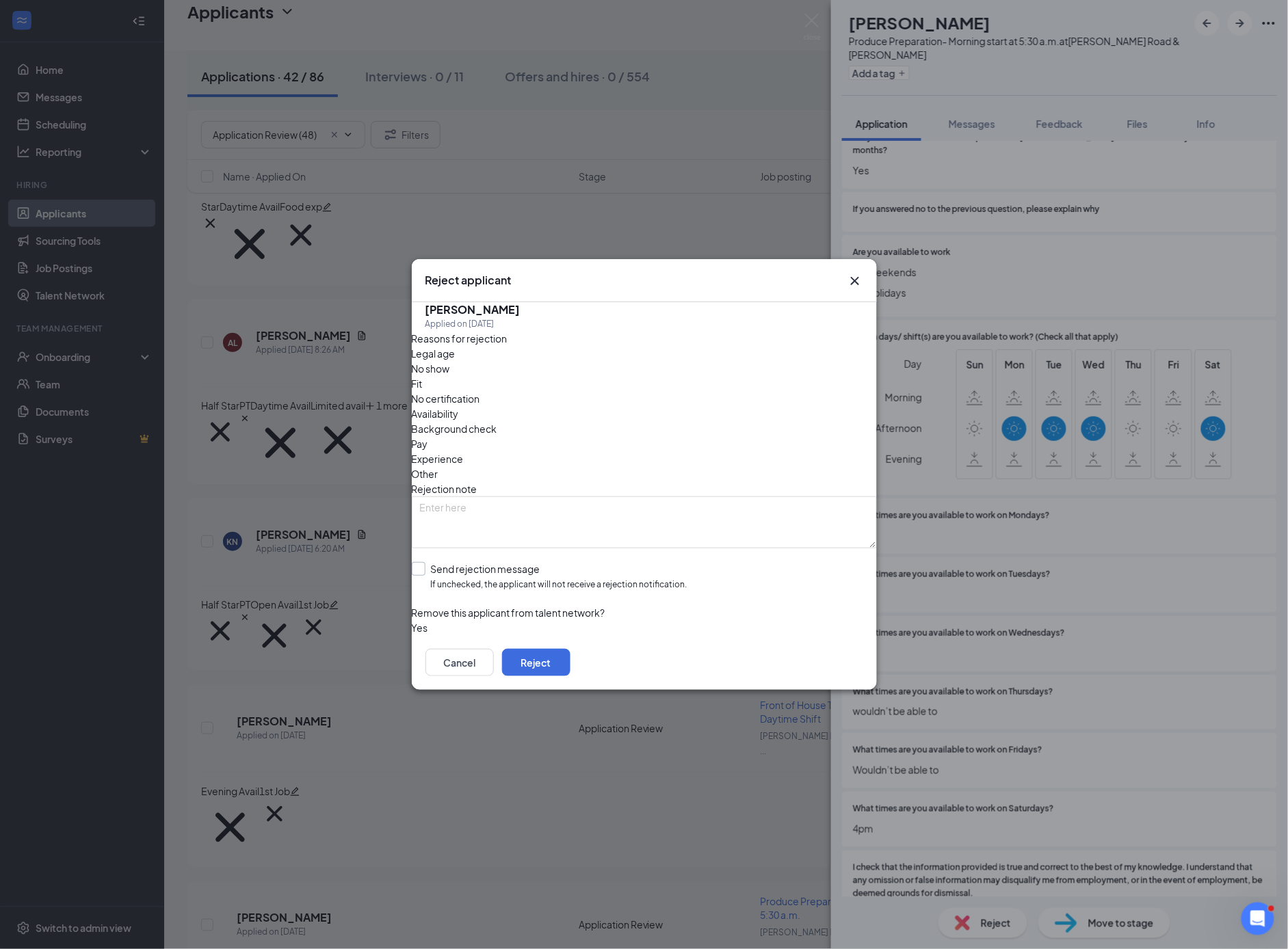
click at [432, 562] on input "Send rejection message If unchecked, the applicant will not receive a rejection…" at bounding box center [549, 577] width 276 height 30
checkbox input "true"
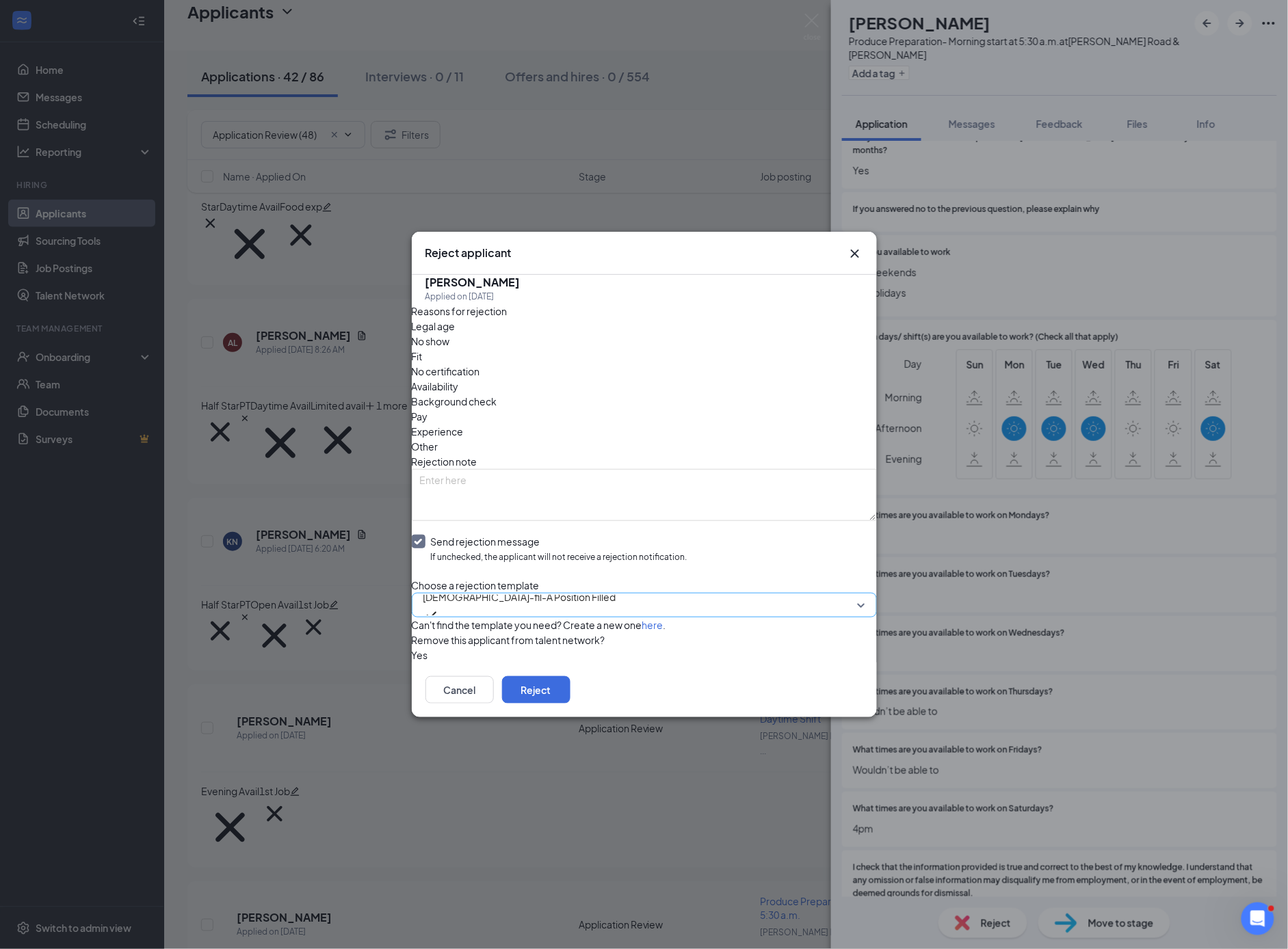
click at [505, 587] on span "[DEMOGRAPHIC_DATA]-fil-A Position Filled" at bounding box center [520, 598] width 193 height 21
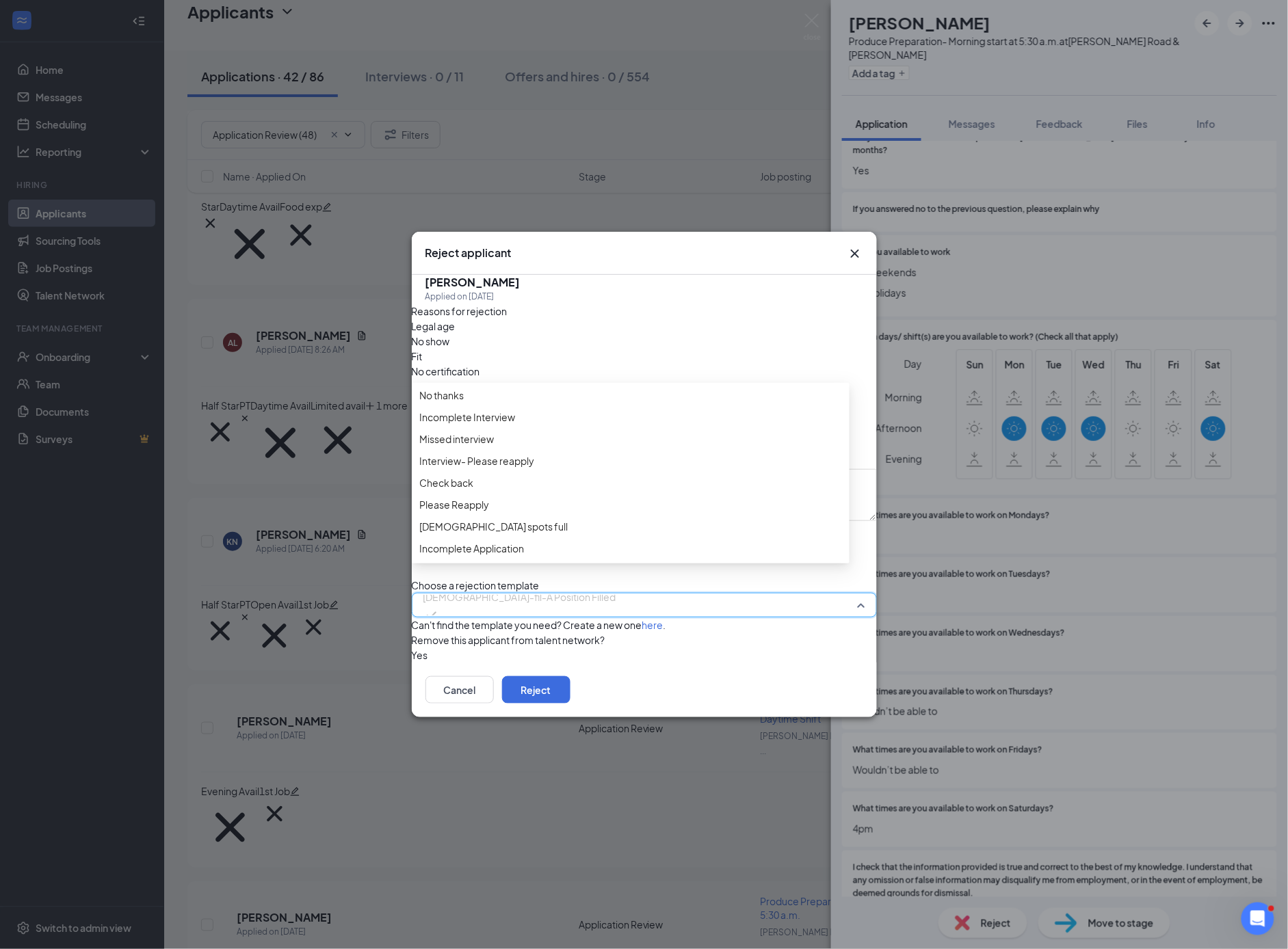
scroll to position [0, 0]
click at [474, 491] on span "Check back" at bounding box center [446, 484] width 54 height 15
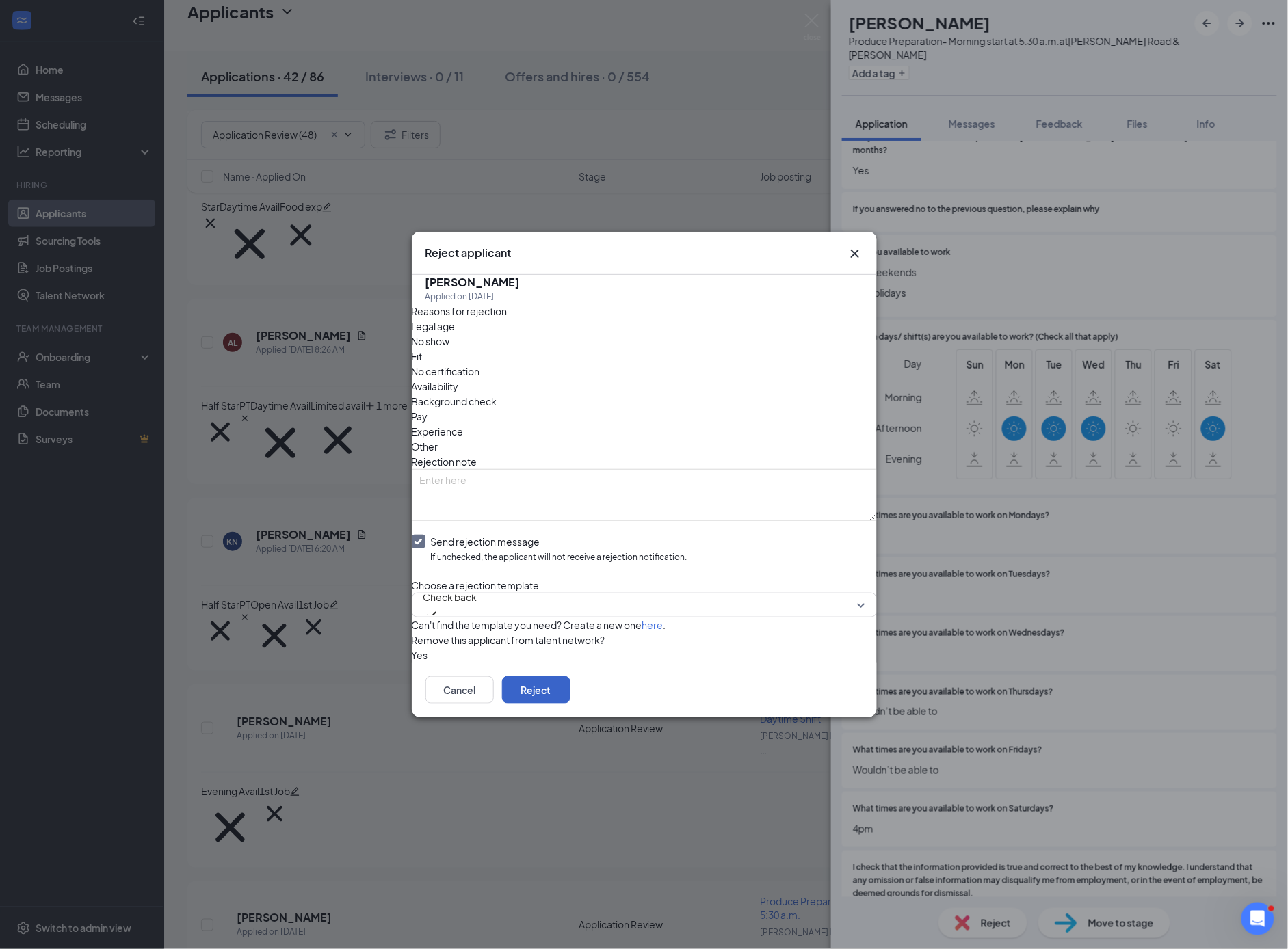
click at [570, 699] on button "Reject" at bounding box center [536, 690] width 68 height 27
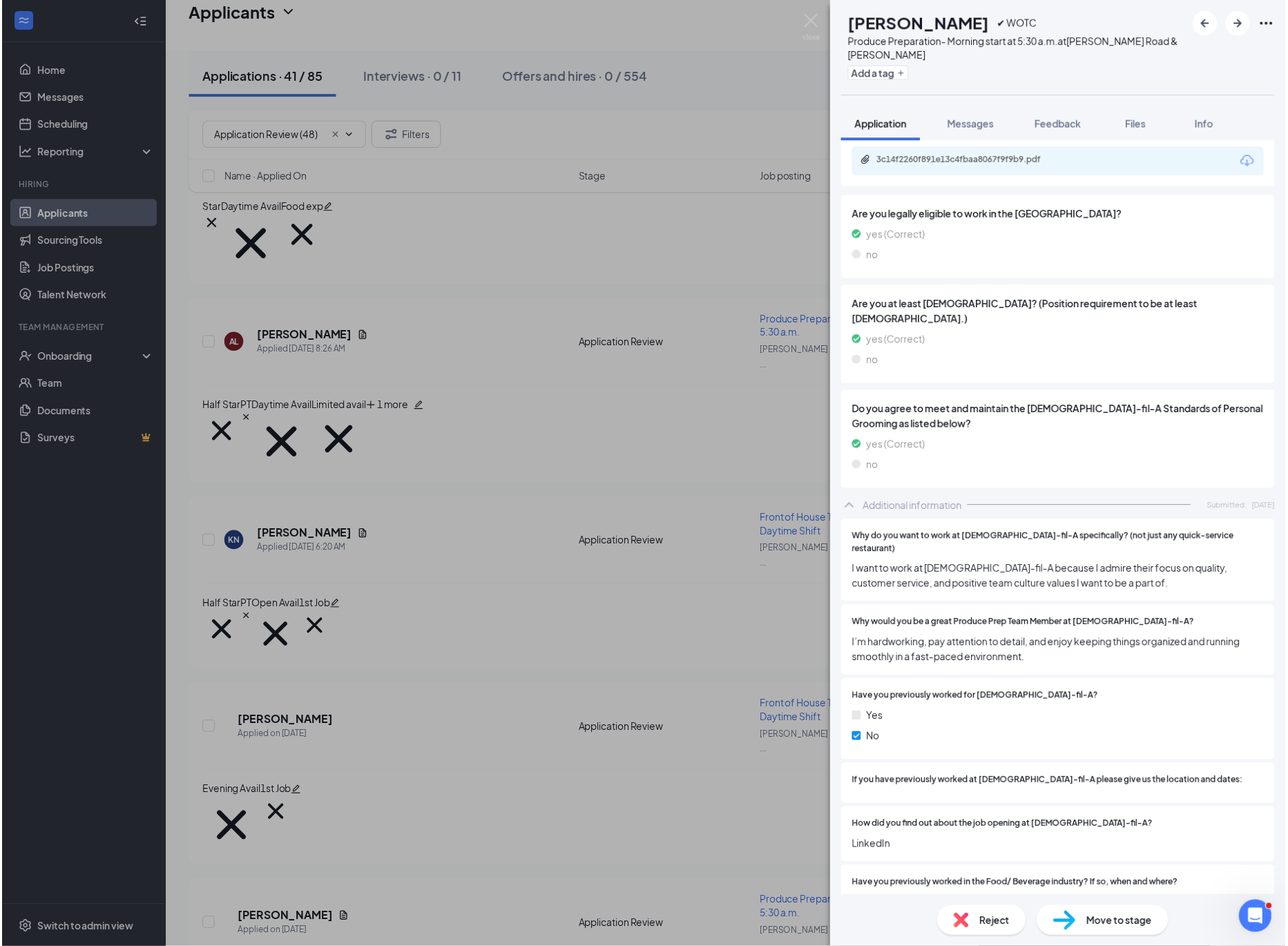
scroll to position [567, 0]
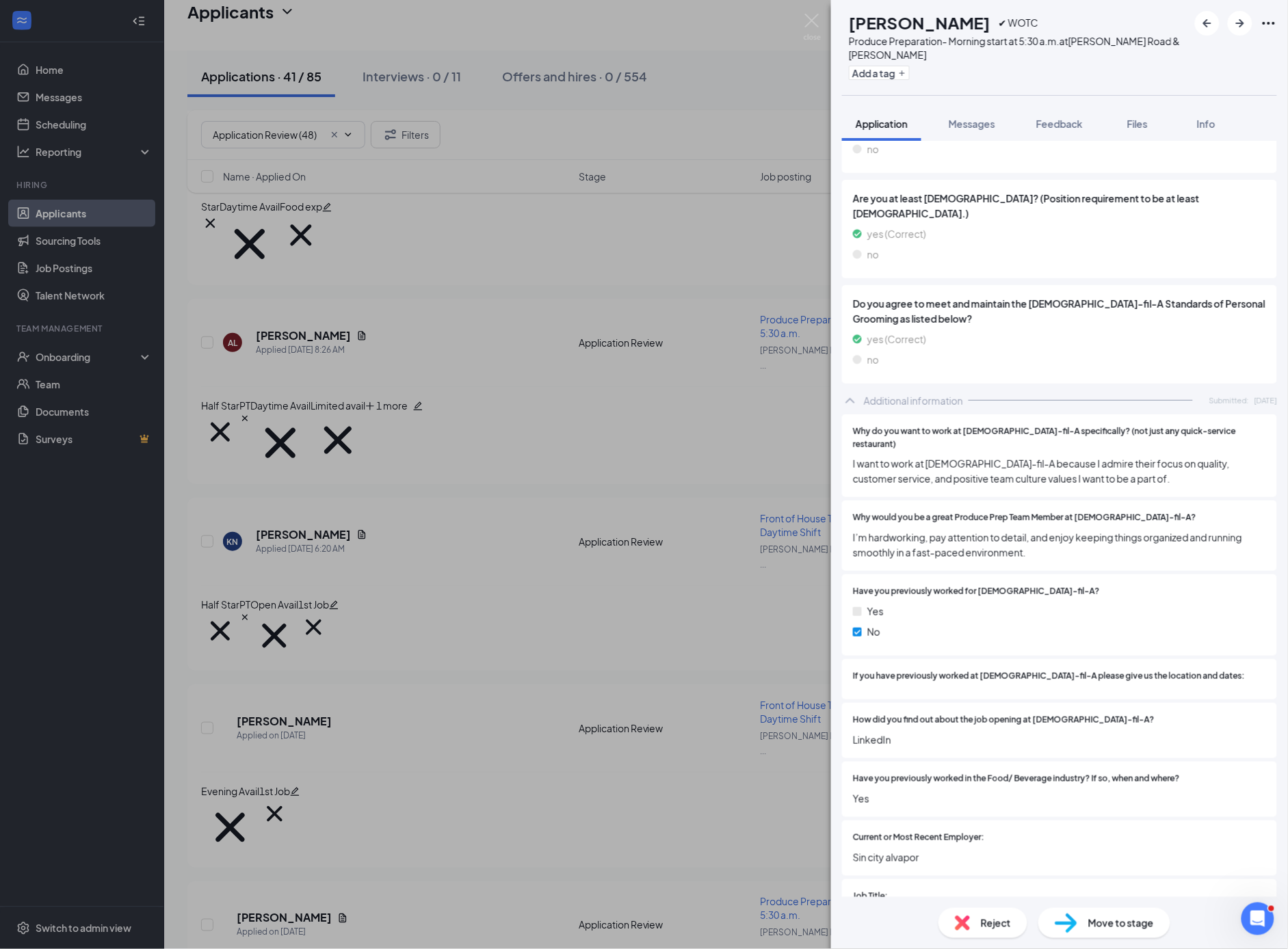
click at [519, 609] on div "EB [PERSON_NAME] ✔ WOTC Produce Preparation- Morning start at 5:30 a.m. at [PER…" at bounding box center [644, 474] width 1288 height 949
